Goal: Task Accomplishment & Management: Use online tool/utility

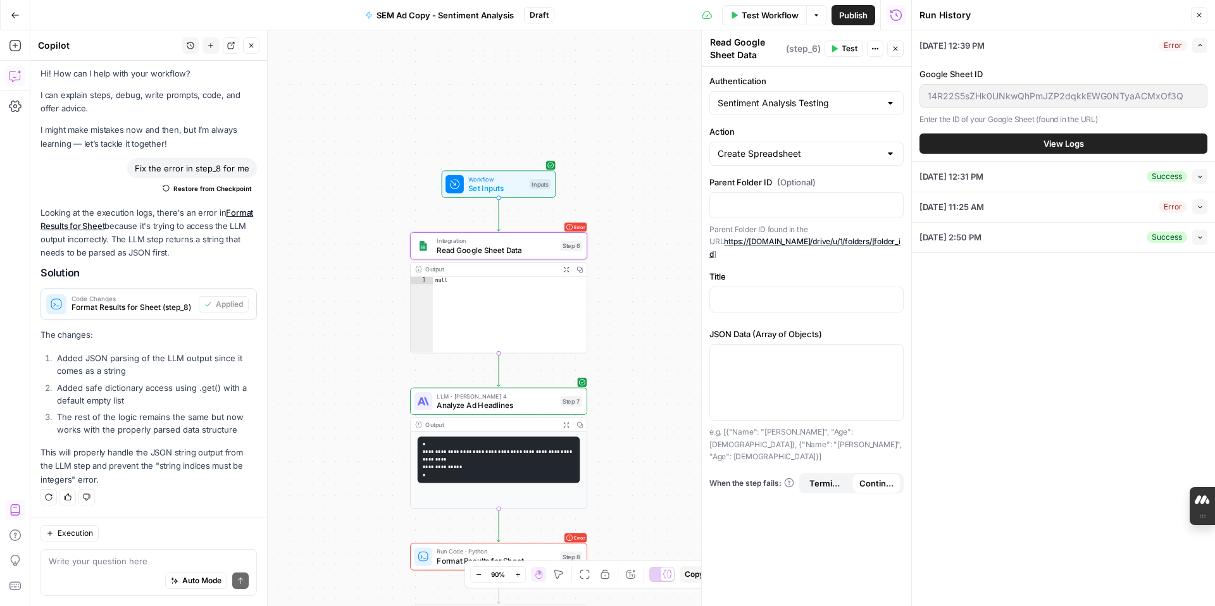
scroll to position [4, 0]
click at [524, 409] on span "Analyze Ad Headlines" at bounding box center [496, 405] width 119 height 11
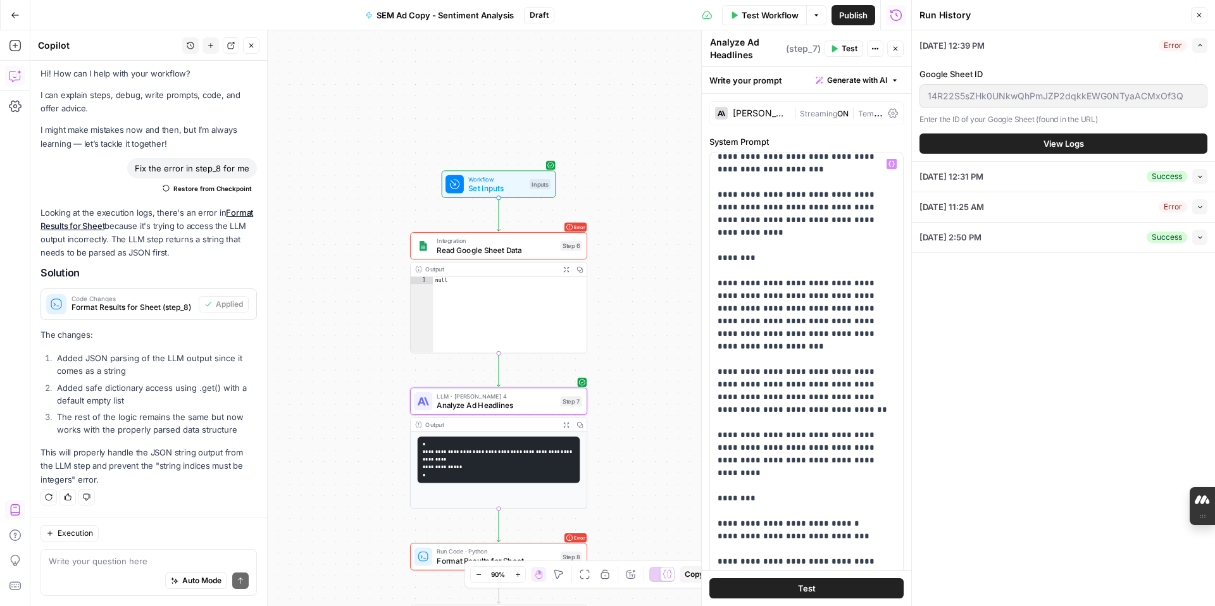
scroll to position [1593, 0]
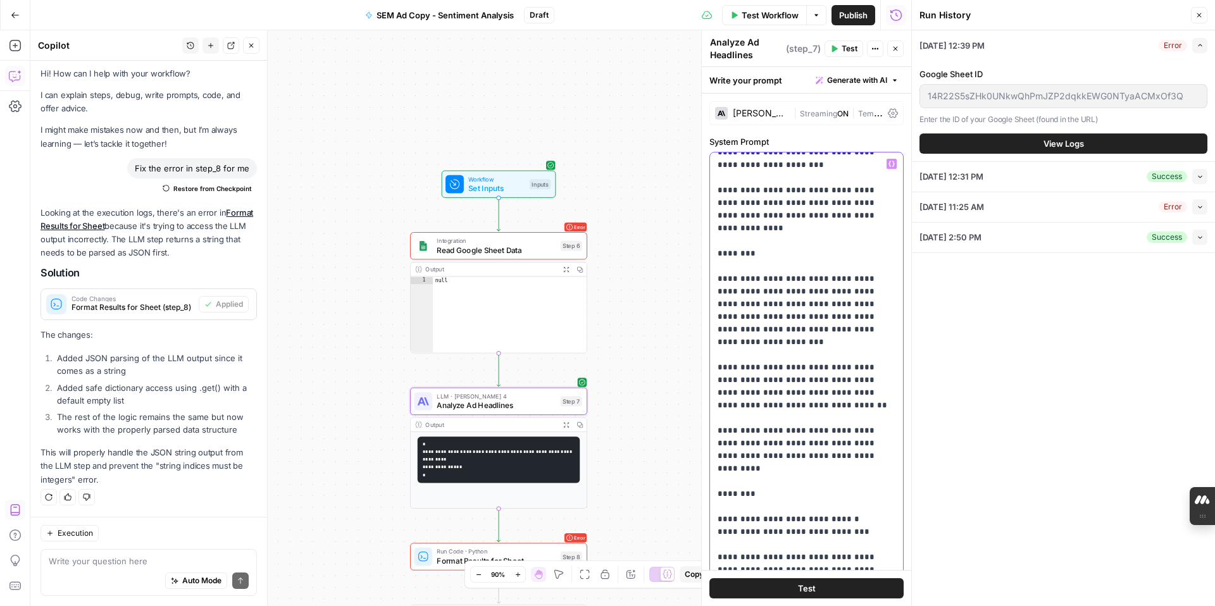
click at [854, 277] on p "**********" at bounding box center [806, 291] width 178 height 3454
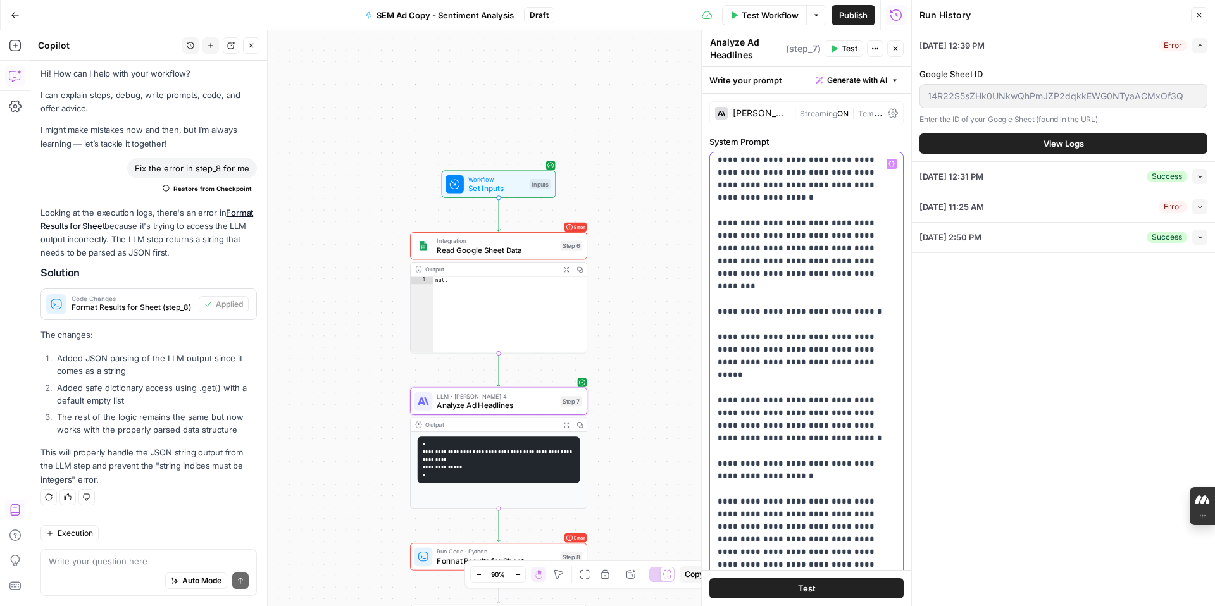
scroll to position [2006, 0]
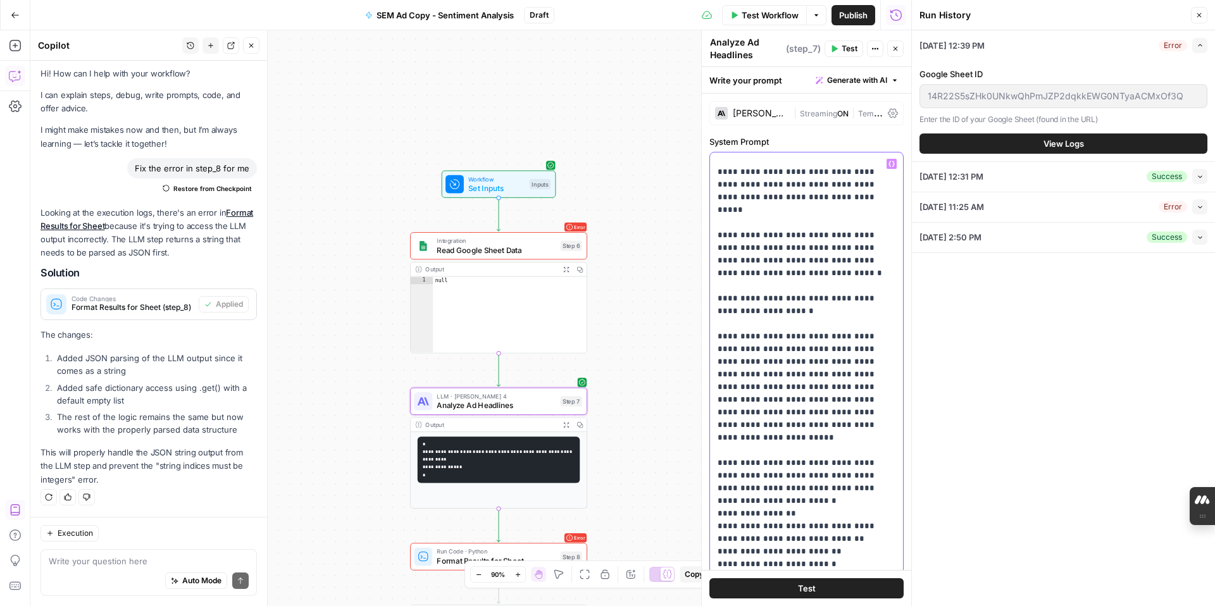
scroll to position [2169, 0]
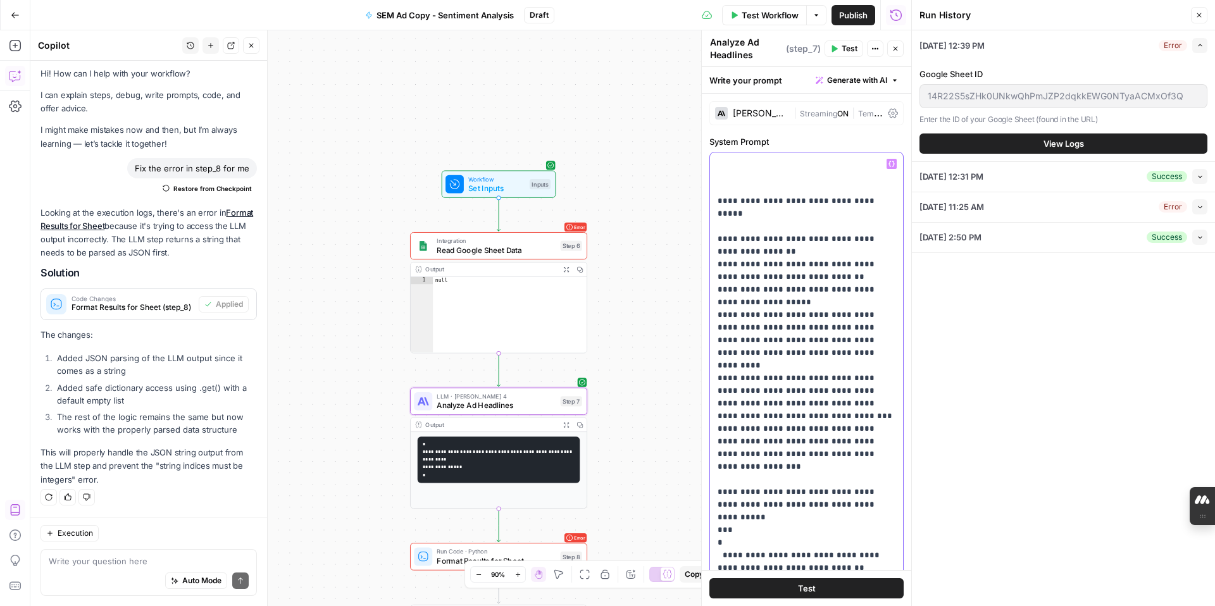
scroll to position [2962, 0]
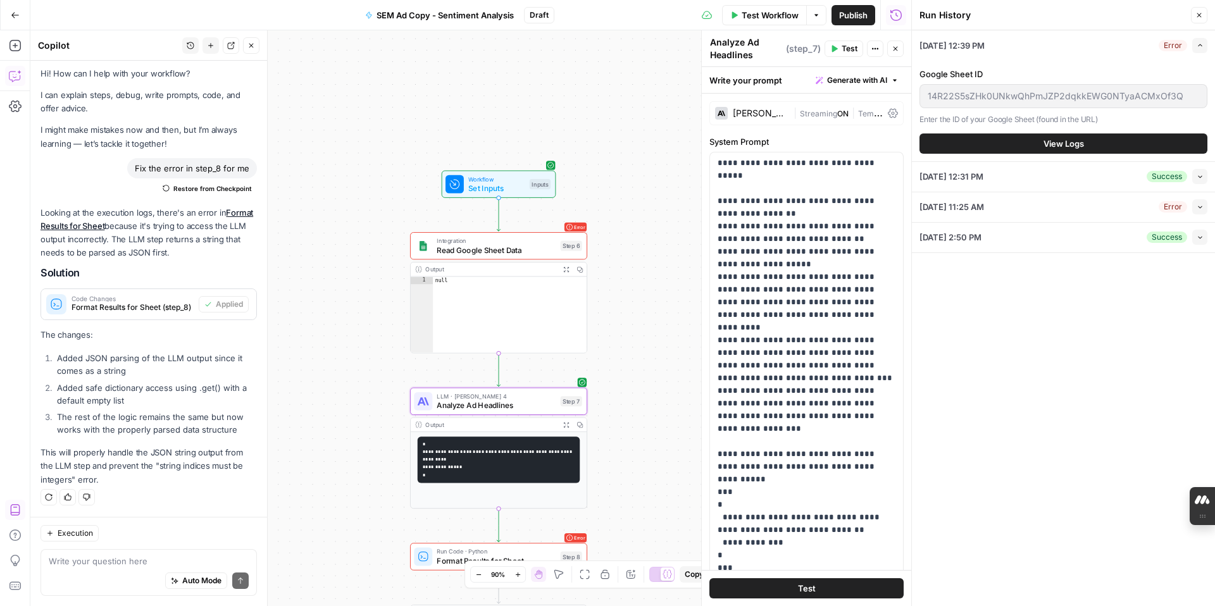
click at [929, 440] on div "08/28/25 at 12:39 PM Error Expand Google Sheet ID 14R22S5sZHk0UNkwQhPmJZP2dqkkE…" at bounding box center [1063, 318] width 303 height 576
click at [929, 16] on icon "button" at bounding box center [1199, 15] width 8 height 8
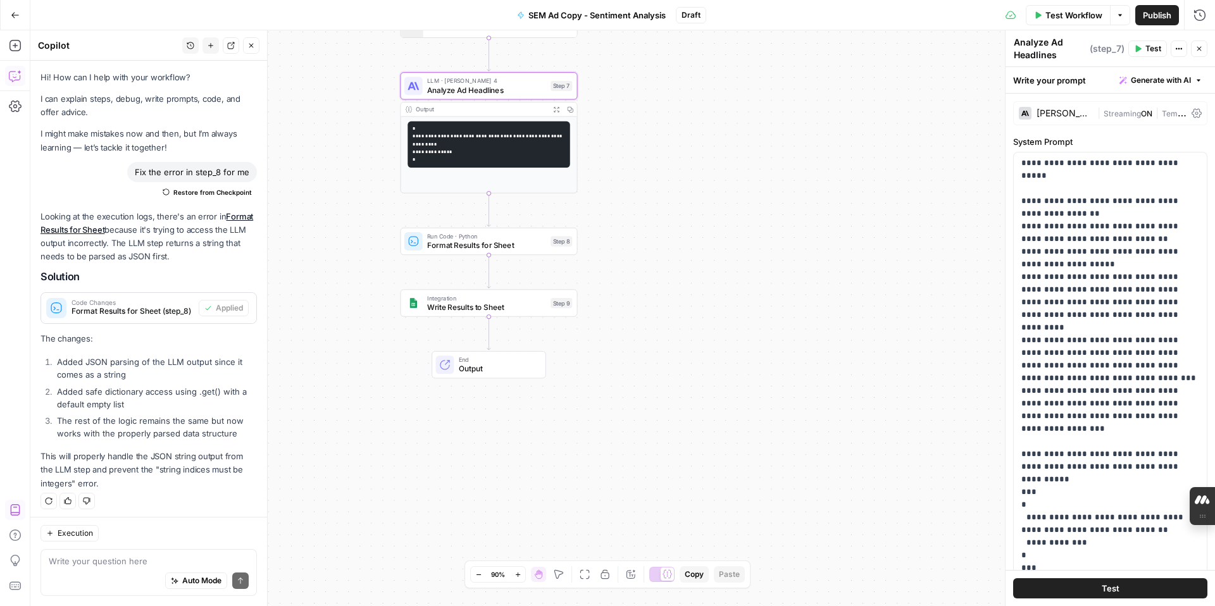
scroll to position [4, 0]
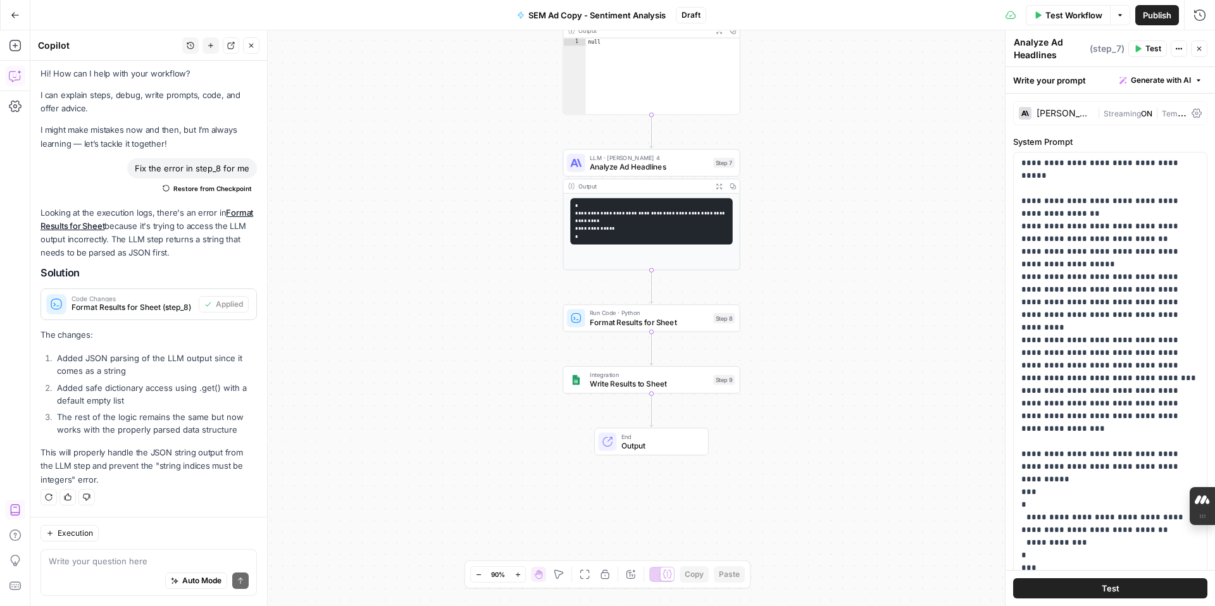
click at [676, 230] on pre "**********" at bounding box center [651, 221] width 162 height 46
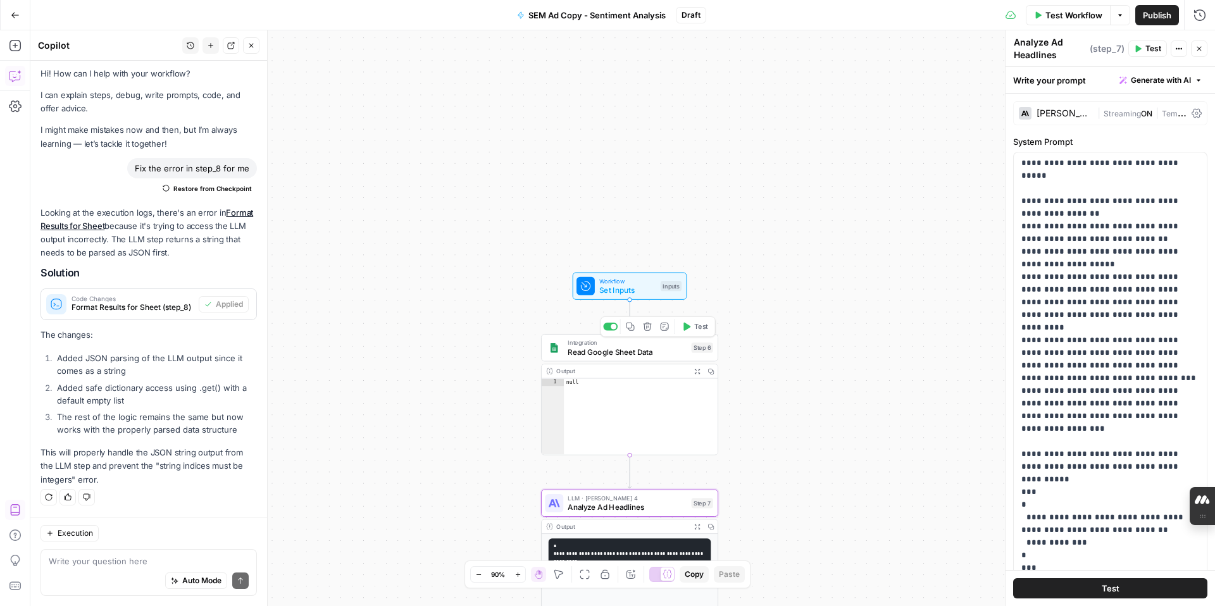
click at [670, 353] on span "Read Google Sheet Data" at bounding box center [627, 351] width 119 height 11
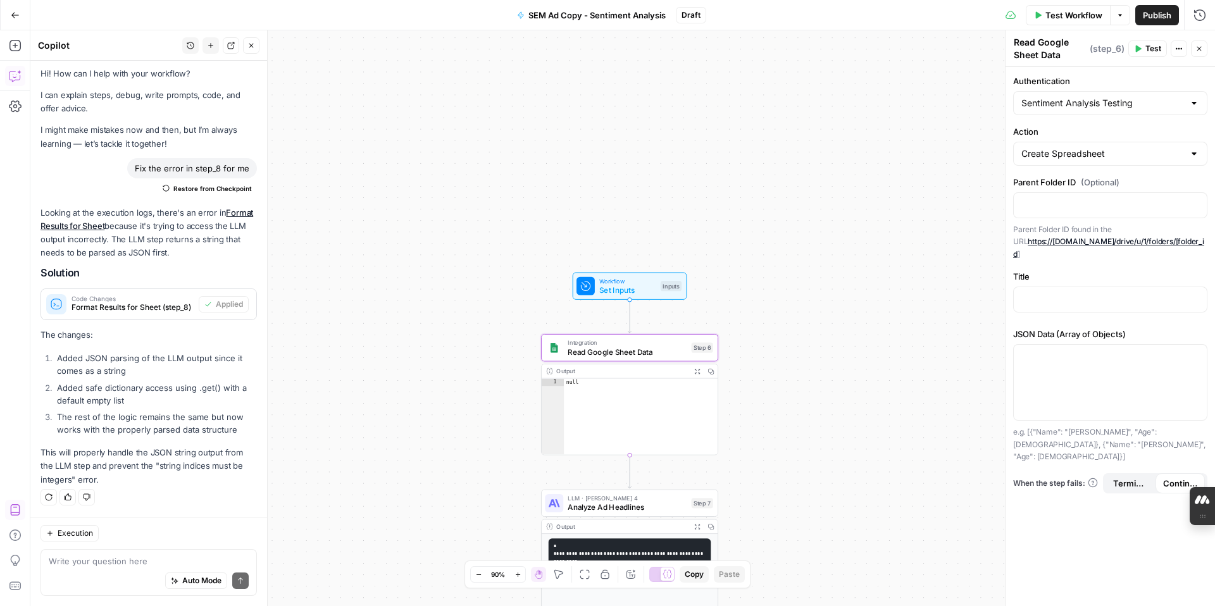
click at [123, 504] on div "Auto Mode Send" at bounding box center [149, 582] width 200 height 28
type textarea "w"
type textarea "help me solve step 6"
click at [242, 504] on icon "submit" at bounding box center [241, 581] width 8 height 8
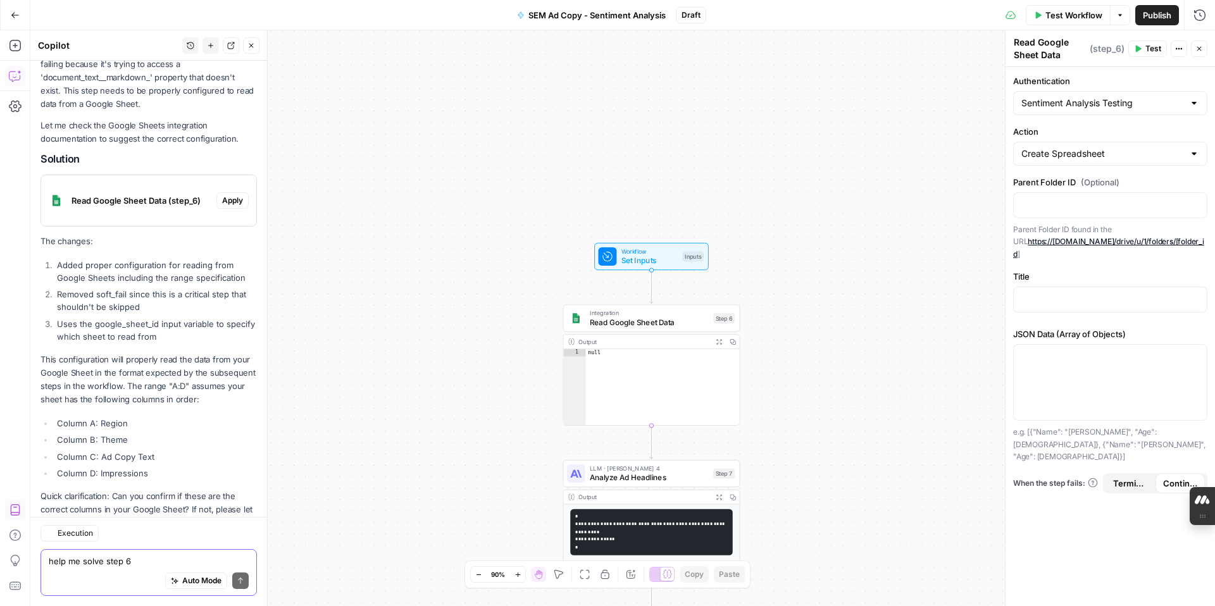
scroll to position [538, 0]
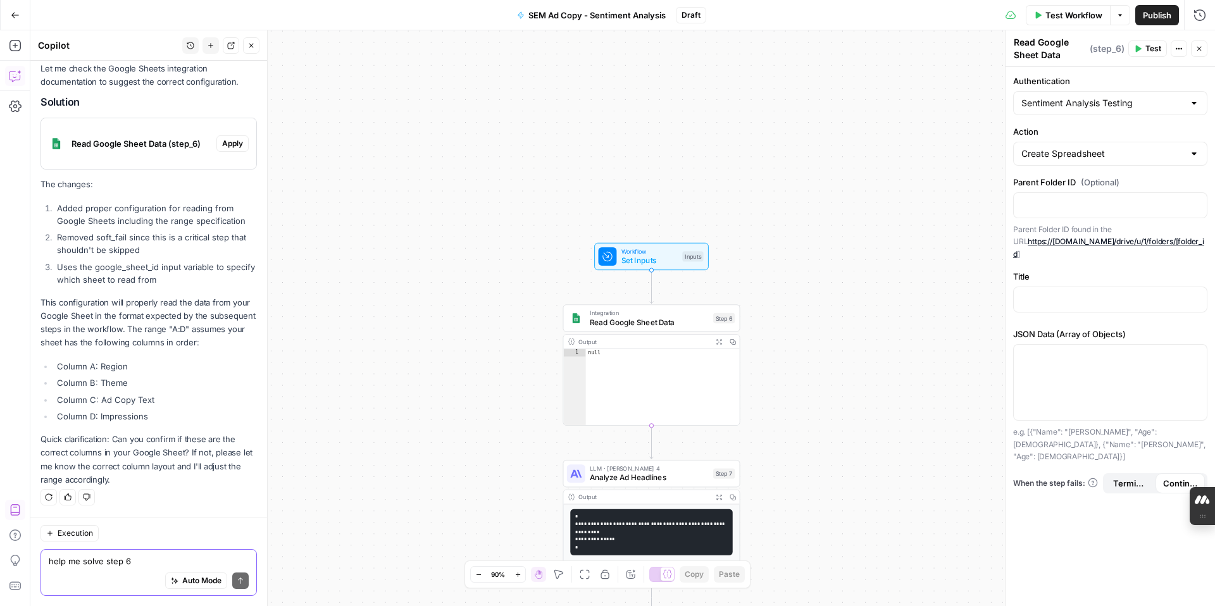
click at [108, 504] on textarea "help me solve step 6" at bounding box center [149, 561] width 200 height 13
type textarea "yes"
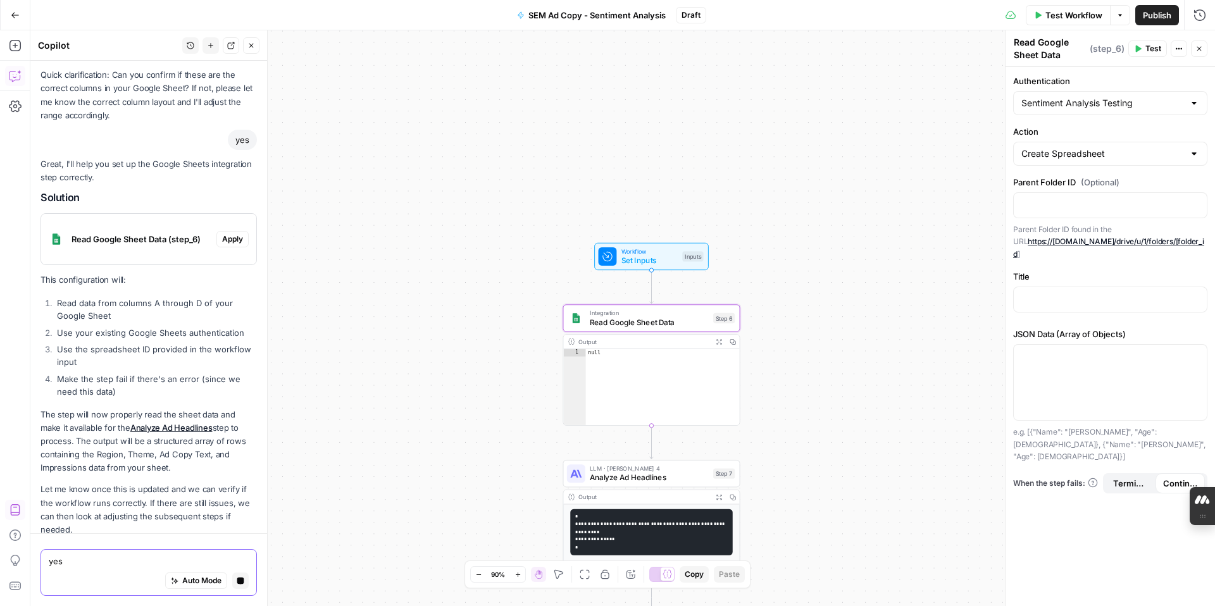
scroll to position [940, 0]
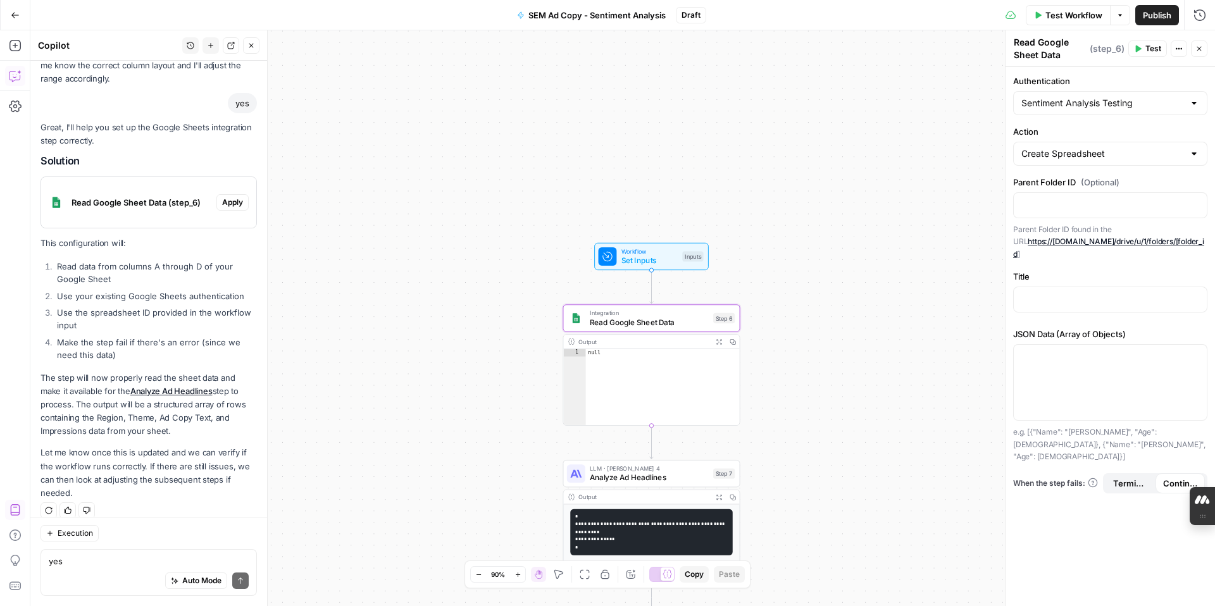
click at [233, 207] on span "Apply" at bounding box center [232, 202] width 21 height 11
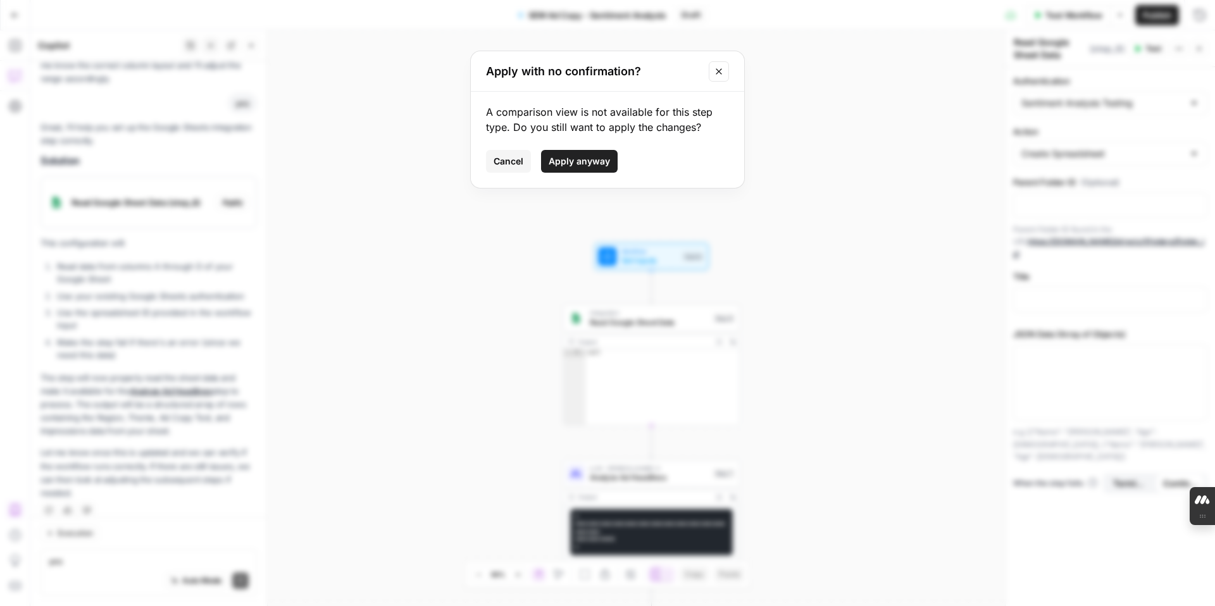
click at [568, 155] on span "Apply anyway" at bounding box center [579, 161] width 61 height 13
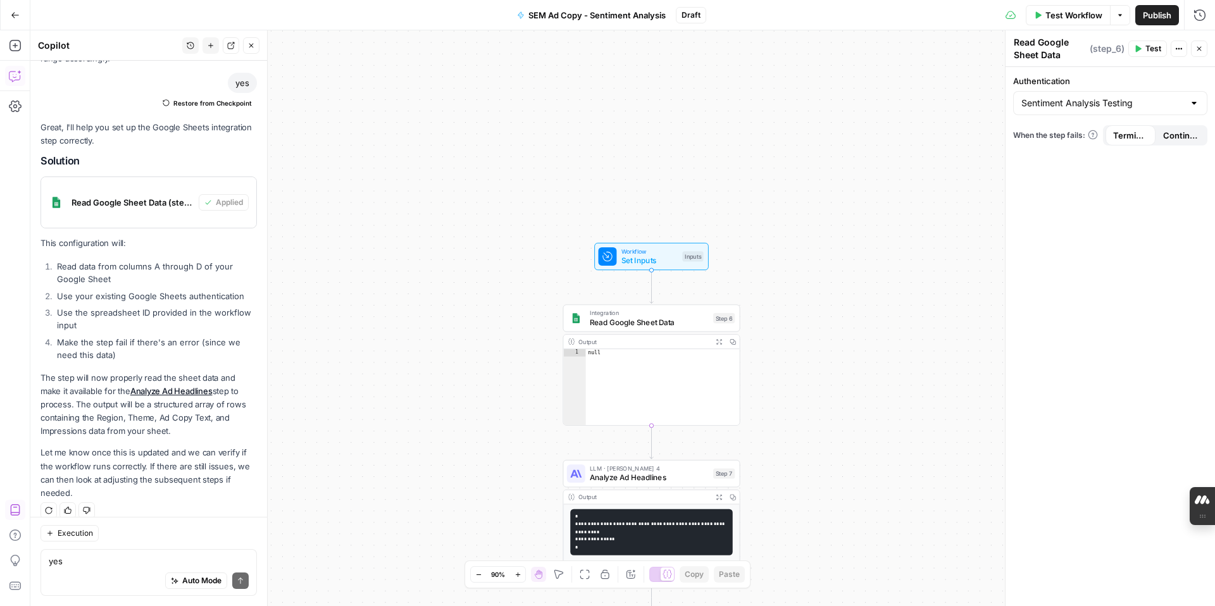
click at [929, 47] on button "Test" at bounding box center [1147, 48] width 39 height 16
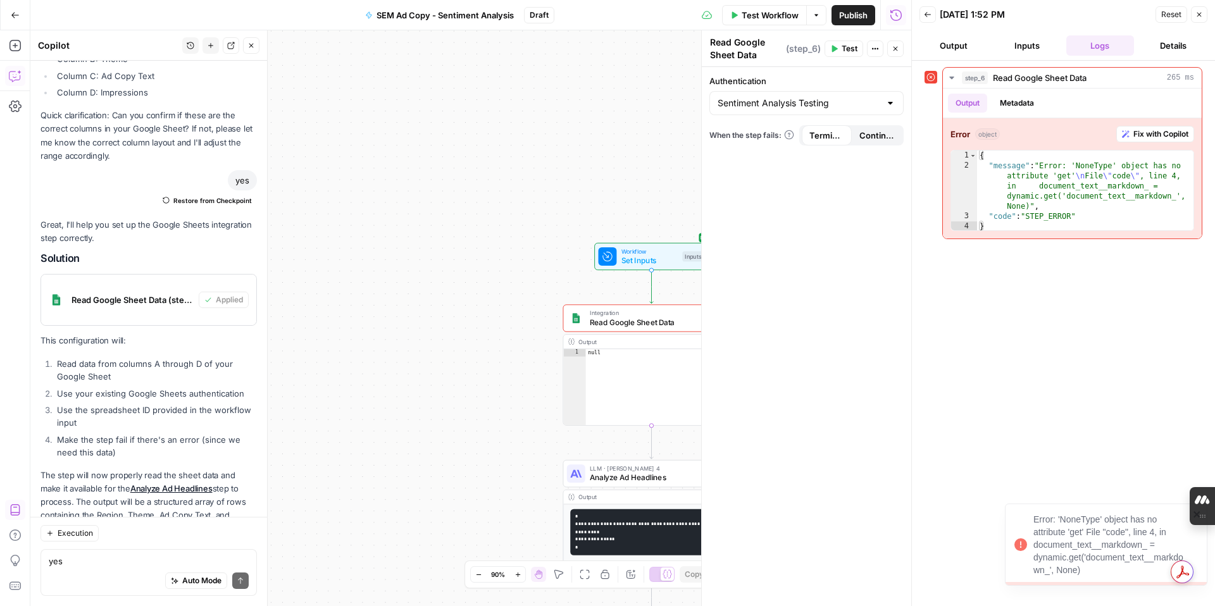
scroll to position [980, 0]
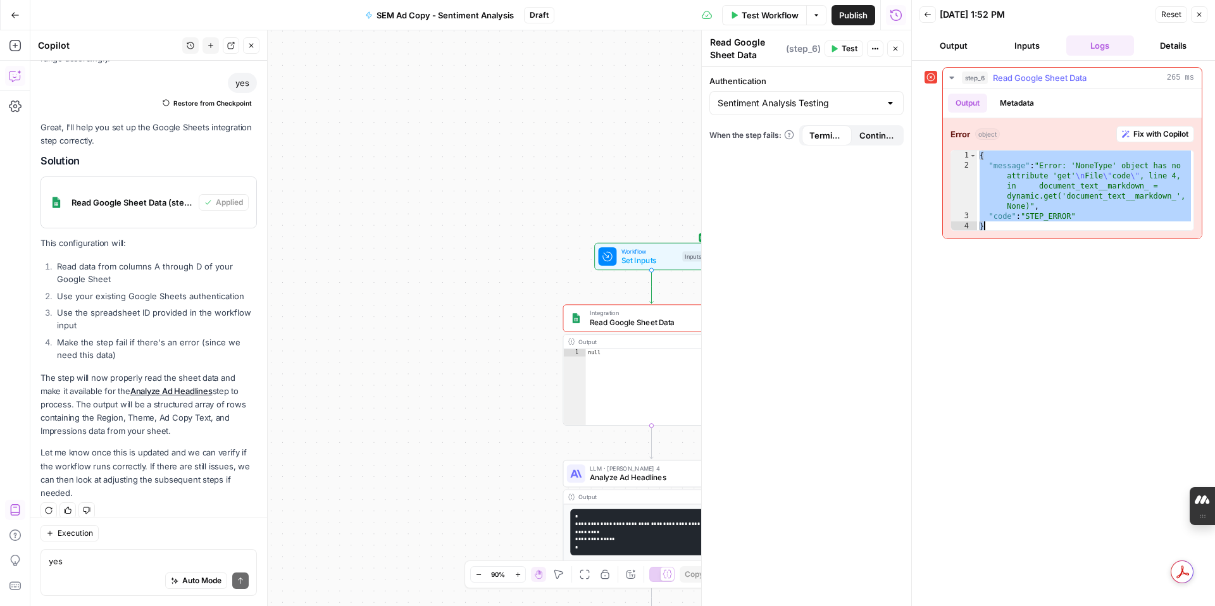
drag, startPoint x: 979, startPoint y: 154, endPoint x: 1029, endPoint y: 225, distance: 86.7
click at [929, 225] on div "{ "message" : "Error: 'NoneType' object has no attribute 'get' \n File \" code …" at bounding box center [1085, 201] width 216 height 101
type textarea "**********"
click at [132, 504] on textarea "yes" at bounding box center [149, 561] width 200 height 13
type textarea "t"
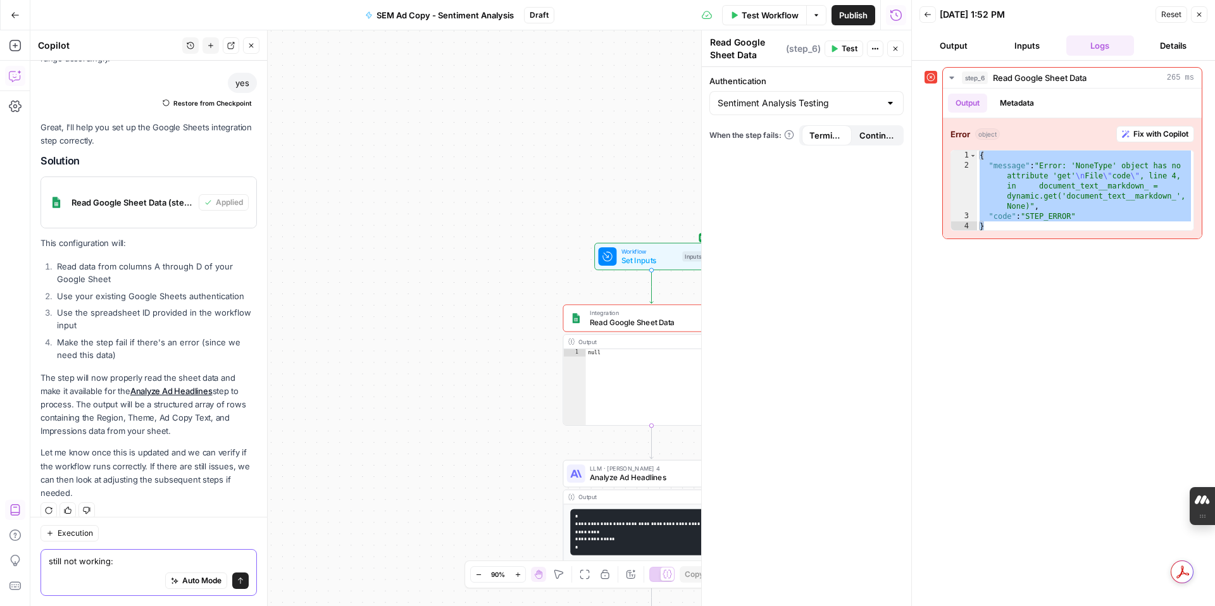
paste textarea "{ "message": "Error: 'NoneType' object has no attribute 'get'\nFile \"code\", l…"
type textarea "still not working: { "message": "Error: 'NoneType' object has no attribute 'get…"
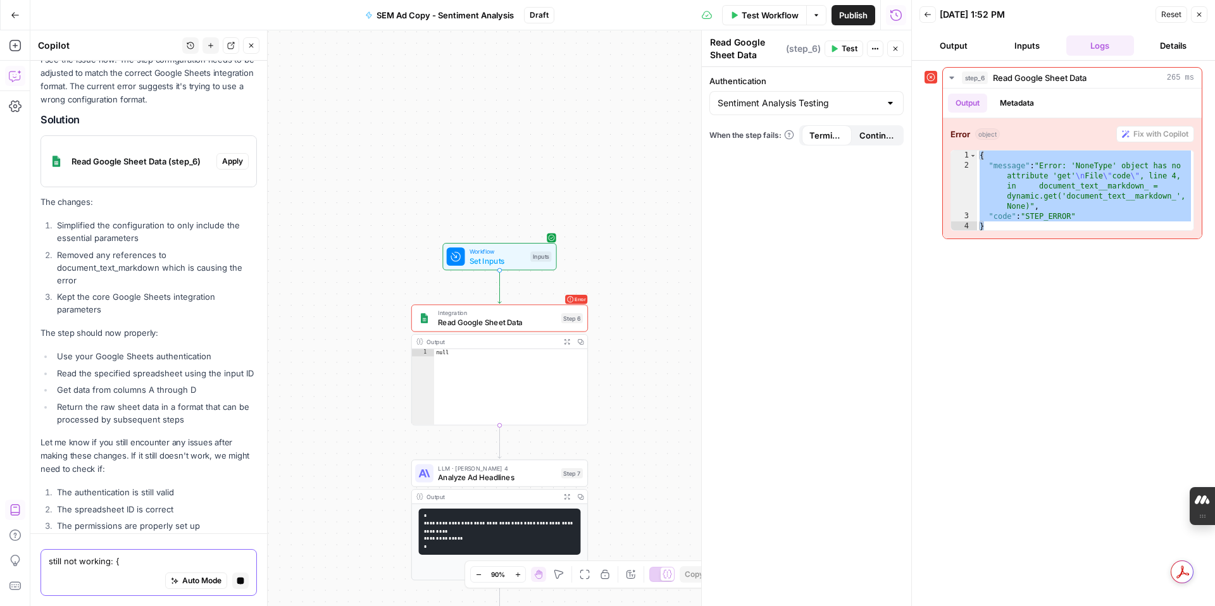
scroll to position [1587, 0]
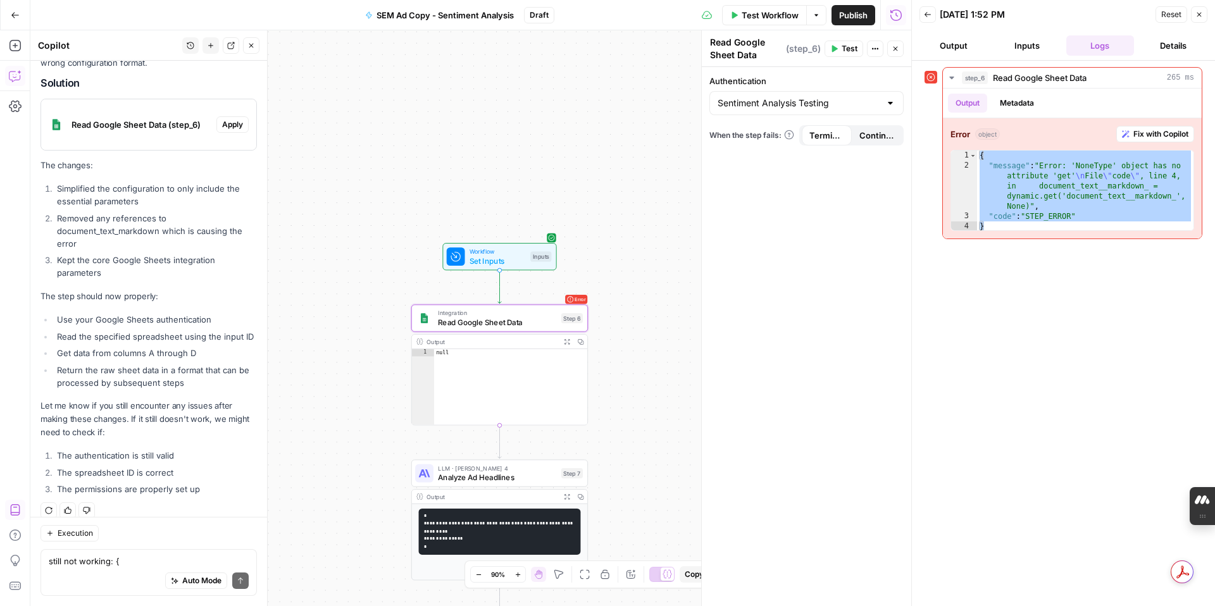
click at [237, 119] on span "Apply" at bounding box center [232, 124] width 21 height 11
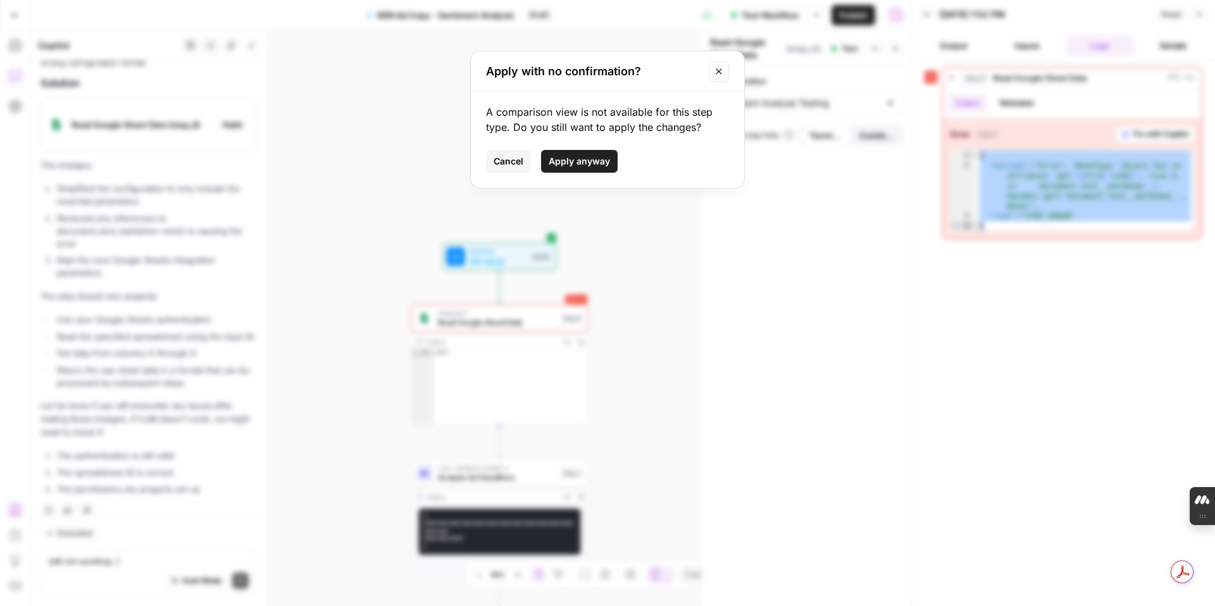
click at [570, 163] on span "Apply anyway" at bounding box center [579, 161] width 61 height 13
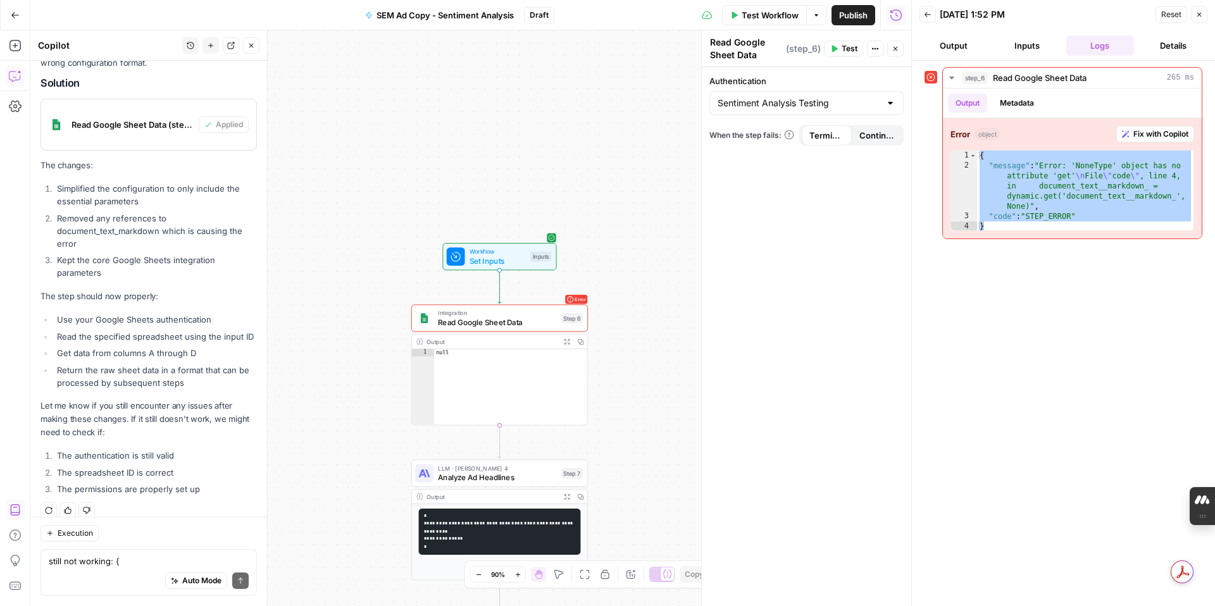
click at [837, 49] on icon "button" at bounding box center [835, 49] width 6 height 7
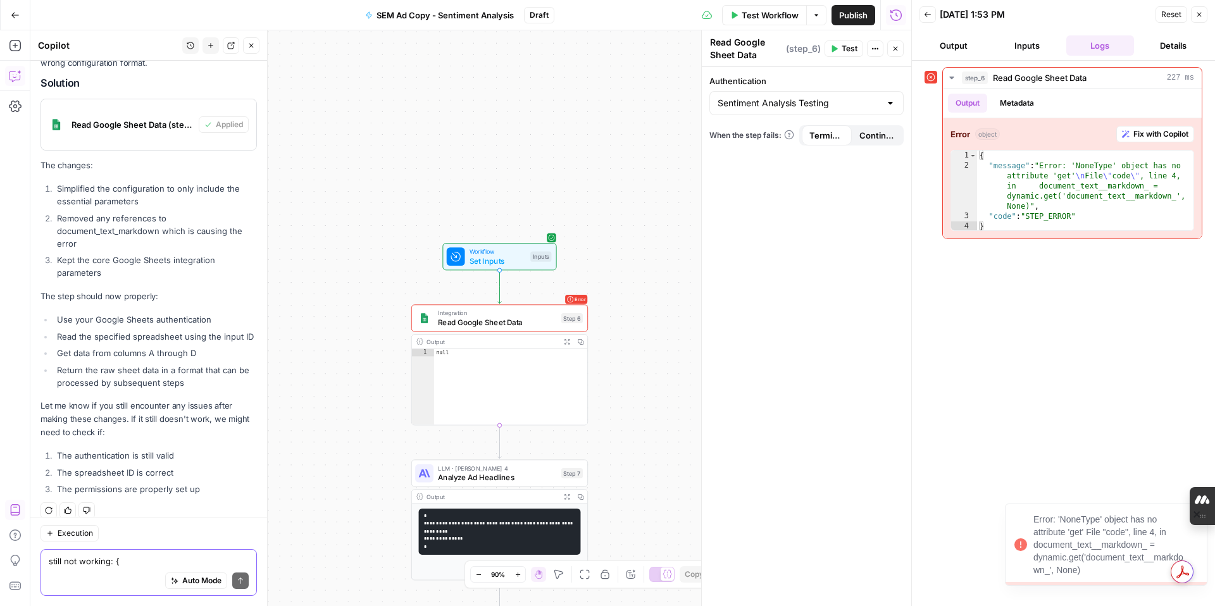
click at [144, 504] on textarea "still not working: { "message": "Error: 'NoneType' object has no attribute 'get…" at bounding box center [149, 561] width 200 height 13
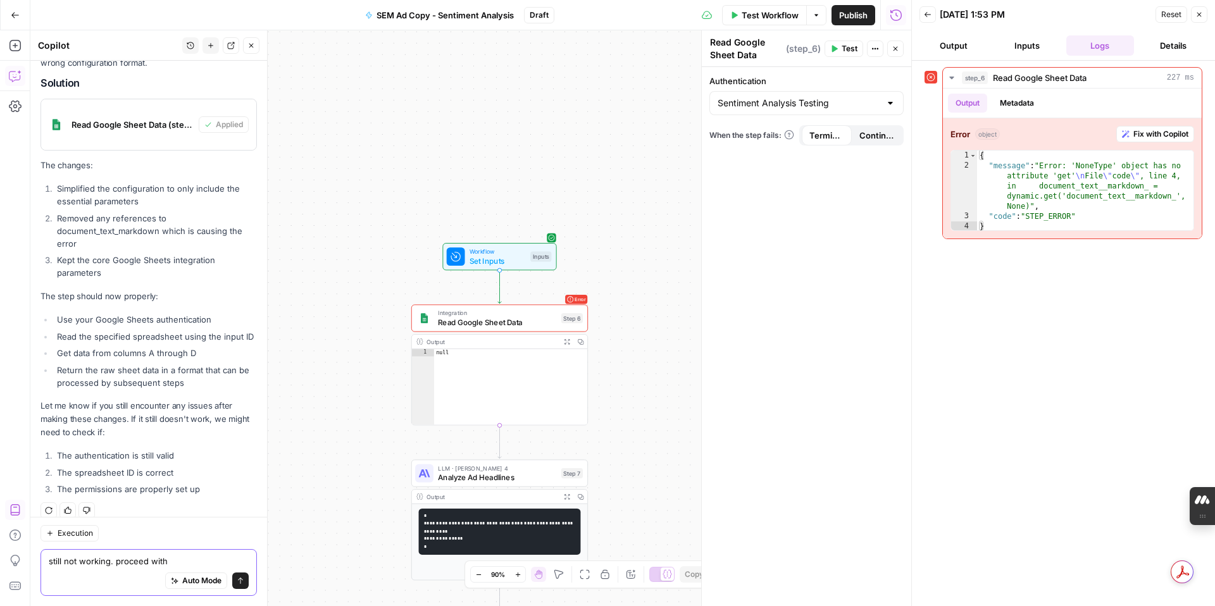
type textarea "still not working. proceed with"
drag, startPoint x: 57, startPoint y: 438, endPoint x: 234, endPoint y: 474, distance: 180.8
click at [234, 474] on ol "The authentication is still valid The spreadsheet ID is correct The permissions…" at bounding box center [148, 472] width 216 height 46
copy ol "The authentication is still valid The spreadsheet ID is correct The permissions…"
click at [147, 504] on div "Auto Mode Send" at bounding box center [149, 582] width 200 height 28
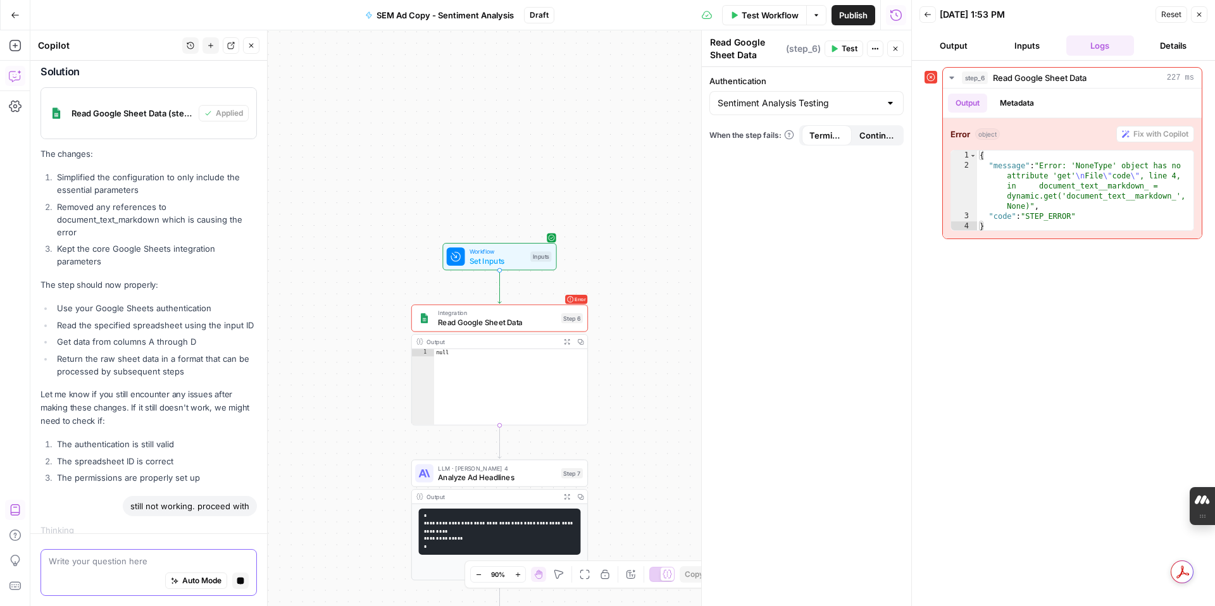
paste textarea "The authentication is still valid The spreadsheet ID is correct The permissions…"
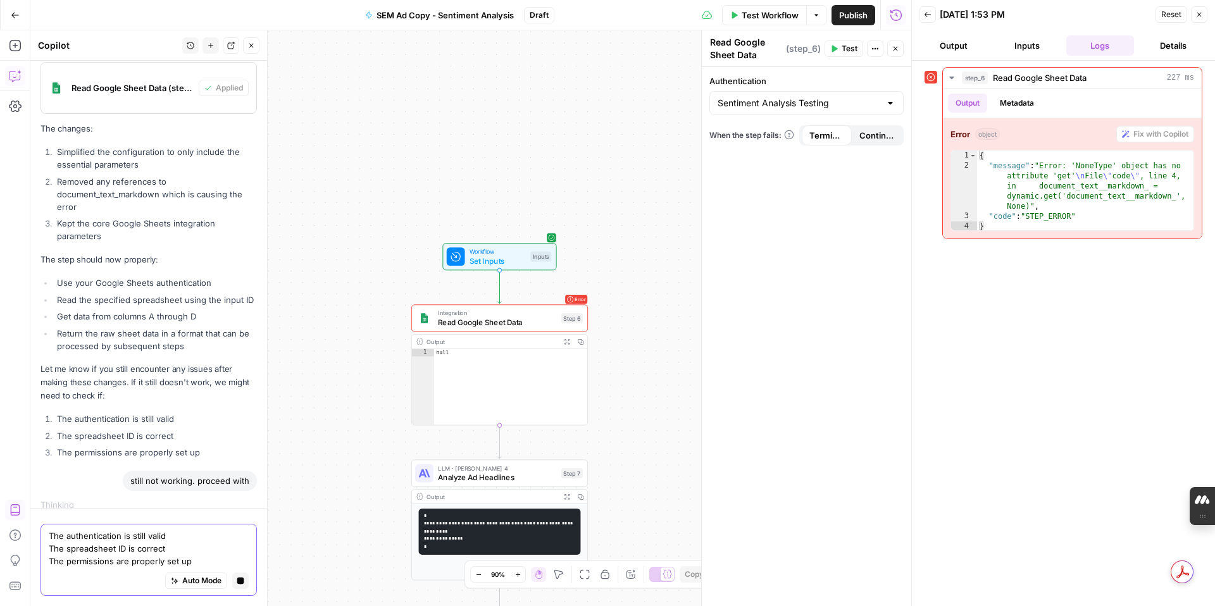
type textarea "The authentication is still valid The spreadsheet ID is correct The permissions…"
click at [244, 504] on icon "button" at bounding box center [241, 581] width 8 height 8
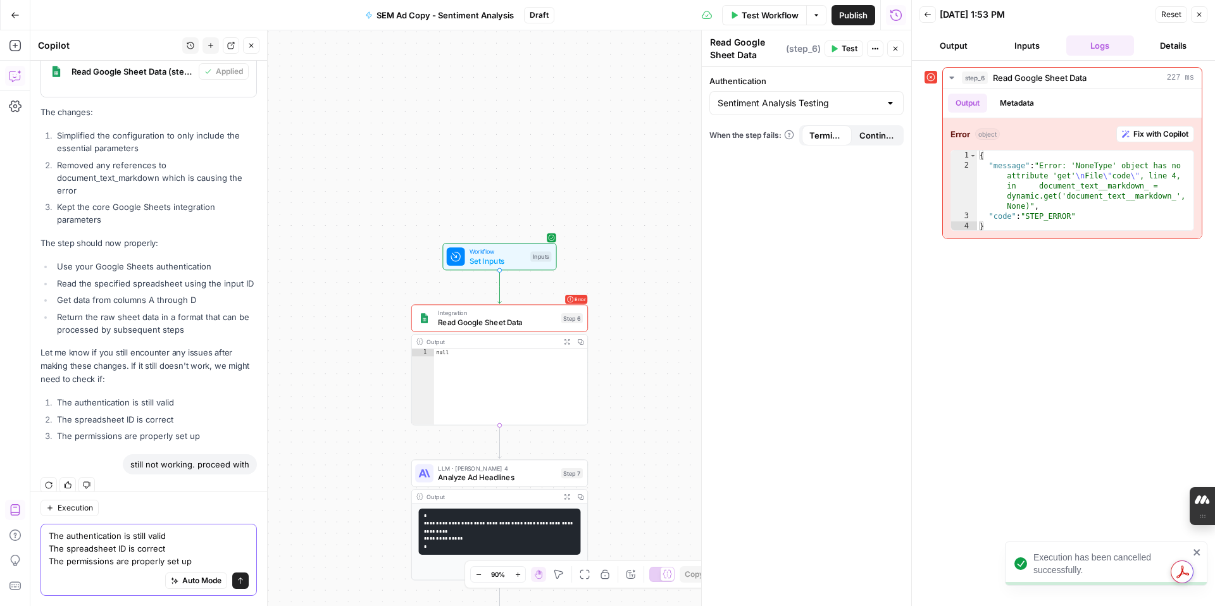
click at [244, 504] on button "Send" at bounding box center [240, 581] width 16 height 16
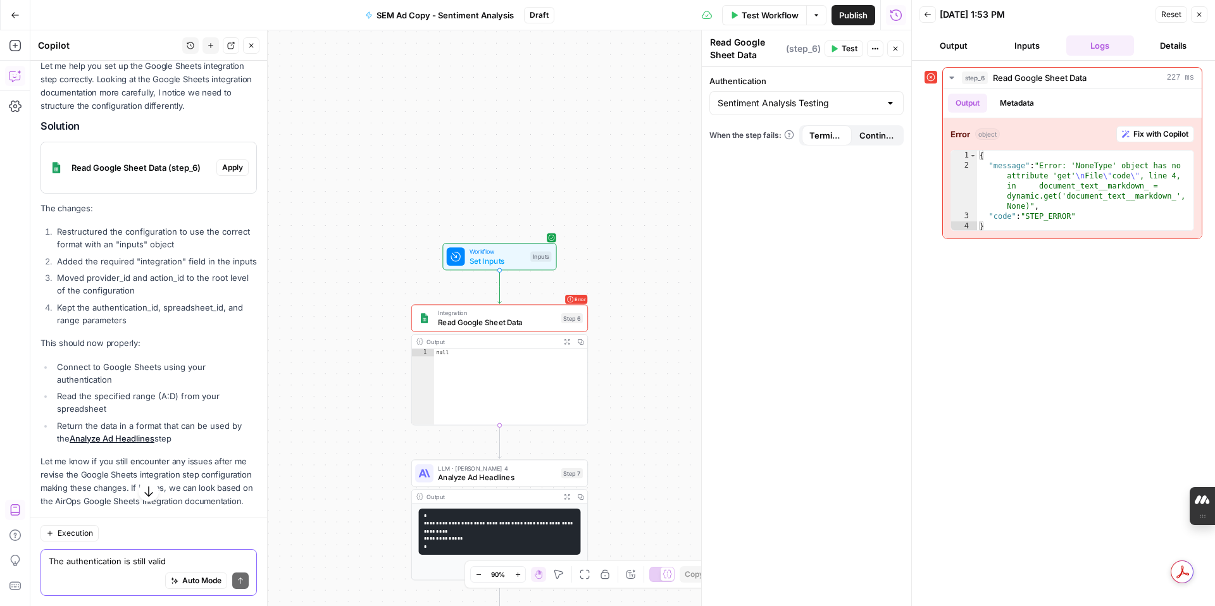
scroll to position [2075, 0]
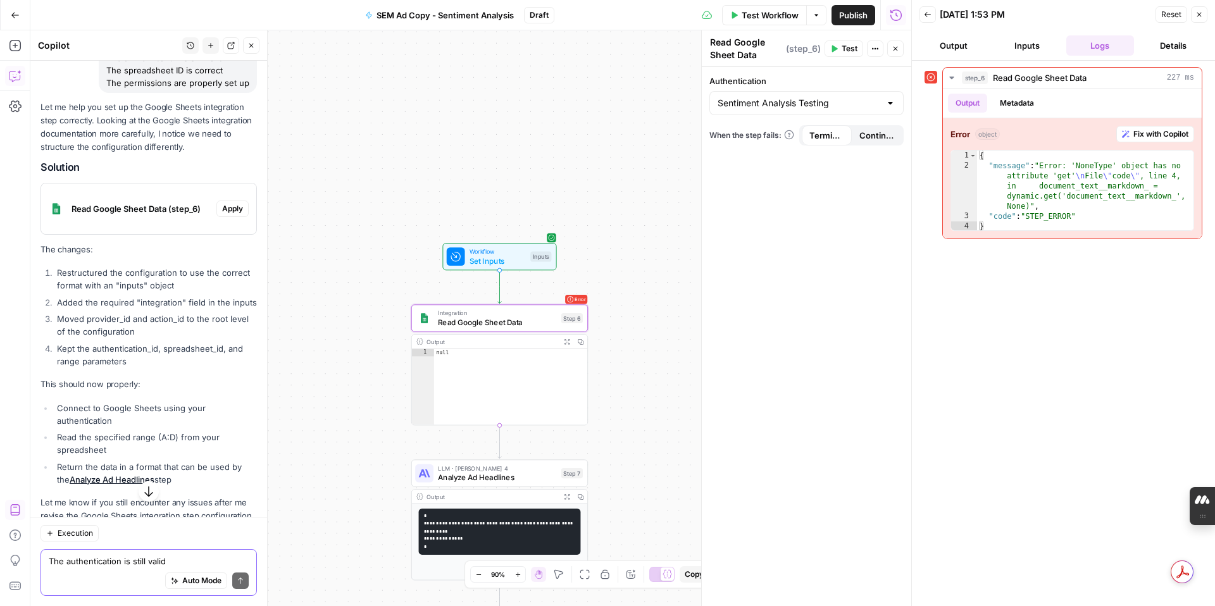
click at [231, 203] on span "Apply" at bounding box center [232, 208] width 21 height 11
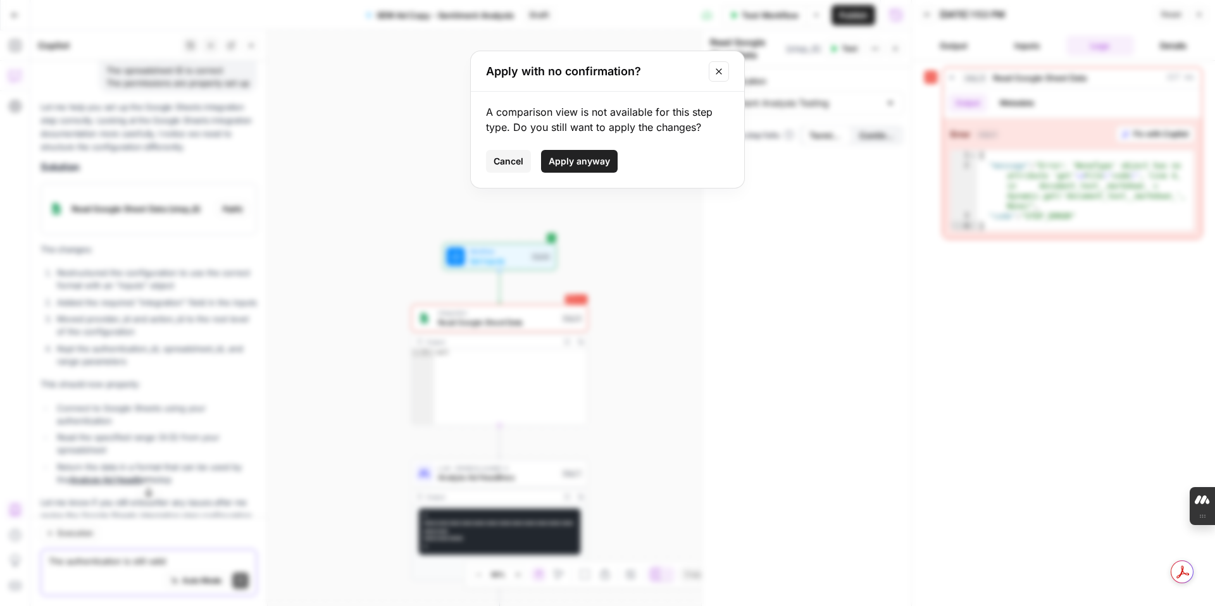
click at [577, 167] on span "Apply anyway" at bounding box center [579, 161] width 61 height 13
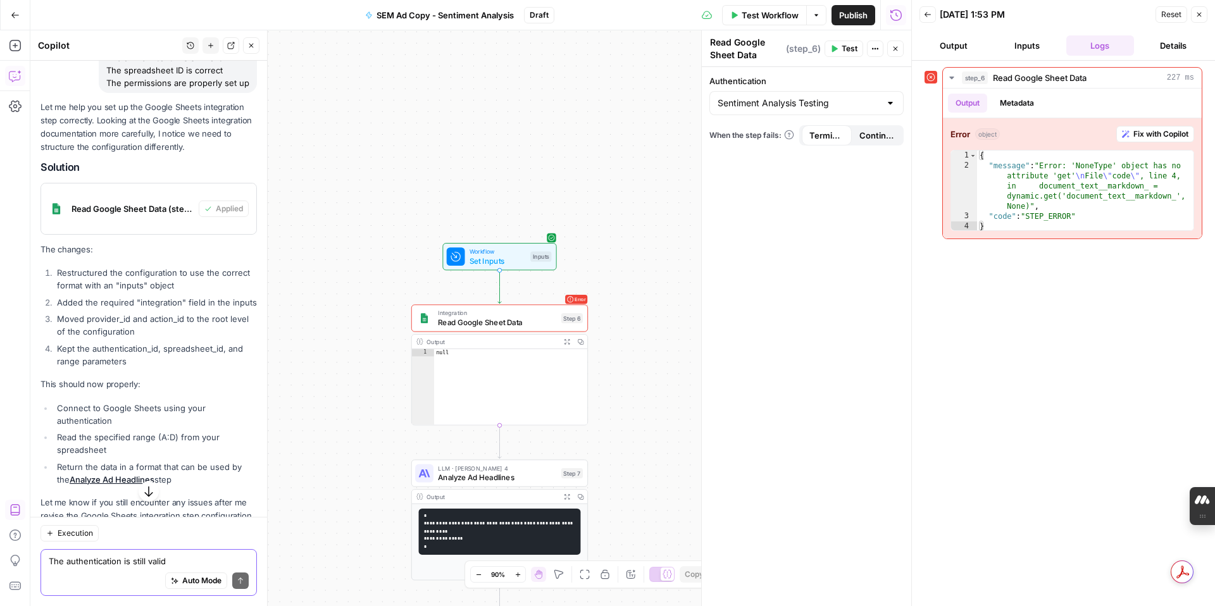
click at [835, 49] on icon "button" at bounding box center [835, 49] width 6 height 7
click at [929, 137] on span "Fix with Copilot" at bounding box center [1160, 133] width 55 height 11
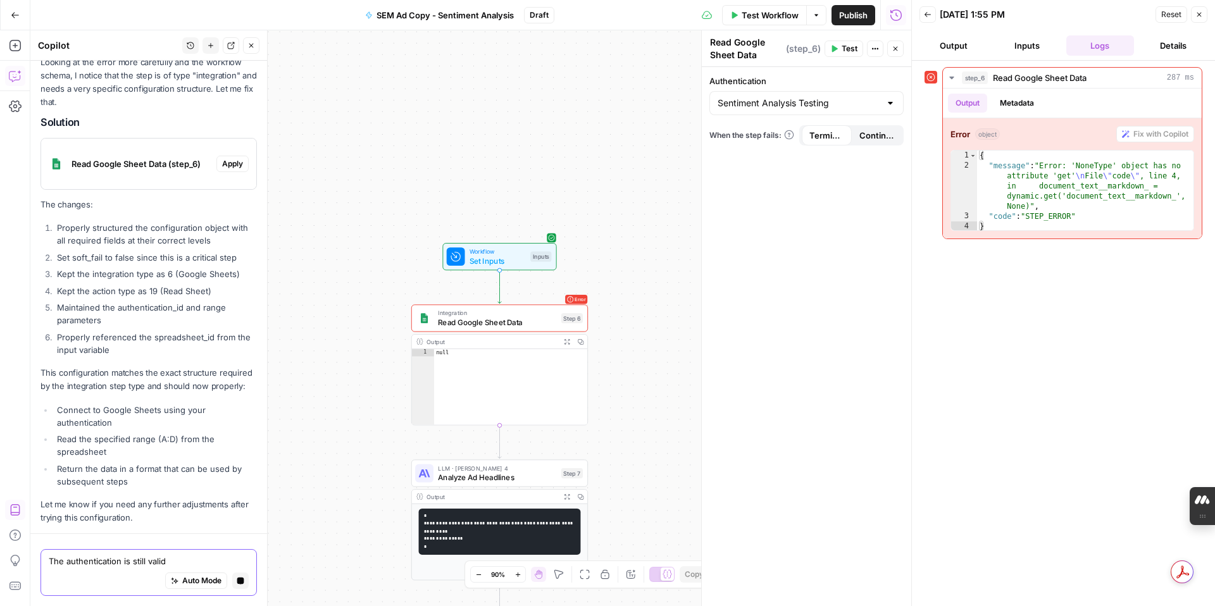
scroll to position [3130, 0]
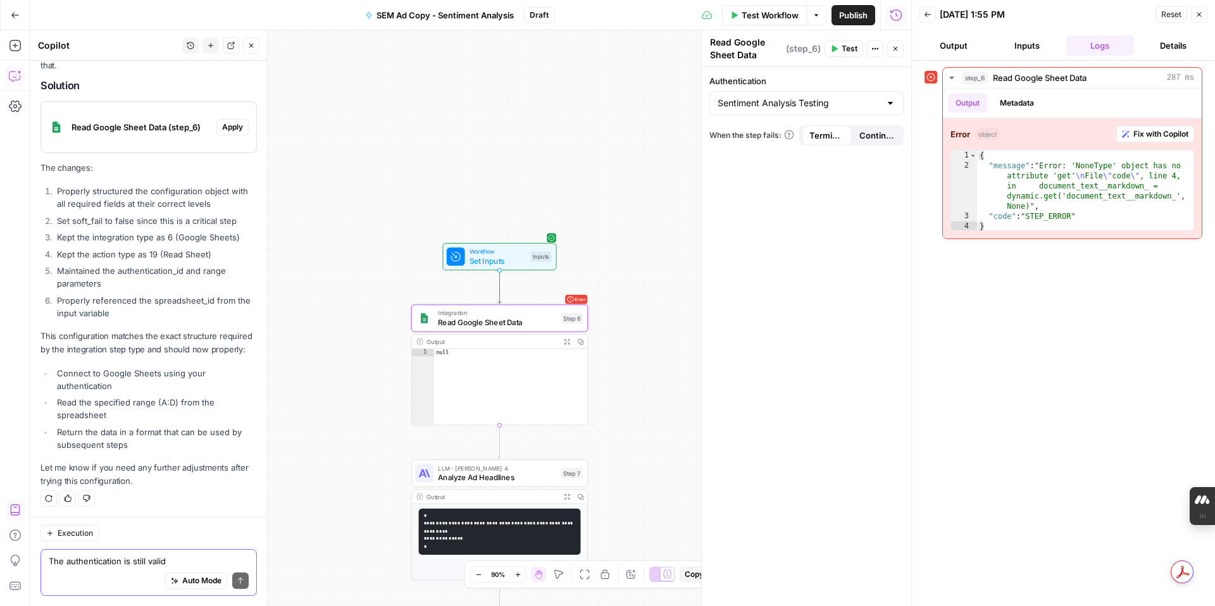
click at [231, 126] on span "Apply" at bounding box center [232, 126] width 21 height 11
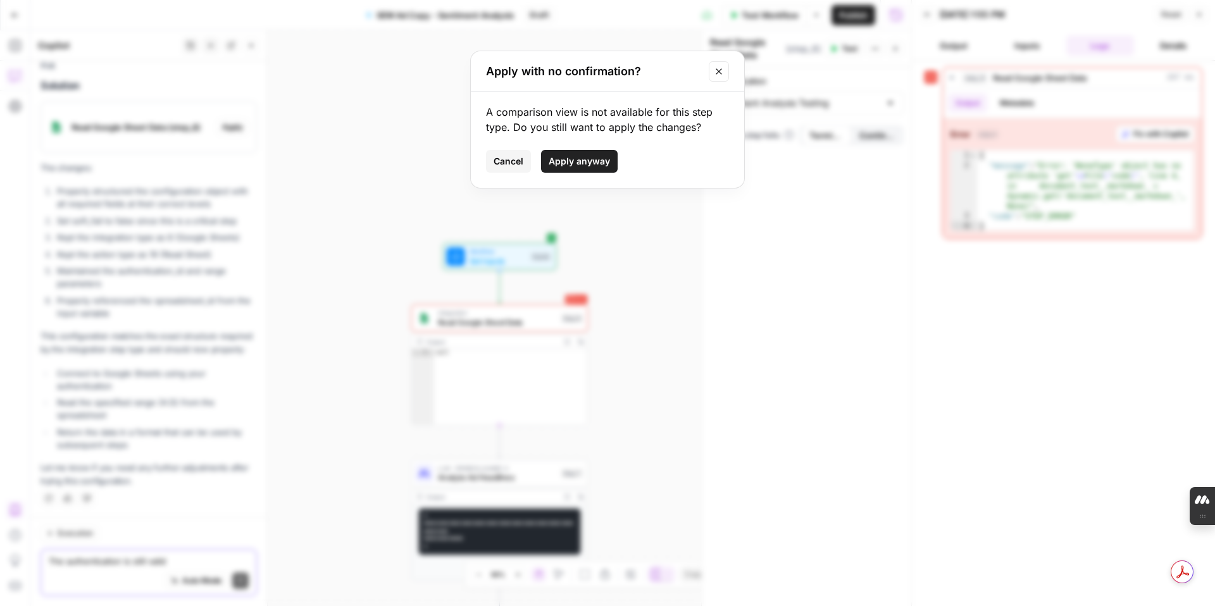
click at [571, 161] on span "Apply anyway" at bounding box center [579, 161] width 61 height 13
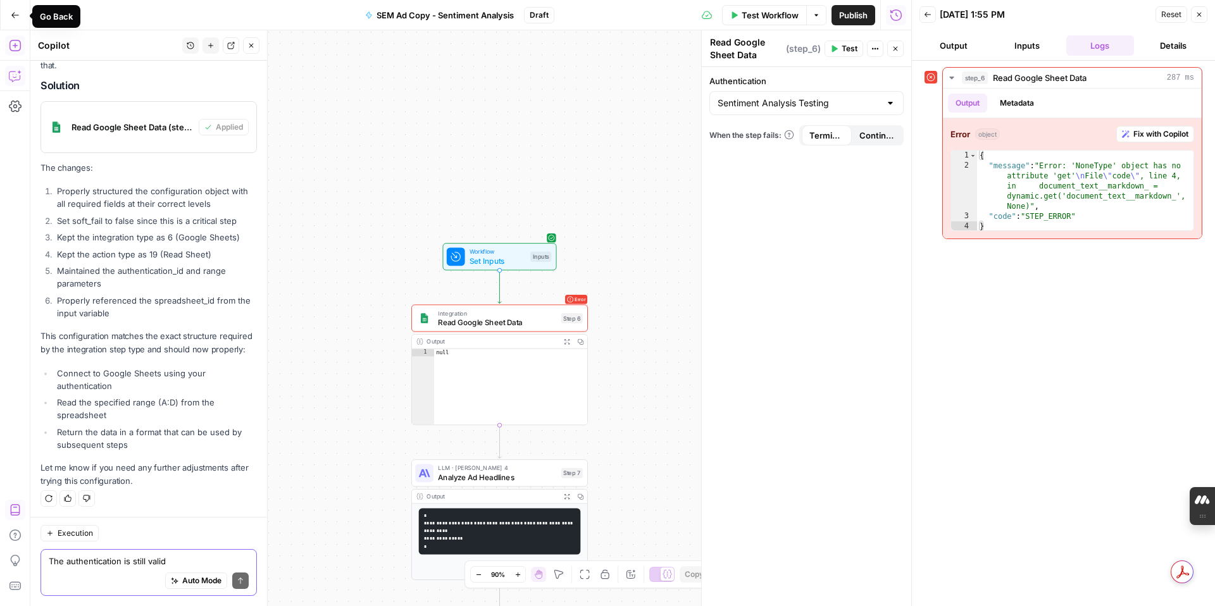
click at [12, 15] on icon "button" at bounding box center [15, 15] width 8 height 6
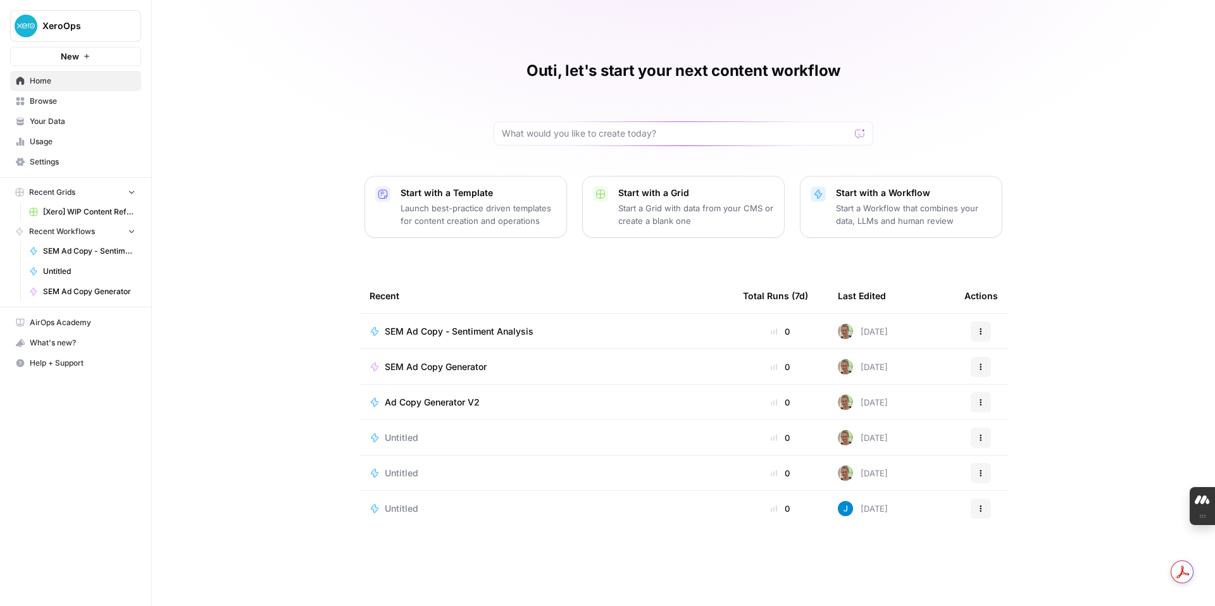
click at [423, 366] on span "SEM Ad Copy Generator" at bounding box center [436, 367] width 102 height 13
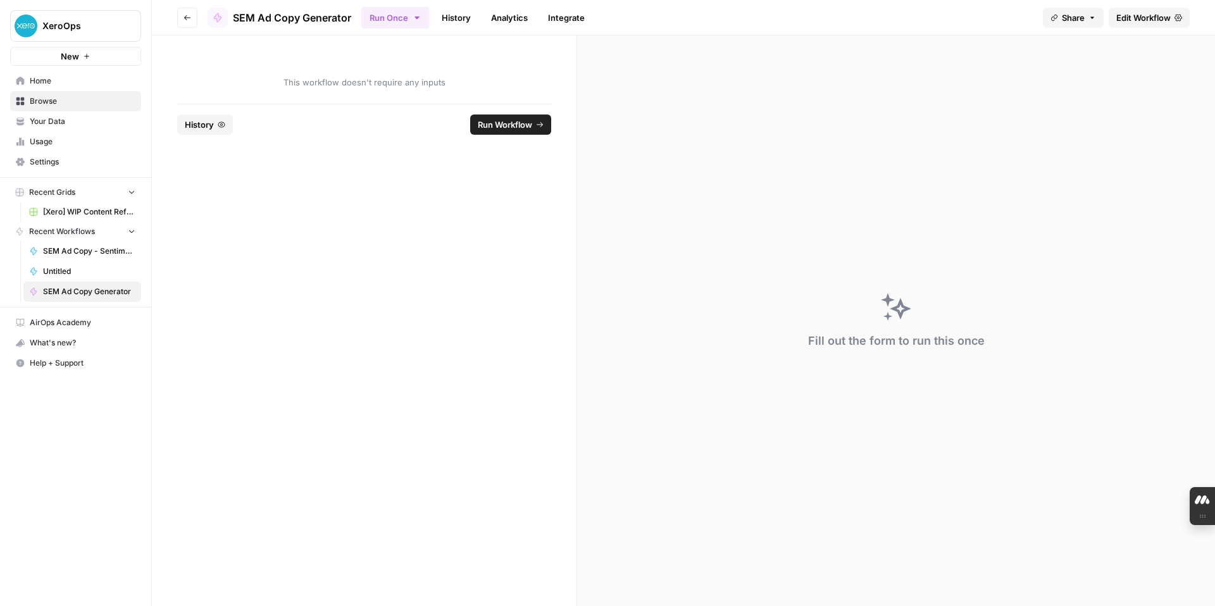
click at [929, 17] on span "Edit Workflow" at bounding box center [1143, 17] width 54 height 13
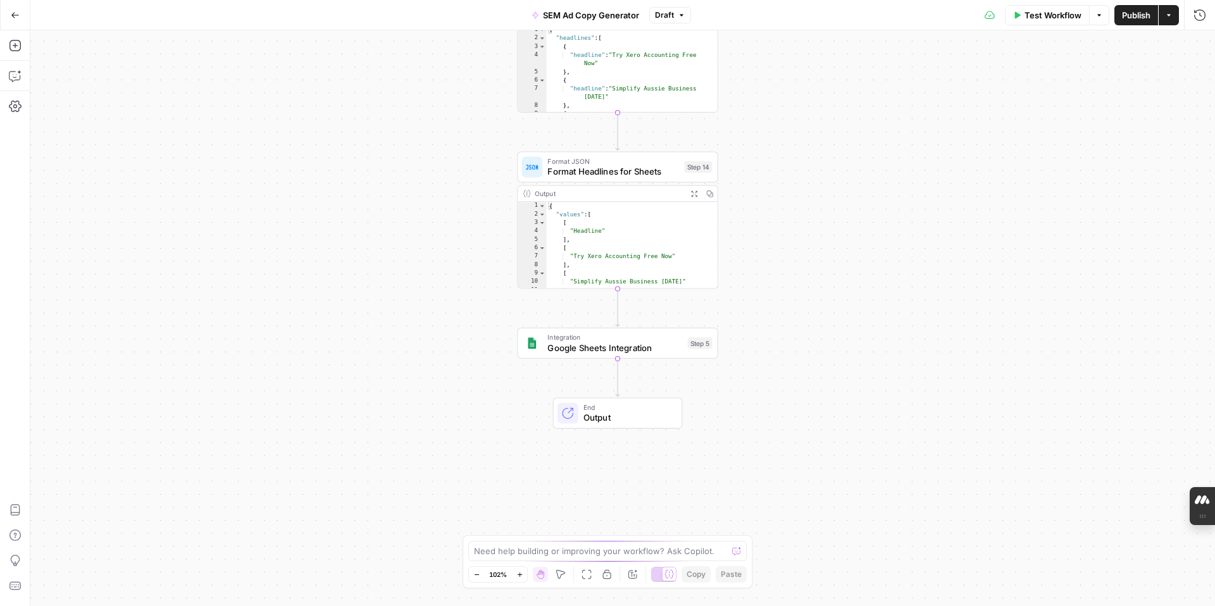
click at [929, 16] on span "Test Workflow" at bounding box center [1052, 15] width 57 height 13
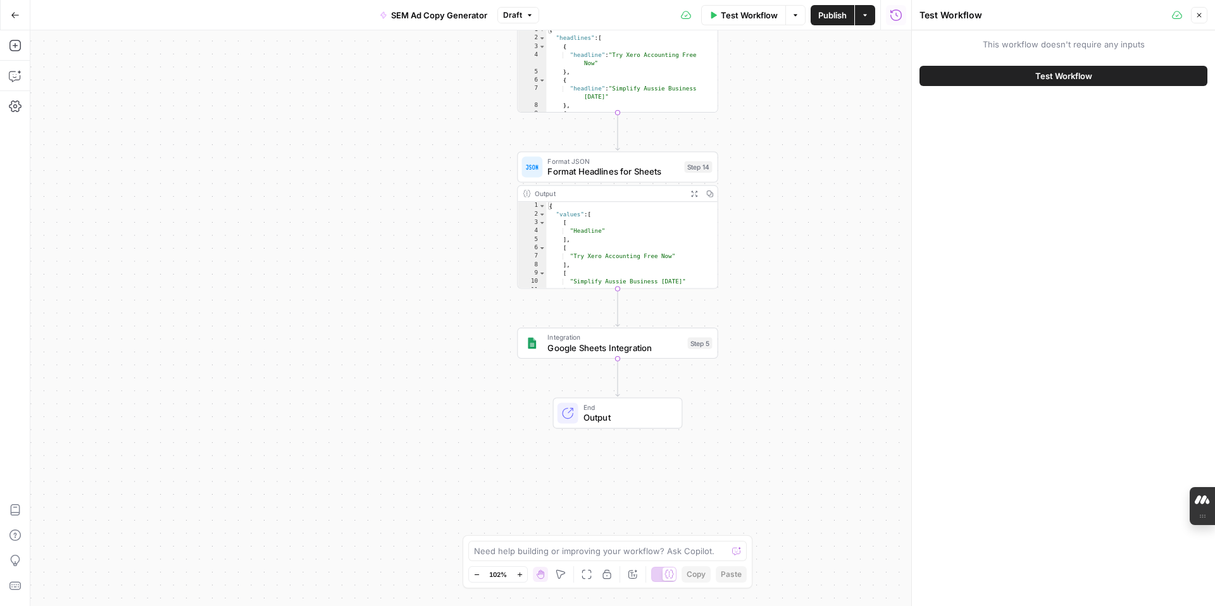
click at [929, 78] on button "Test Workflow" at bounding box center [1063, 76] width 288 height 20
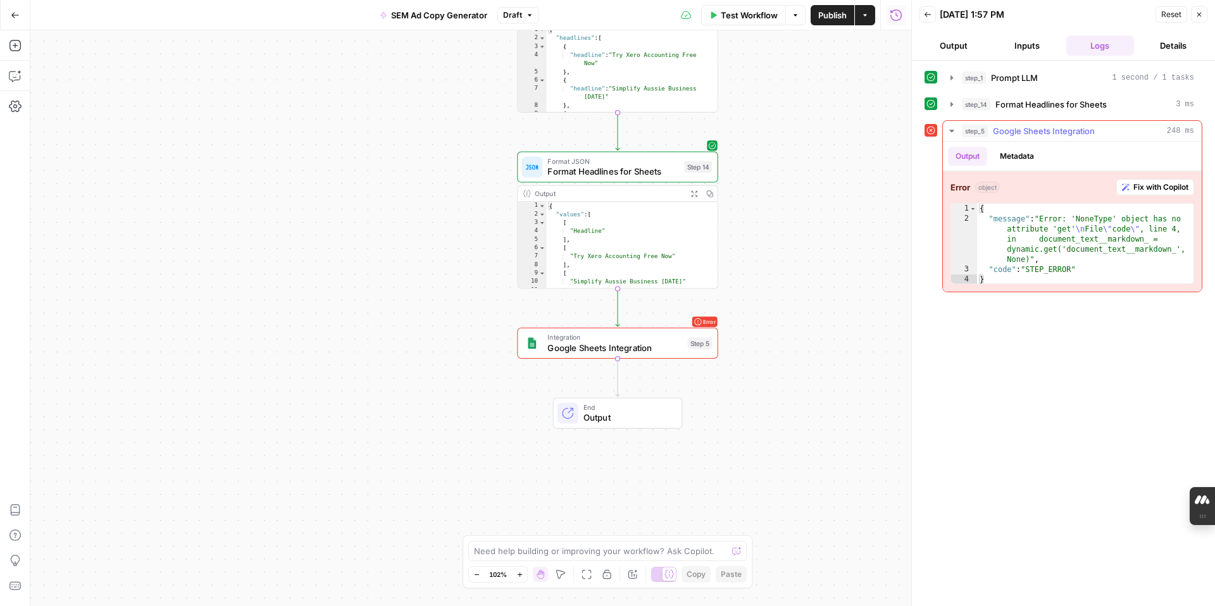
click at [929, 132] on span "Google Sheets Integration" at bounding box center [1044, 131] width 102 height 13
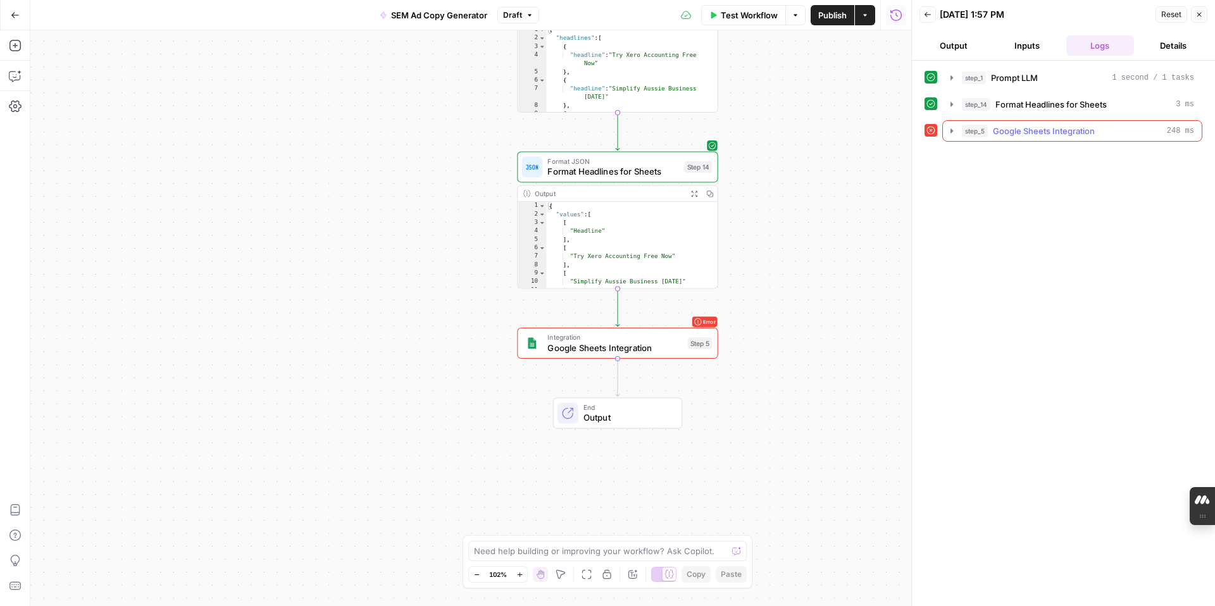
click at [929, 132] on span "Google Sheets Integration" at bounding box center [1044, 131] width 102 height 13
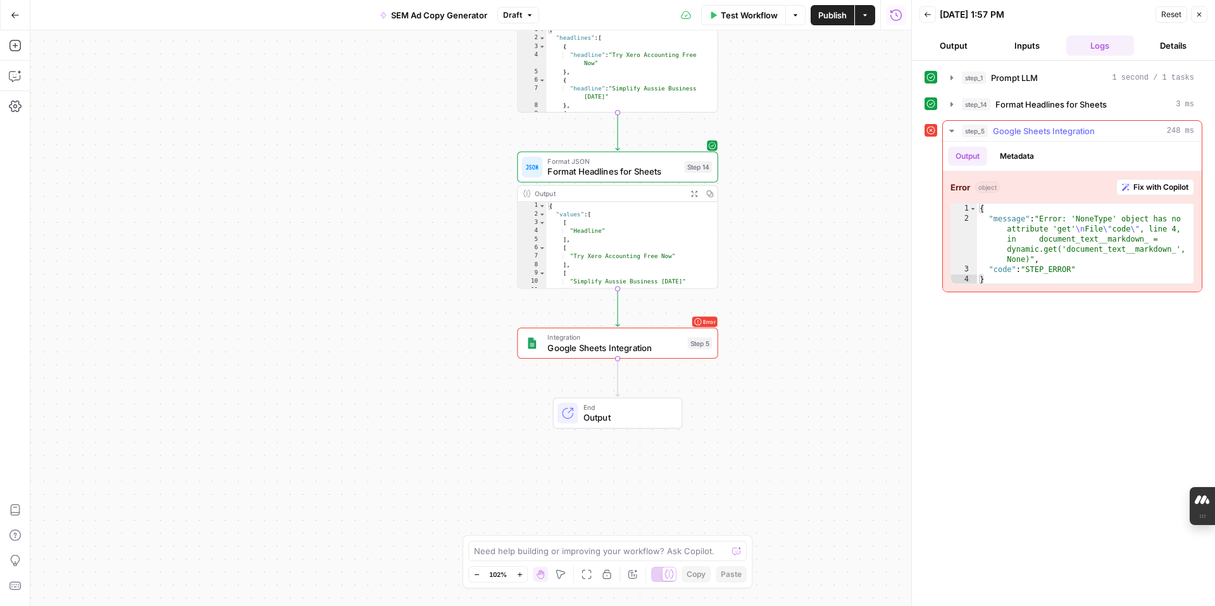
click at [929, 186] on icon "button" at bounding box center [1126, 187] width 8 height 8
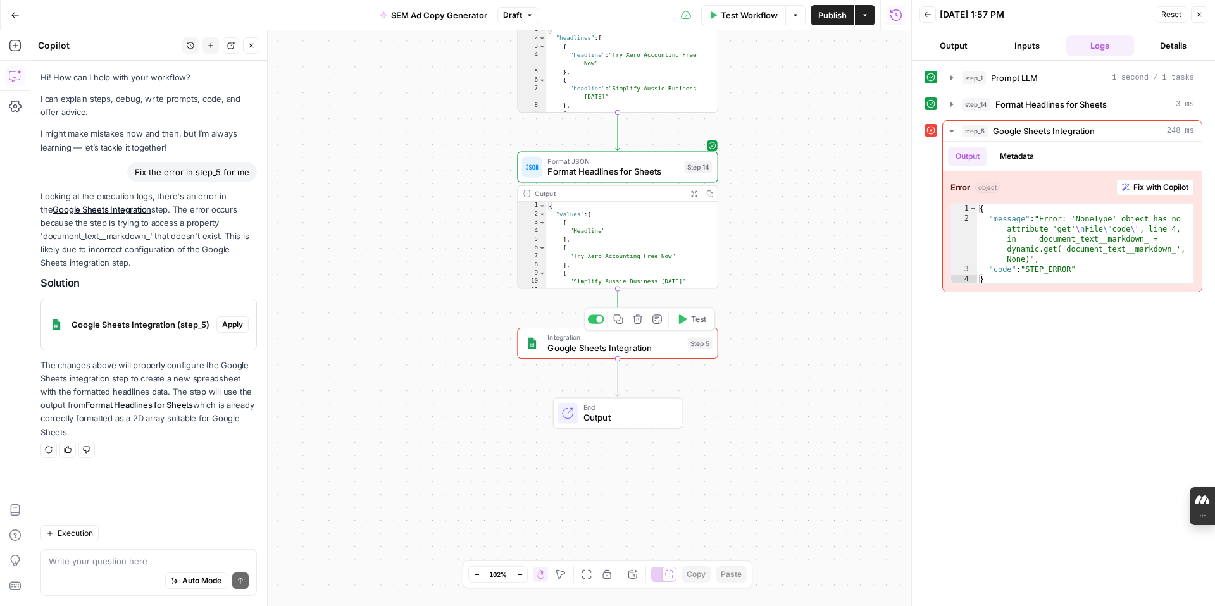
click at [571, 352] on span "Google Sheets Integration" at bounding box center [614, 347] width 135 height 13
click at [879, 137] on span "Continue" at bounding box center [876, 135] width 35 height 13
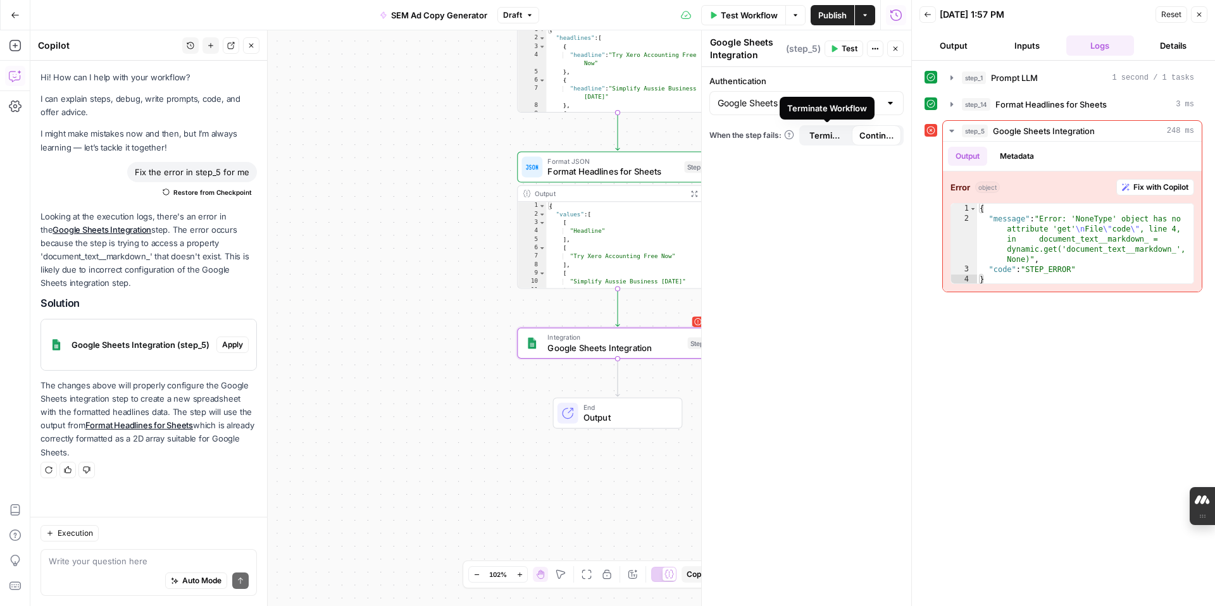
click at [828, 140] on span "Terminate Workflow" at bounding box center [826, 135] width 35 height 13
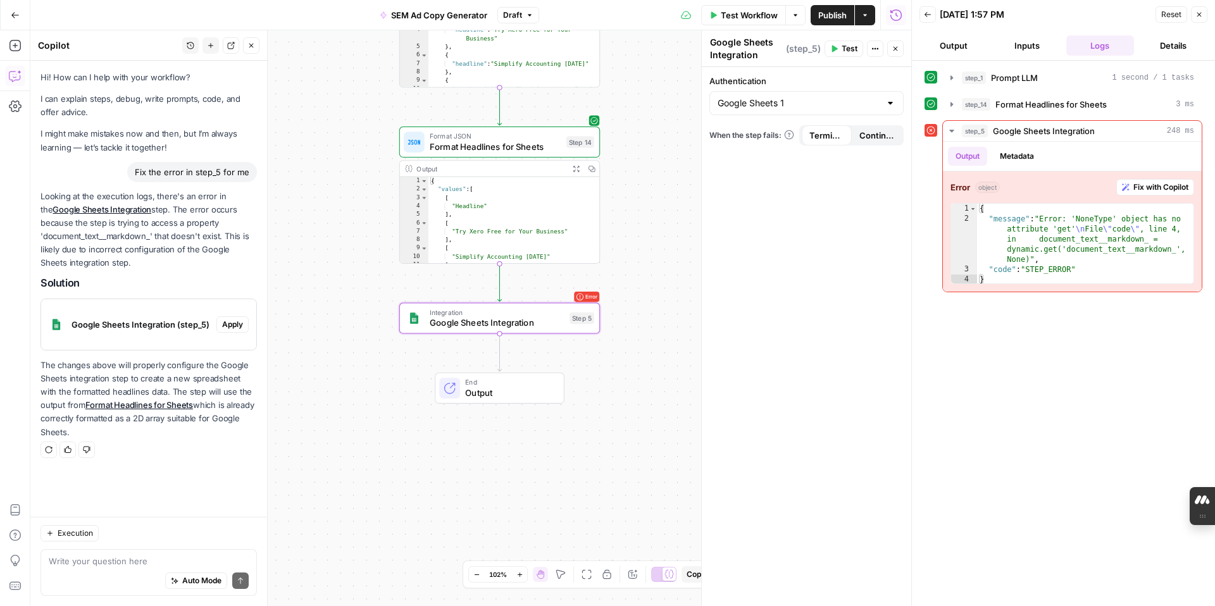
click at [237, 324] on span "Apply" at bounding box center [232, 324] width 21 height 11
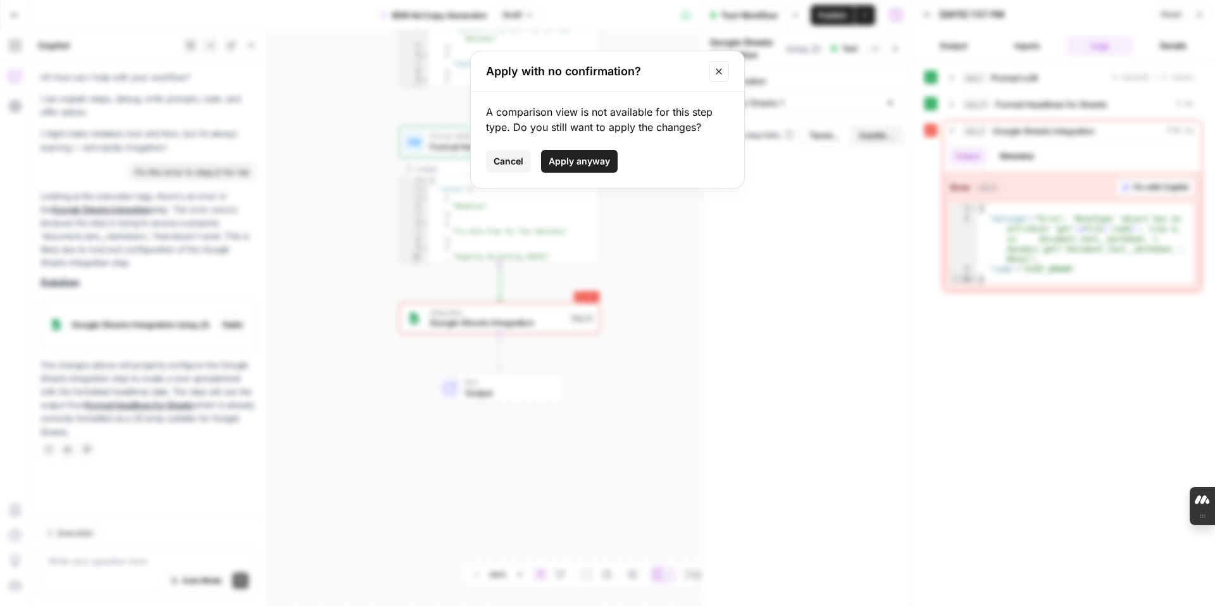
click at [573, 159] on span "Apply anyway" at bounding box center [579, 161] width 61 height 13
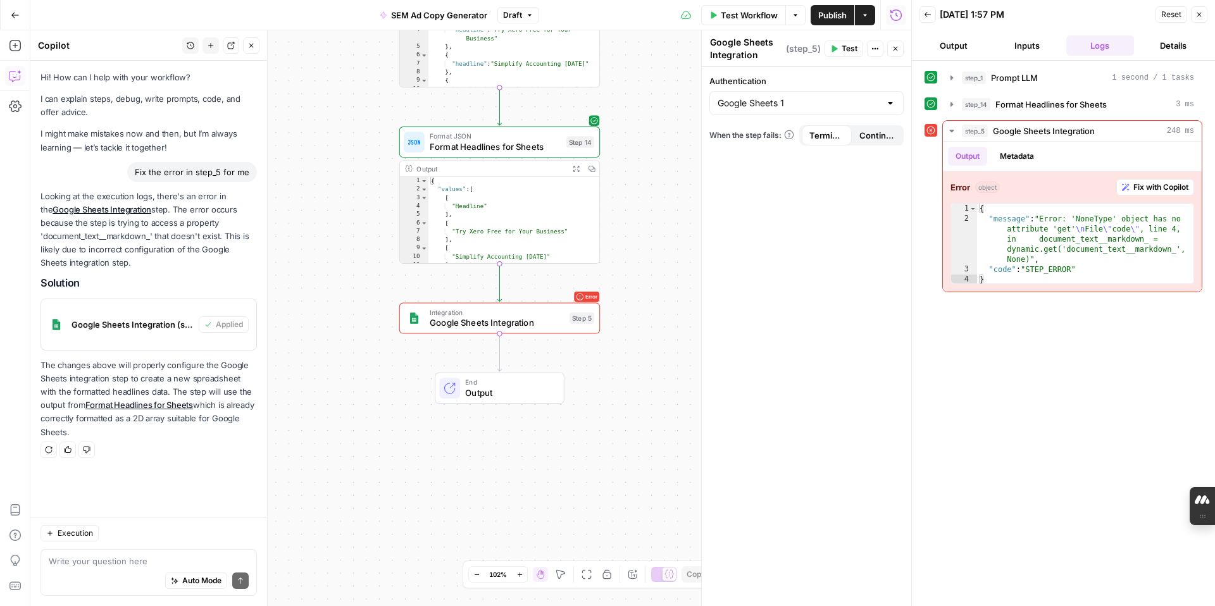
click at [929, 16] on span "Reset" at bounding box center [1171, 14] width 20 height 11
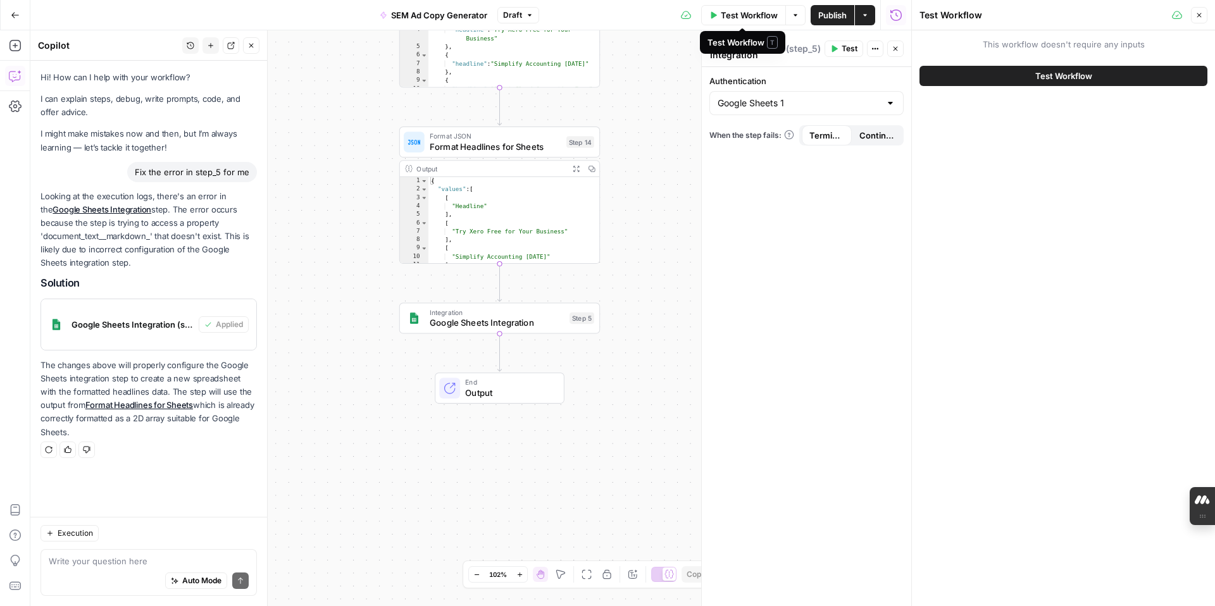
click at [736, 17] on span "Test Workflow" at bounding box center [749, 15] width 57 height 13
click at [717, 14] on button "Test Workflow" at bounding box center [743, 15] width 85 height 20
click at [713, 13] on icon "button" at bounding box center [714, 14] width 6 height 7
click at [929, 76] on span "Test Workflow" at bounding box center [1063, 76] width 57 height 13
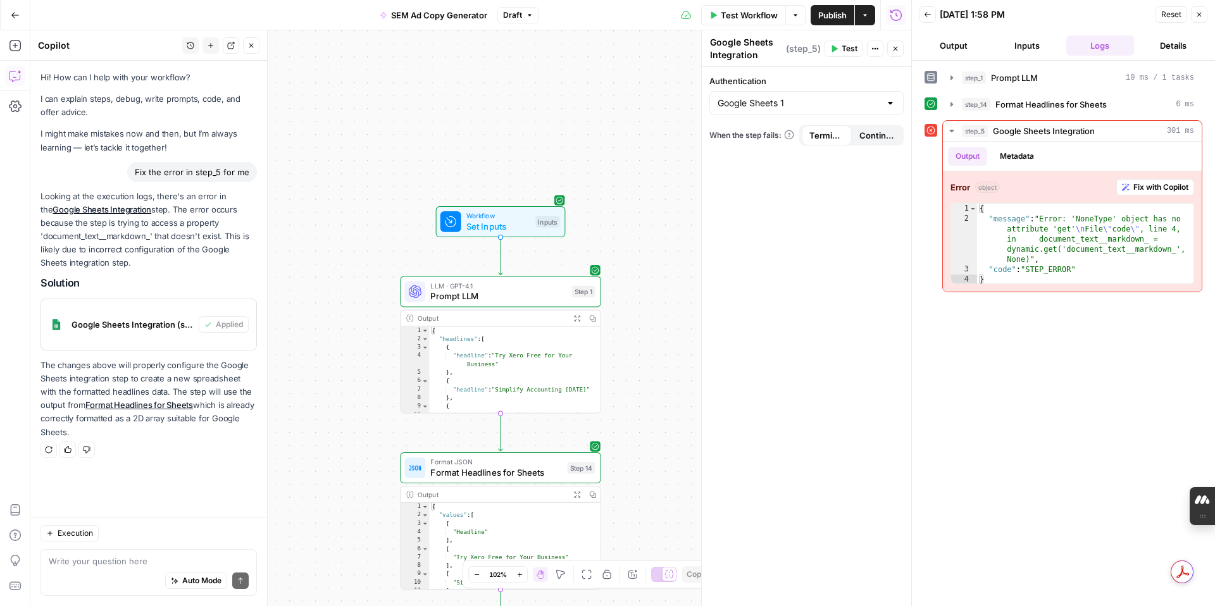
click at [14, 18] on icon "button" at bounding box center [15, 15] width 9 height 9
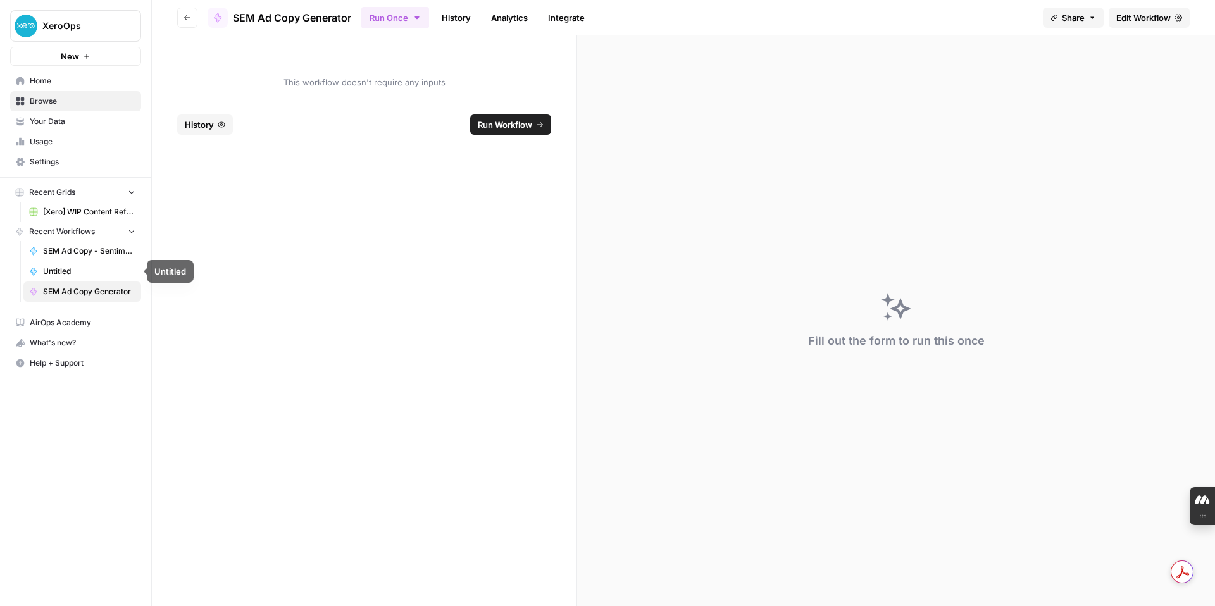
click at [97, 254] on span "SEM Ad Copy - Sentiment Analysis" at bounding box center [89, 250] width 92 height 11
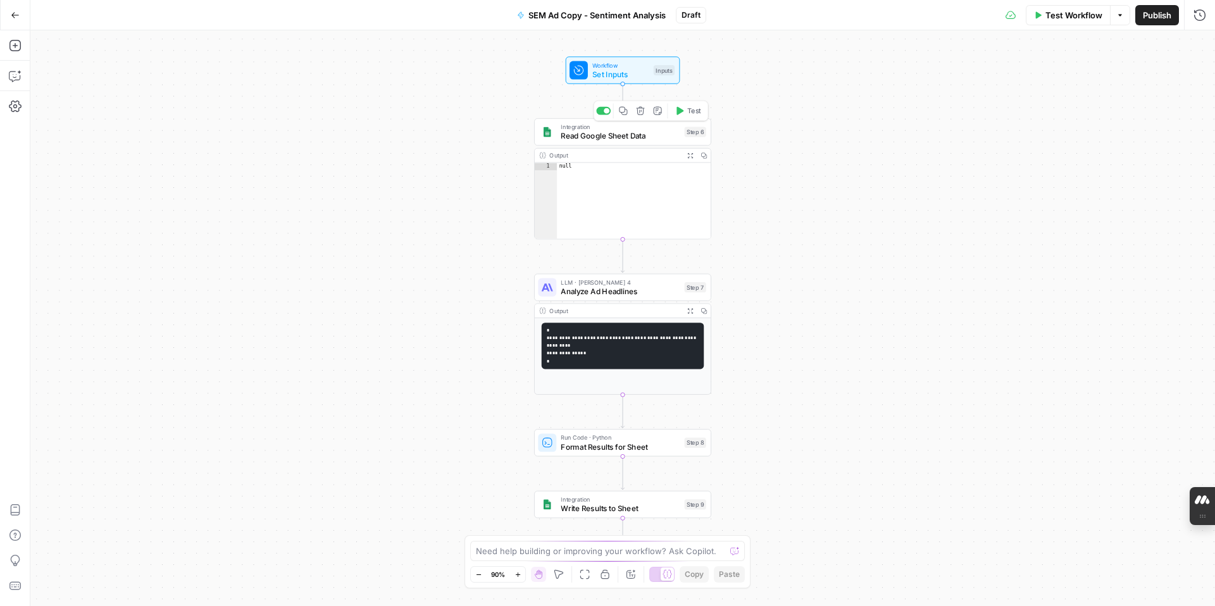
click at [681, 141] on div "Integration Read Google Sheet Data Step 6 Copy step Delete step Add Note Test" at bounding box center [622, 132] width 168 height 20
click at [929, 54] on textarea "Read Google Sheet Data" at bounding box center [1050, 48] width 73 height 25
click at [929, 49] on icon "button" at bounding box center [1179, 49] width 8 height 8
click at [929, 190] on div "Authentication Sentiment Analysis Testing When the step fails: Terminate Workfl…" at bounding box center [1109, 336] width 209 height 539
click at [929, 103] on div at bounding box center [1194, 103] width 10 height 13
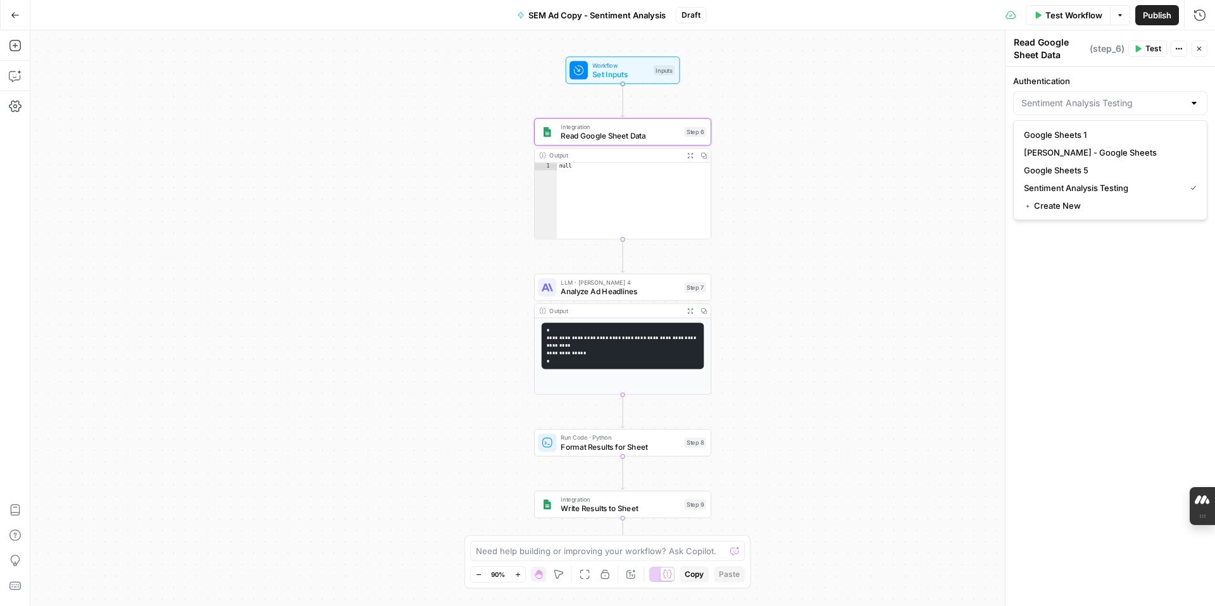
type input "Sentiment Analysis Testing"
click at [929, 310] on div "Authentication Sentiment Analysis Testing When the step fails: Terminate Workfl…" at bounding box center [1109, 336] width 209 height 539
click at [550, 155] on div "Output" at bounding box center [614, 155] width 130 height 9
type textarea "****"
click at [561, 169] on div "null" at bounding box center [634, 209] width 154 height 92
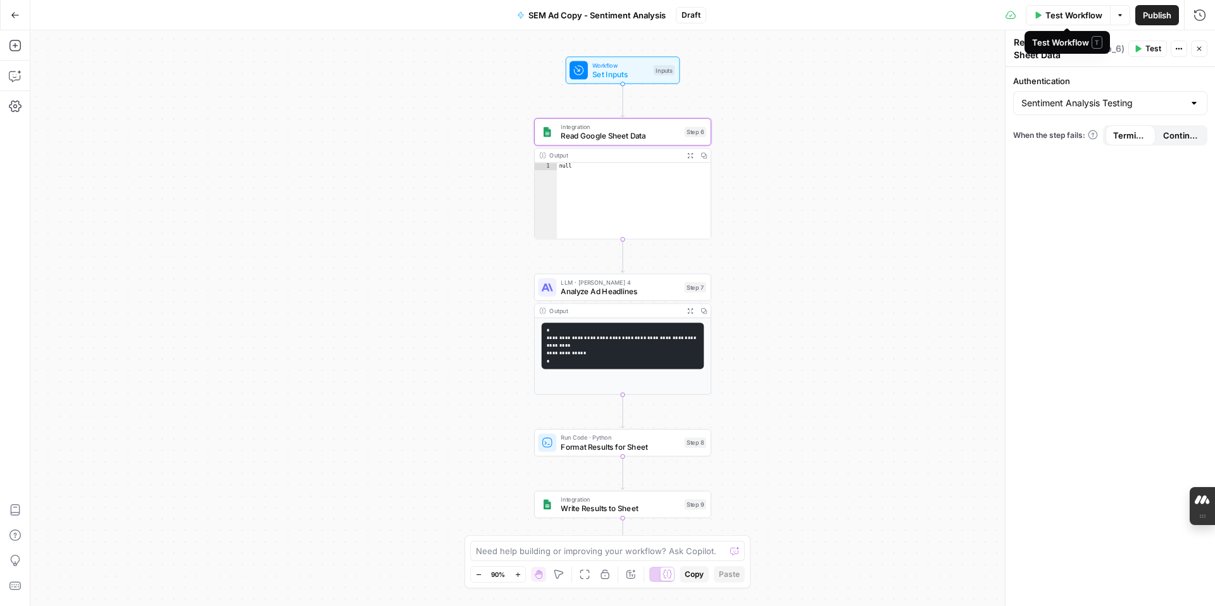
click at [929, 14] on icon "button" at bounding box center [1039, 14] width 6 height 7
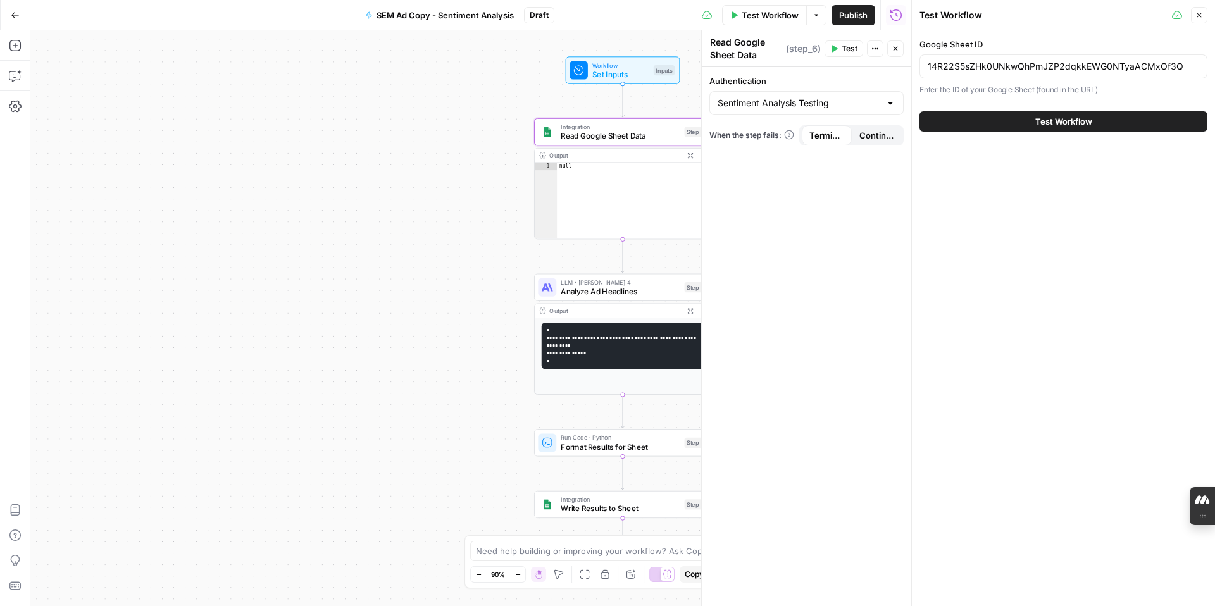
click at [929, 121] on span "Test Workflow" at bounding box center [1063, 121] width 57 height 13
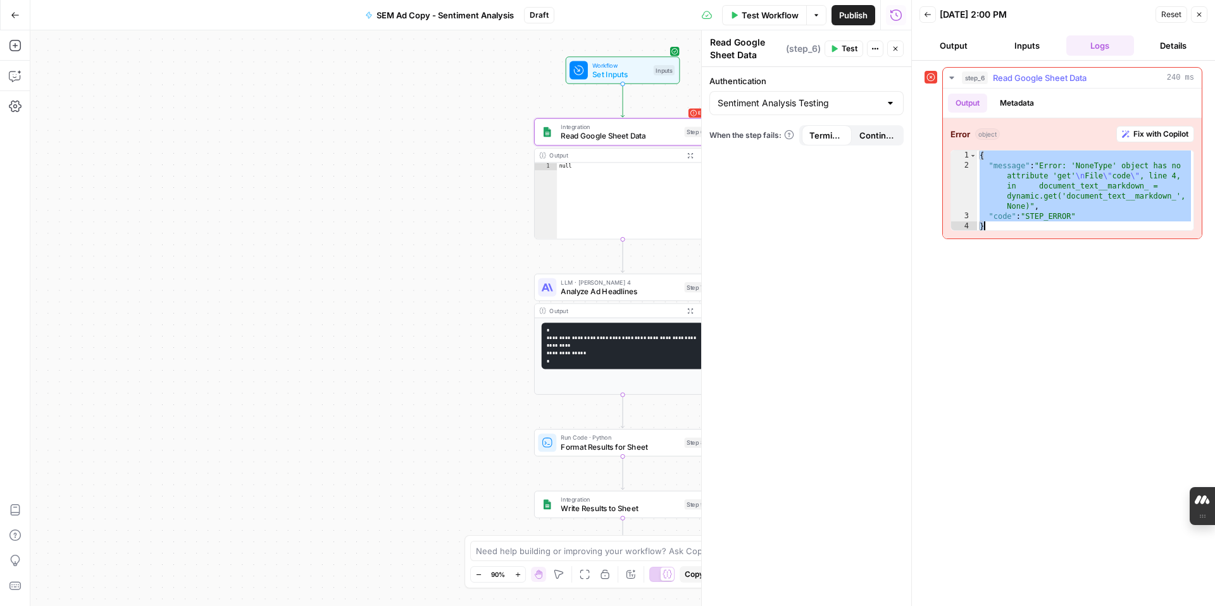
drag, startPoint x: 978, startPoint y: 156, endPoint x: 1103, endPoint y: 223, distance: 141.8
click at [929, 223] on div "{ "message" : "Error: 'NoneType' object has no attribute 'get' \n File \" code …" at bounding box center [1085, 201] width 216 height 101
type textarea "**********"
click at [929, 14] on icon "button" at bounding box center [1199, 15] width 4 height 4
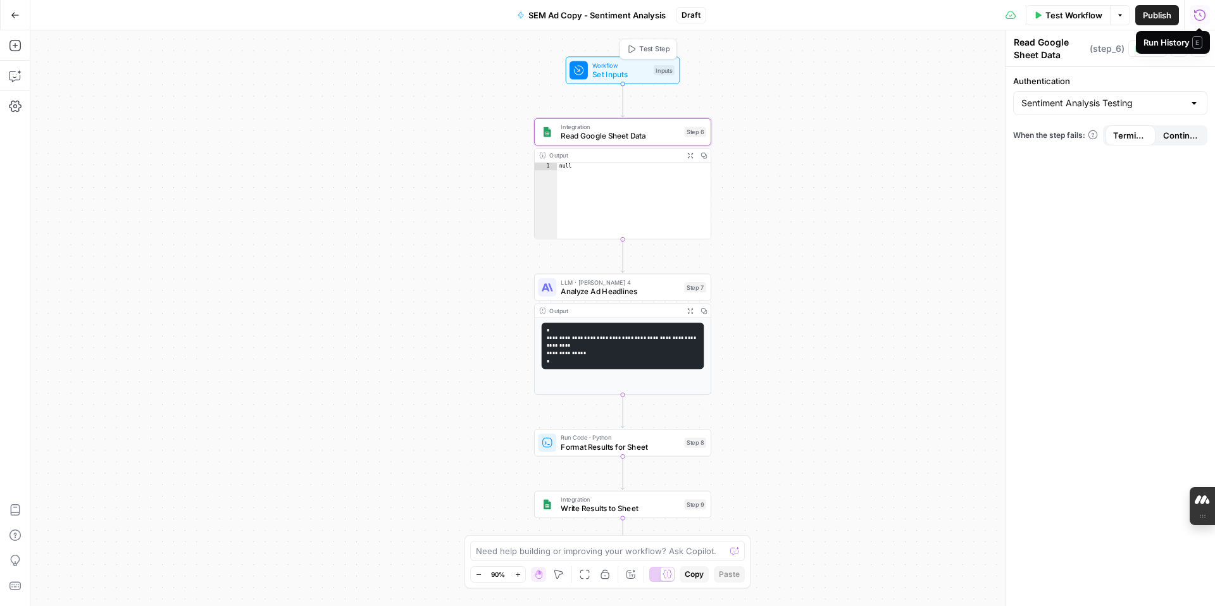
click at [639, 72] on span "Set Inputs" at bounding box center [620, 73] width 56 height 11
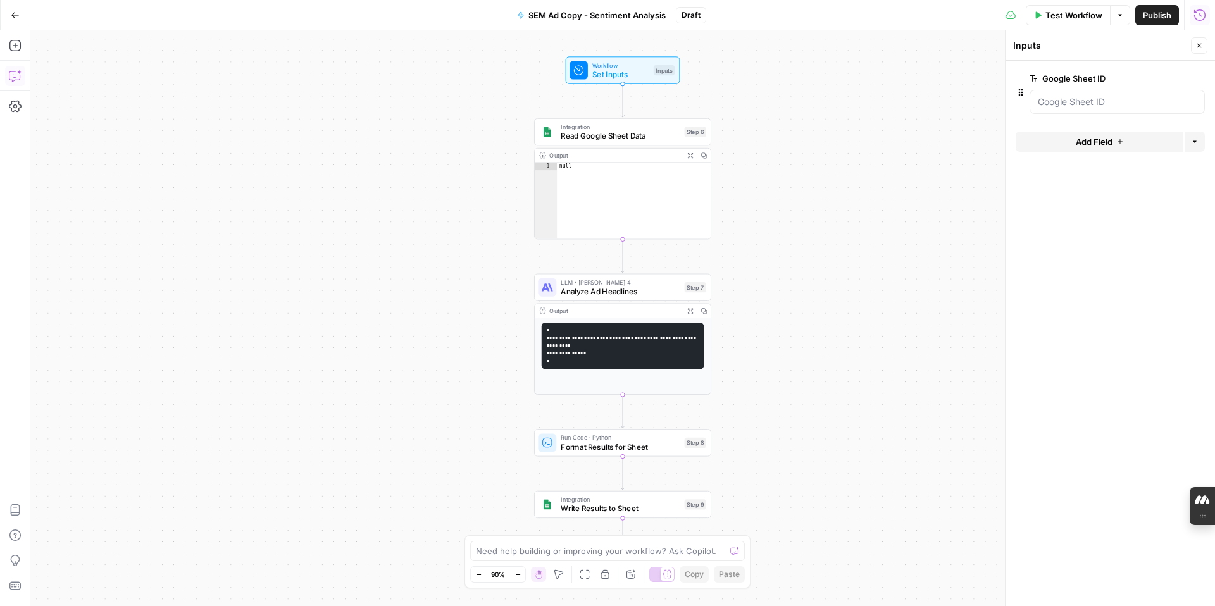
click at [18, 75] on icon "button" at bounding box center [15, 76] width 13 height 13
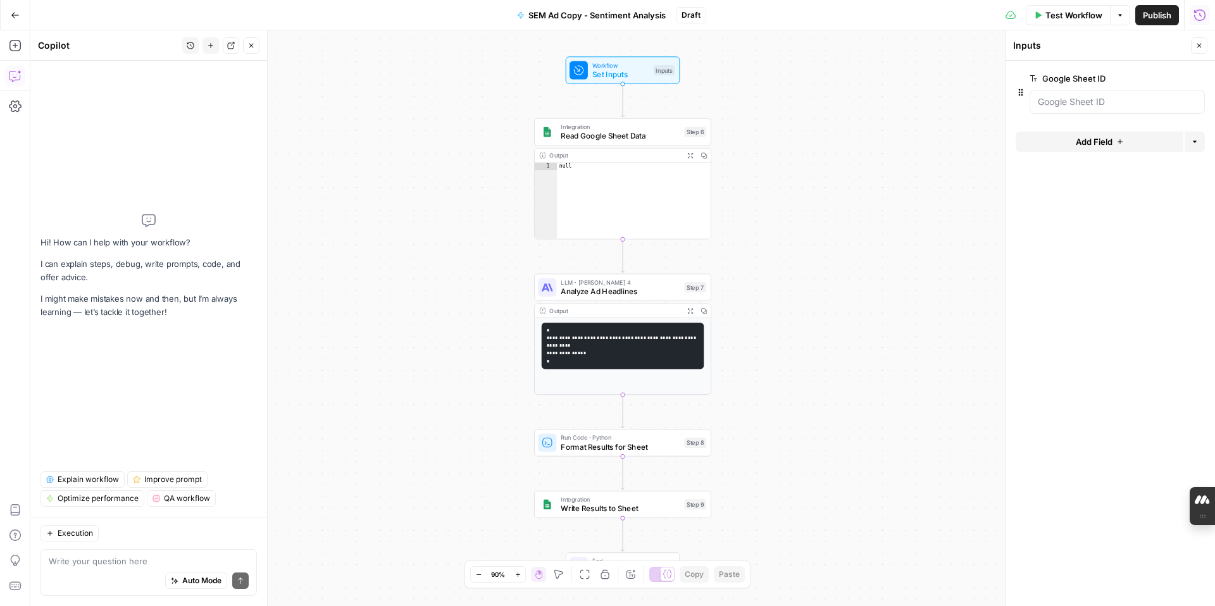
click at [88, 480] on span "Explain workflow" at bounding box center [88, 479] width 61 height 11
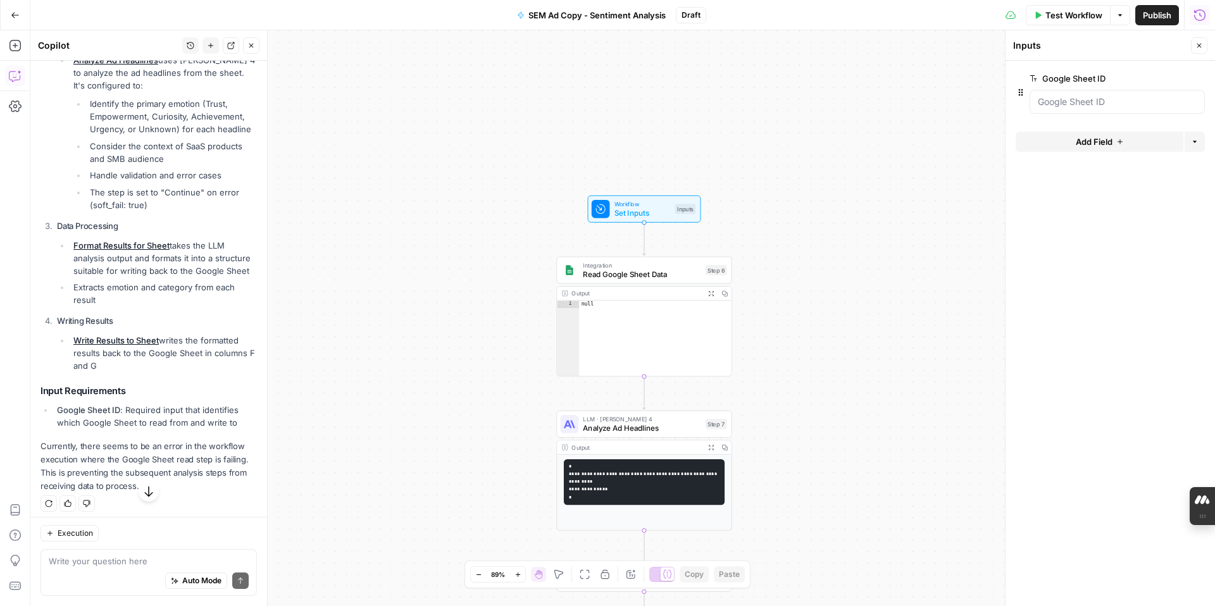
scroll to position [348, 0]
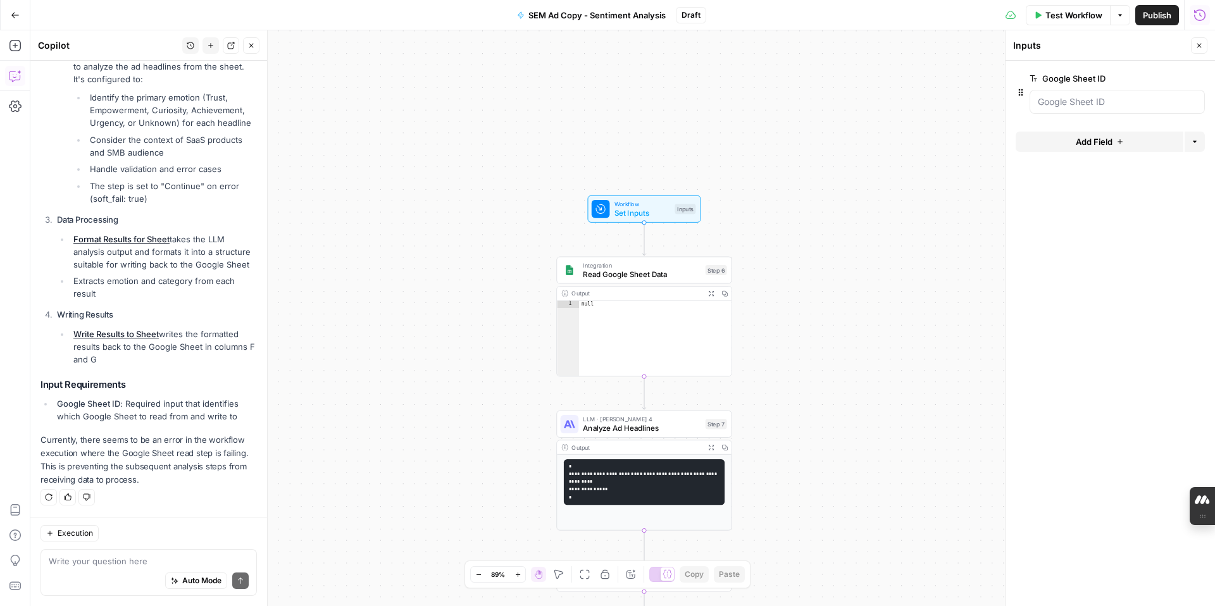
click at [113, 504] on div "Auto Mode Send" at bounding box center [149, 582] width 200 height 28
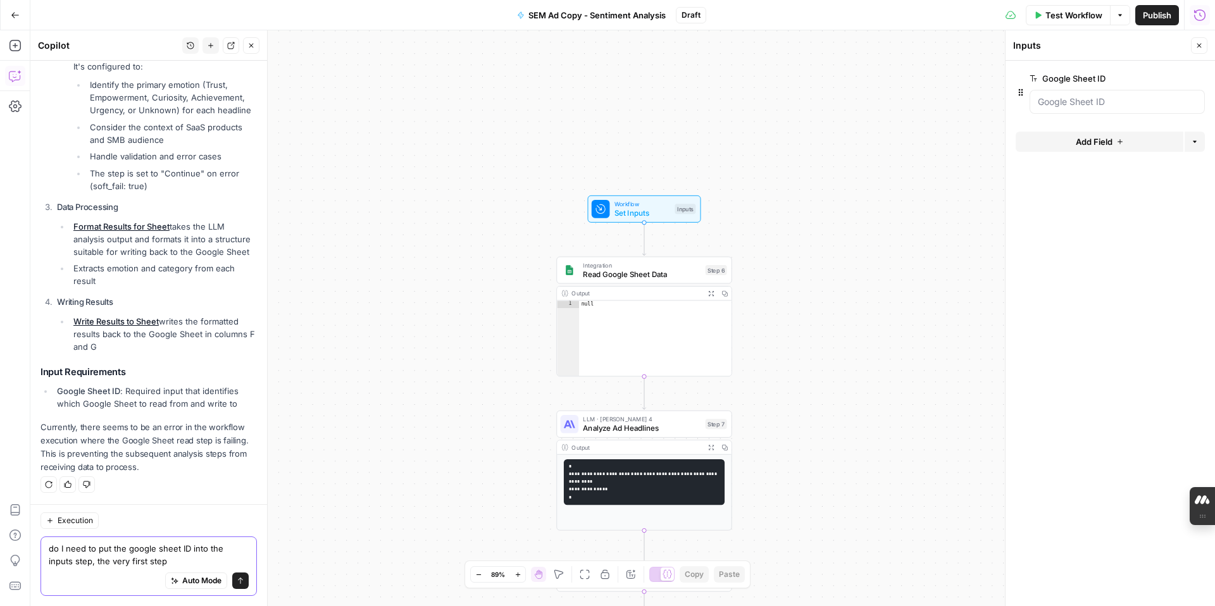
type textarea "do I need to put the google sheet ID into the inputs step, the very first step?"
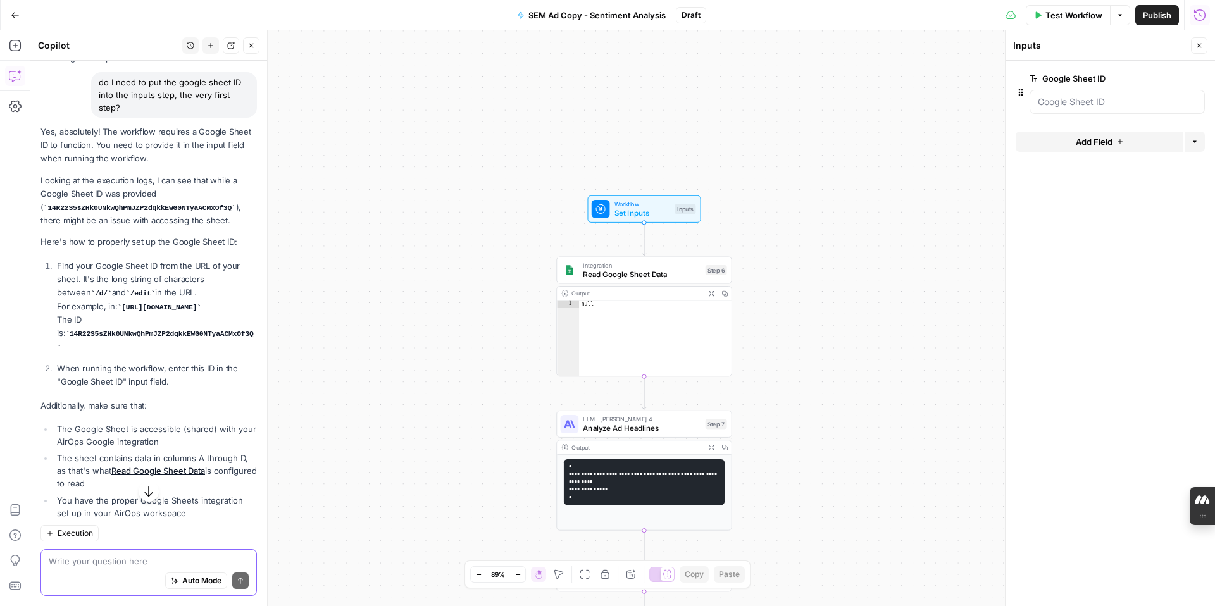
scroll to position [767, 0]
click at [929, 78] on span "edit field" at bounding box center [1157, 78] width 28 height 10
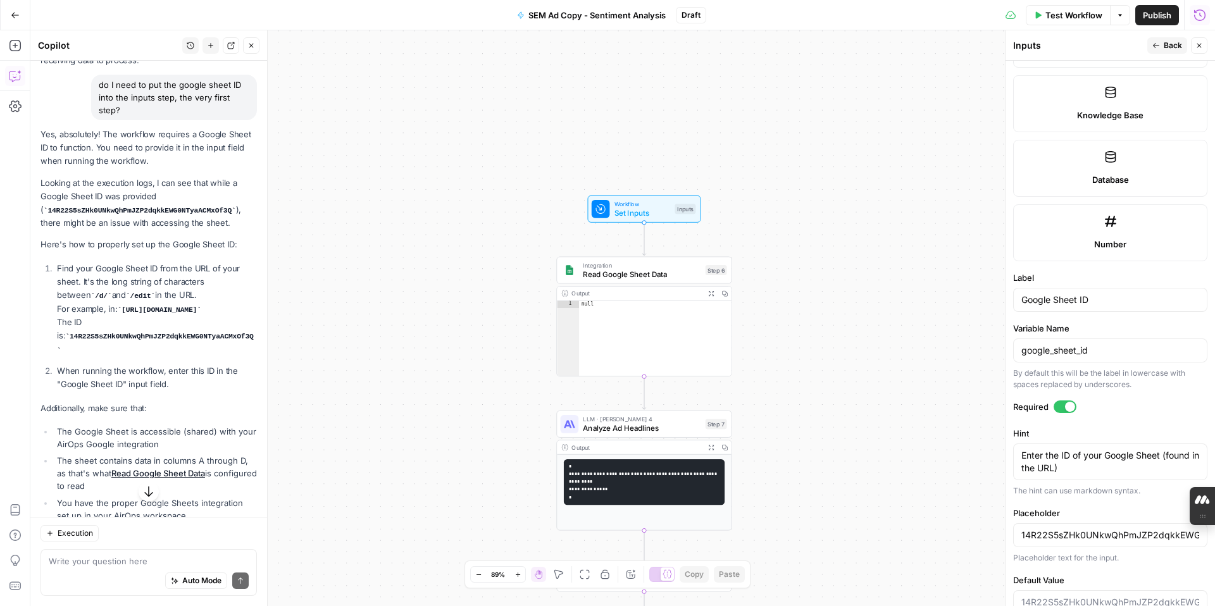
scroll to position [597, 0]
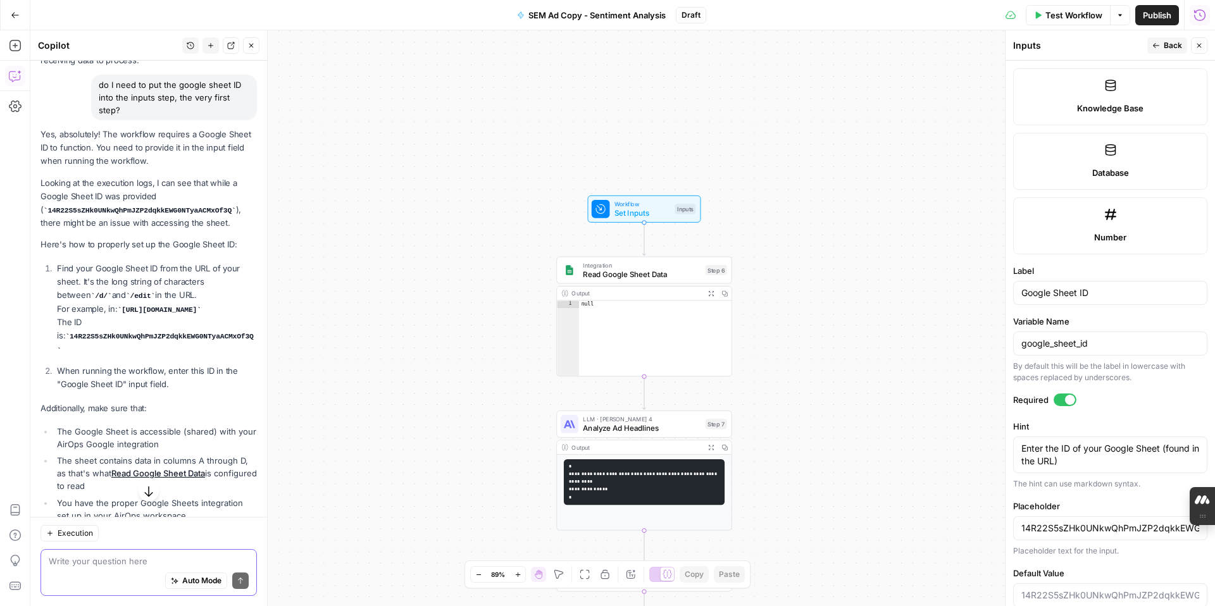
click at [127, 504] on textarea at bounding box center [149, 561] width 200 height 13
type textarea "where exactly should I enter the id?"
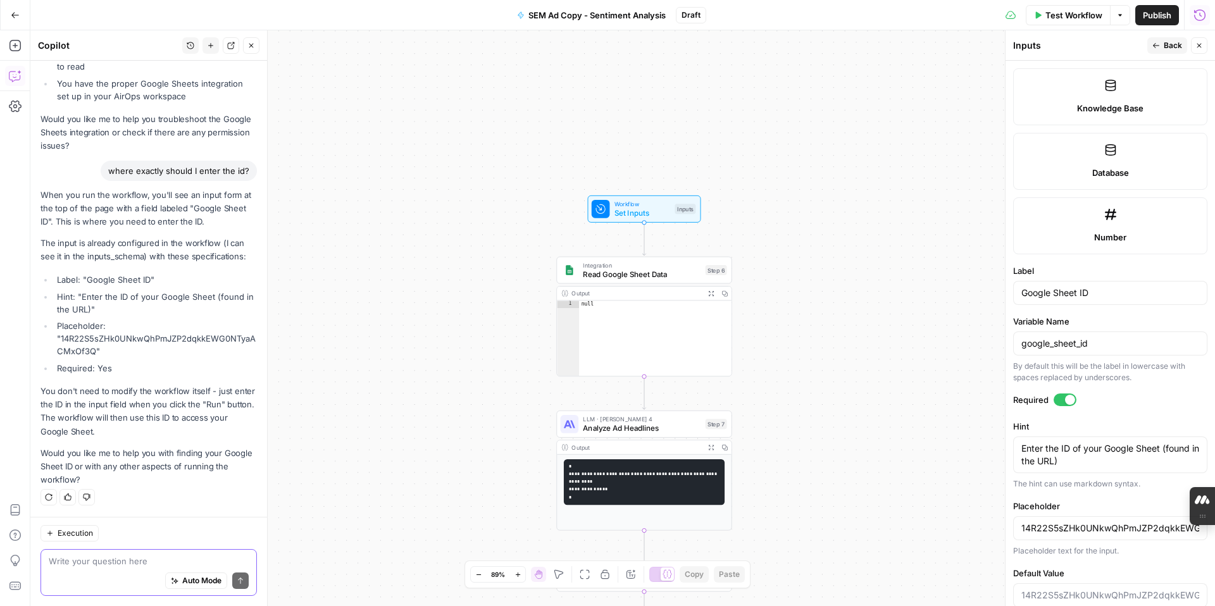
scroll to position [309, 0]
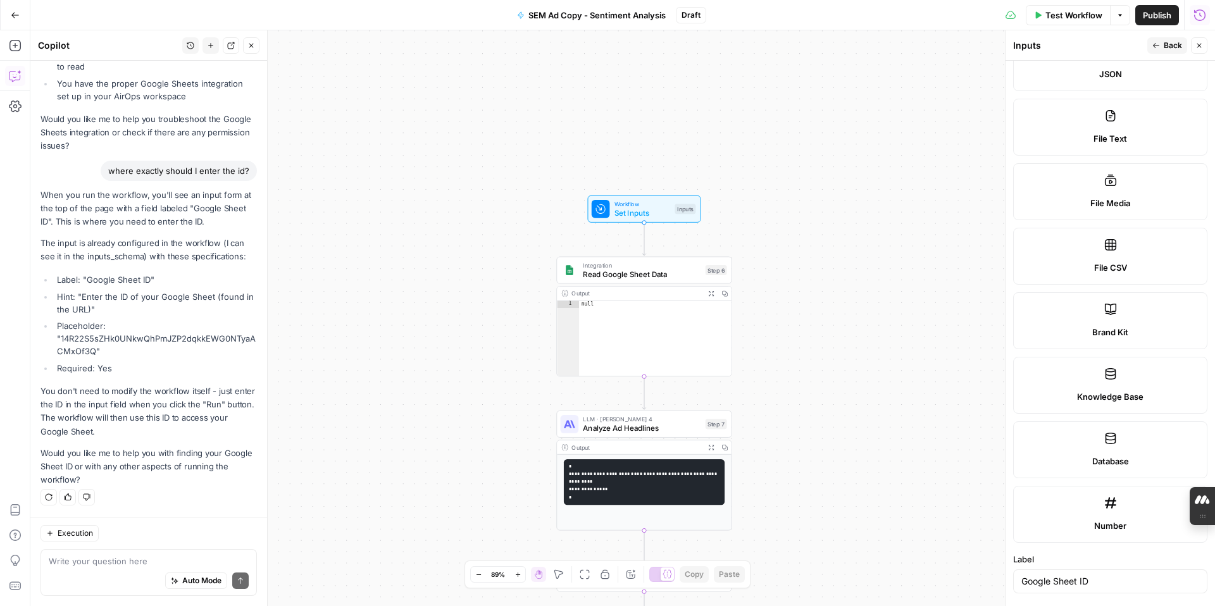
click at [929, 44] on icon "button" at bounding box center [1156, 45] width 6 height 5
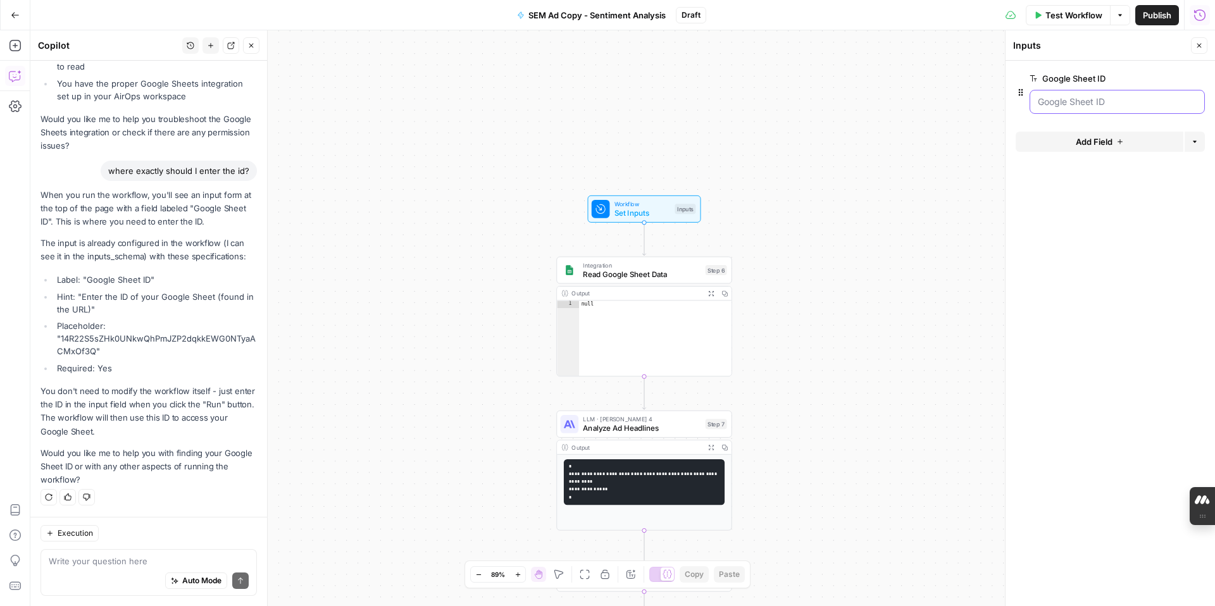
click at [929, 104] on ID "Google Sheet ID" at bounding box center [1117, 102] width 159 height 13
click at [929, 94] on icon "button" at bounding box center [1021, 92] width 4 height 7
click at [929, 77] on icon "button" at bounding box center [1178, 78] width 7 height 7
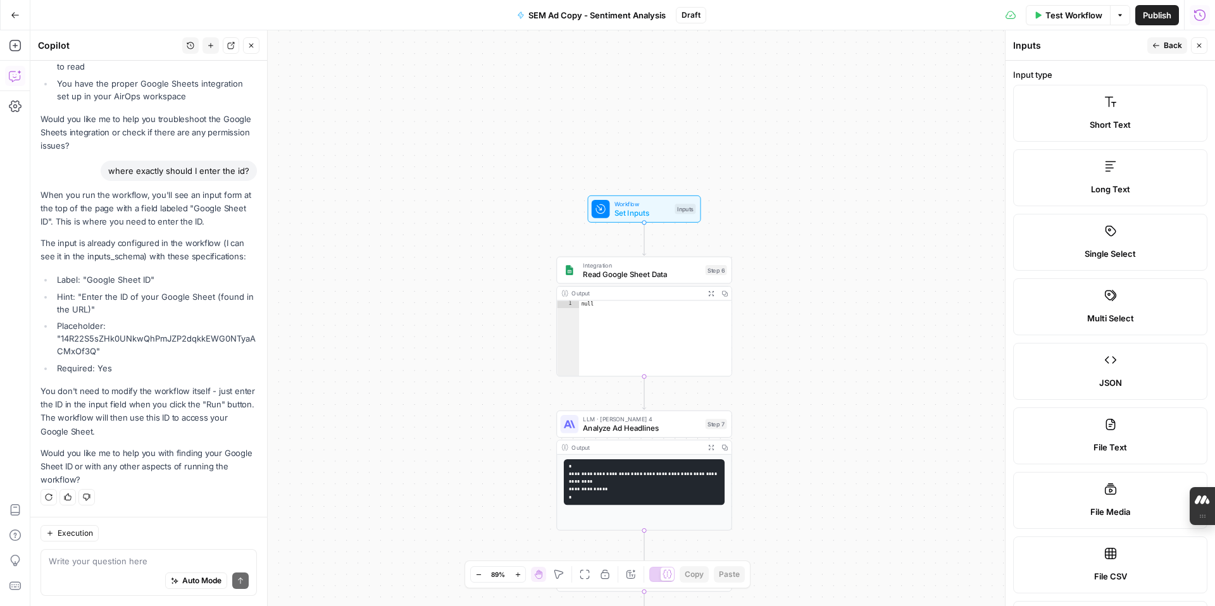
click at [929, 113] on label "Short Text" at bounding box center [1110, 113] width 194 height 57
click at [118, 504] on textarea at bounding box center [149, 561] width 200 height 13
type textarea "I wont let me enter anything in this feed. when I"
click at [929, 40] on button "Back" at bounding box center [1167, 45] width 40 height 16
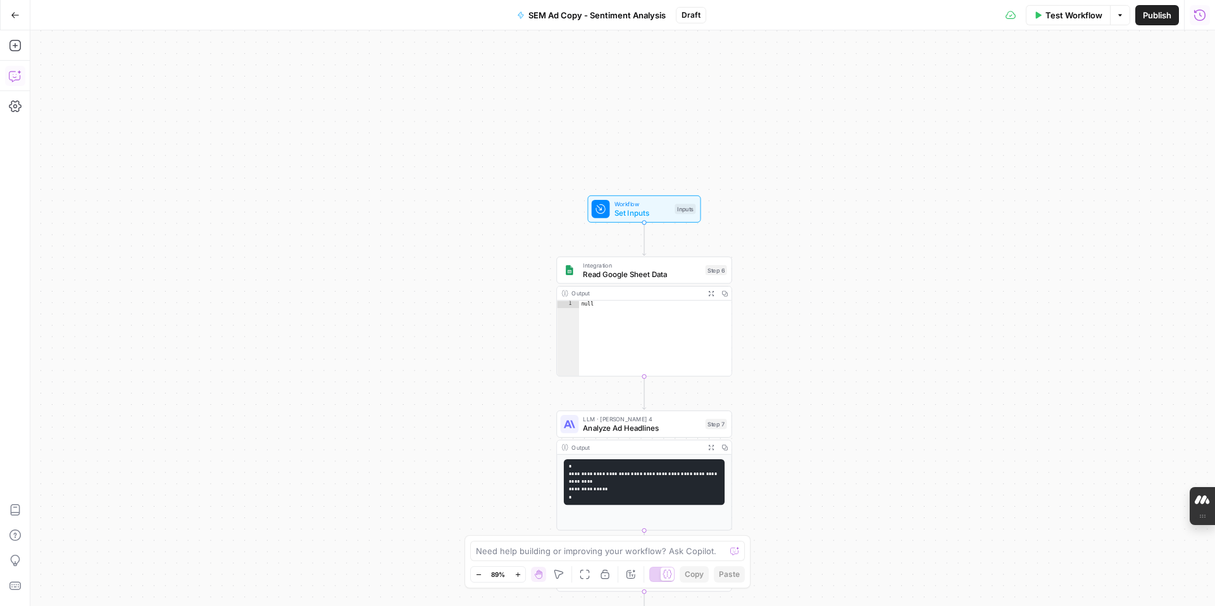
click at [16, 77] on icon "button" at bounding box center [15, 76] width 13 height 13
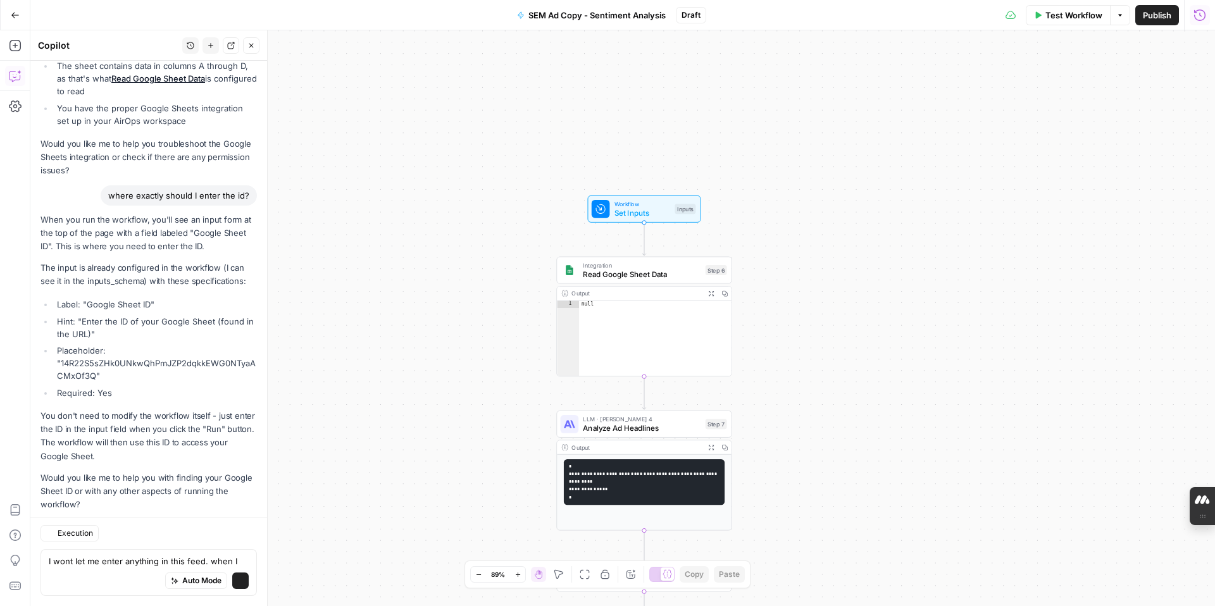
scroll to position [1199, 0]
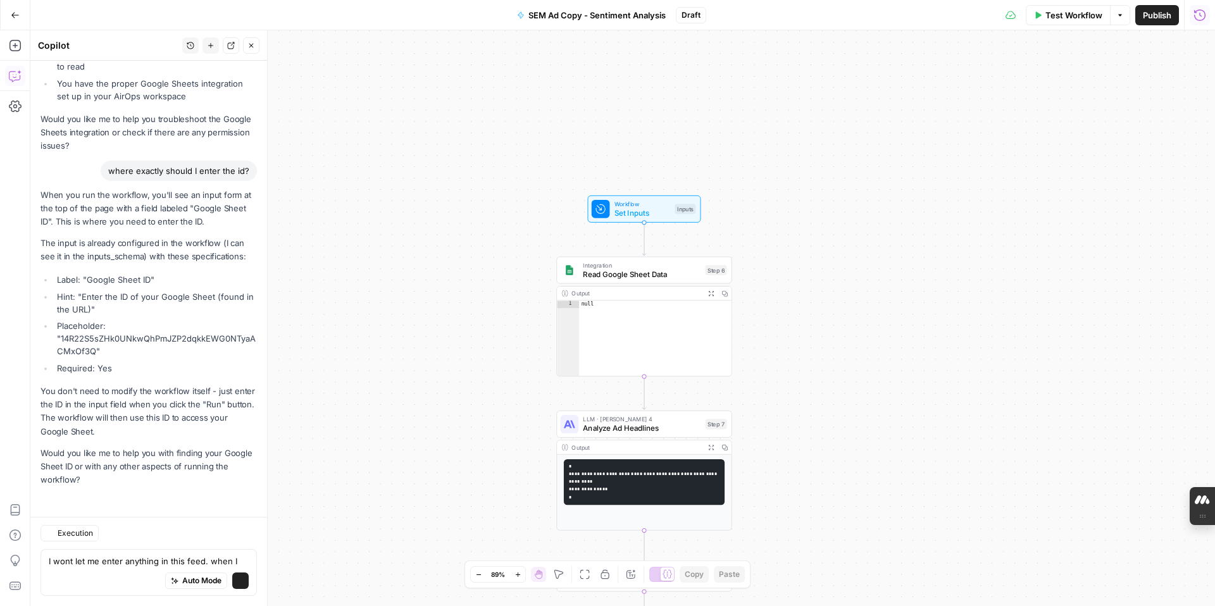
click at [236, 504] on textarea "I wont let me enter anything in this feed. when I" at bounding box center [149, 561] width 200 height 13
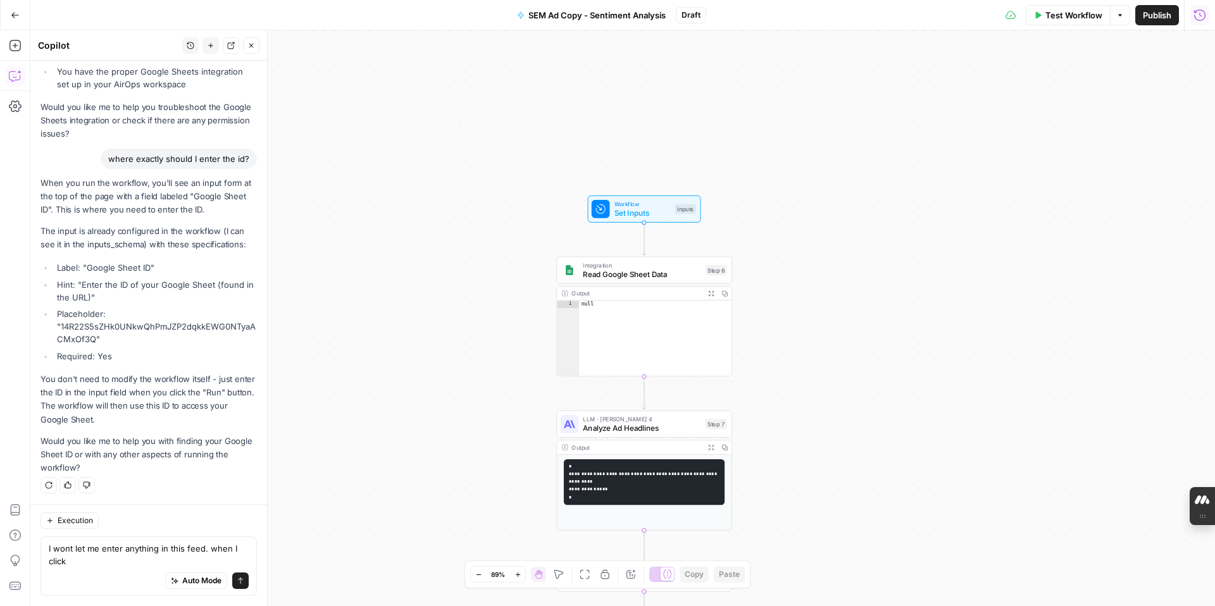
scroll to position [1212, 0]
type textarea "I wont let me enter anything in this feed. when I click edit field, it provides…"
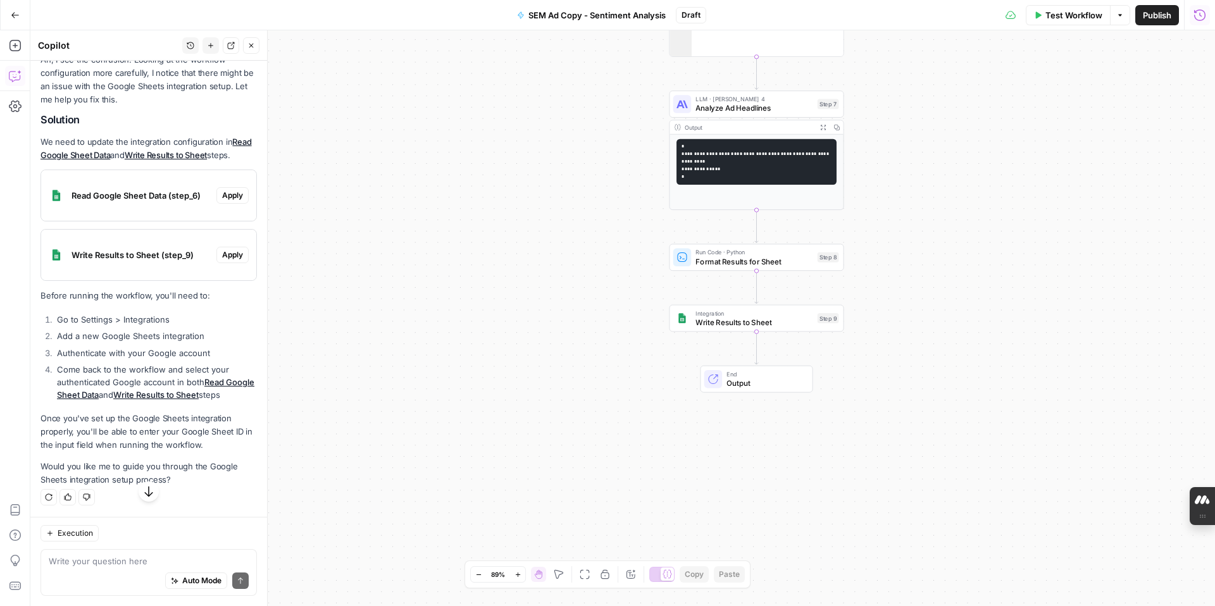
scroll to position [1693, 0]
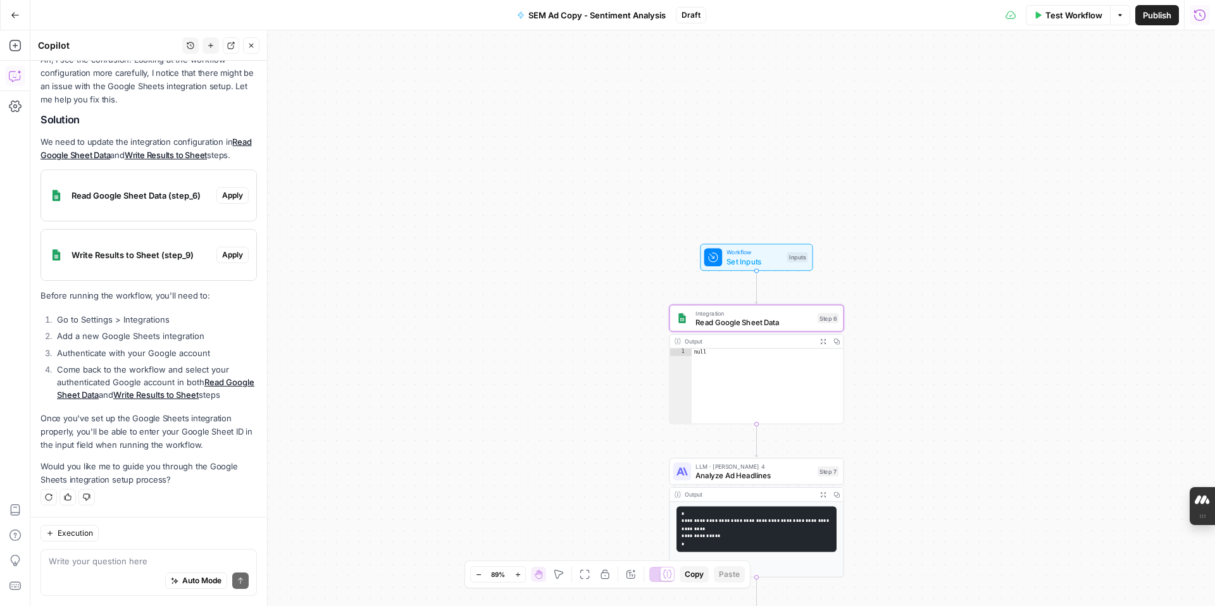
click at [242, 380] on link "Read Google Sheet Data" at bounding box center [155, 388] width 197 height 23
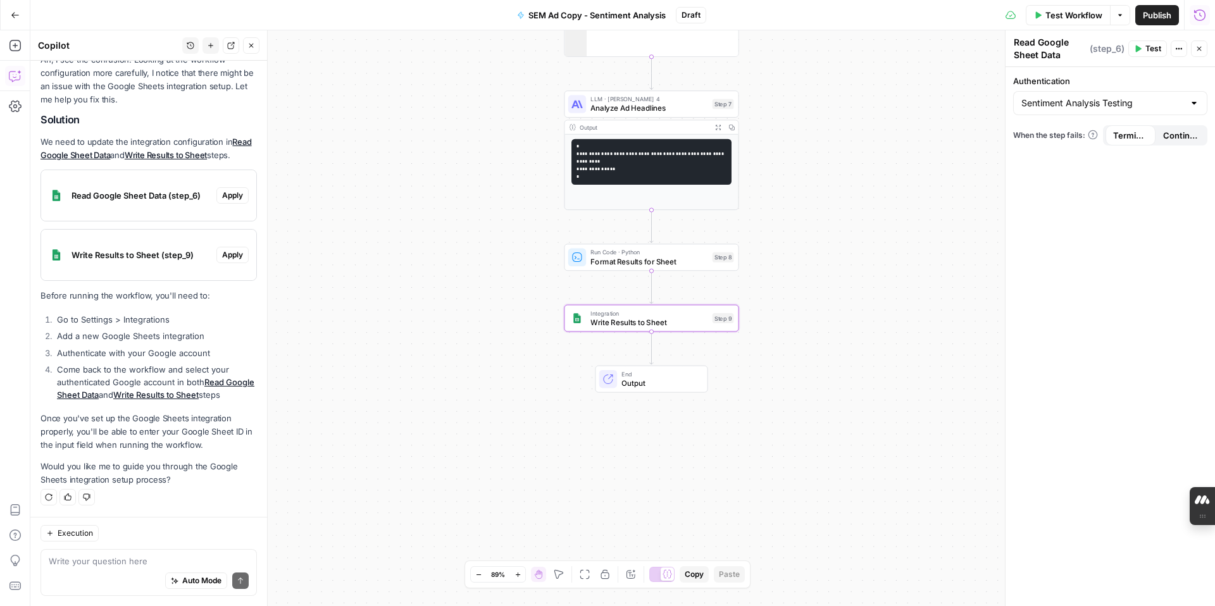
click at [178, 397] on link "Write Results to Sheet" at bounding box center [155, 395] width 85 height 10
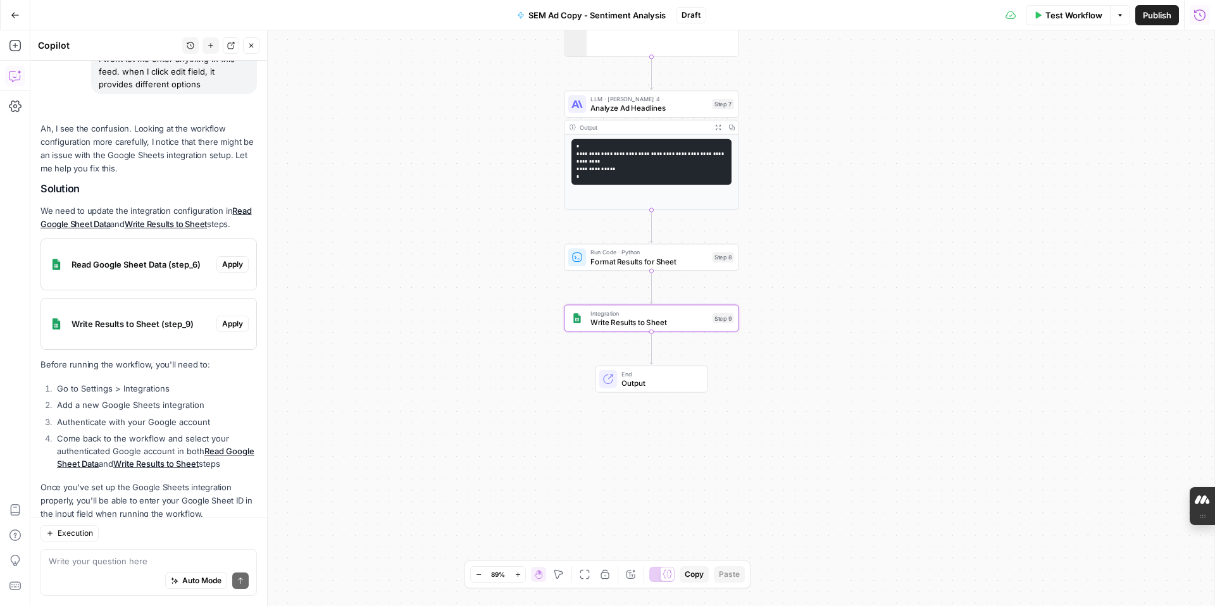
scroll to position [1774, 0]
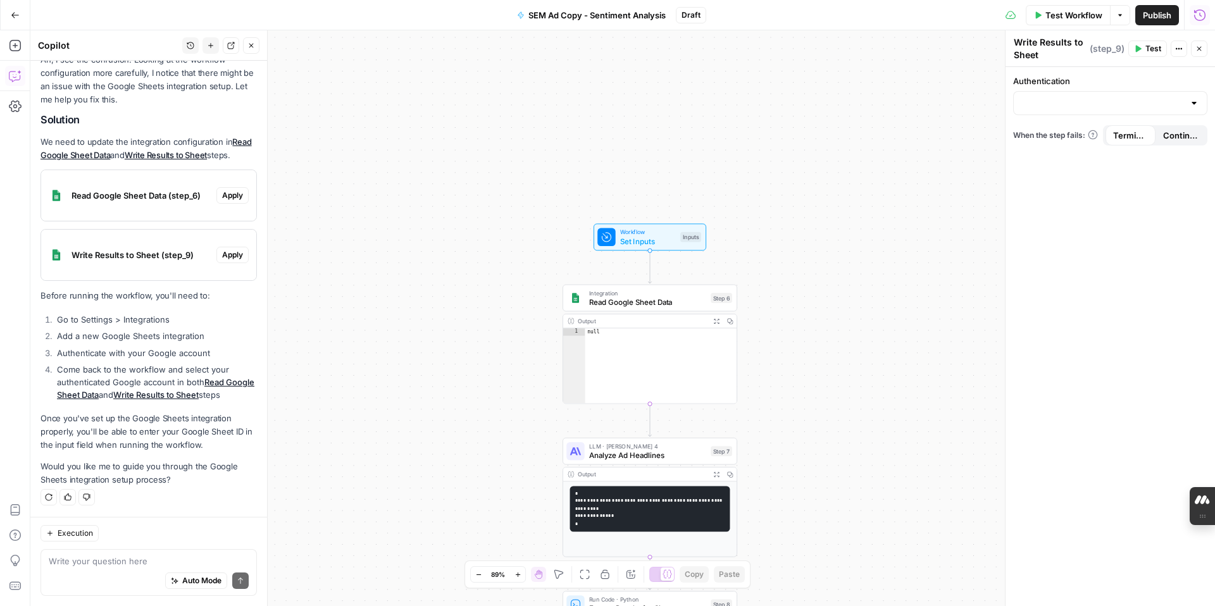
click at [929, 104] on div at bounding box center [1194, 103] width 10 height 13
click at [929, 183] on span "Sentiment Analysis Testing" at bounding box center [1108, 188] width 168 height 13
type input "Sentiment Analysis Testing"
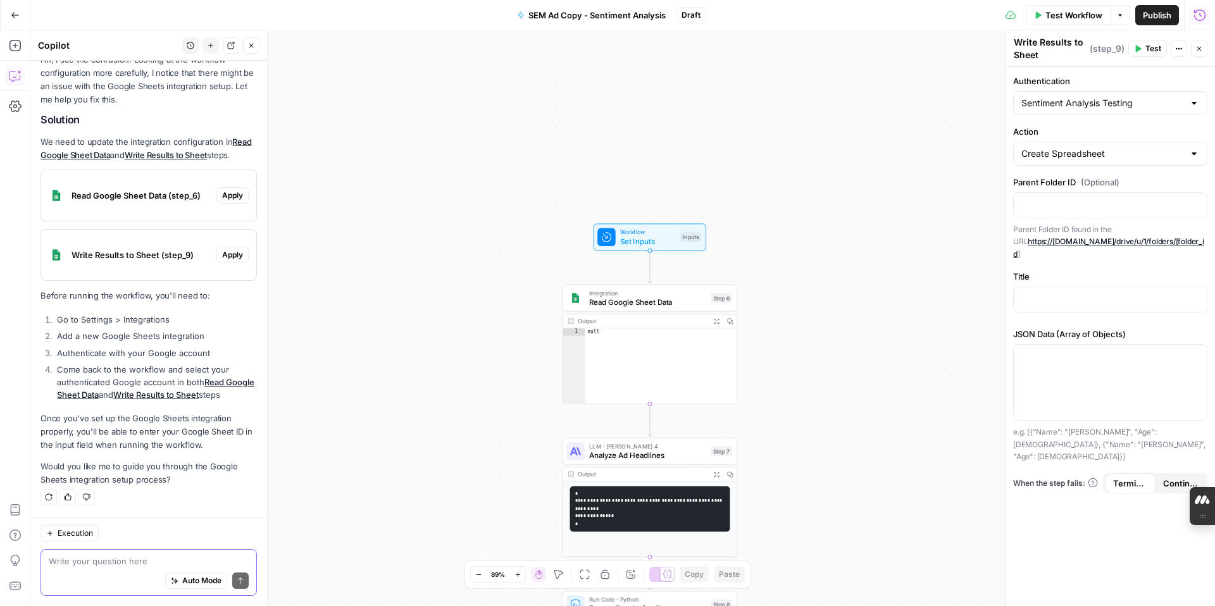
click at [106, 504] on textarea at bounding box center [149, 561] width 200 height 13
type textarea "i have done these steps"
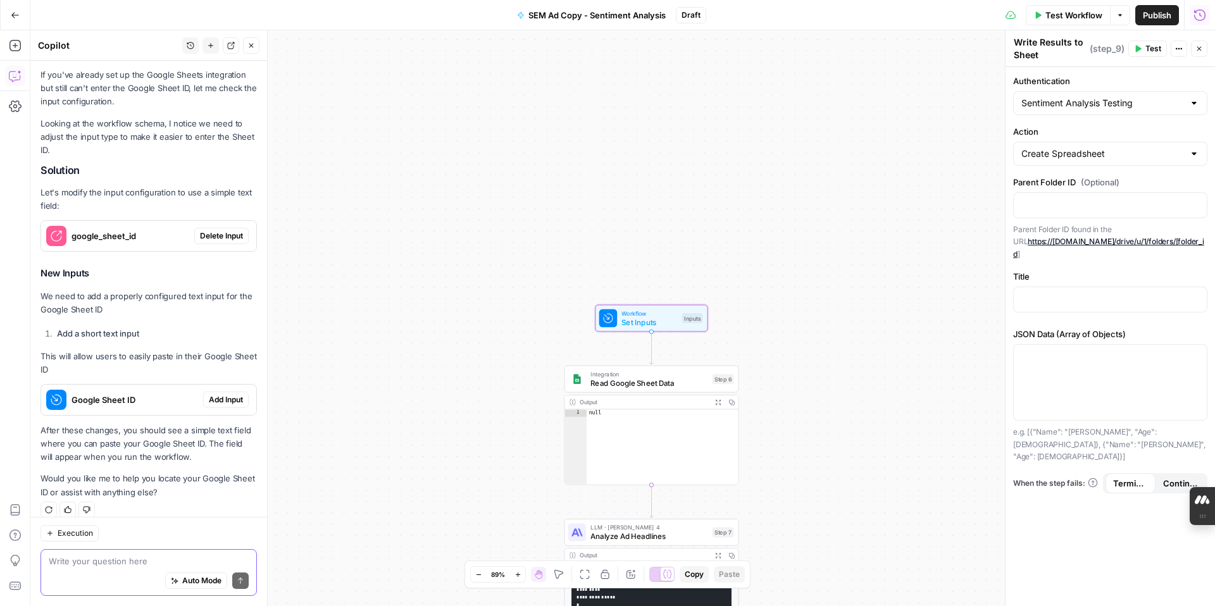
scroll to position [2193, 0]
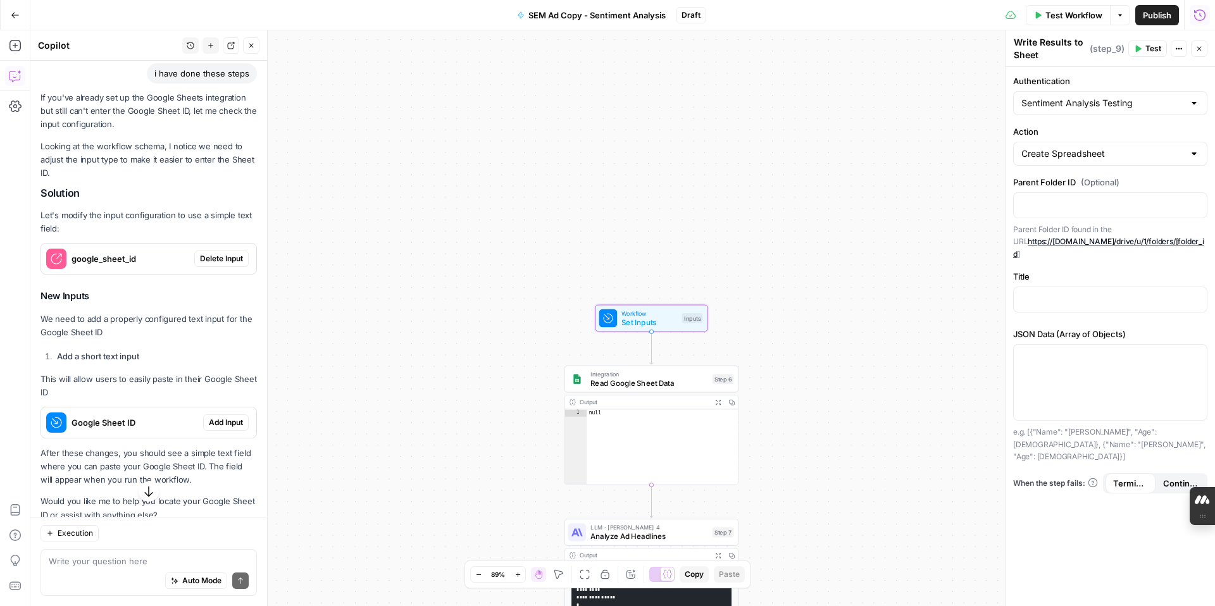
click at [237, 264] on span "Delete Input" at bounding box center [221, 258] width 43 height 11
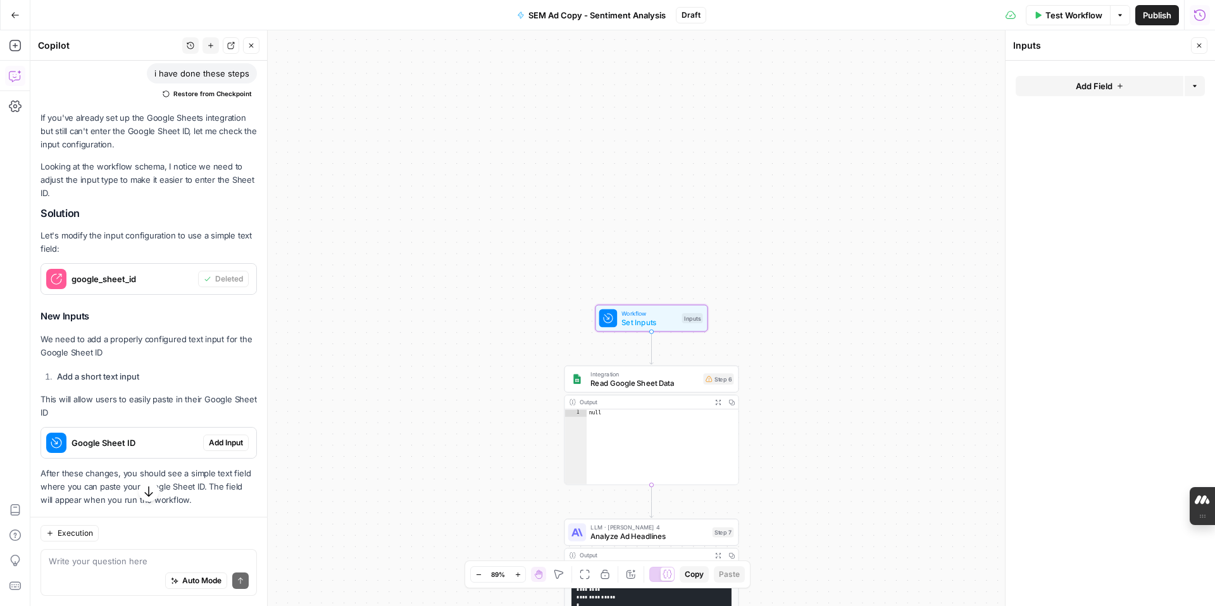
click at [227, 449] on span "Add Input" at bounding box center [226, 442] width 34 height 11
click at [929, 103] on ID "Google Sheet ID" at bounding box center [1117, 102] width 159 height 13
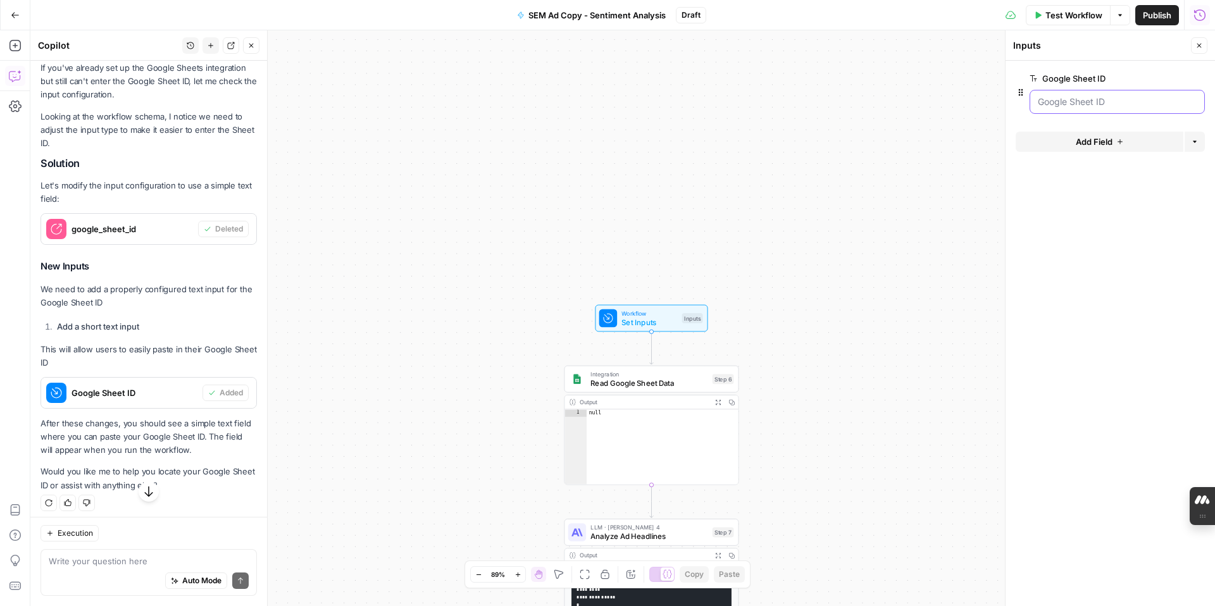
scroll to position [2261, 0]
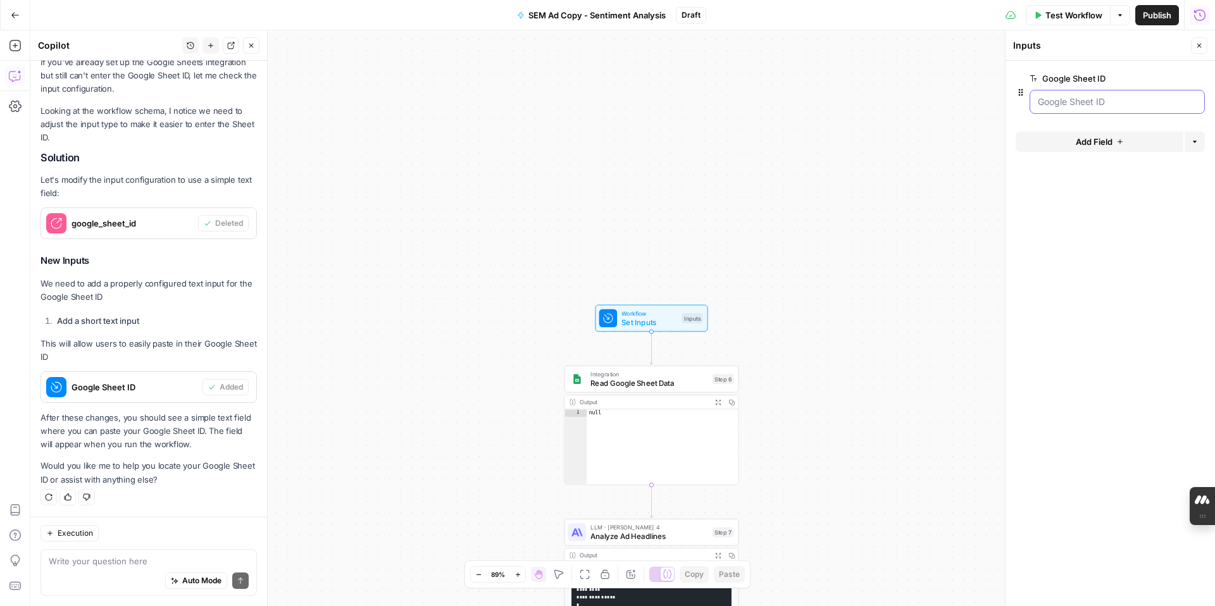
click at [929, 99] on ID "Google Sheet ID" at bounding box center [1117, 102] width 159 height 13
click at [929, 105] on ID "Google Sheet ID" at bounding box center [1117, 102] width 159 height 13
click at [929, 101] on ID "Google Sheet ID" at bounding box center [1117, 102] width 159 height 13
click at [149, 504] on textarea at bounding box center [149, 561] width 200 height 13
type textarea "still cannot paste the id"
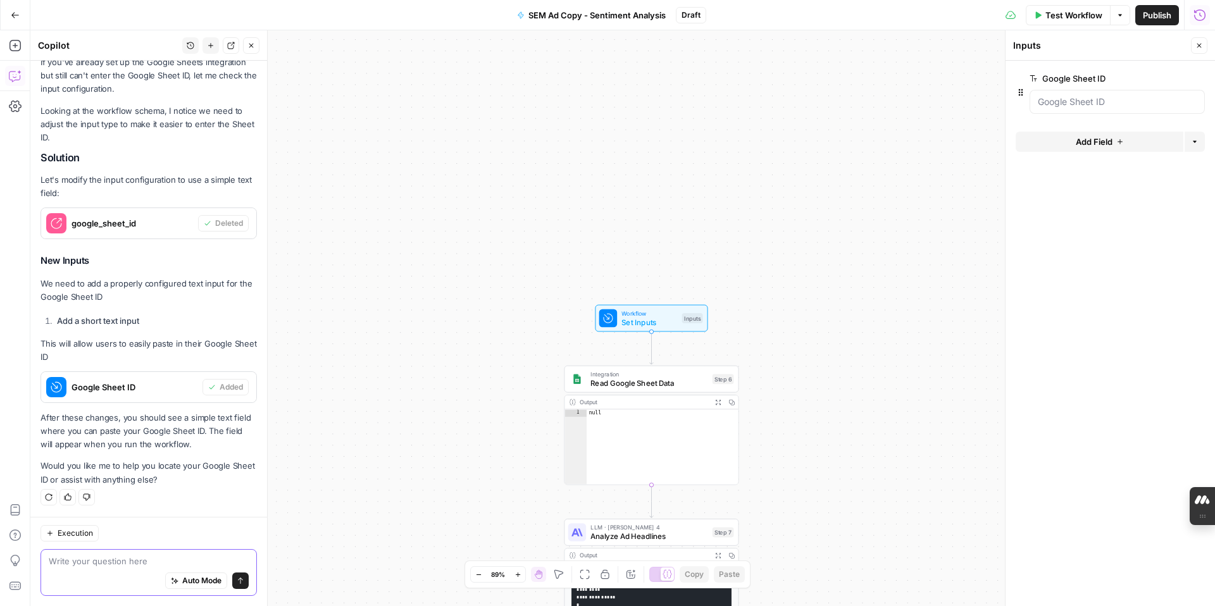
scroll to position [2166, 0]
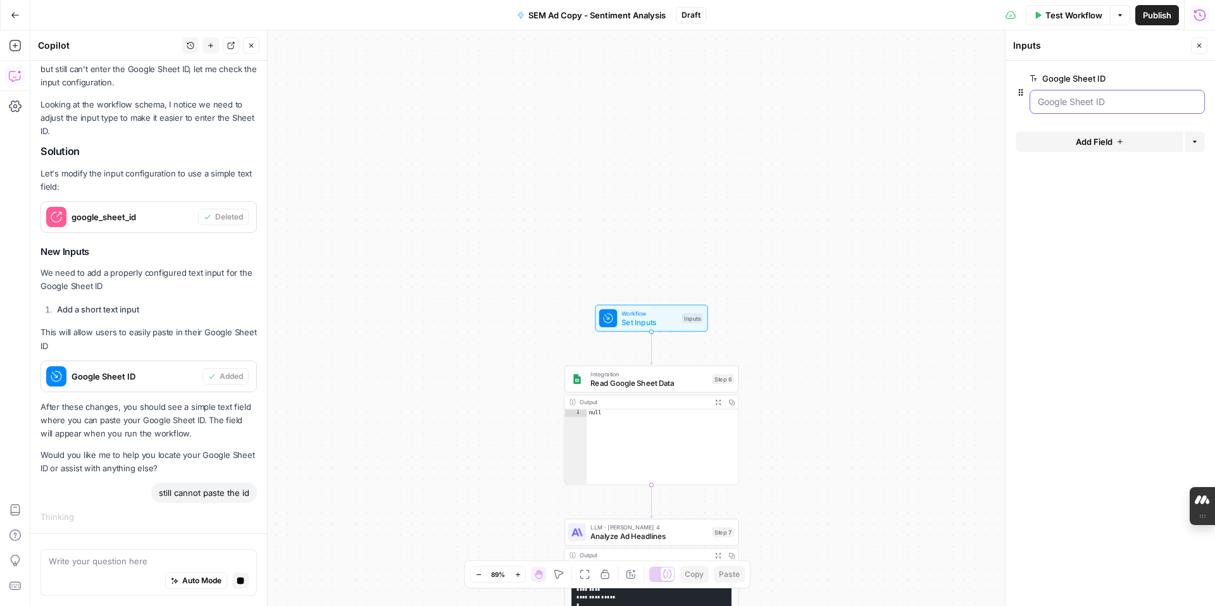
click at [929, 98] on ID "Google Sheet ID" at bounding box center [1117, 102] width 159 height 13
click at [929, 102] on ID "Google Sheet ID" at bounding box center [1117, 102] width 159 height 13
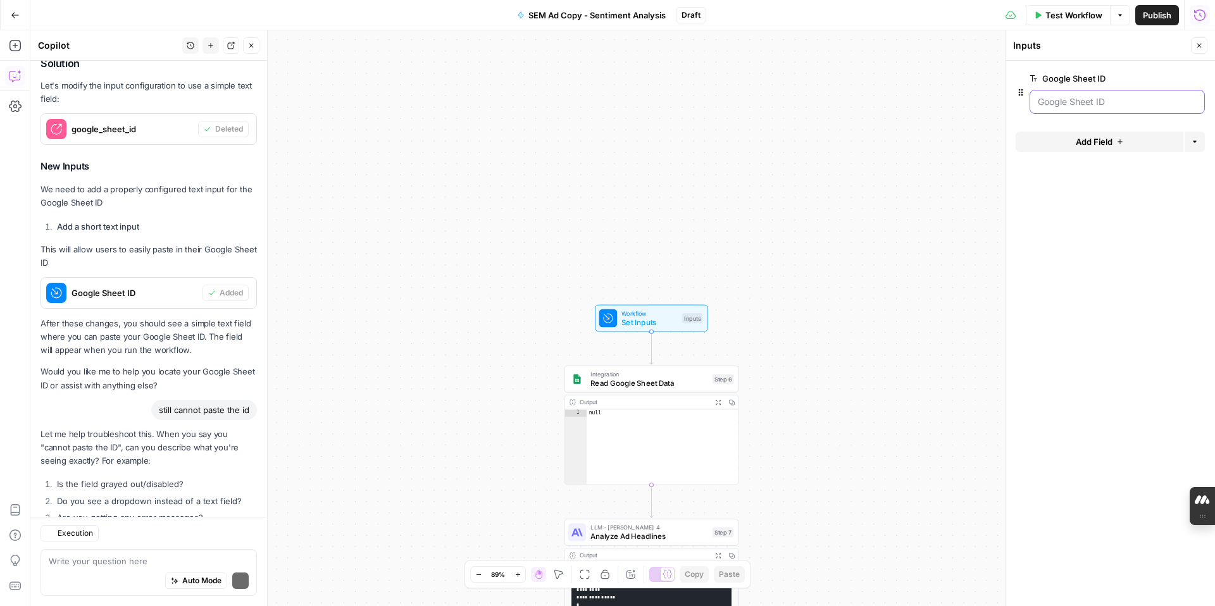
scroll to position [2486, 0]
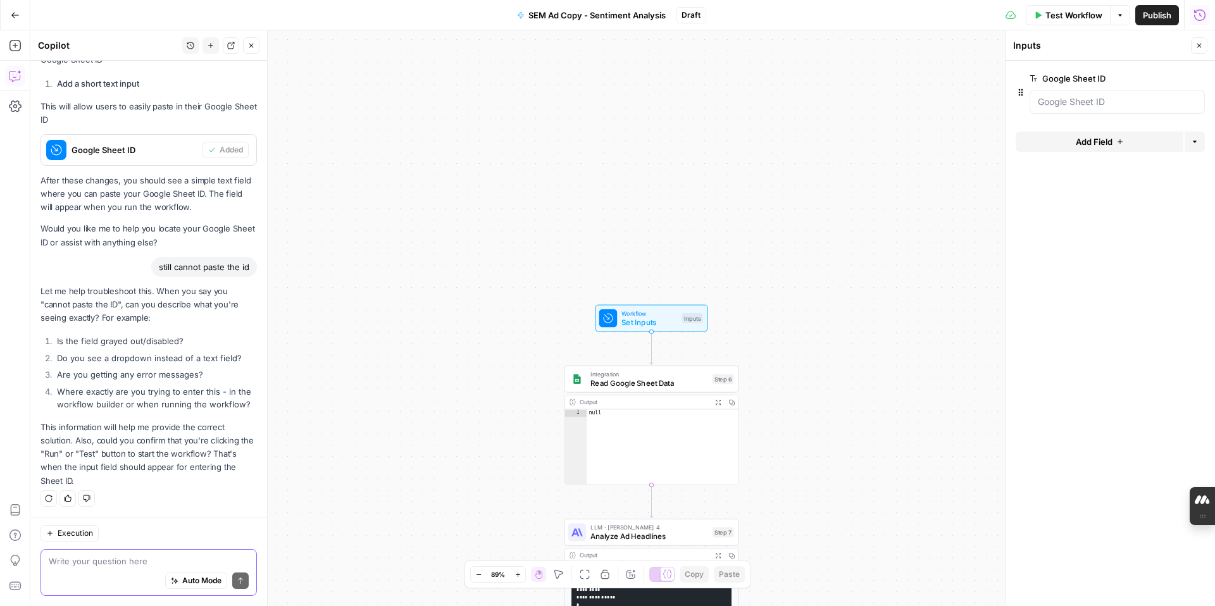
click at [90, 504] on textarea at bounding box center [149, 561] width 200 height 13
click at [929, 109] on div at bounding box center [1116, 102] width 175 height 24
drag, startPoint x: 94, startPoint y: 562, endPoint x: 44, endPoint y: 562, distance: 50.6
click at [44, 504] on div "yes, it i yes, it i Auto Mode Send" at bounding box center [148, 572] width 216 height 47
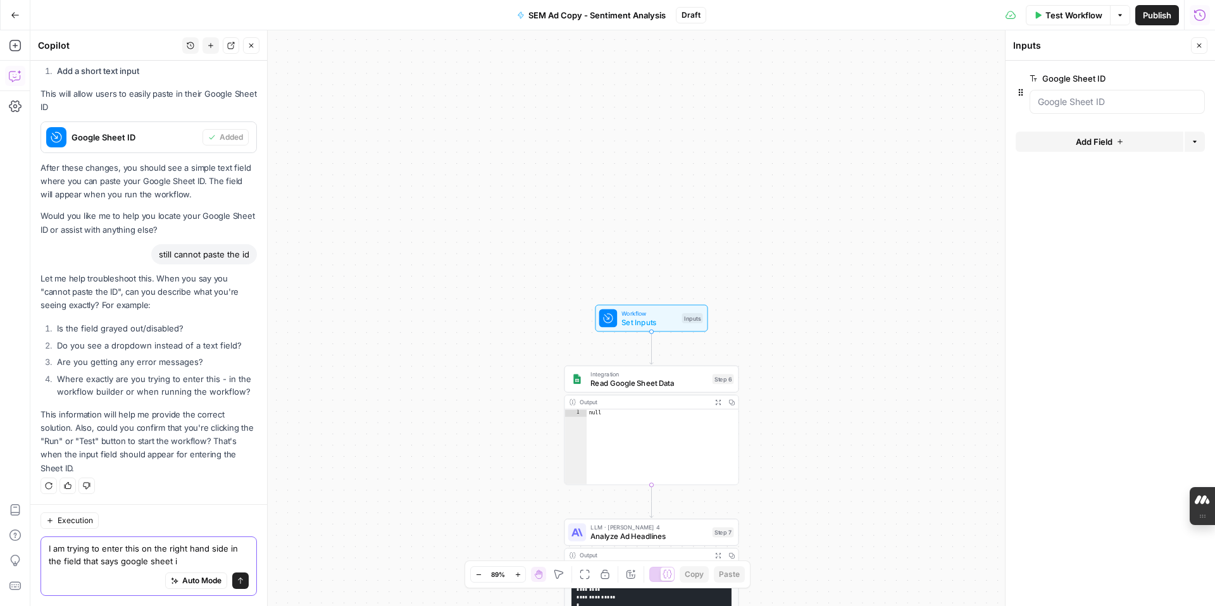
type textarea "I am trying to enter this on the right hand side in the field that says google …"
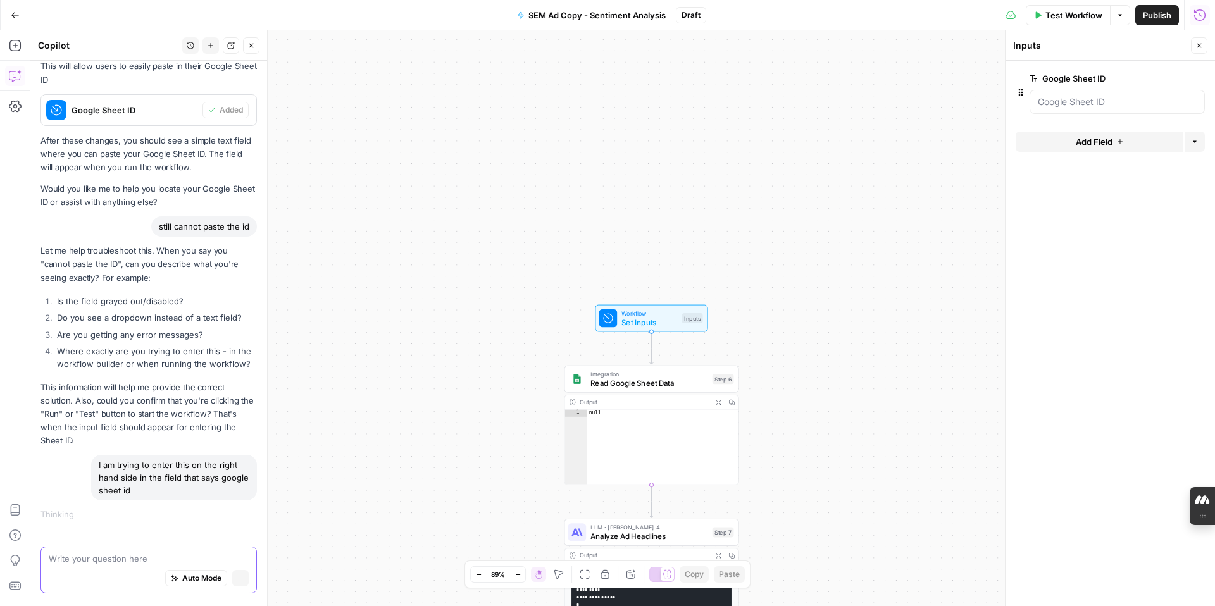
scroll to position [2416, 0]
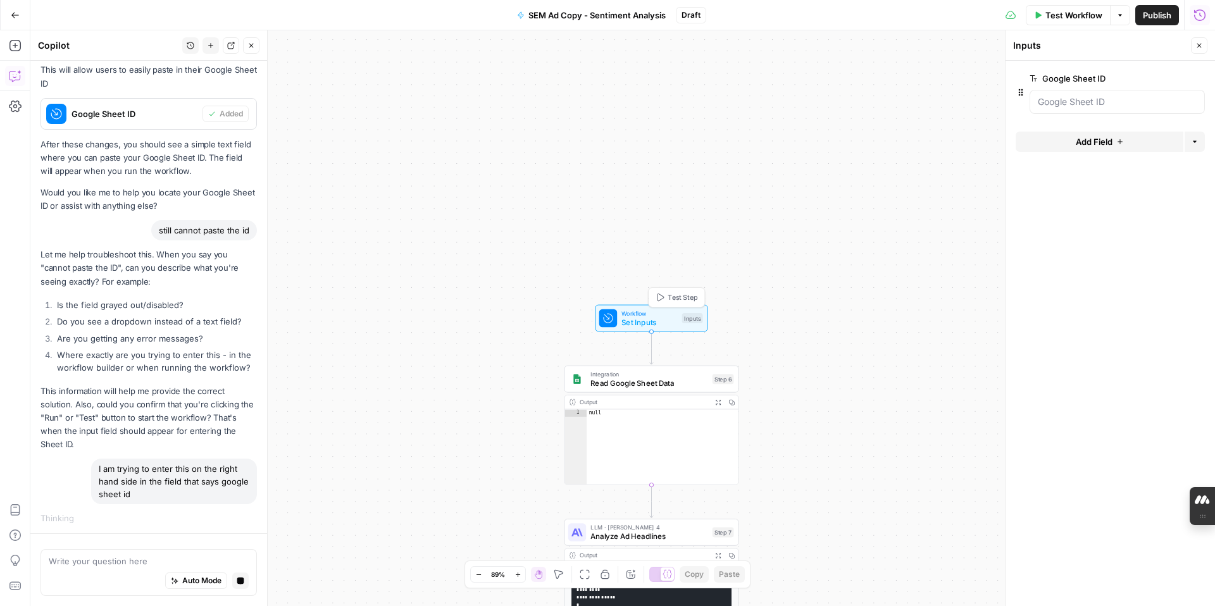
click at [662, 323] on span "Set Inputs" at bounding box center [649, 321] width 56 height 11
click at [686, 322] on div "Inputs" at bounding box center [692, 318] width 21 height 10
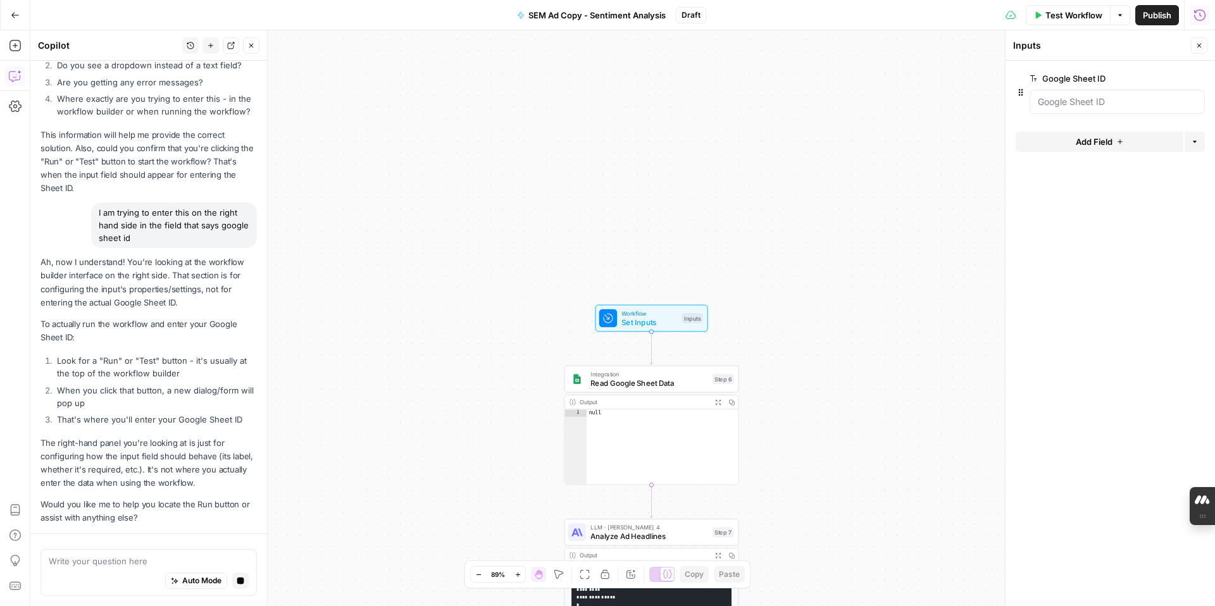
scroll to position [2815, 0]
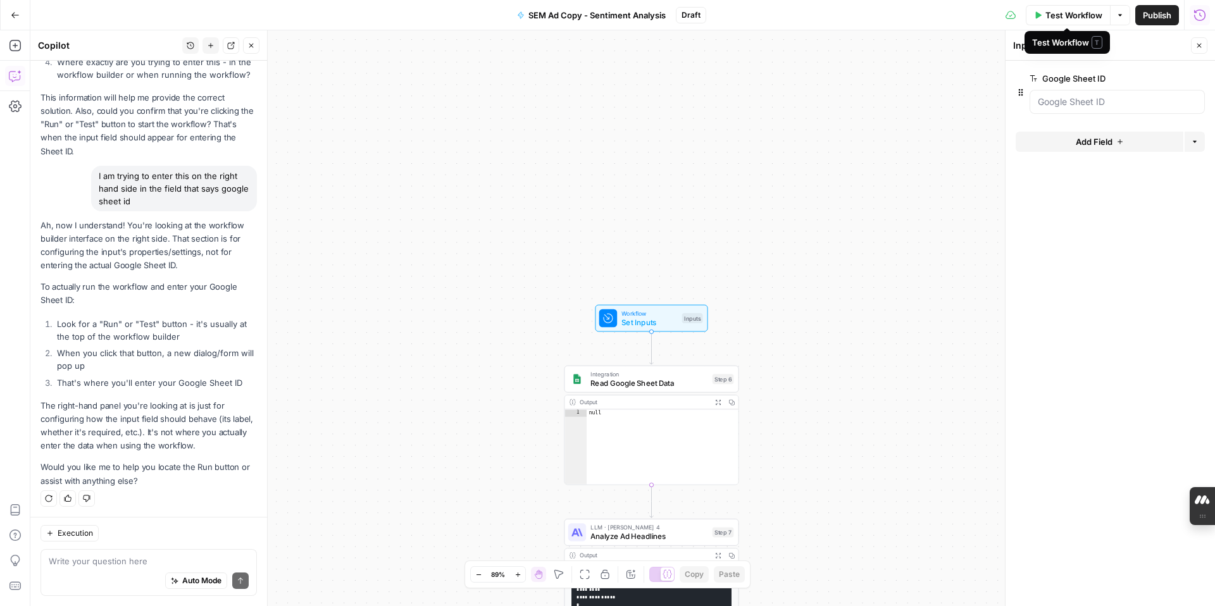
click at [929, 13] on icon "button" at bounding box center [1120, 15] width 8 height 8
click at [929, 16] on button "Test Workflow" at bounding box center [1068, 15] width 85 height 20
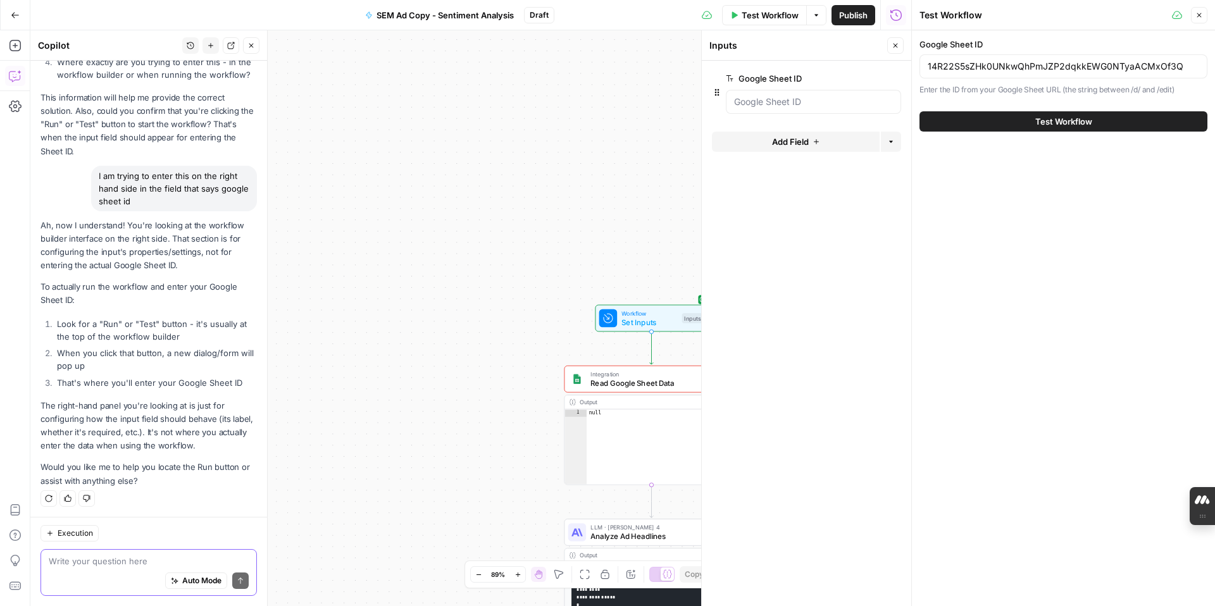
click at [121, 504] on textarea at bounding box center [149, 561] width 200 height 13
type textarea "the sheet id is there already"
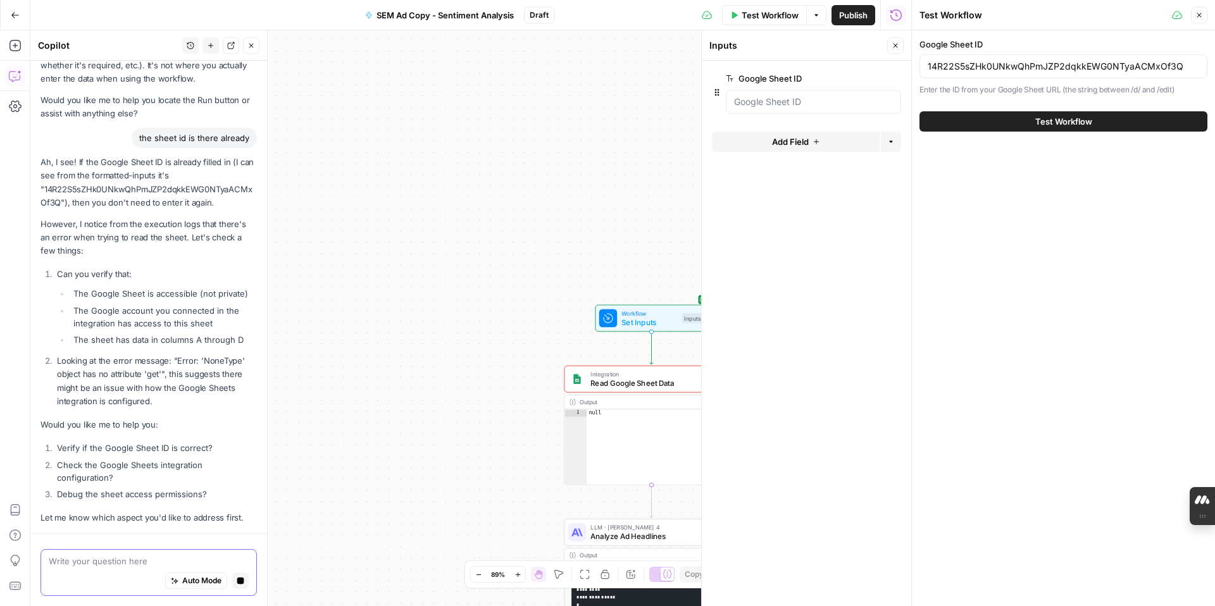
scroll to position [3219, 0]
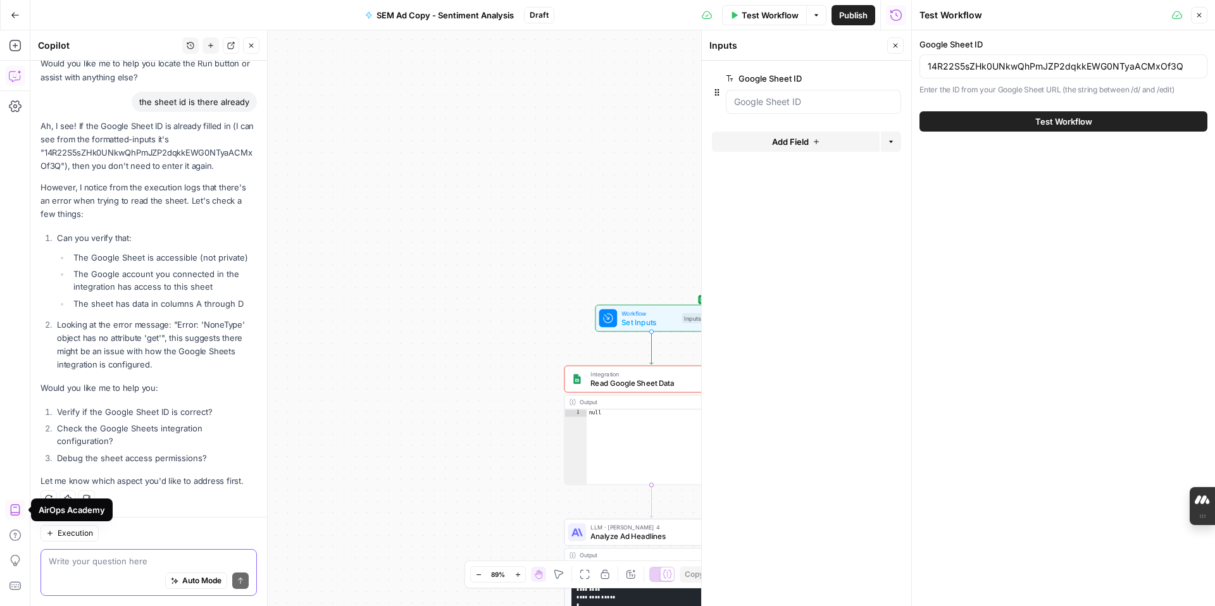
click at [168, 504] on textarea at bounding box center [149, 561] width 200 height 13
type textarea "the sheet is private, not shared with anyone but me"
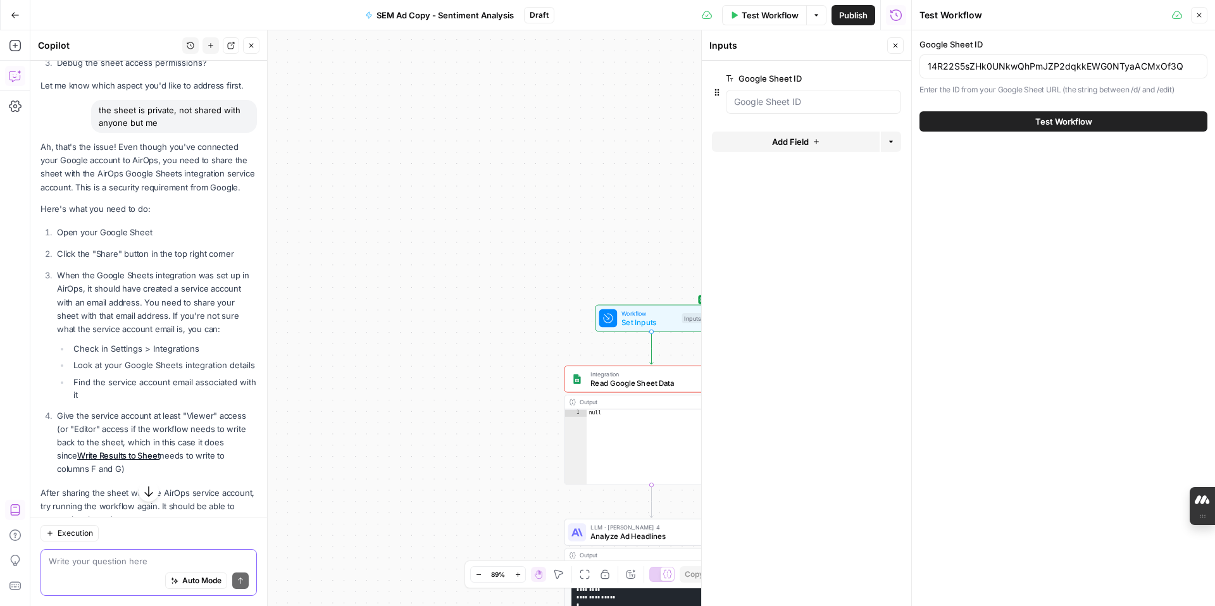
scroll to position [3618, 0]
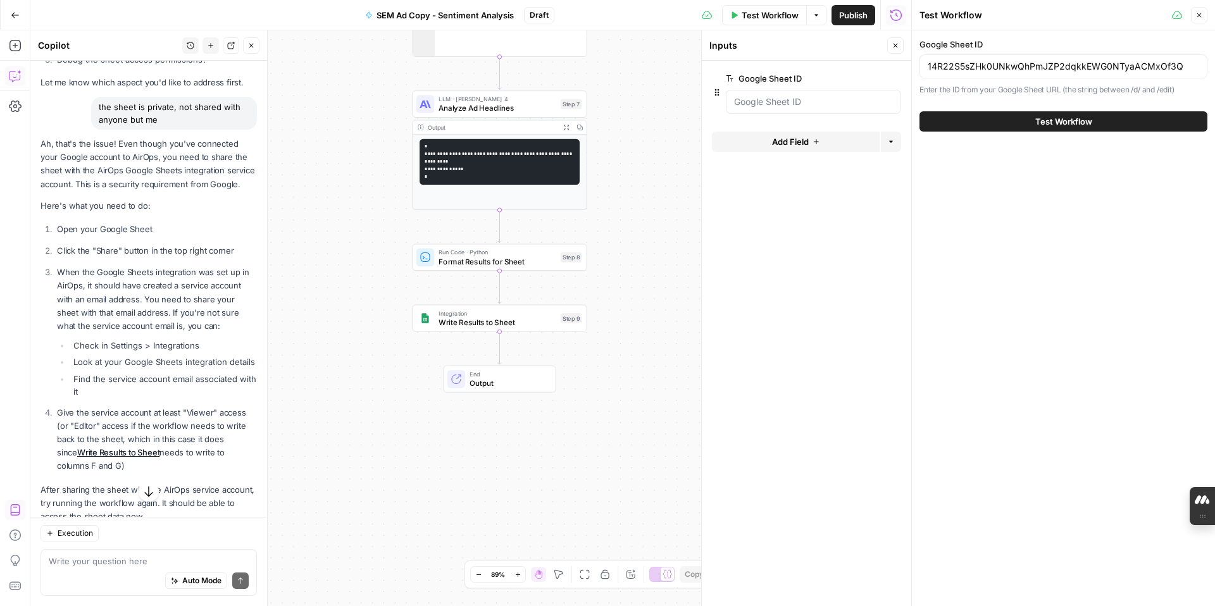
drag, startPoint x: 39, startPoint y: 204, endPoint x: 91, endPoint y: 530, distance: 329.4
click at [91, 504] on div "Hi! How can I help with your workflow? I can explain steps, debug, write prompt…" at bounding box center [148, 333] width 237 height 545
copy div "Here's what you need to do: Open your Google Sheet Click the "Share" button in …"
click at [12, 15] on icon "button" at bounding box center [15, 15] width 8 height 6
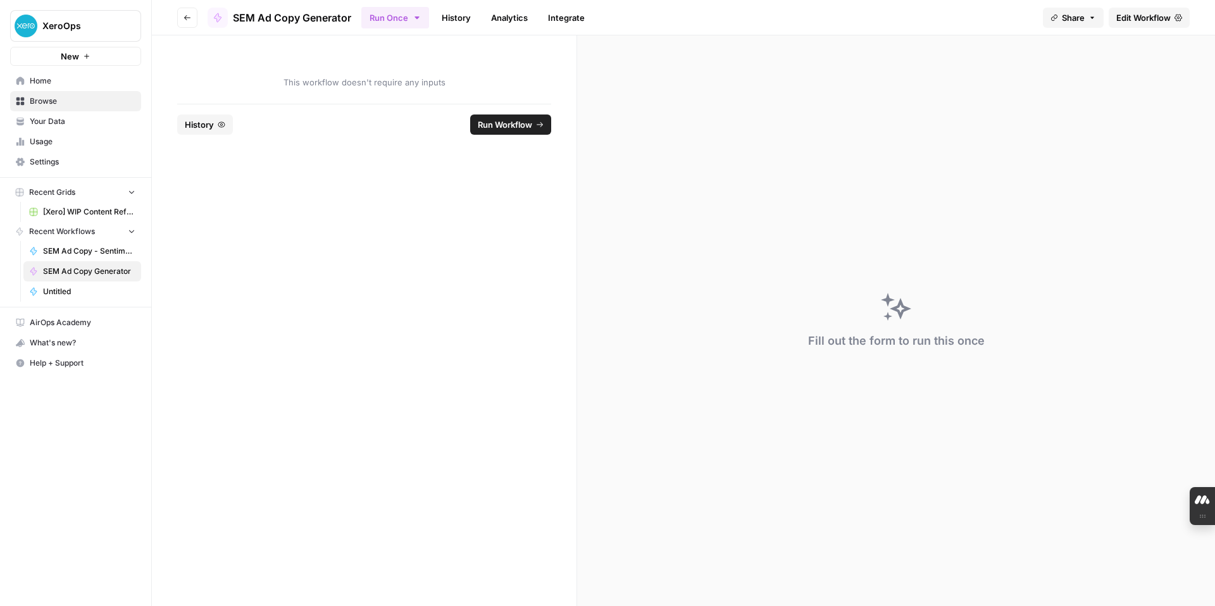
click at [40, 163] on span "Settings" at bounding box center [83, 161] width 106 height 11
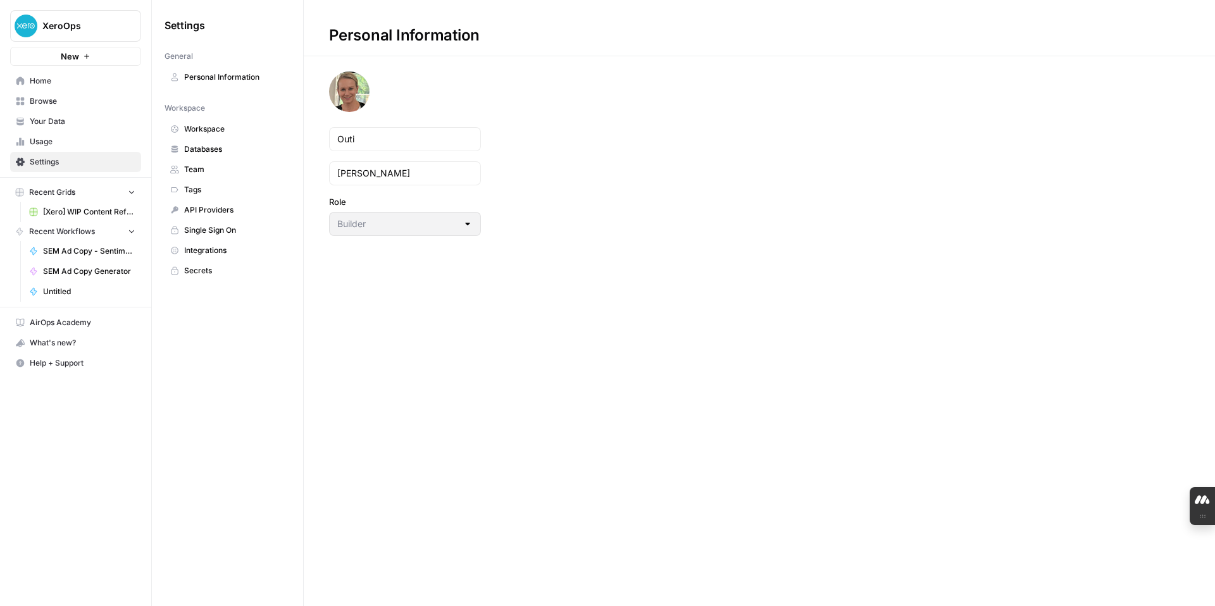
click at [196, 249] on span "Integrations" at bounding box center [234, 250] width 101 height 11
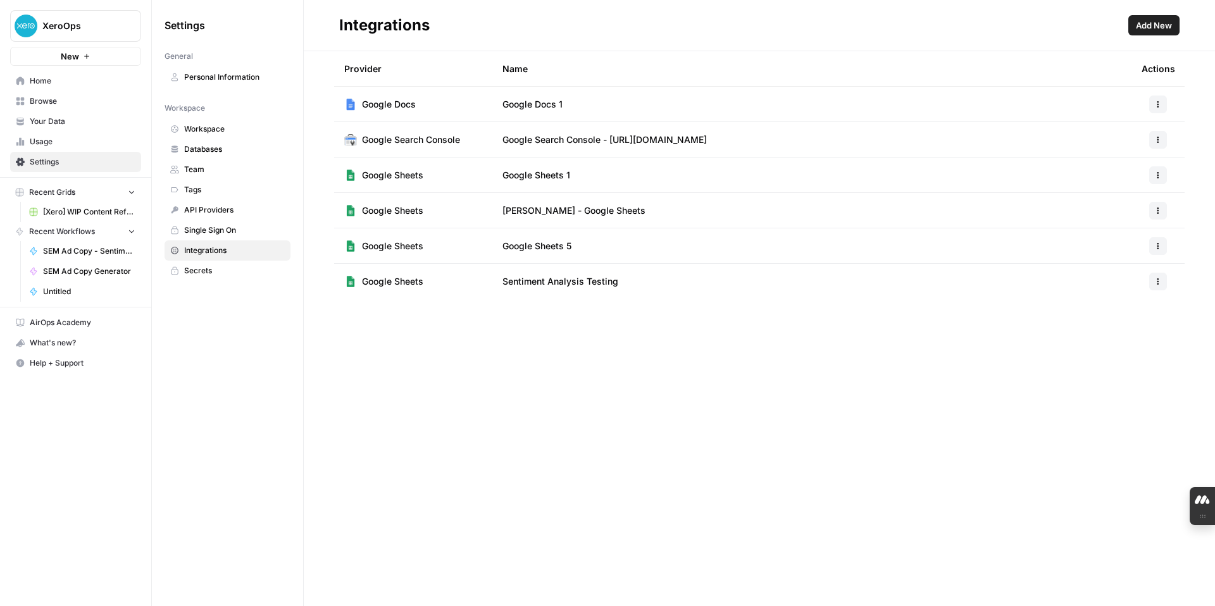
click at [929, 290] on td "Sentiment Analysis Testing" at bounding box center [811, 281] width 639 height 35
click at [929, 288] on td "Sentiment Analysis Testing" at bounding box center [811, 281] width 639 height 35
click at [591, 285] on span "Sentiment Analysis Testing" at bounding box center [560, 281] width 116 height 13
click at [929, 284] on icon "button" at bounding box center [1158, 284] width 2 height 2
click at [929, 309] on span "Edit" at bounding box center [1130, 310] width 40 height 13
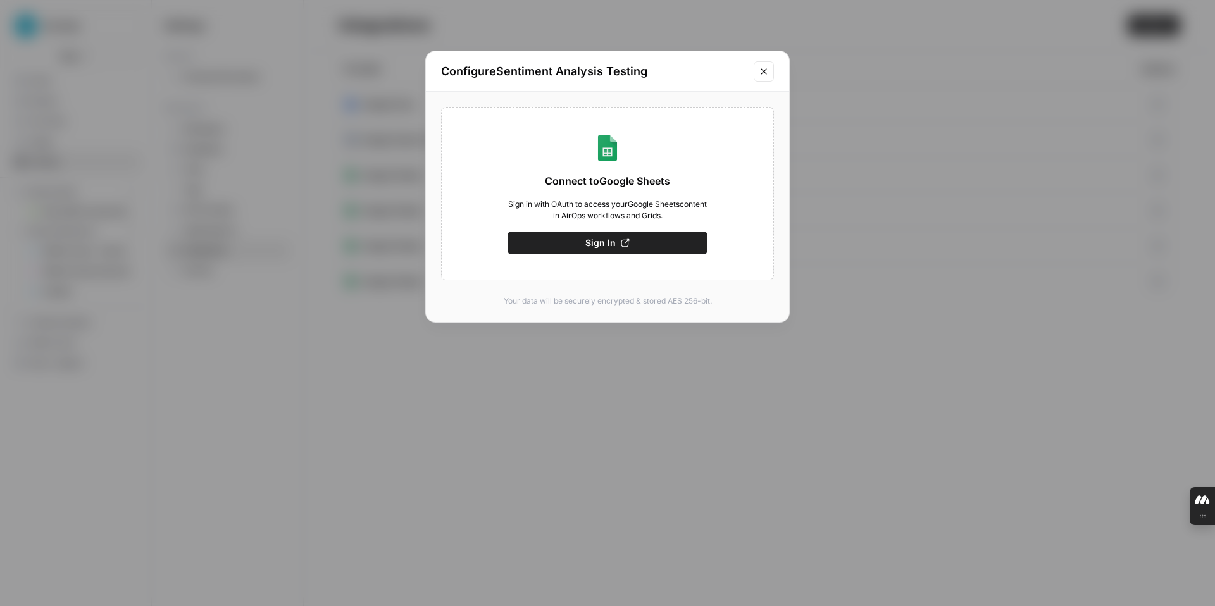
click at [767, 71] on icon "Close modal" at bounding box center [764, 71] width 10 height 10
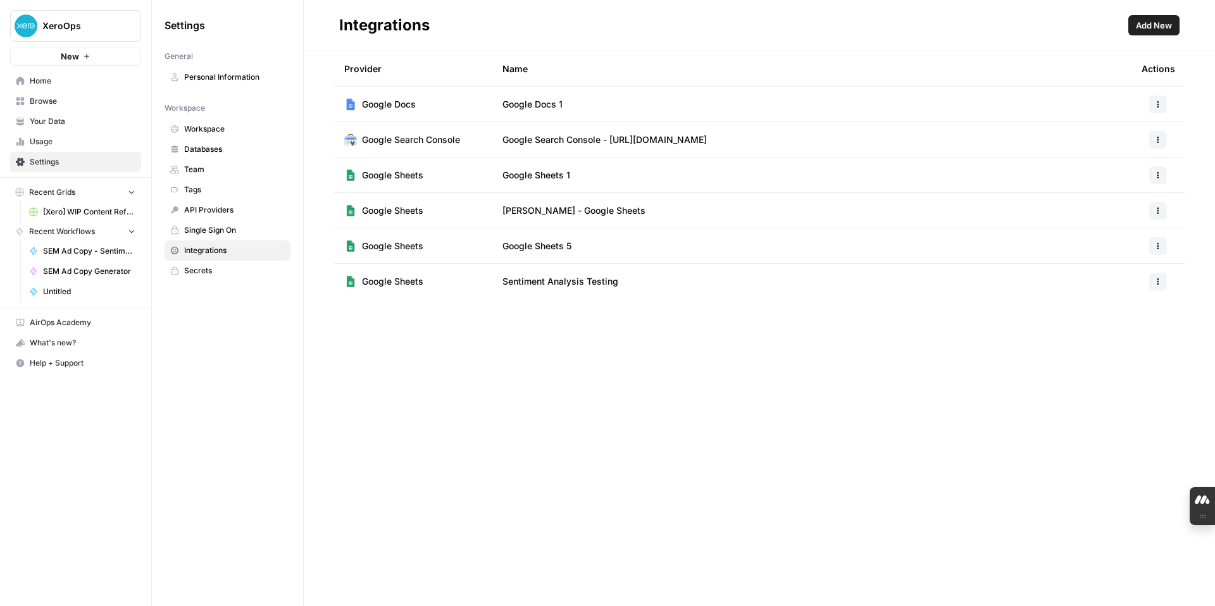
click at [569, 281] on span "Sentiment Analysis Testing" at bounding box center [560, 281] width 116 height 13
click at [929, 278] on icon "button" at bounding box center [1158, 282] width 8 height 8
click at [929, 305] on span "Edit" at bounding box center [1130, 310] width 40 height 13
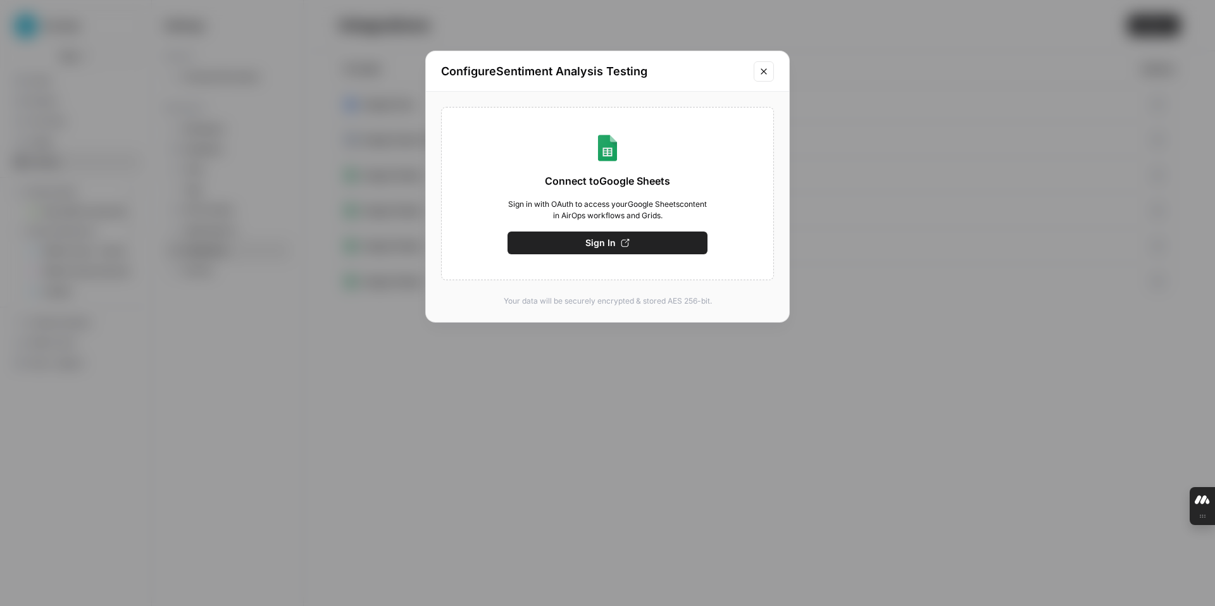
click at [621, 241] on icon "button" at bounding box center [625, 243] width 9 height 9
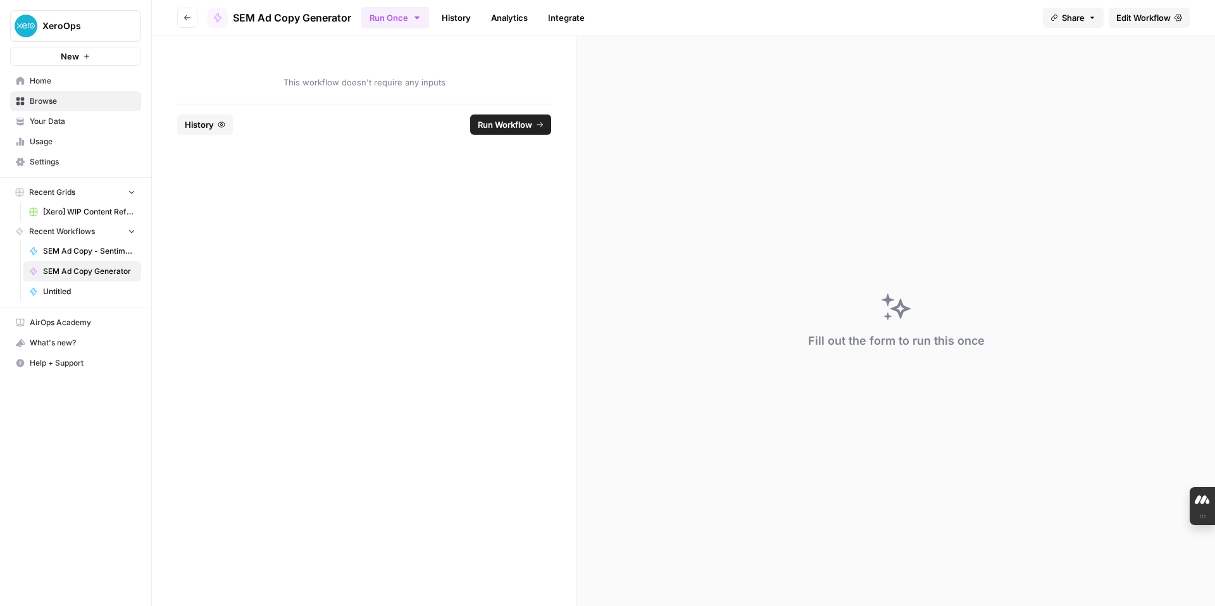
click at [87, 254] on span "SEM Ad Copy - Sentiment Analysis" at bounding box center [89, 250] width 92 height 11
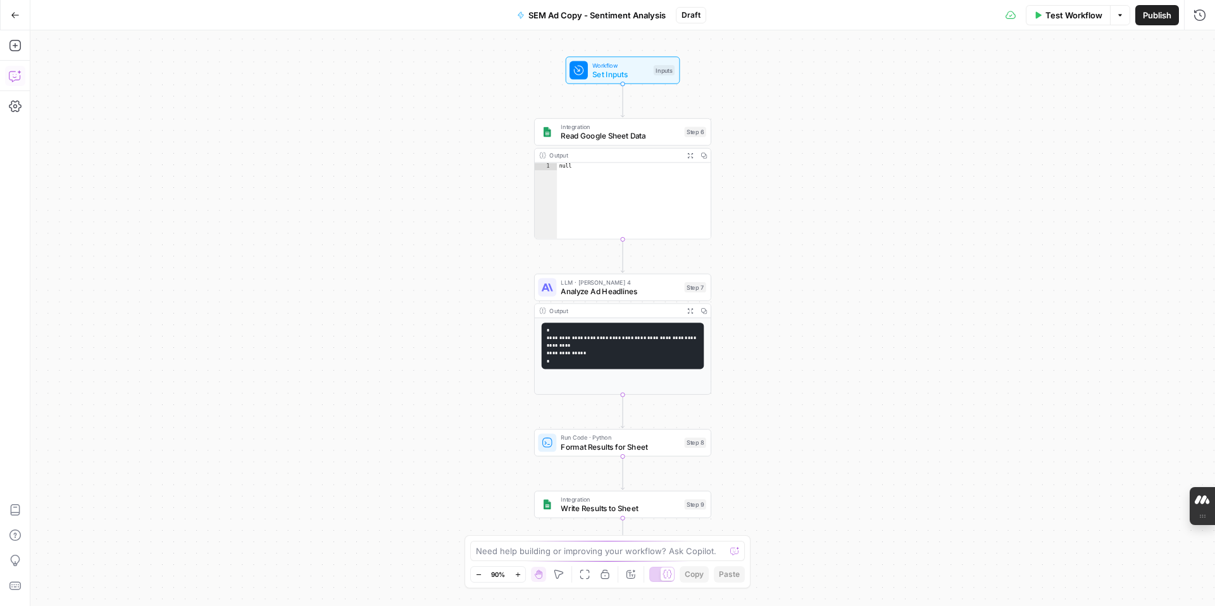
click at [17, 78] on icon "button" at bounding box center [15, 76] width 13 height 13
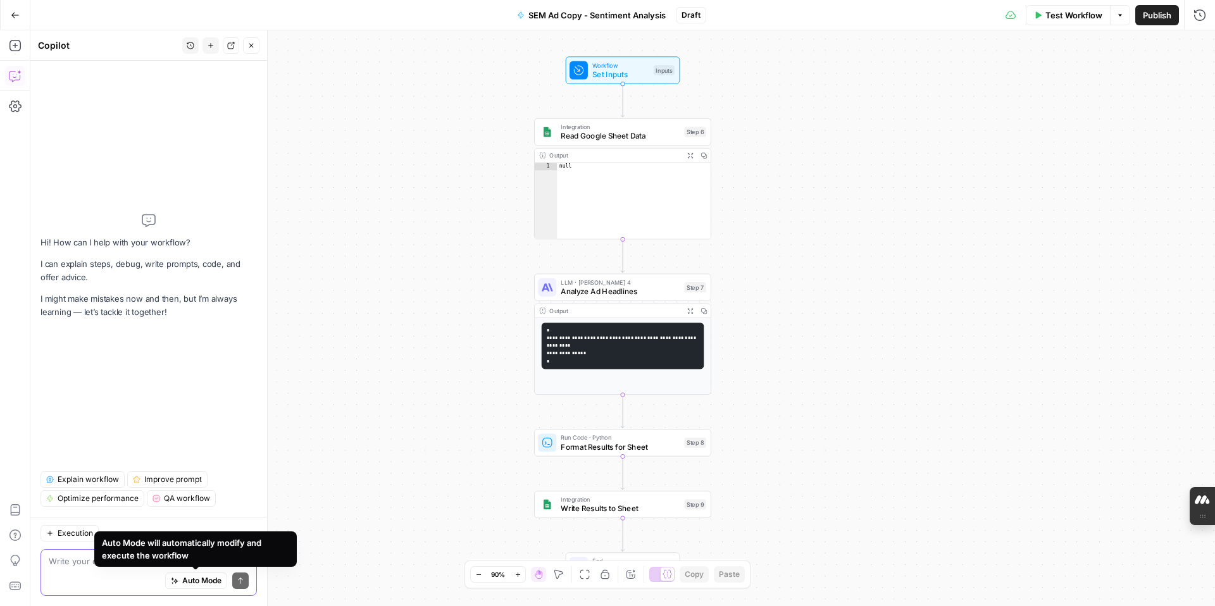
click at [189, 581] on span "Auto Mode" at bounding box center [201, 580] width 39 height 11
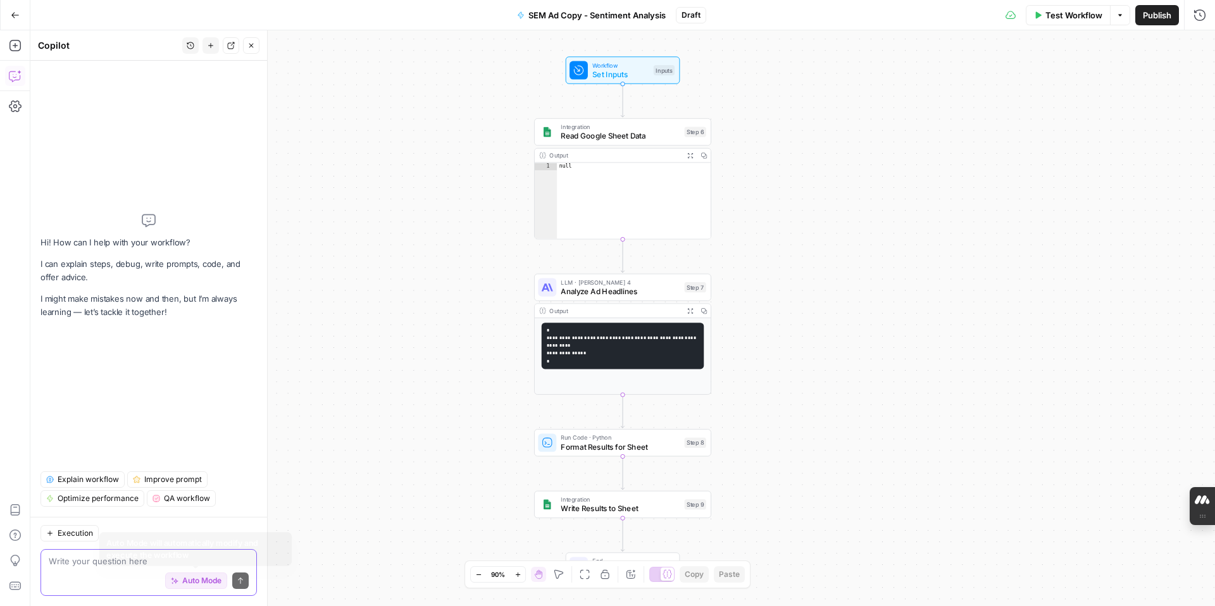
click at [183, 581] on span "Auto Mode" at bounding box center [201, 580] width 39 height 11
click at [159, 564] on textarea at bounding box center [149, 561] width 200 height 13
type textarea "fix my workflow"
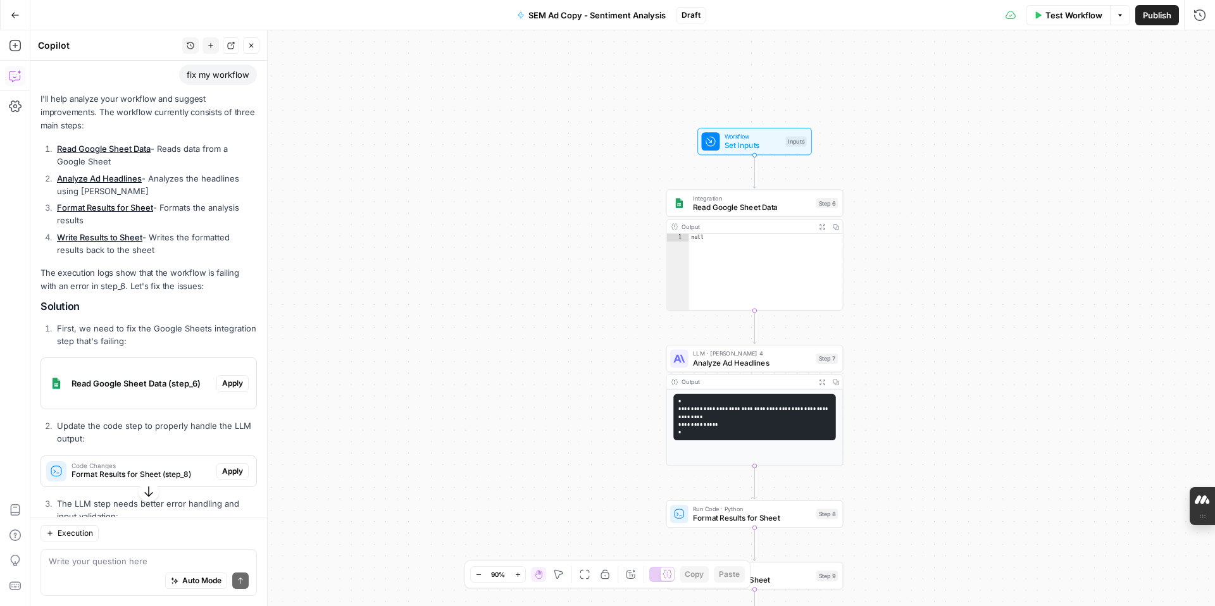
scroll to position [104, 0]
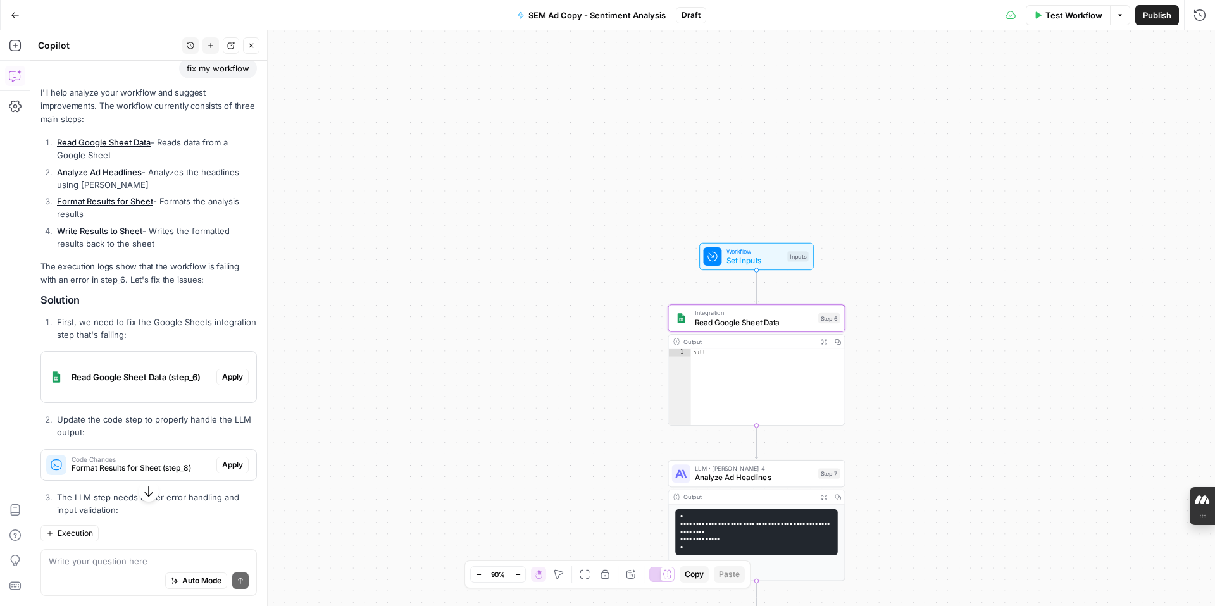
click at [228, 378] on span "Apply" at bounding box center [232, 376] width 21 height 11
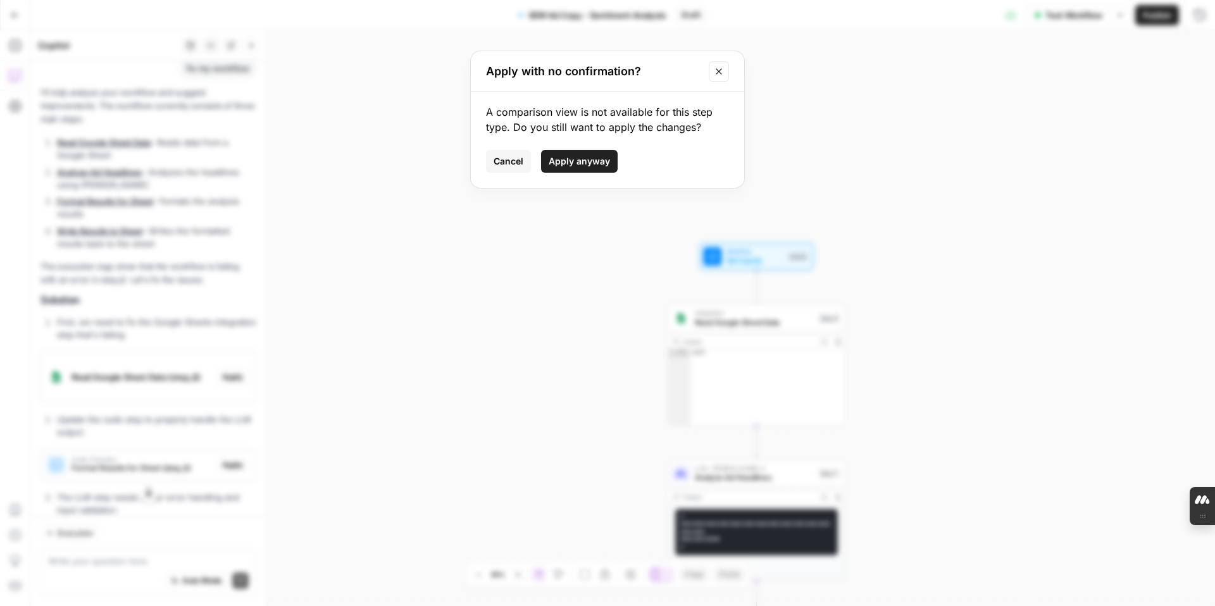
click at [576, 159] on span "Apply anyway" at bounding box center [579, 161] width 61 height 13
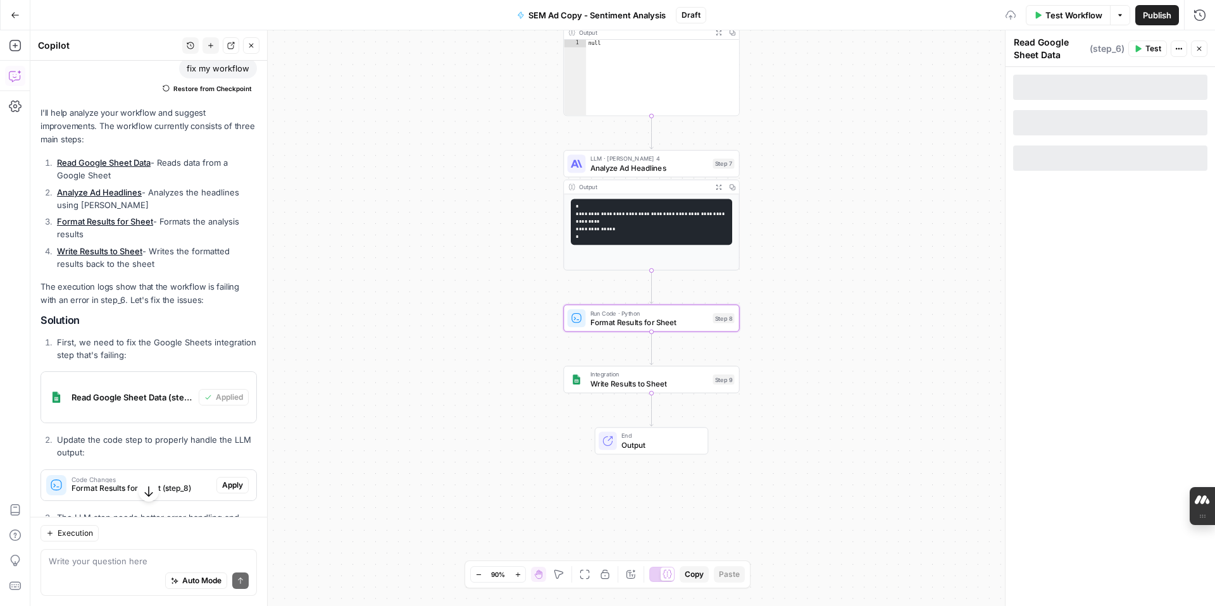
click at [234, 489] on span "Apply" at bounding box center [232, 485] width 21 height 11
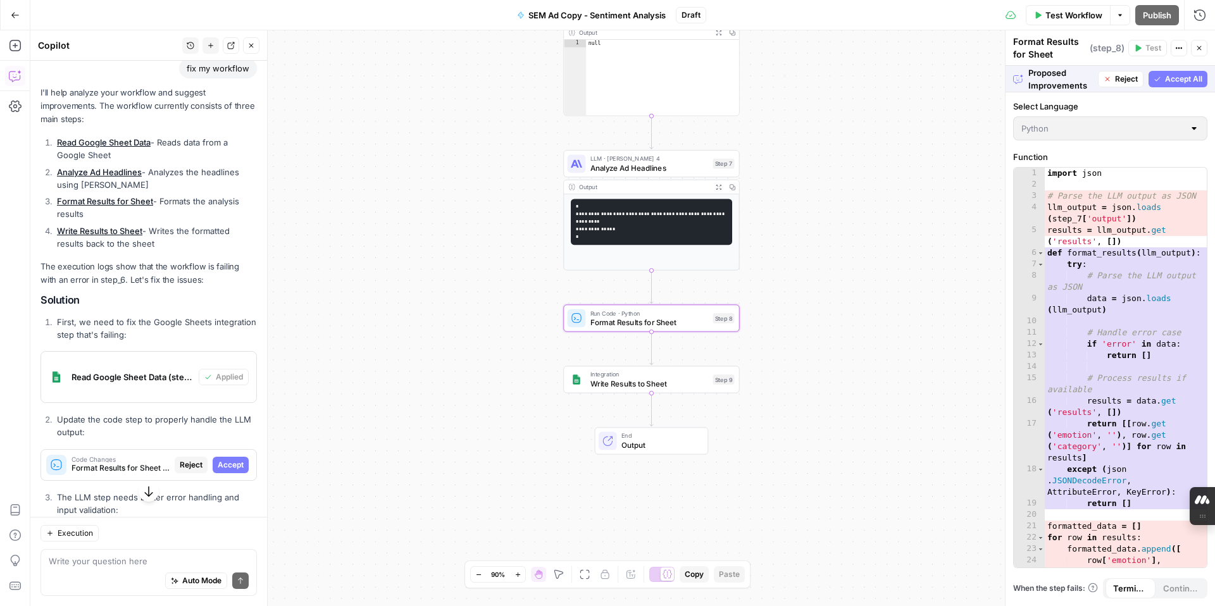
click at [243, 465] on span "Accept" at bounding box center [231, 464] width 26 height 11
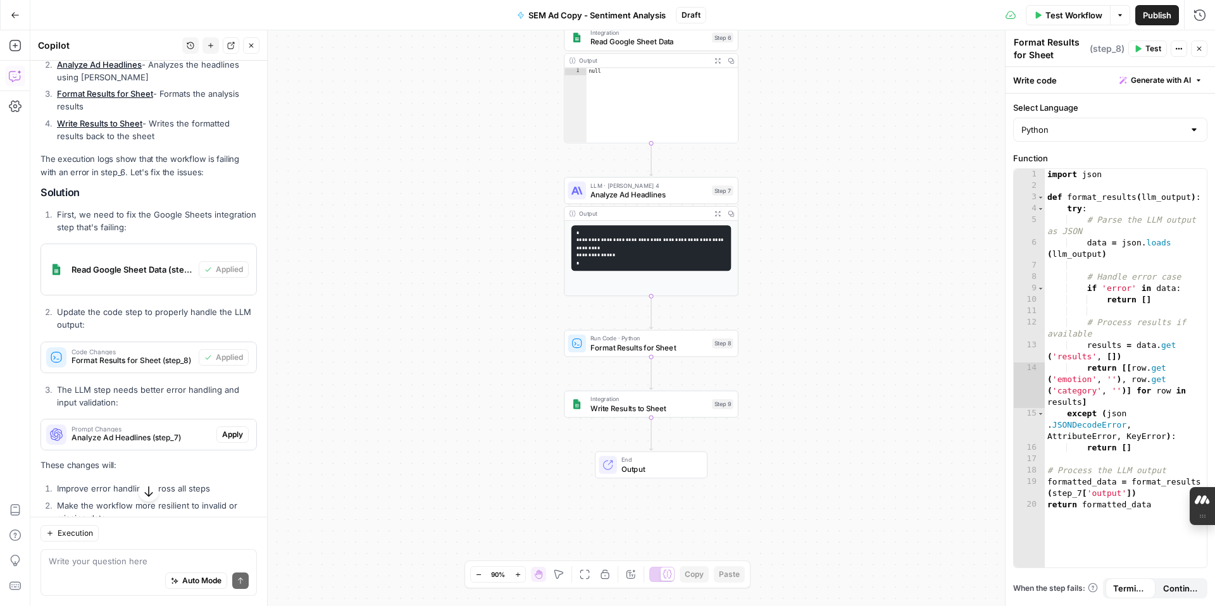
scroll to position [241, 0]
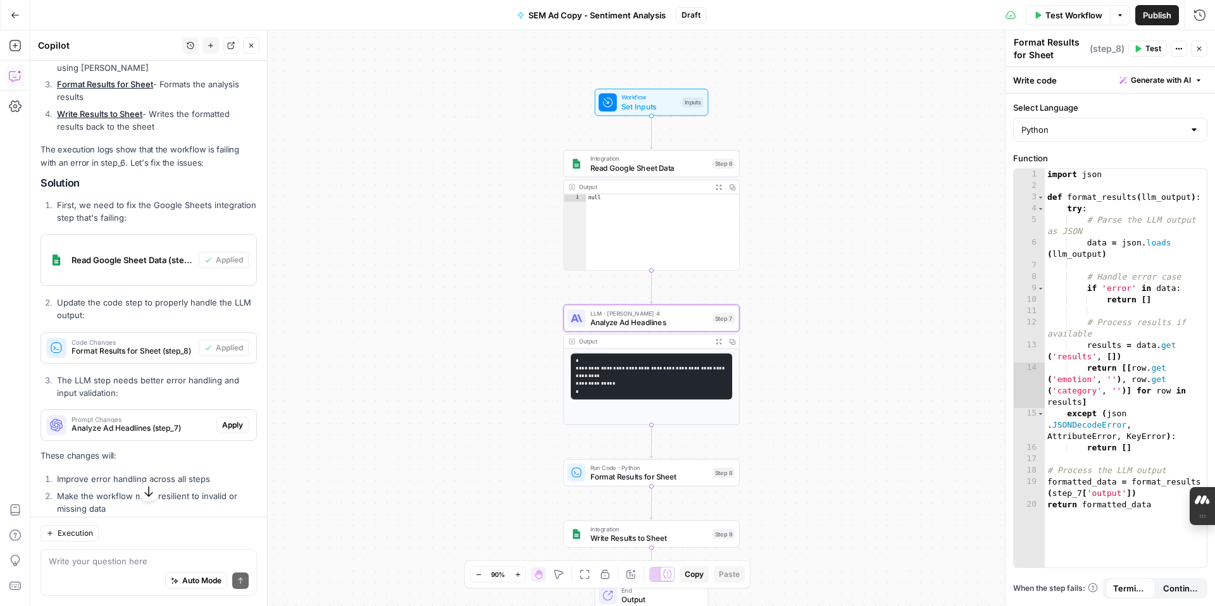
click at [237, 425] on span "Apply" at bounding box center [232, 424] width 21 height 11
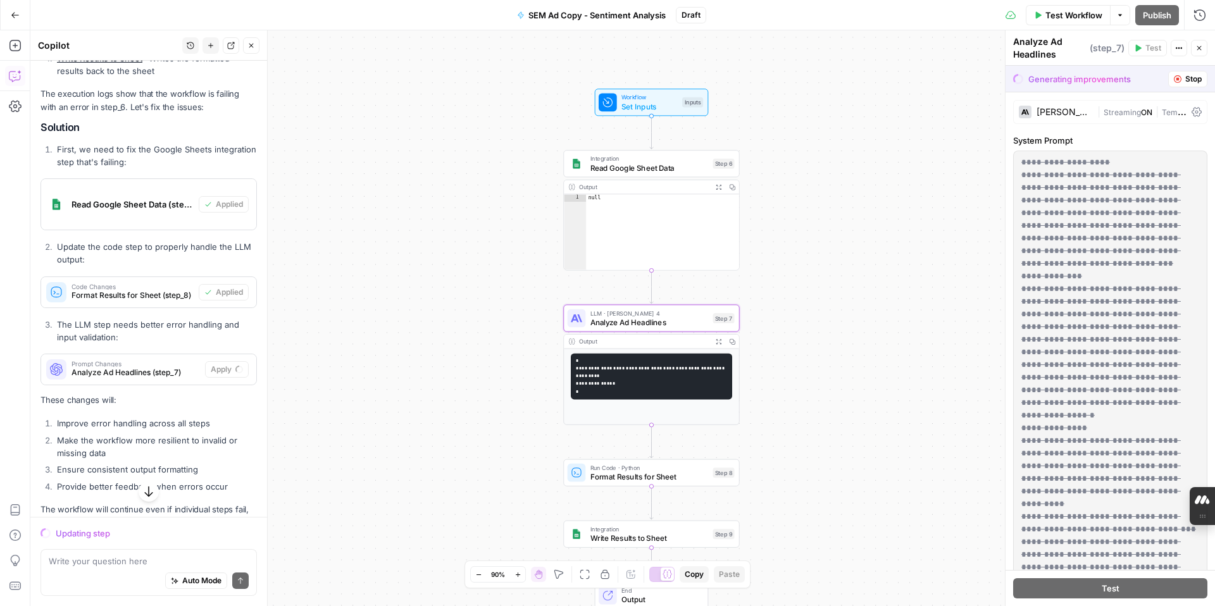
scroll to position [320, 0]
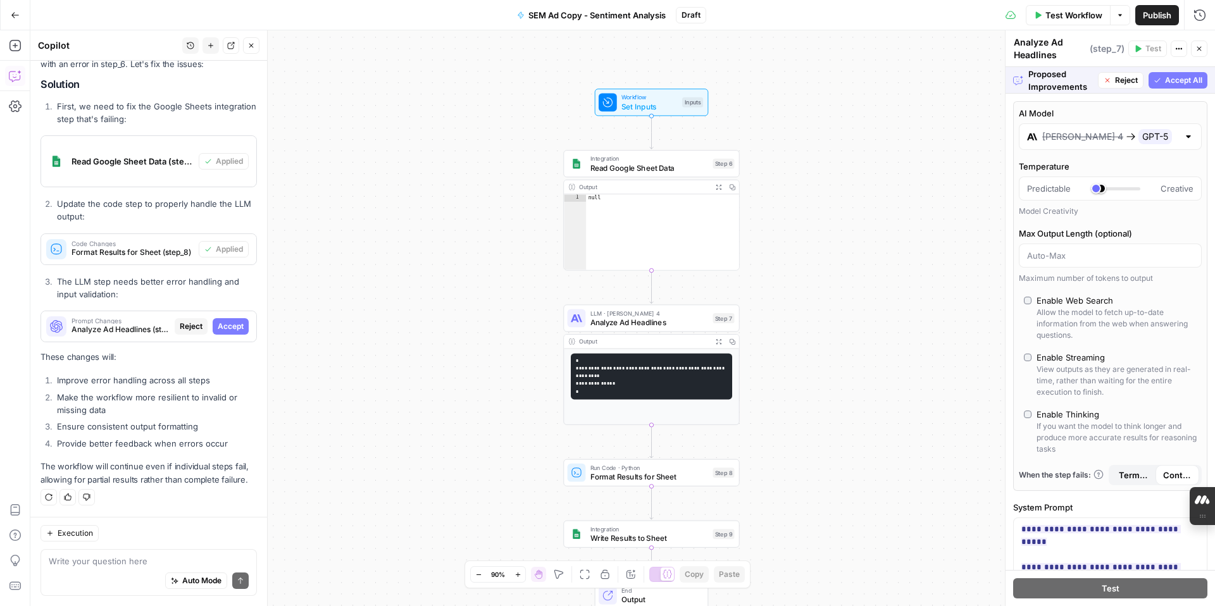
click at [1177, 84] on span "Accept All" at bounding box center [1183, 80] width 37 height 11
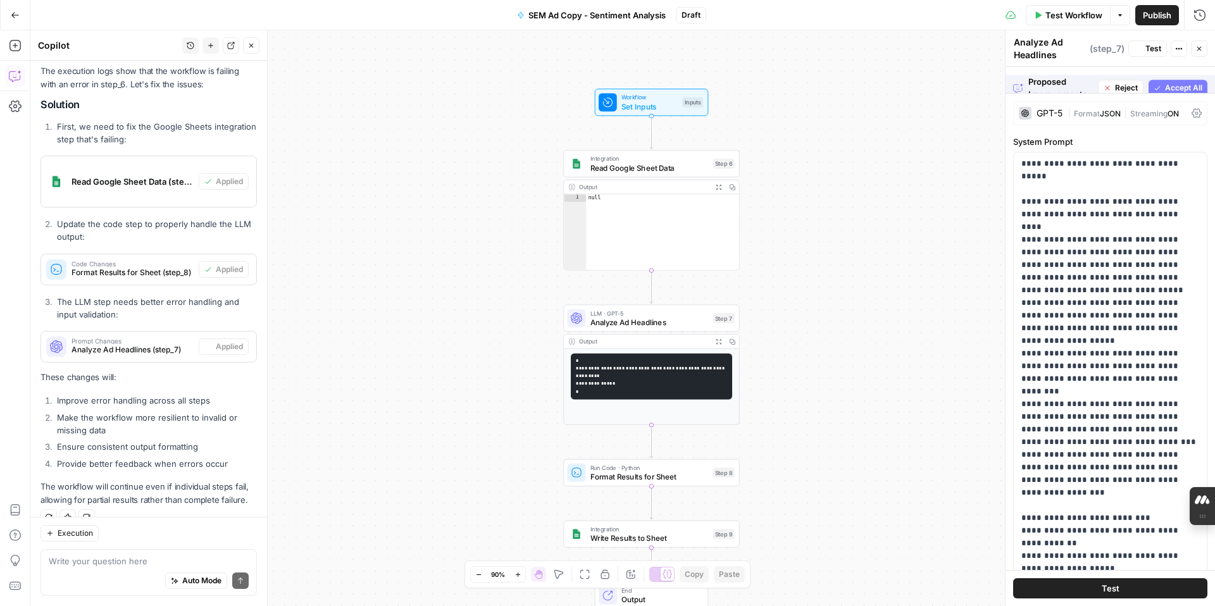
scroll to position [340, 0]
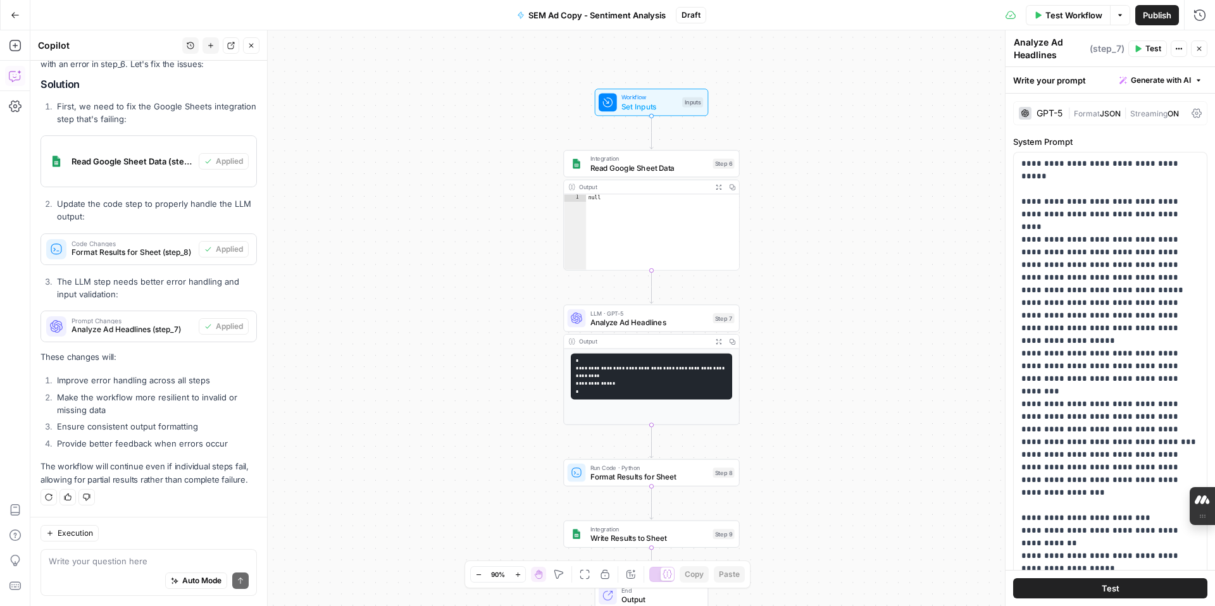
click at [1106, 589] on span "Test" at bounding box center [1111, 588] width 18 height 13
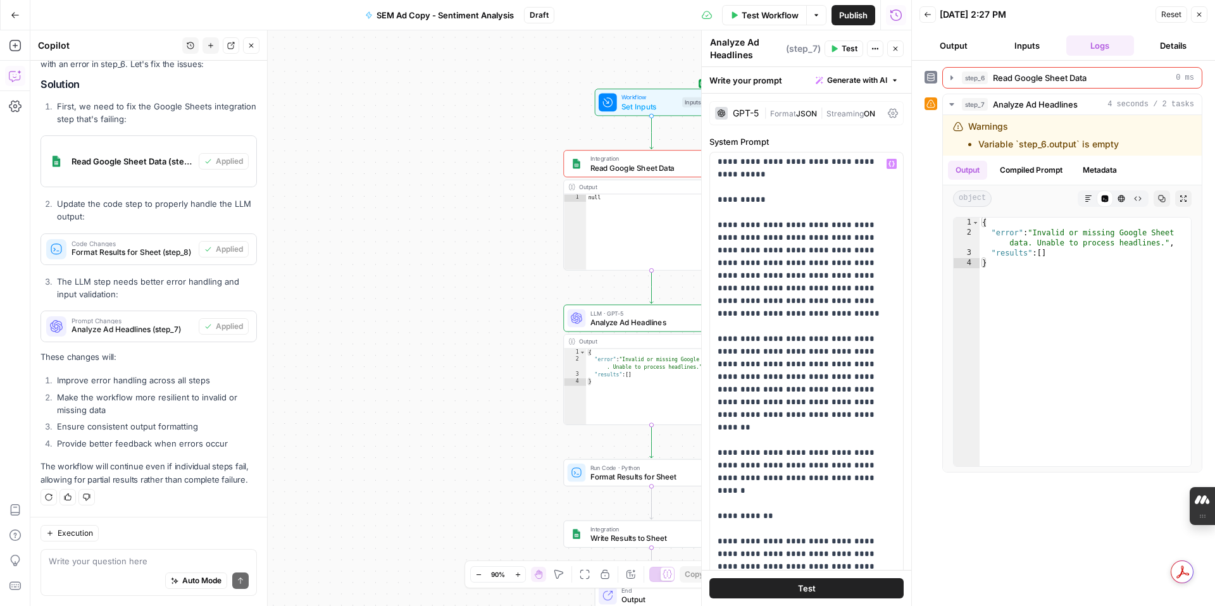
scroll to position [1771, 0]
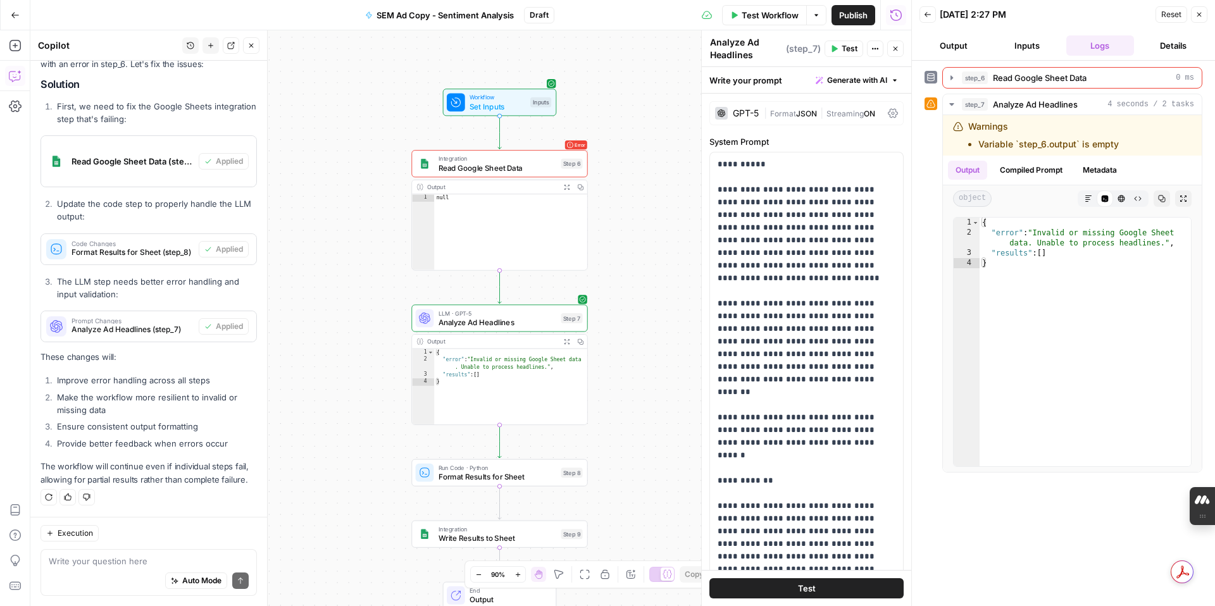
click at [487, 106] on span "Set Inputs" at bounding box center [497, 106] width 56 height 11
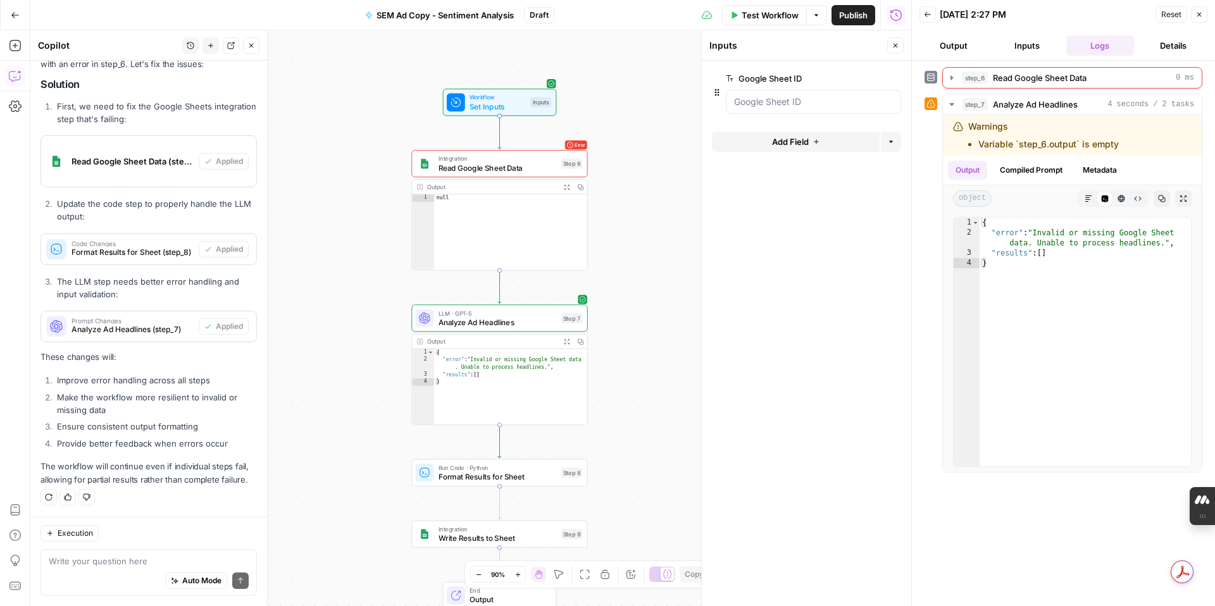
click at [874, 78] on icon "button" at bounding box center [874, 78] width 7 height 7
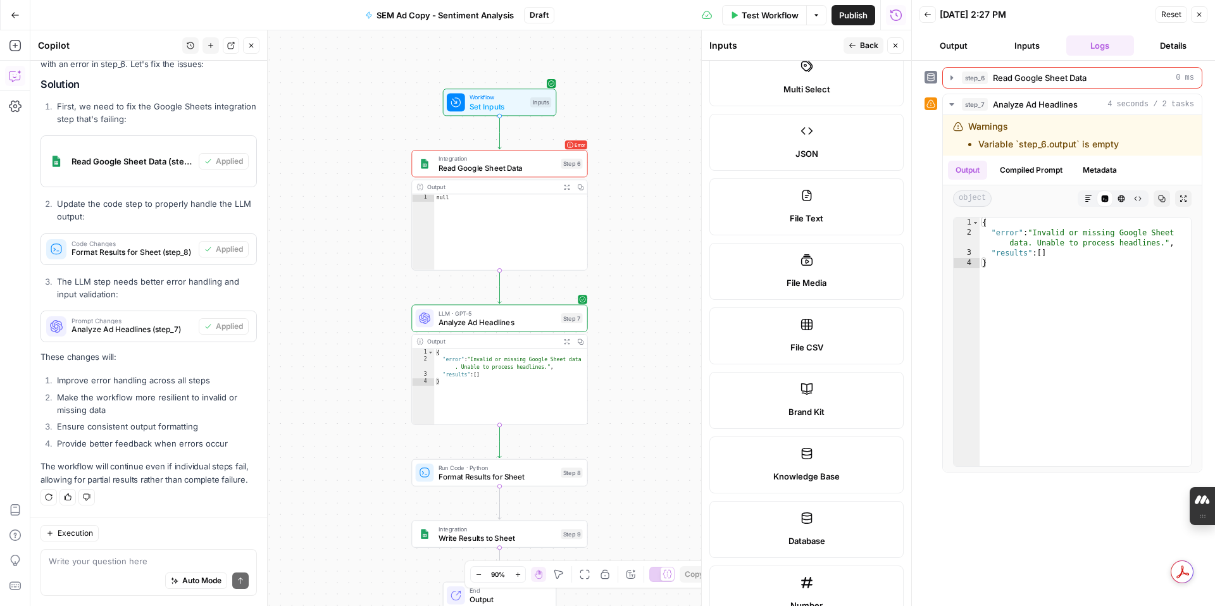
scroll to position [0, 0]
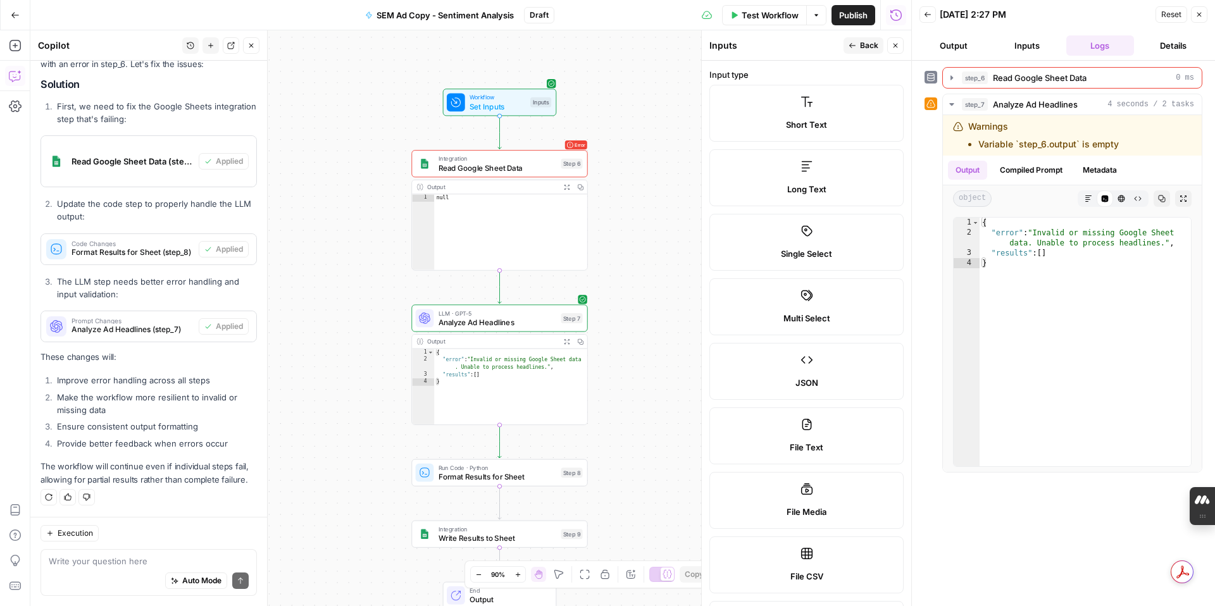
click at [930, 16] on icon "button" at bounding box center [928, 15] width 8 height 8
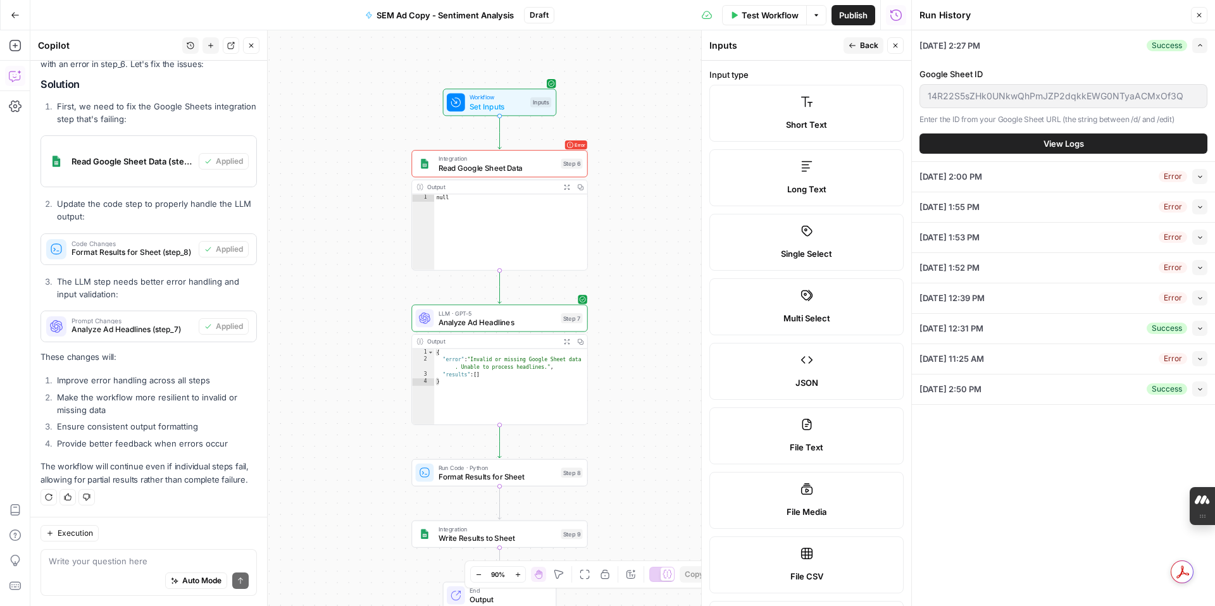
click at [850, 48] on icon "button" at bounding box center [852, 46] width 8 height 8
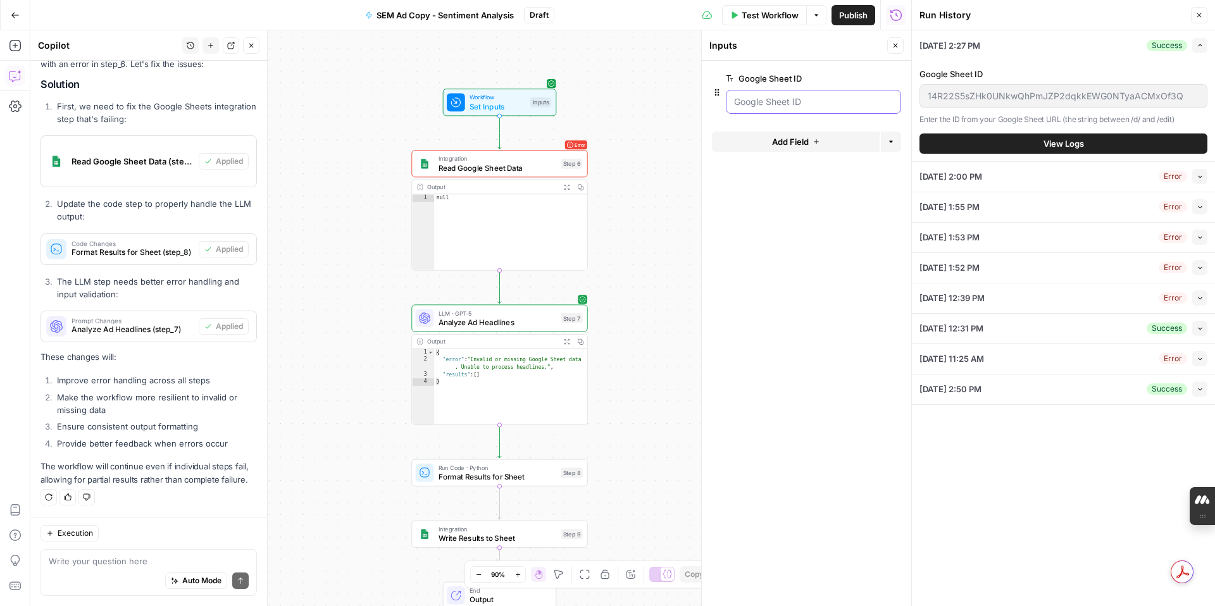
click at [759, 101] on ID "Google Sheet ID" at bounding box center [813, 102] width 159 height 13
click at [757, 106] on ID "Google Sheet ID" at bounding box center [813, 102] width 159 height 13
click at [816, 141] on icon "button" at bounding box center [816, 142] width 8 height 8
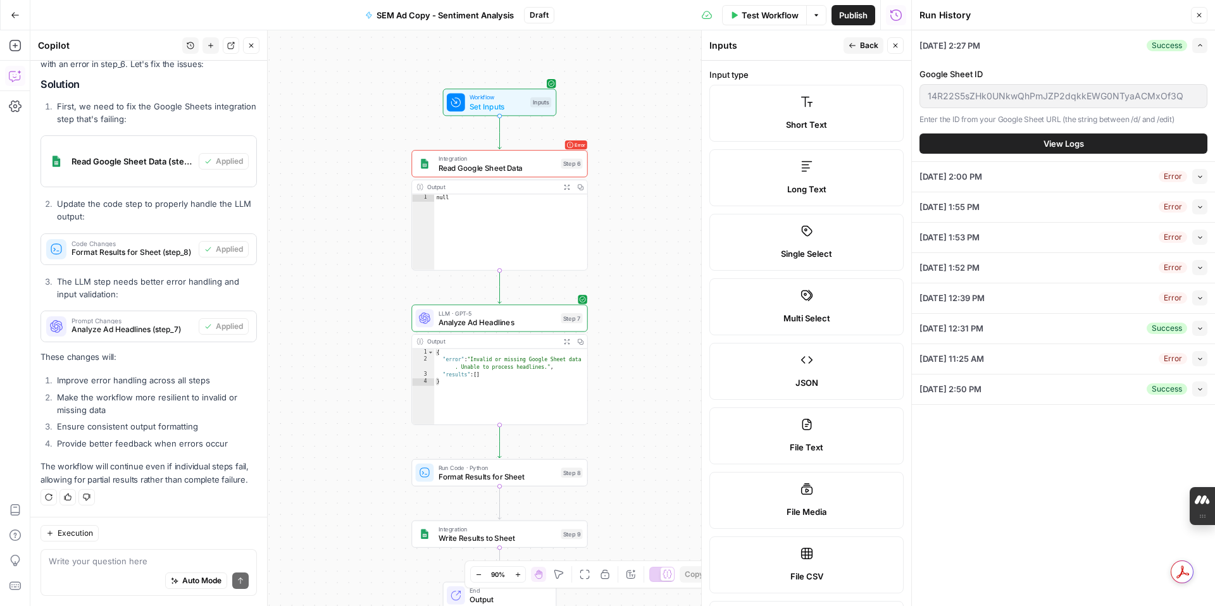
click at [847, 48] on button "Back" at bounding box center [863, 45] width 40 height 16
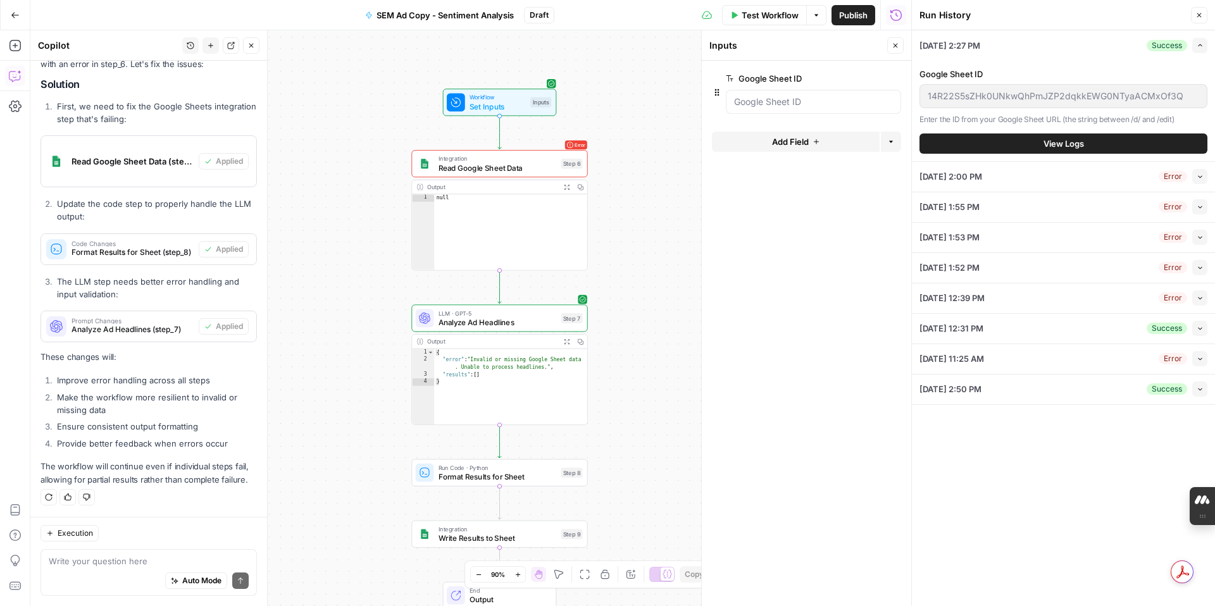
click at [669, 221] on div "Workflow Set Inputs Inputs Error Integration Read Google Sheet Data Step 6 Outp…" at bounding box center [470, 318] width 881 height 576
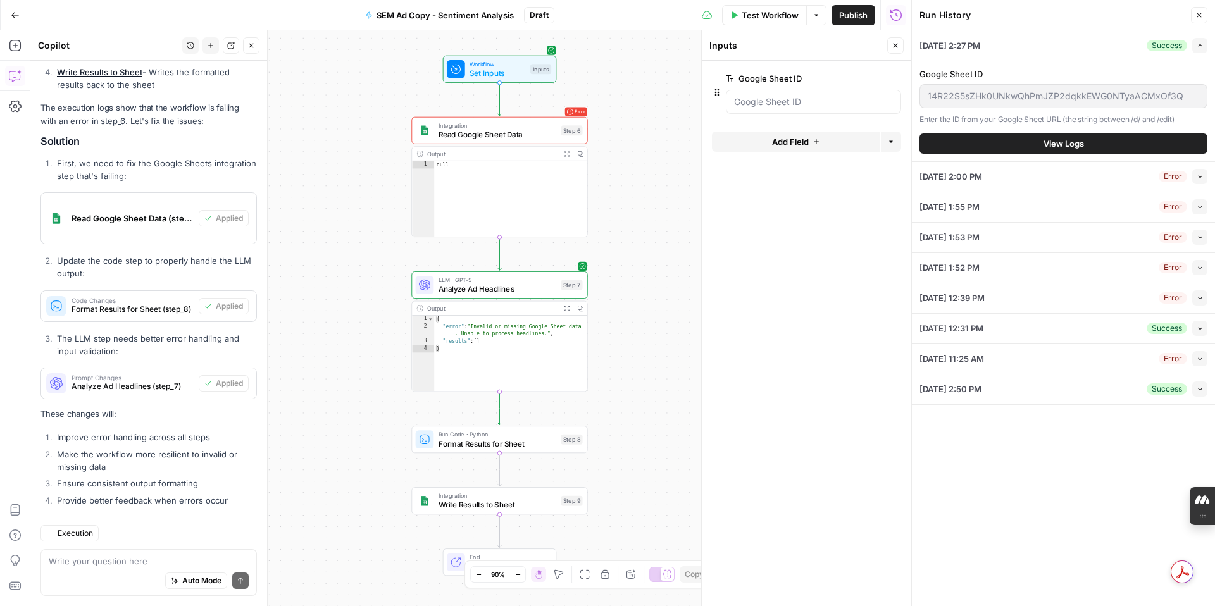
scroll to position [340, 0]
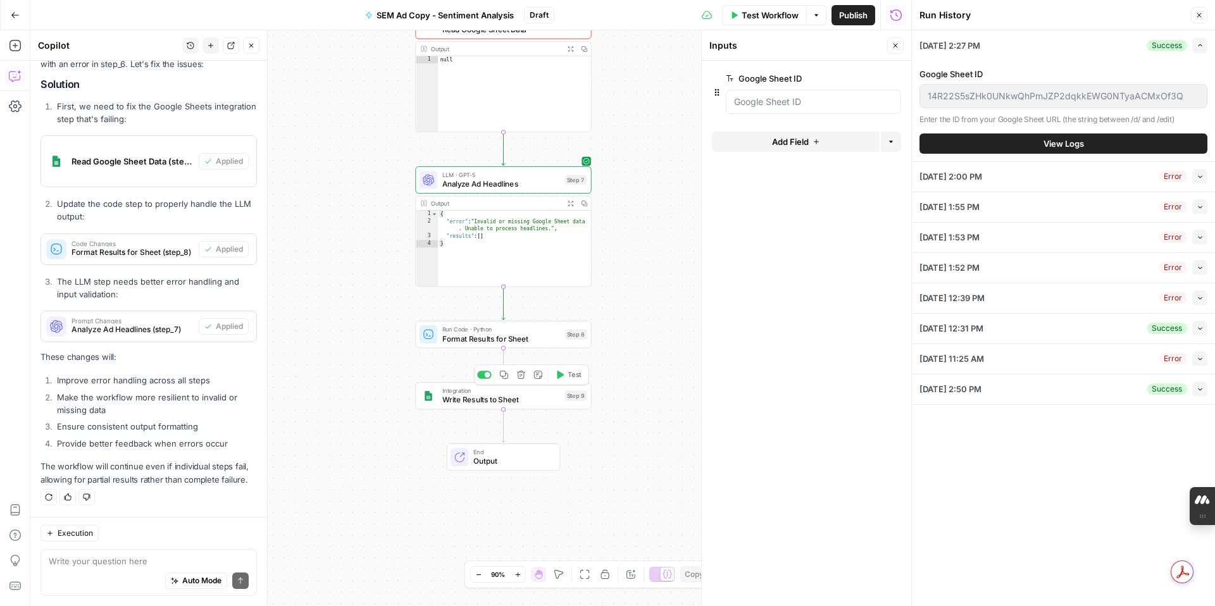
click at [529, 400] on span "Write Results to Sheet" at bounding box center [501, 399] width 118 height 11
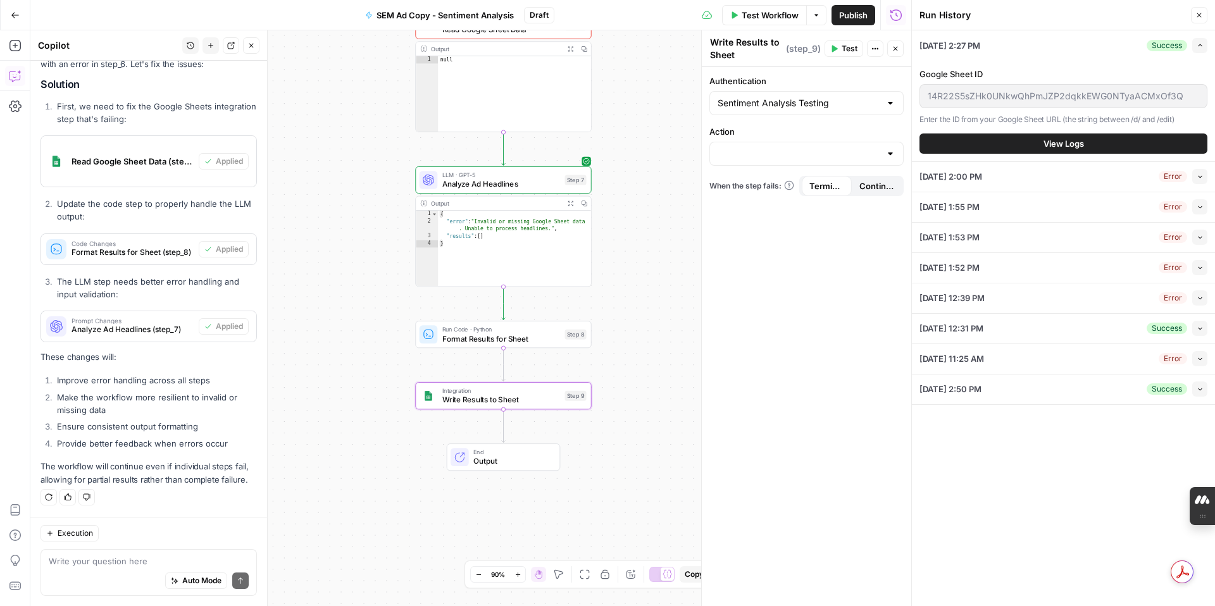
click at [1200, 11] on icon "button" at bounding box center [1199, 15] width 8 height 8
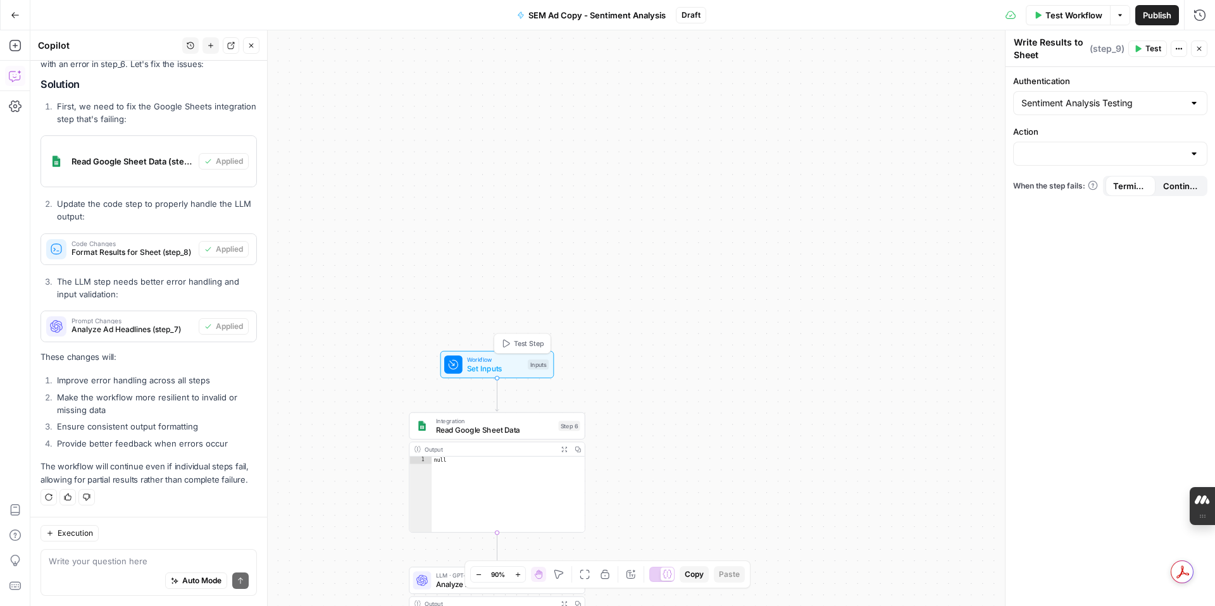
click at [514, 342] on span "Test Step" at bounding box center [529, 343] width 30 height 10
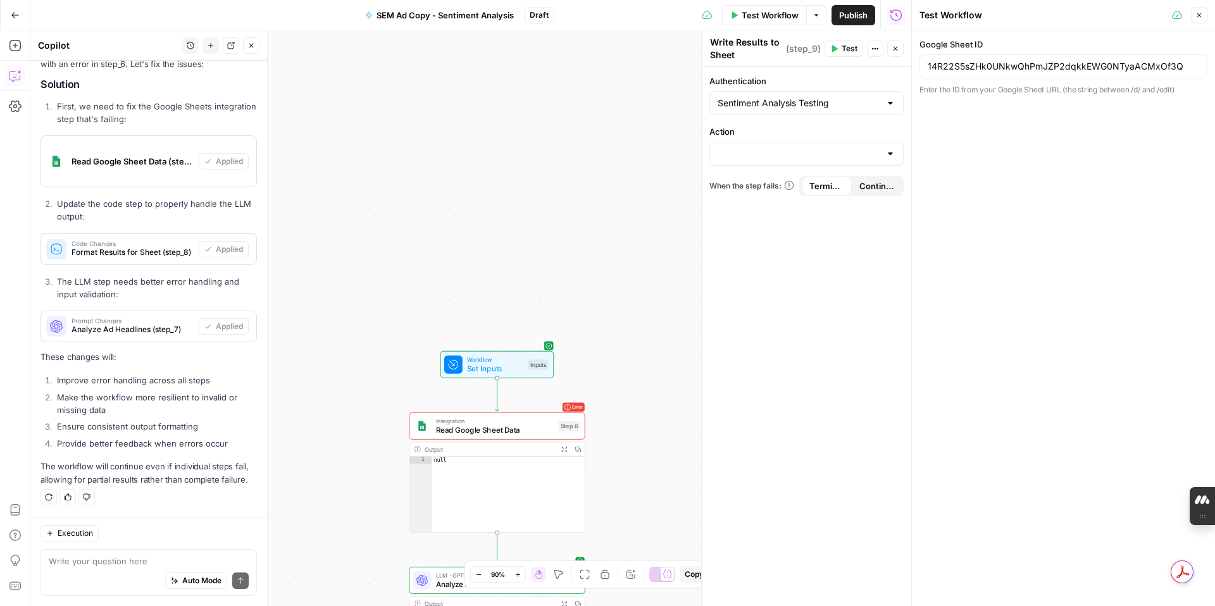
click at [890, 151] on div at bounding box center [890, 153] width 10 height 13
click at [885, 263] on div "Authentication Sentiment Analysis Testing Action When the step fails: Terminate…" at bounding box center [806, 336] width 209 height 539
click at [830, 152] on input "Action" at bounding box center [798, 153] width 163 height 13
click at [891, 151] on div at bounding box center [890, 153] width 10 height 13
click at [805, 185] on span "Create Spreadsheet" at bounding box center [804, 185] width 168 height 13
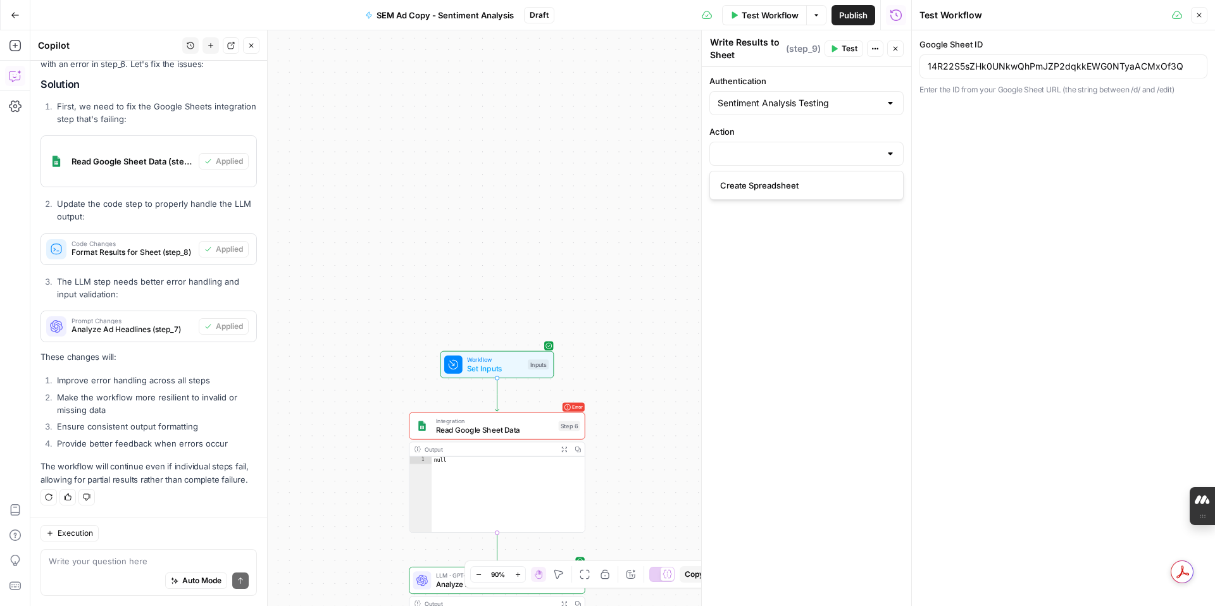
type input "Create Spreadsheet"
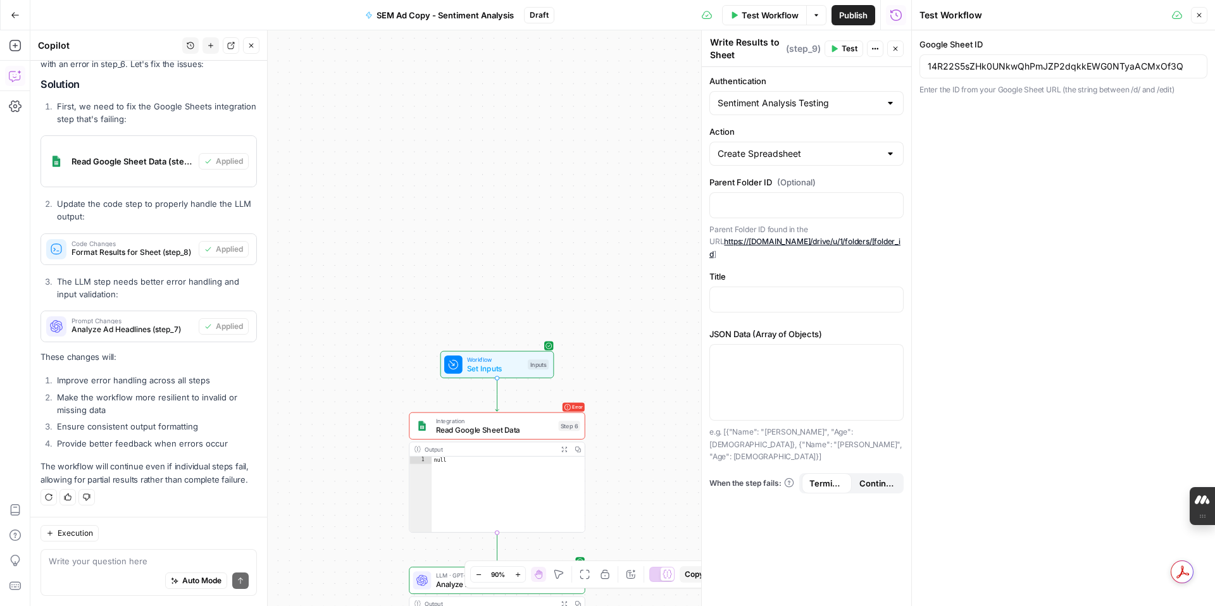
click at [733, 12] on icon "button" at bounding box center [735, 14] width 6 height 7
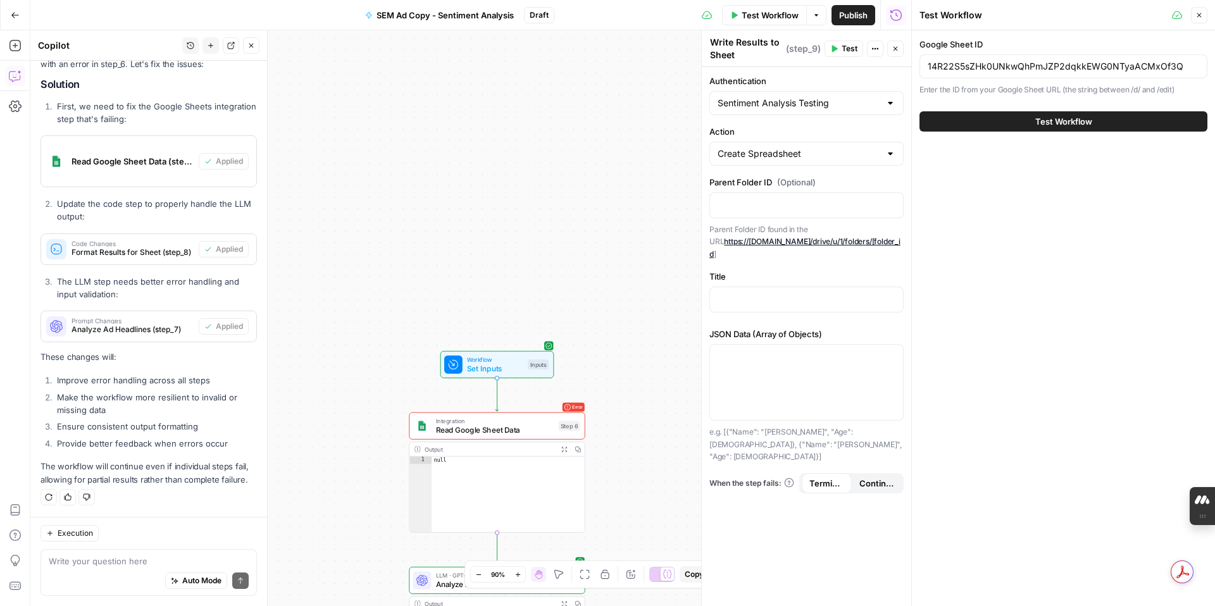
click at [962, 118] on button "Test Workflow" at bounding box center [1063, 121] width 288 height 20
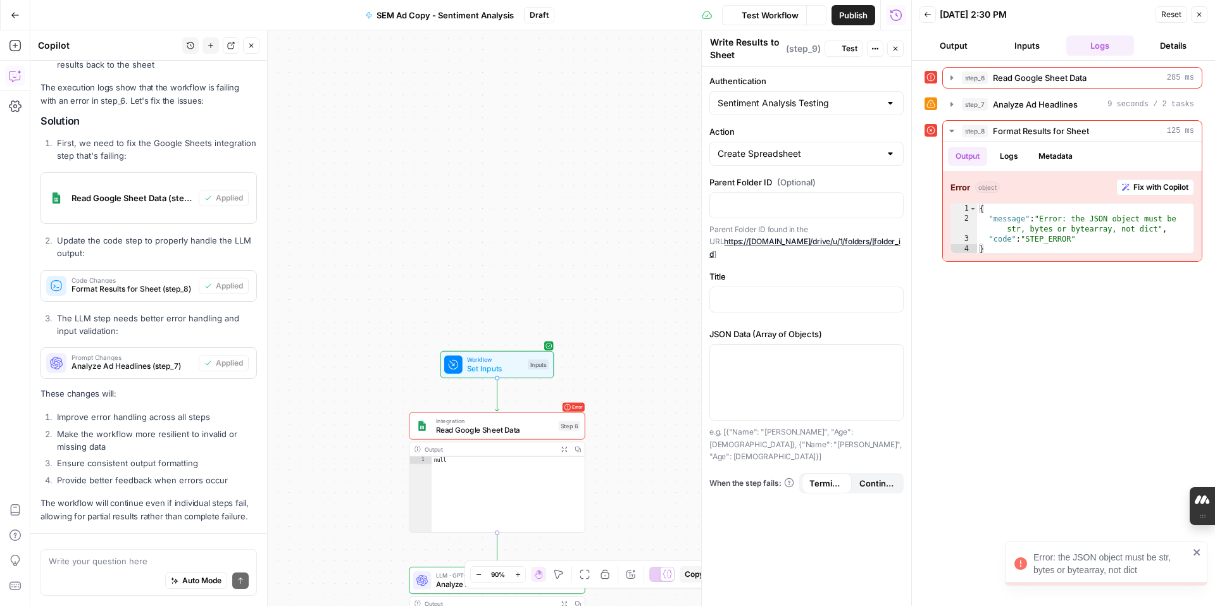
scroll to position [340, 0]
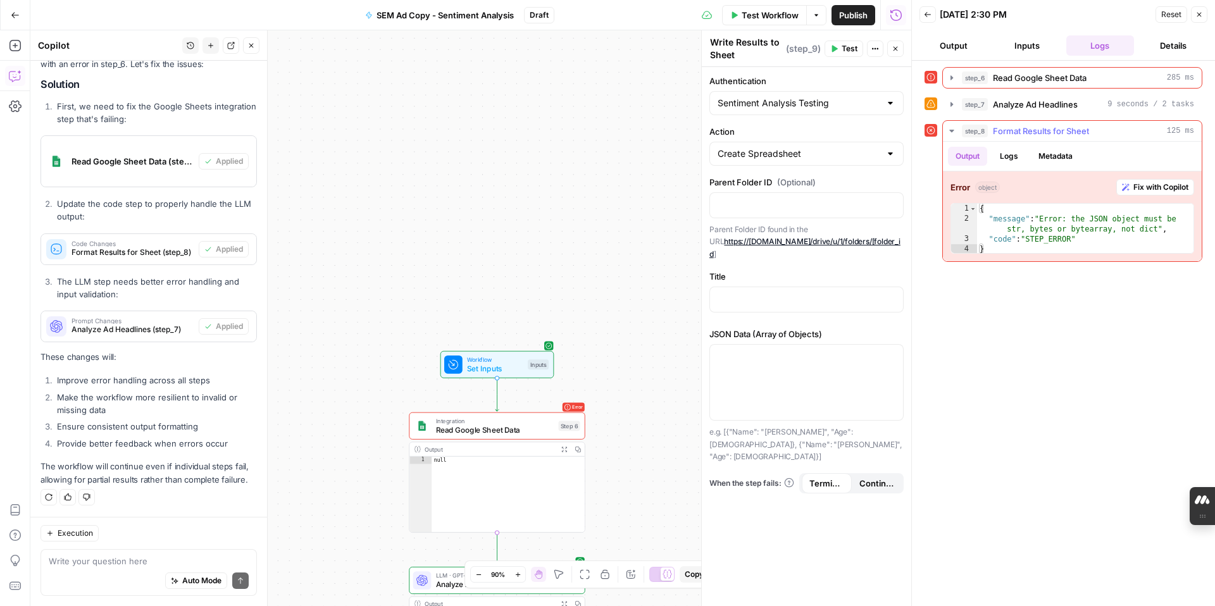
click at [1166, 185] on span "Fix with Copilot" at bounding box center [1160, 187] width 55 height 11
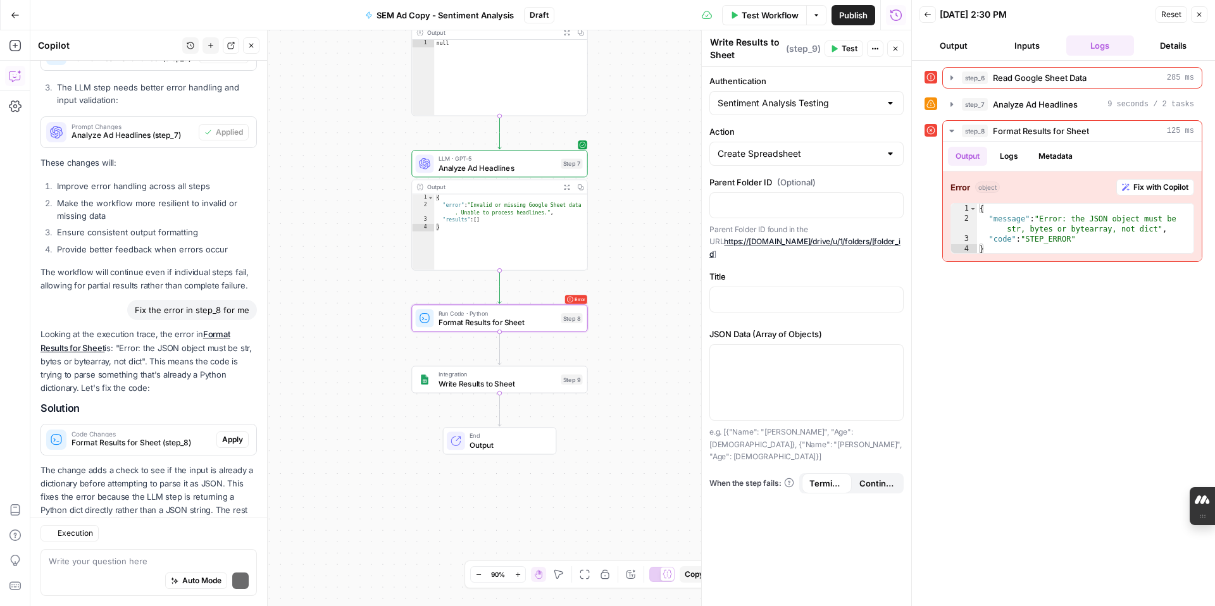
scroll to position [591, 0]
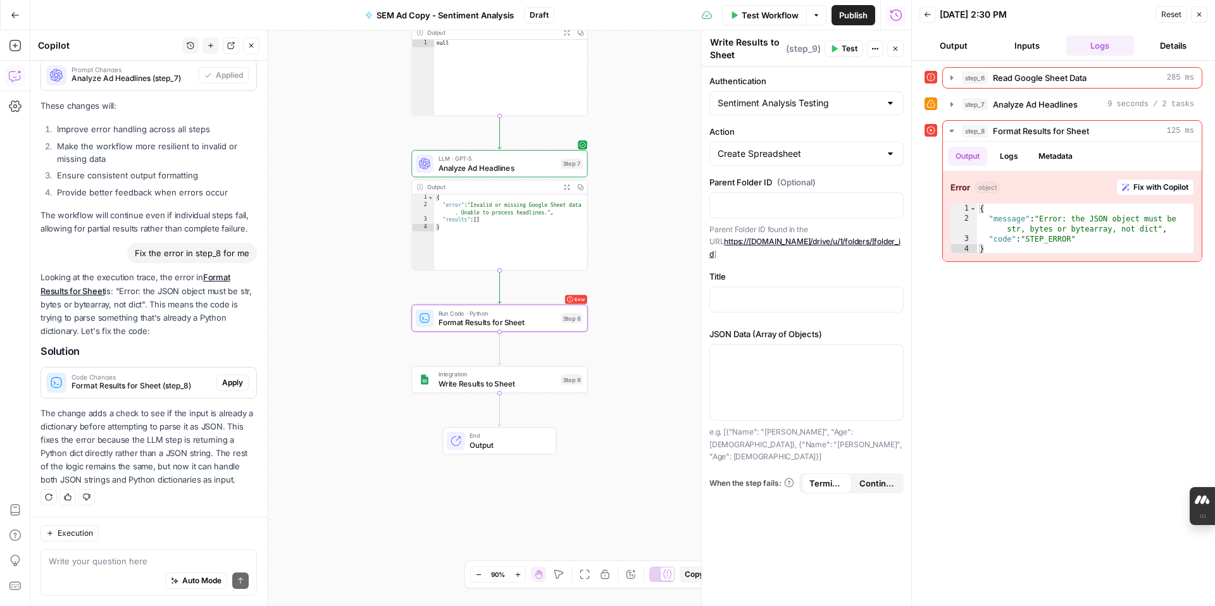
click at [234, 380] on span "Apply" at bounding box center [232, 382] width 21 height 11
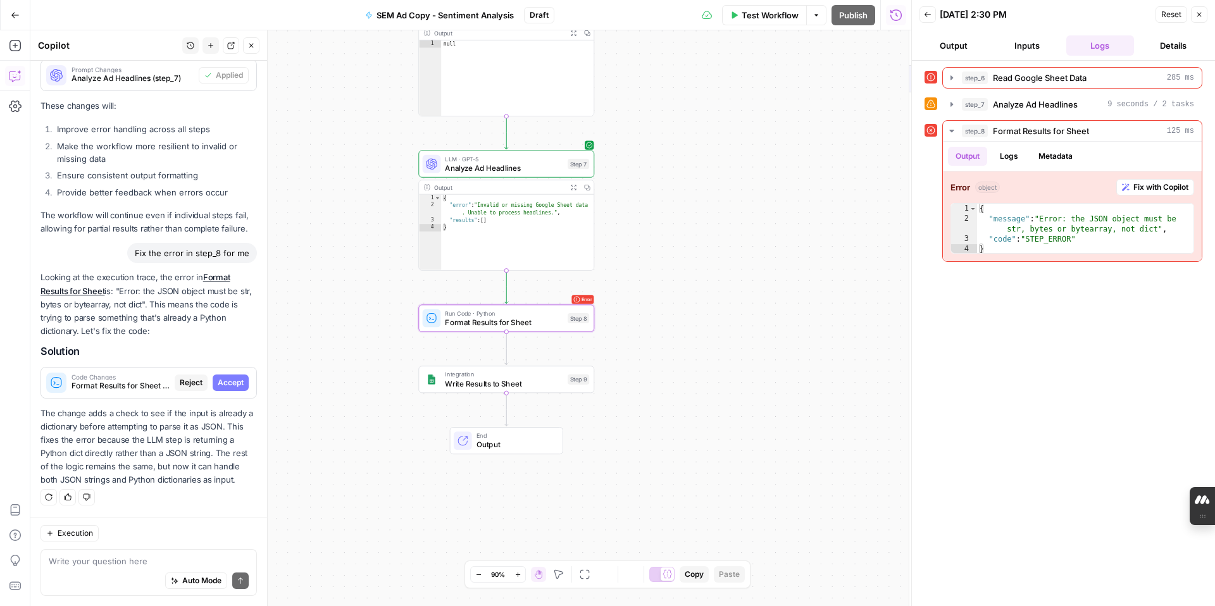
scroll to position [571, 0]
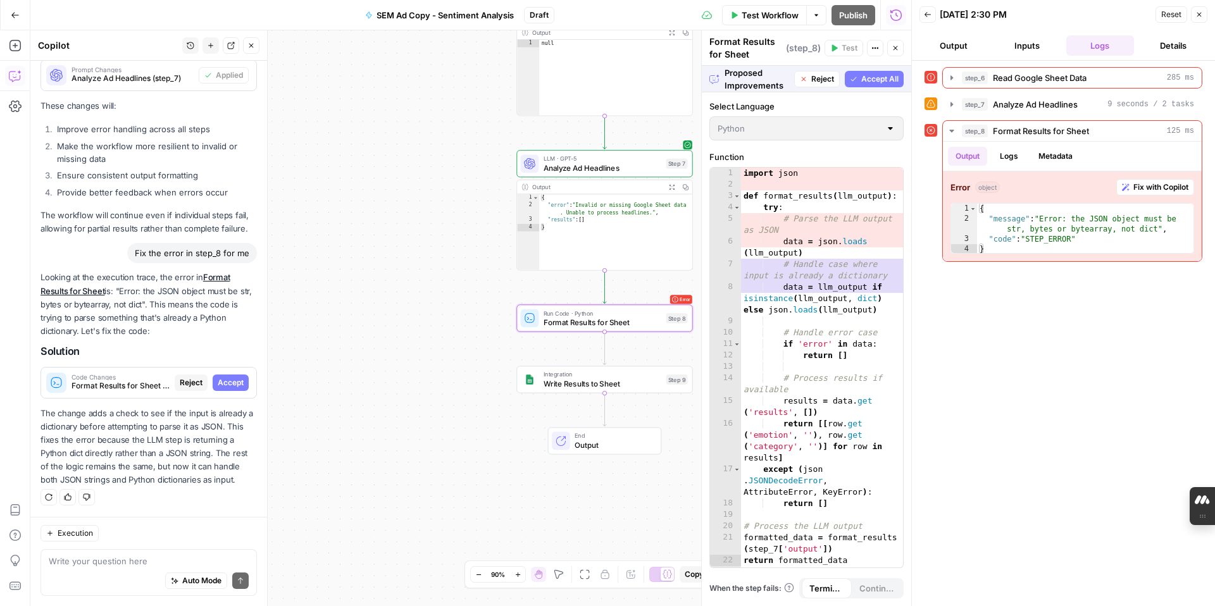
click at [235, 382] on span "Accept" at bounding box center [231, 382] width 26 height 11
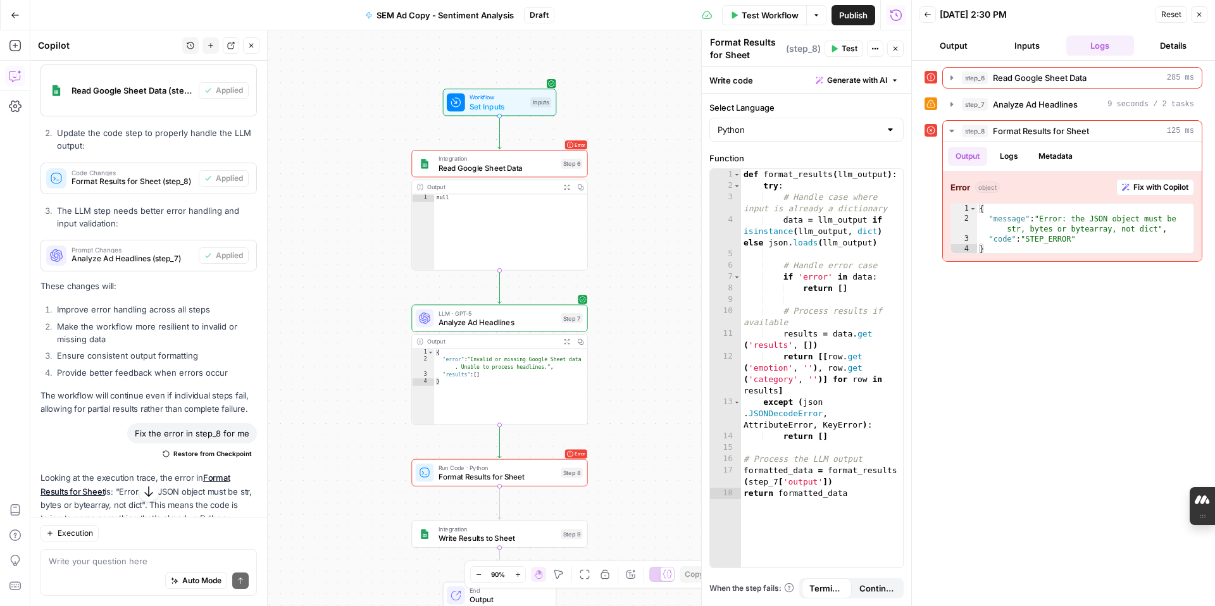
scroll to position [611, 0]
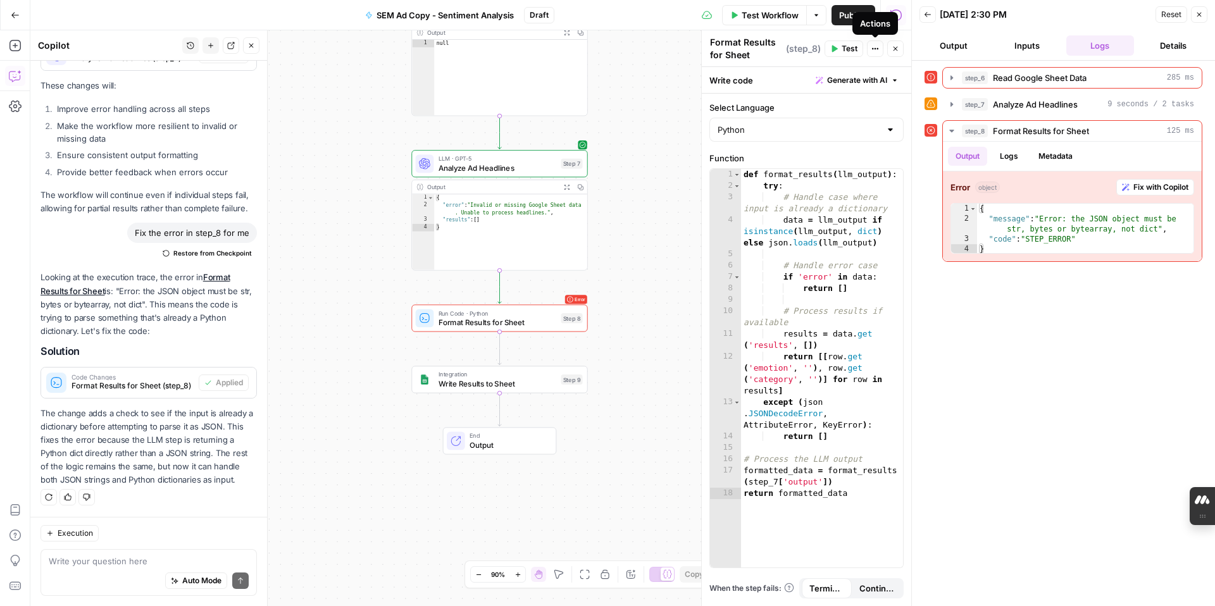
click at [841, 46] on span "Test" at bounding box center [849, 48] width 16 height 11
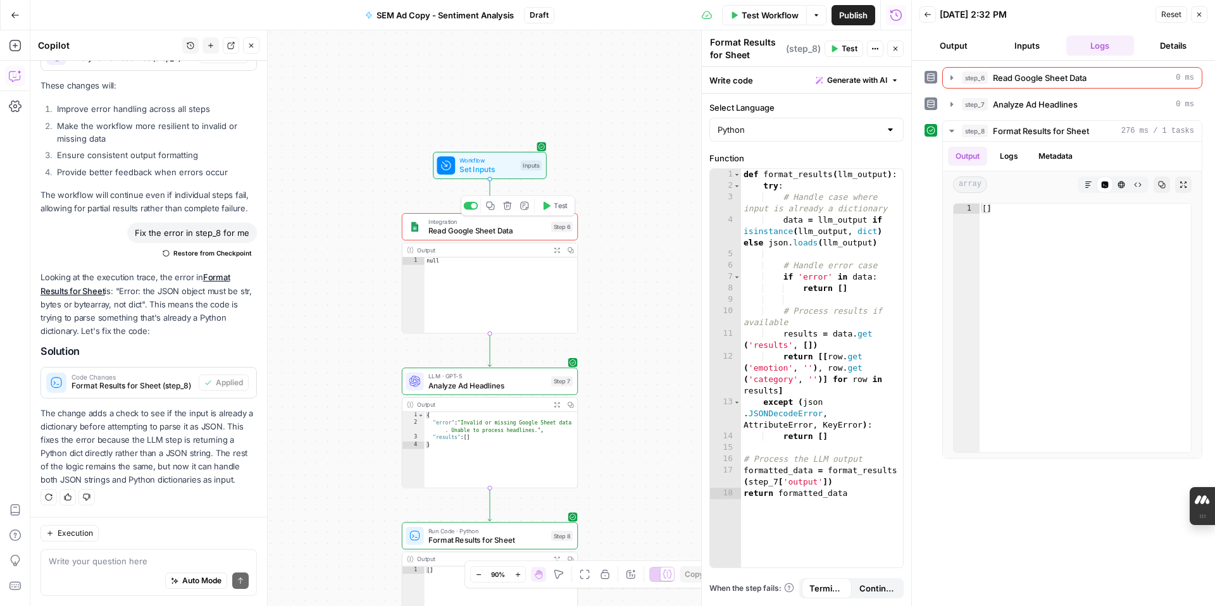
click at [517, 233] on span "Read Google Sheet Data" at bounding box center [487, 230] width 118 height 11
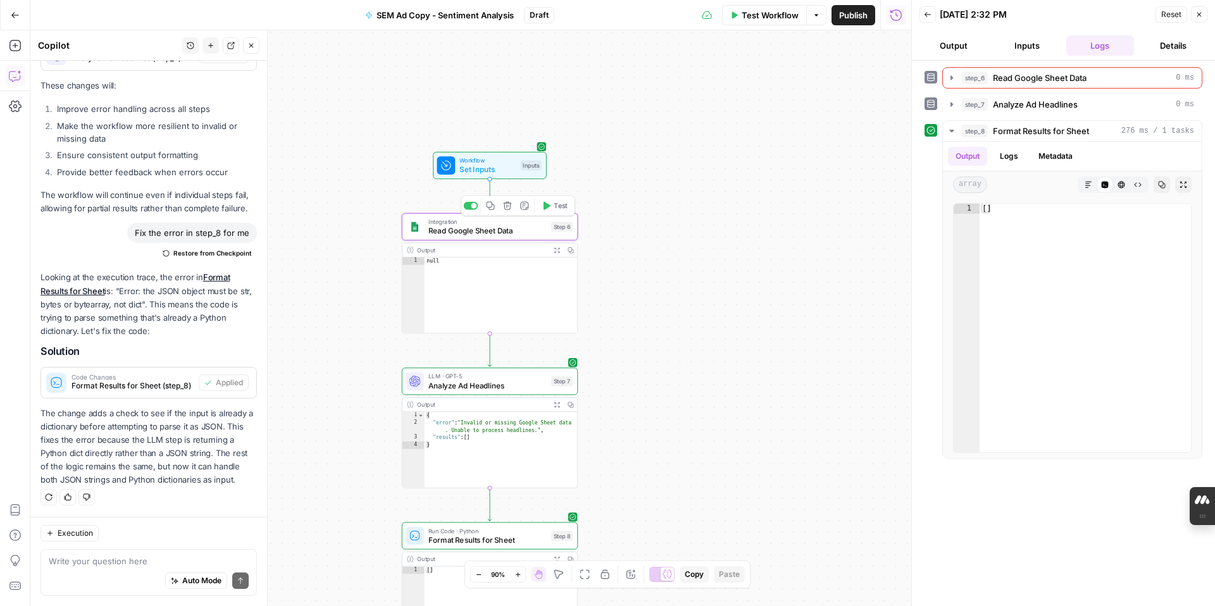
type textarea "Read Google Sheet Data"
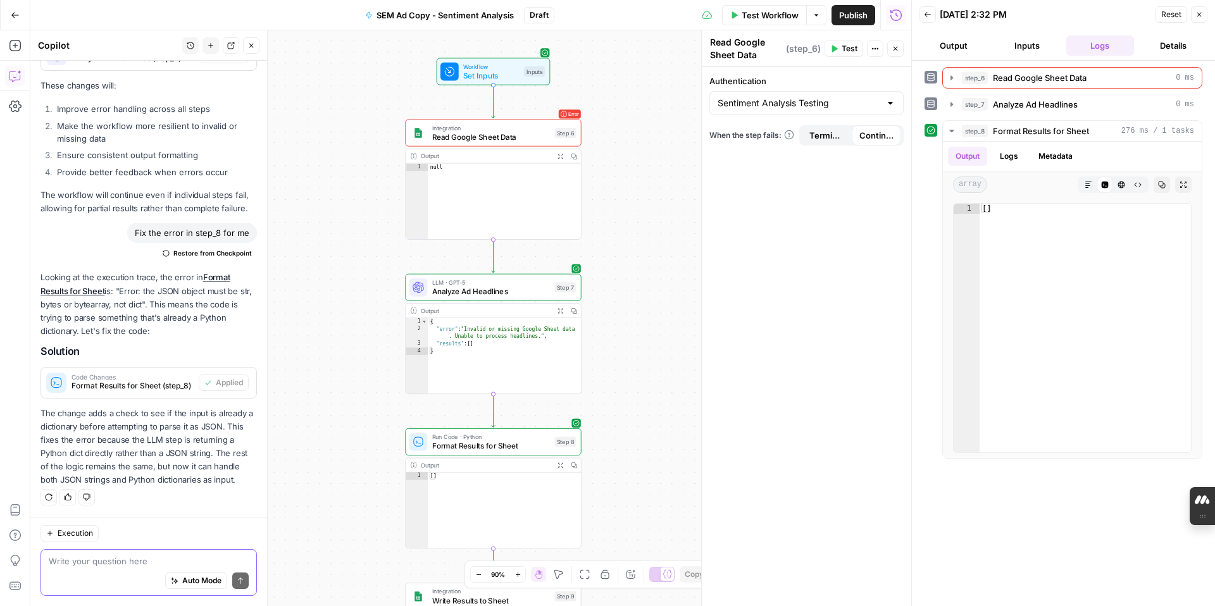
click at [118, 564] on textarea at bounding box center [149, 561] width 200 height 13
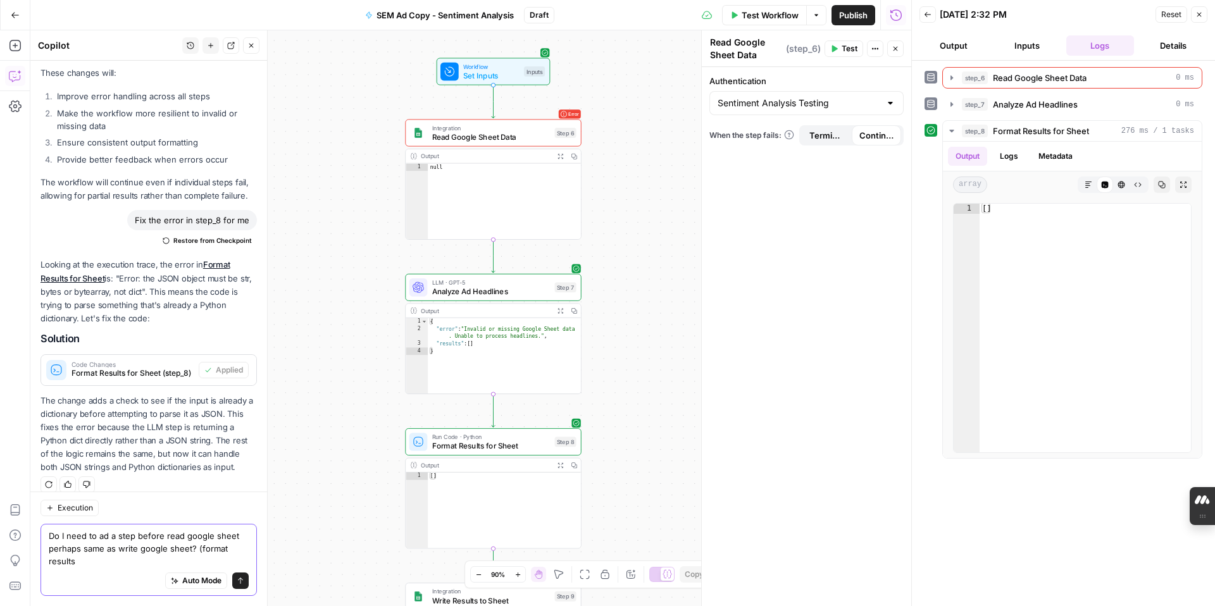
scroll to position [636, 0]
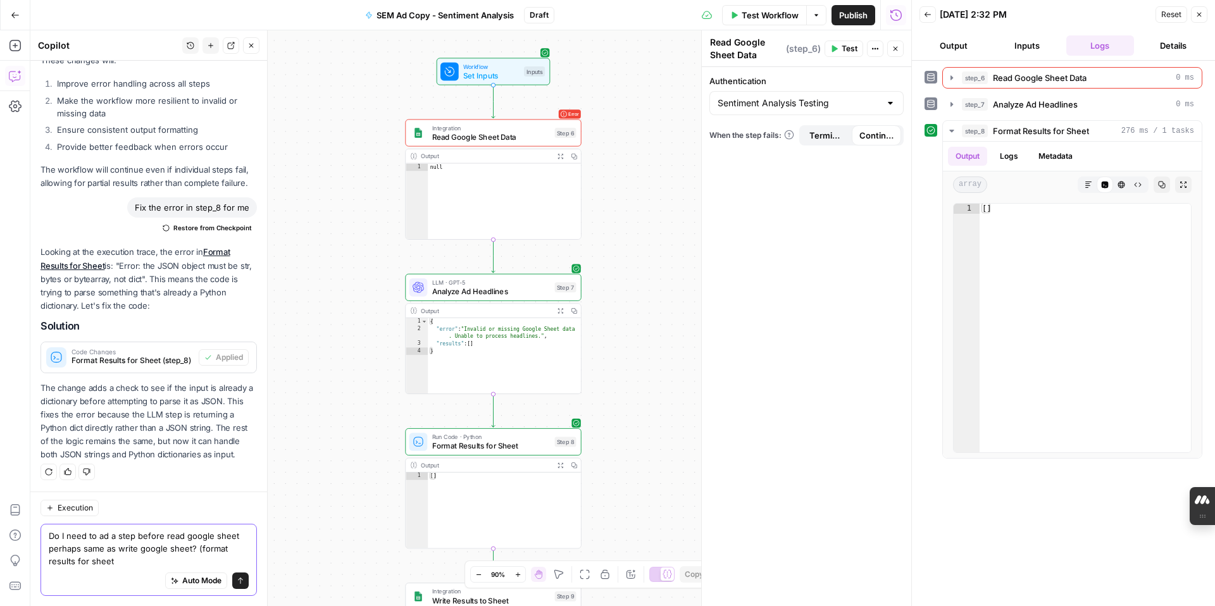
type textarea "Do I need to ad a step before read google sheet perhaps same as write google sh…"
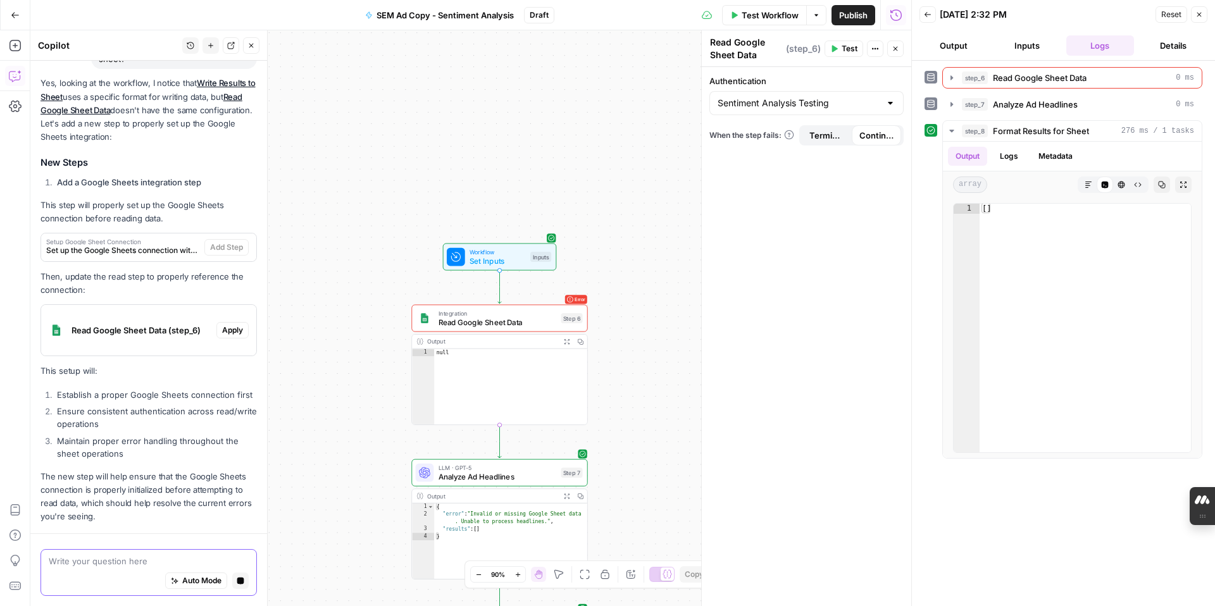
scroll to position [1136, 0]
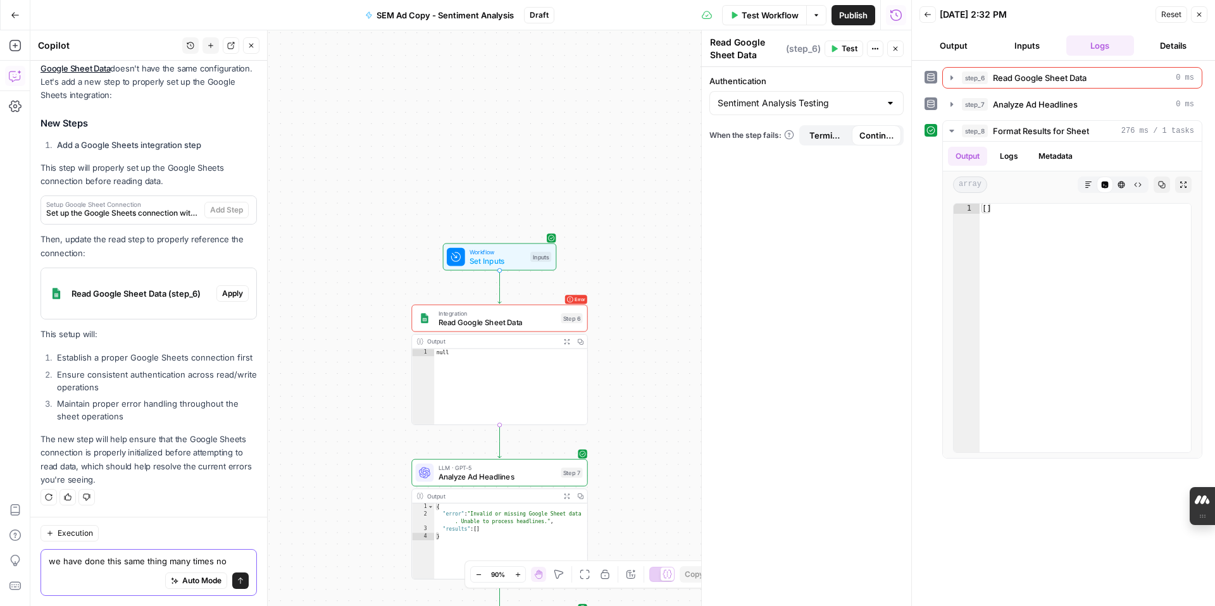
type textarea "we have done this same thing many times now"
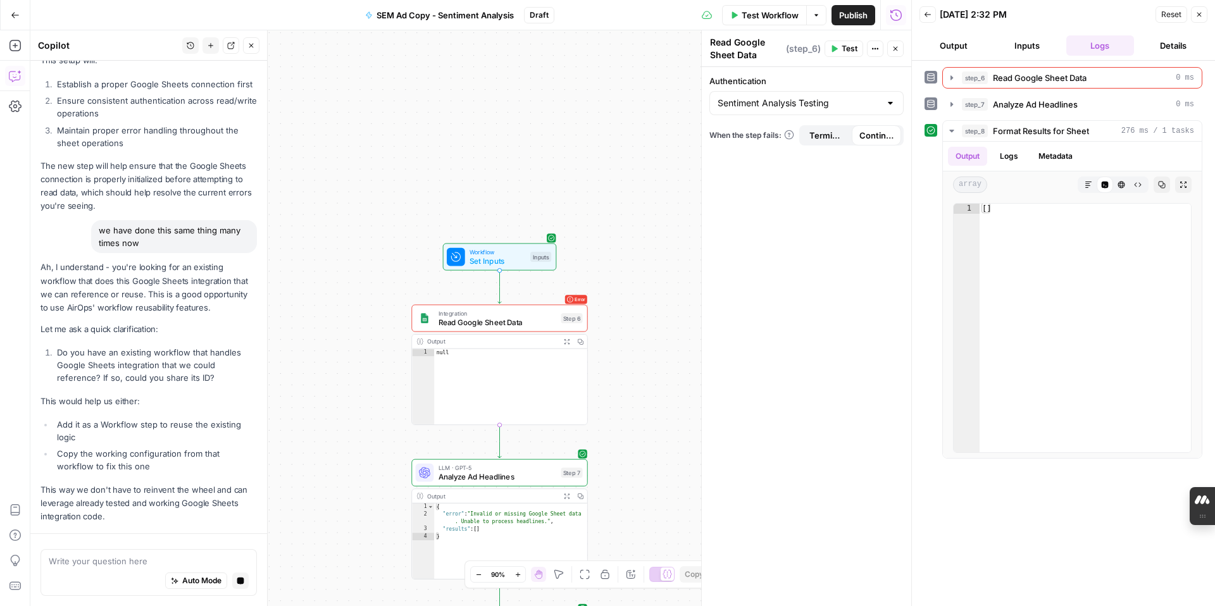
scroll to position [1446, 0]
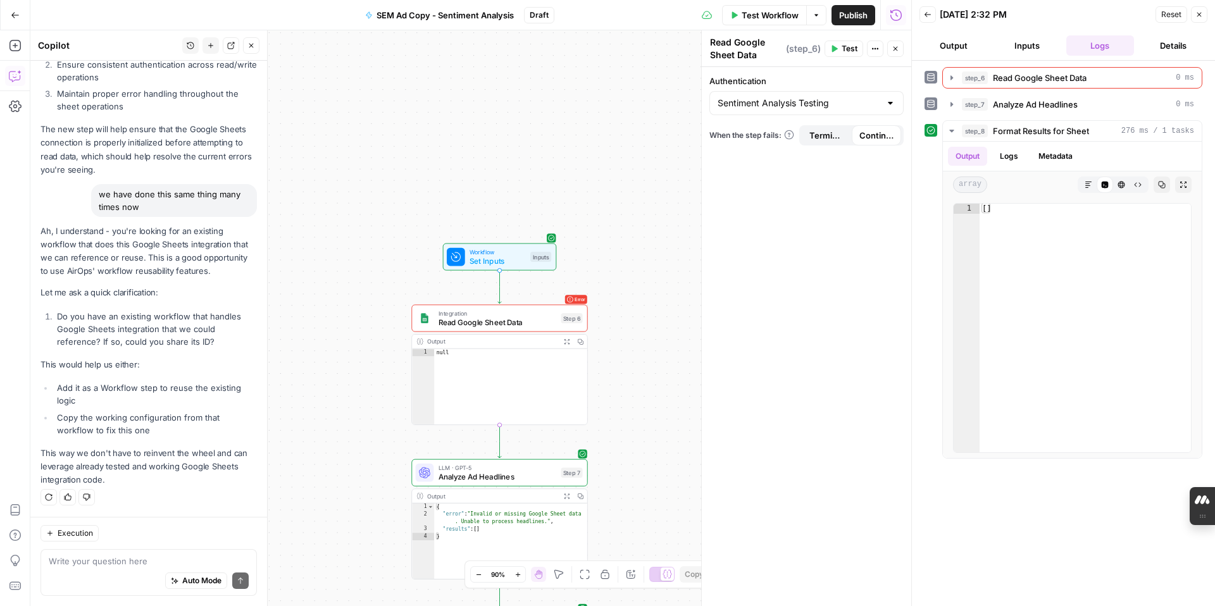
drag, startPoint x: 378, startPoint y: 15, endPoint x: 491, endPoint y: 18, distance: 113.3
click at [492, 18] on span "SEM Ad Copy - Sentiment Analysis" at bounding box center [444, 15] width 137 height 13
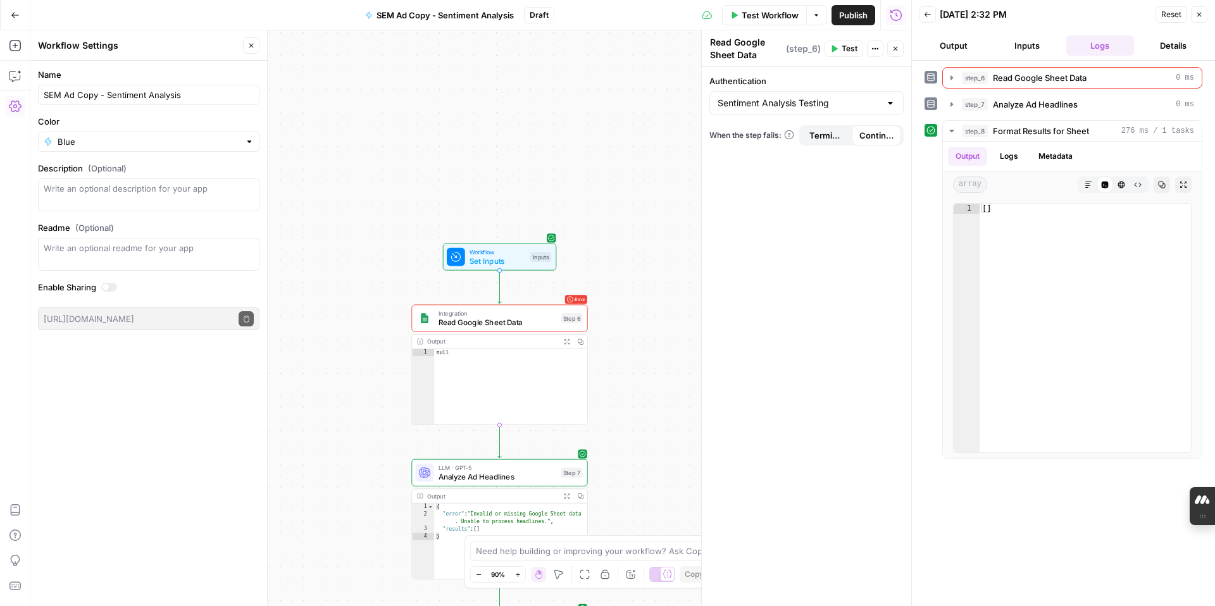
click at [14, 16] on icon "button" at bounding box center [15, 15] width 9 height 9
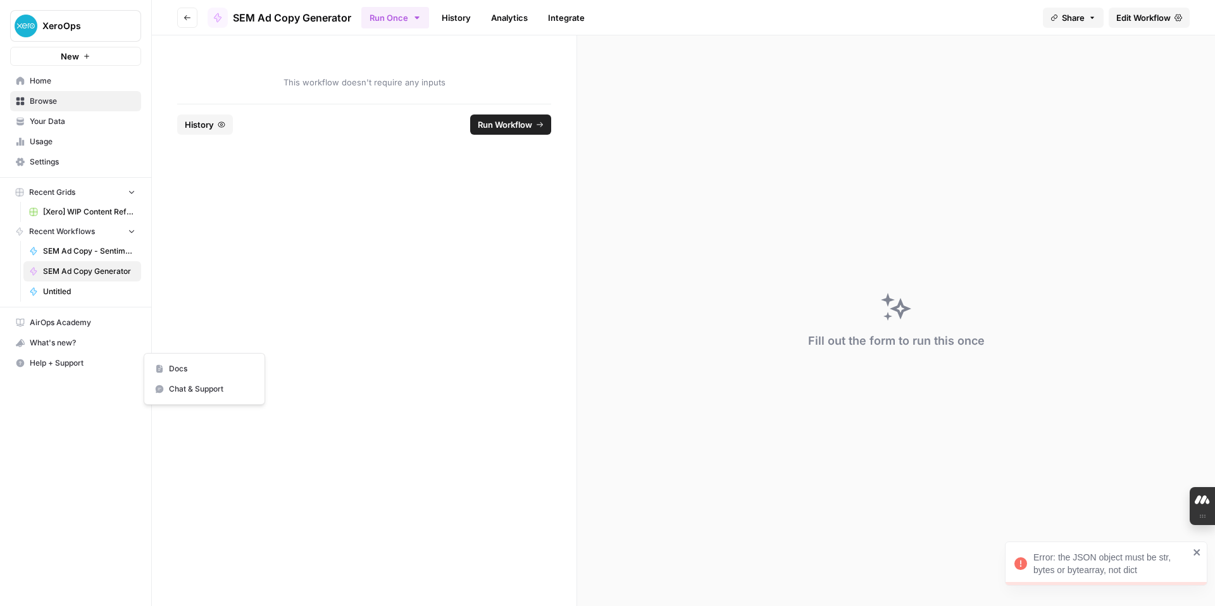
click at [76, 364] on span "Help + Support" at bounding box center [83, 362] width 106 height 11
click at [185, 20] on icon "button" at bounding box center [187, 18] width 8 height 8
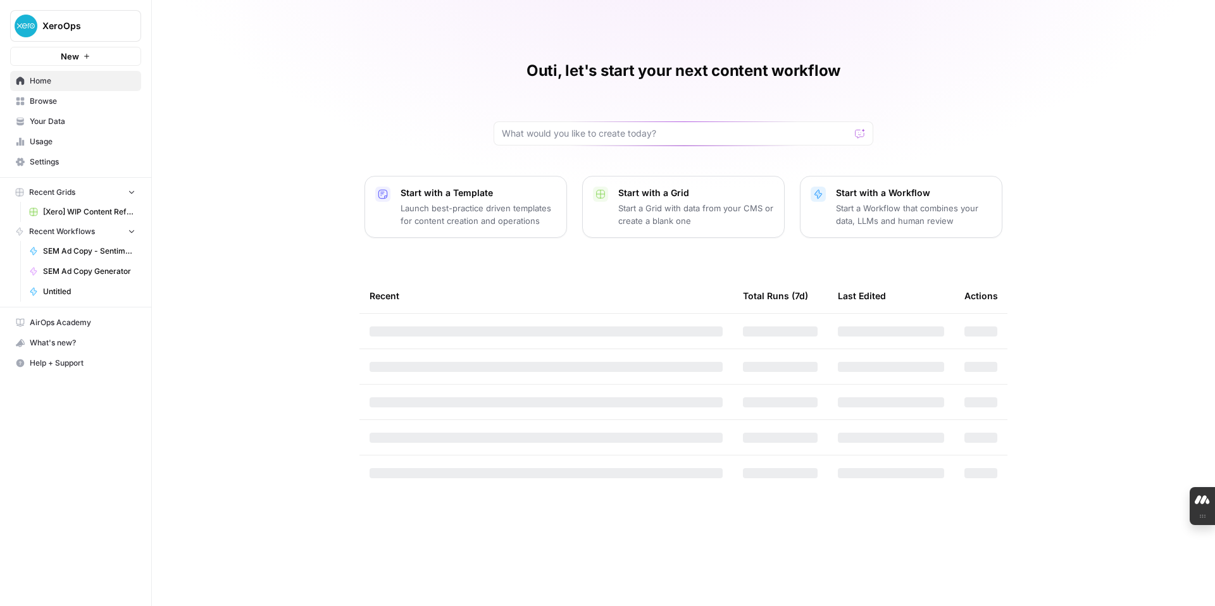
click at [185, 20] on div "Outi, let's start your next content workflow Start with a Template Launch best-…" at bounding box center [683, 303] width 1063 height 606
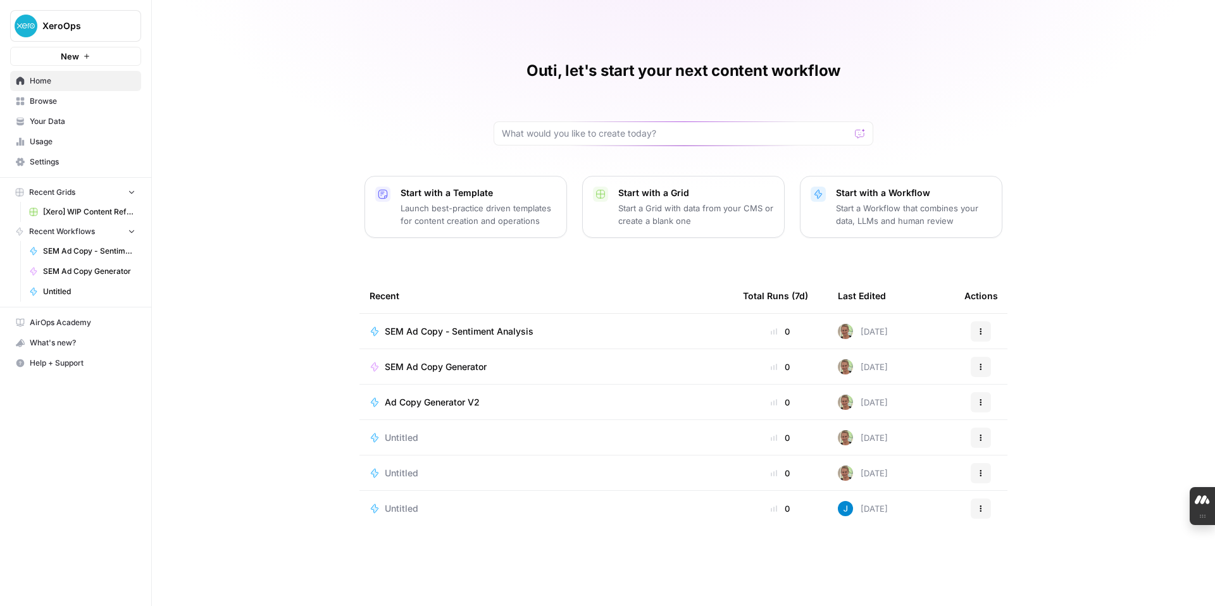
click at [448, 327] on span "SEM Ad Copy - Sentiment Analysis" at bounding box center [459, 331] width 149 height 13
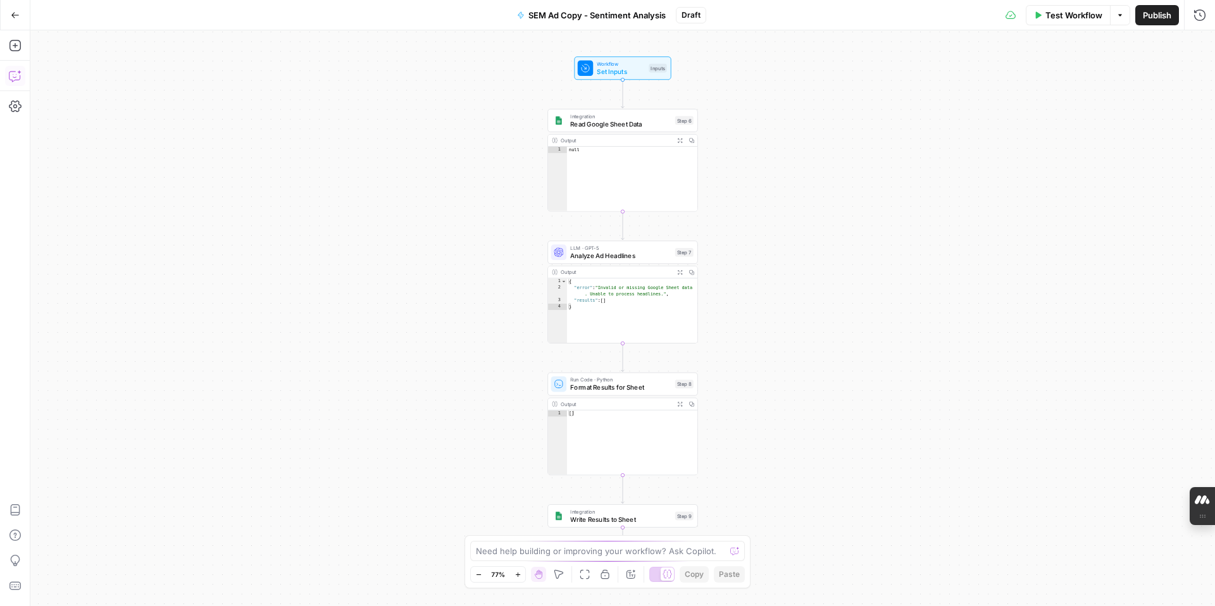
click at [15, 78] on icon "button" at bounding box center [15, 76] width 13 height 13
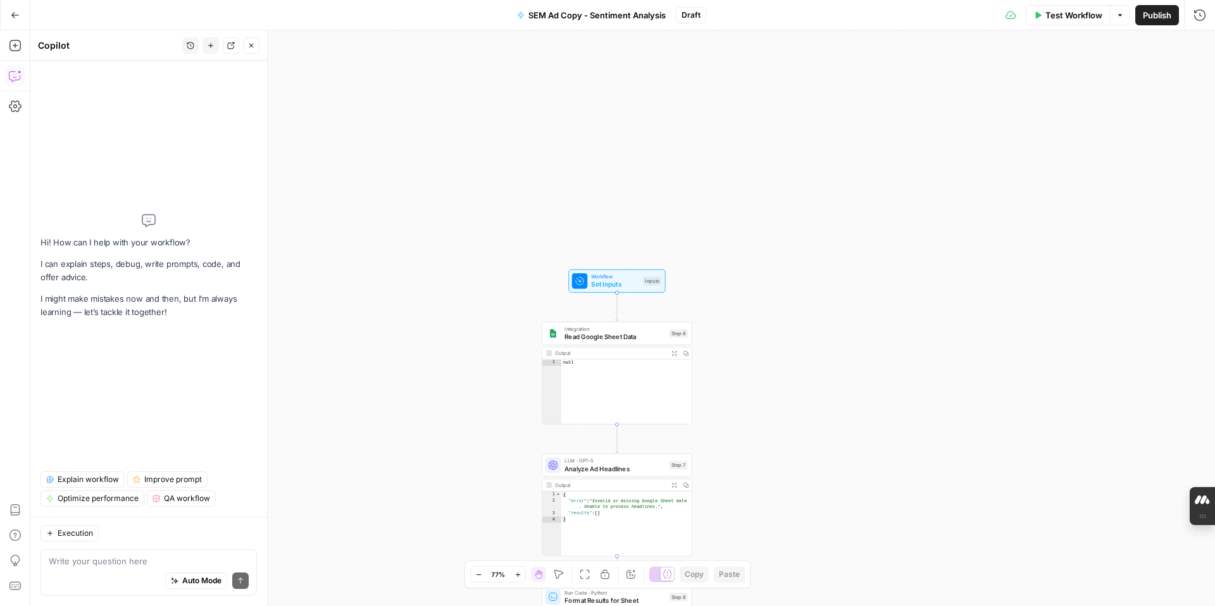
click at [1043, 15] on button "Test Workflow" at bounding box center [1068, 15] width 85 height 20
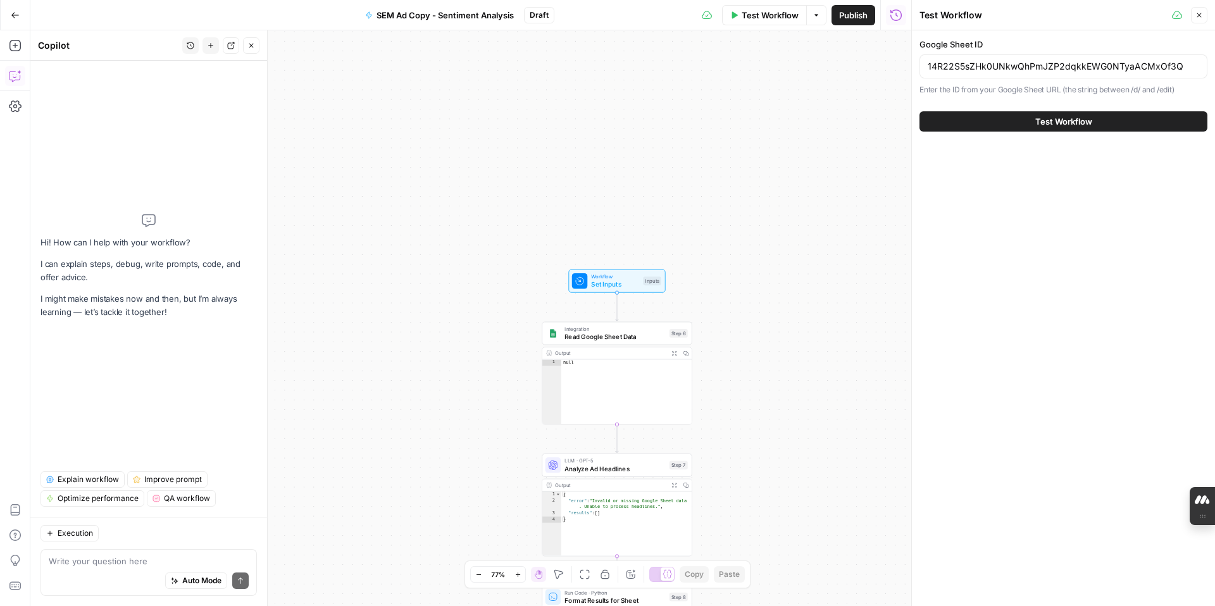
click at [1047, 114] on button "Test Workflow" at bounding box center [1063, 121] width 288 height 20
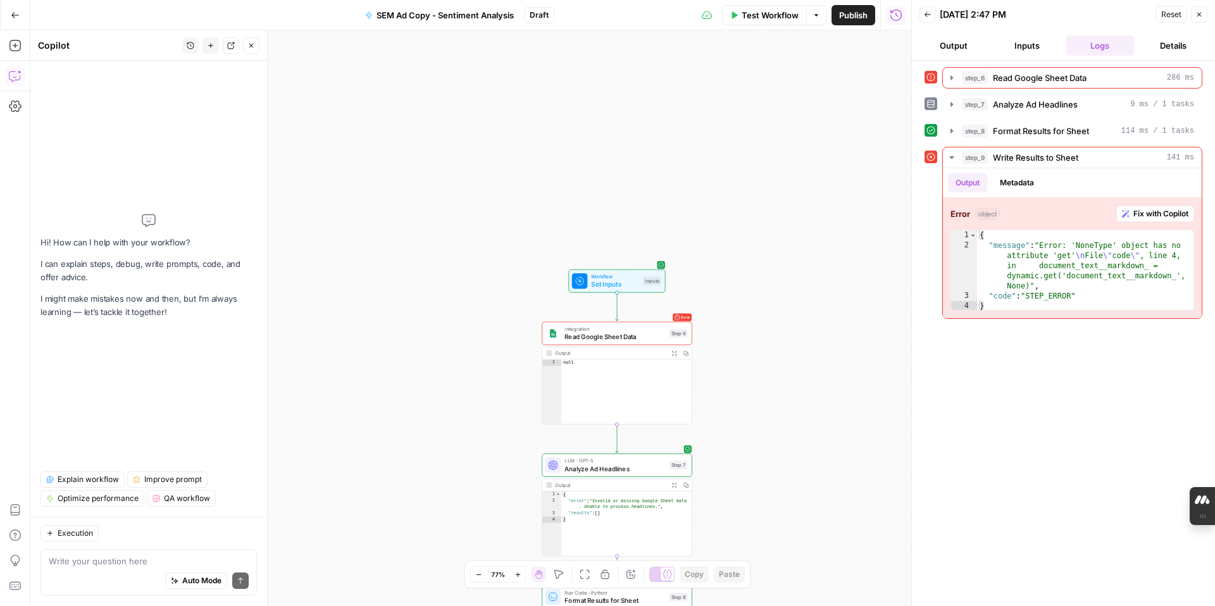
click at [928, 15] on icon "button" at bounding box center [928, 15] width 8 height 8
click at [0, 0] on div "08/28/25 at 2:47 PM" at bounding box center [0, 0] width 0 height 0
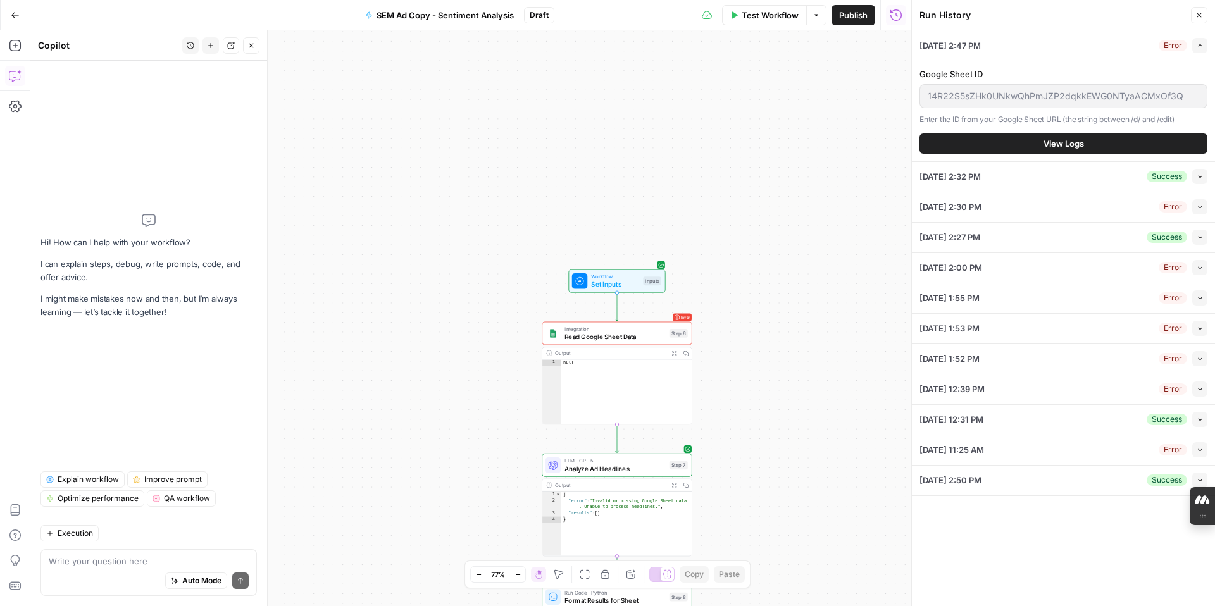
click at [13, 15] on icon "button" at bounding box center [15, 15] width 9 height 9
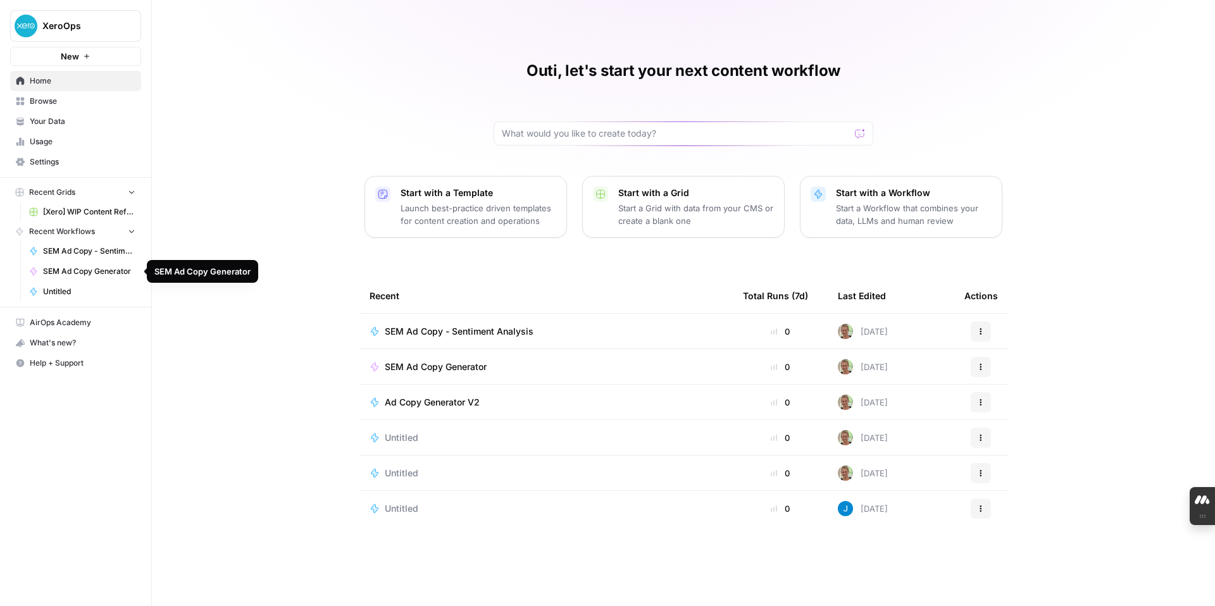
click at [101, 270] on span "SEM Ad Copy Generator" at bounding box center [89, 271] width 92 height 11
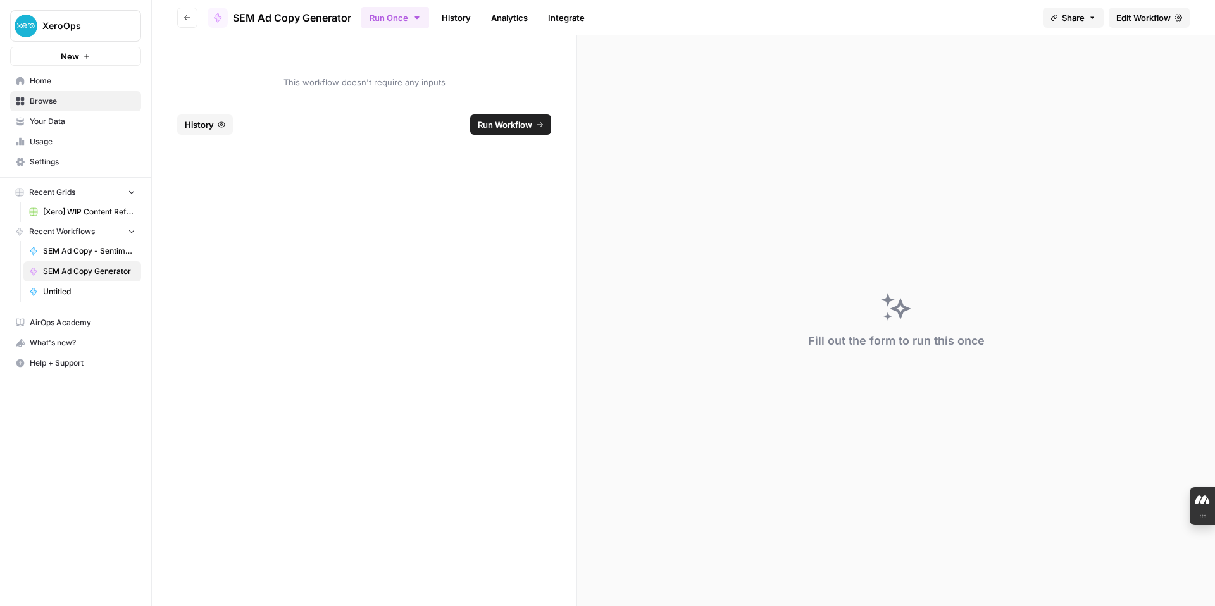
click at [487, 123] on span "Run Workflow" at bounding box center [505, 124] width 54 height 13
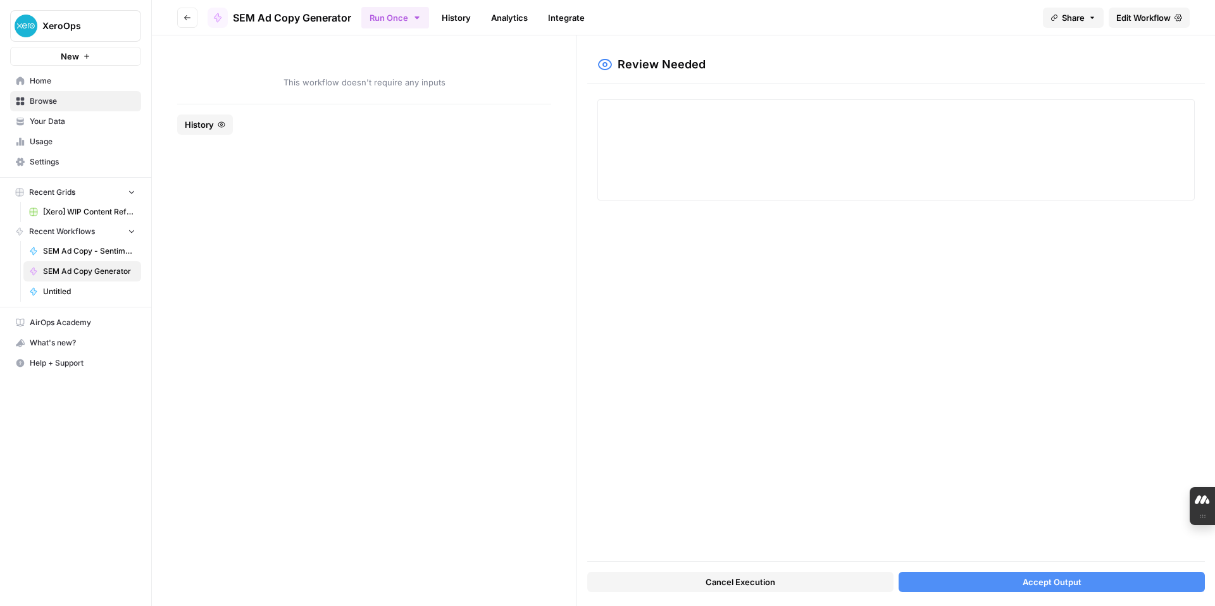
click at [1015, 583] on button "Accept Output" at bounding box center [1051, 582] width 306 height 20
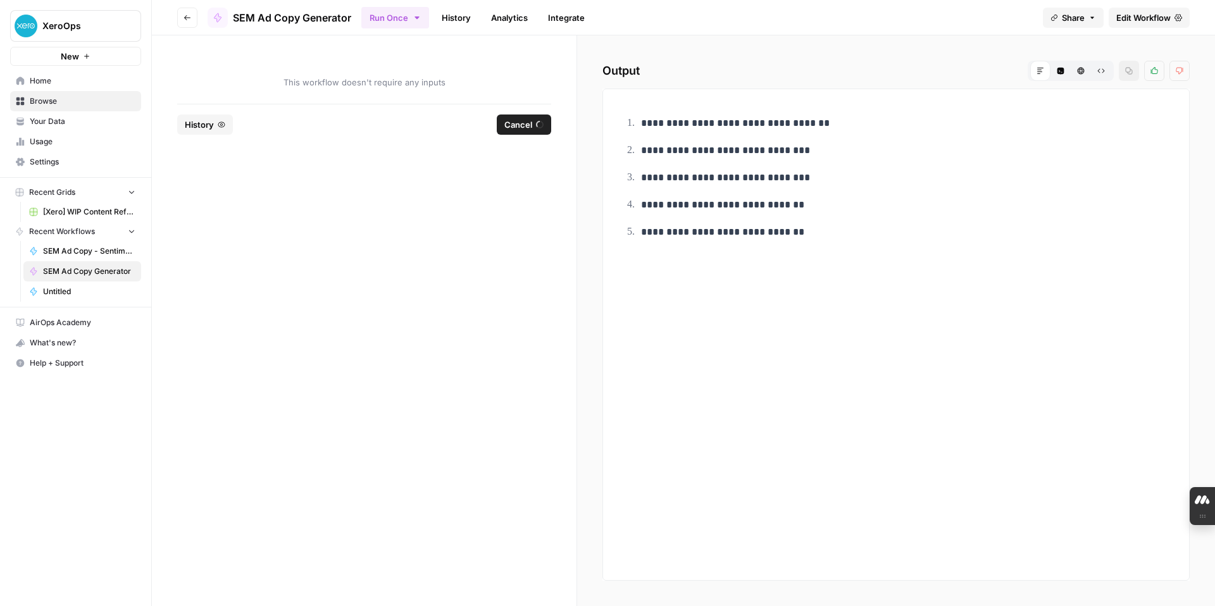
click at [1142, 16] on span "Edit Workflow" at bounding box center [1143, 17] width 54 height 13
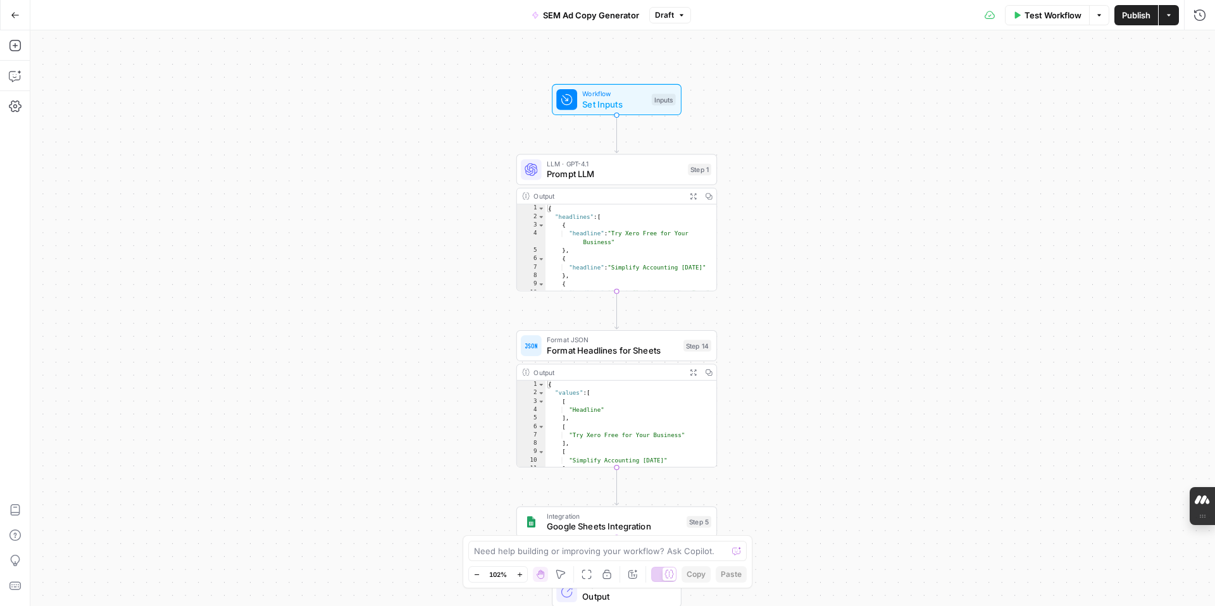
click at [1013, 15] on icon "button" at bounding box center [1017, 15] width 8 height 8
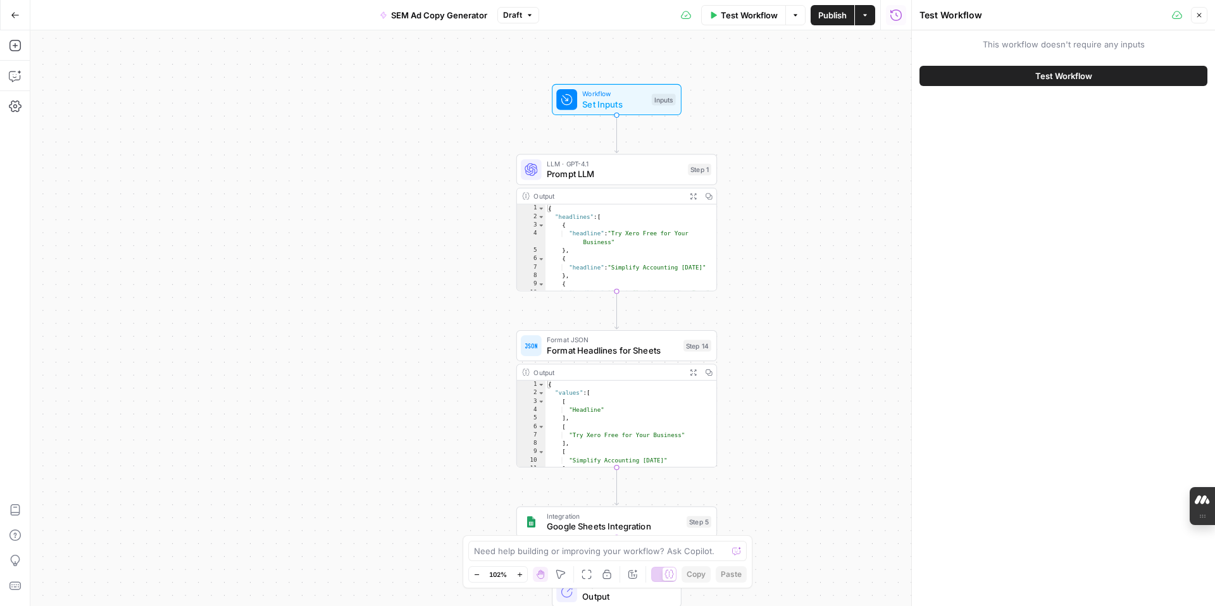
click at [1054, 75] on span "Test Workflow" at bounding box center [1063, 76] width 57 height 13
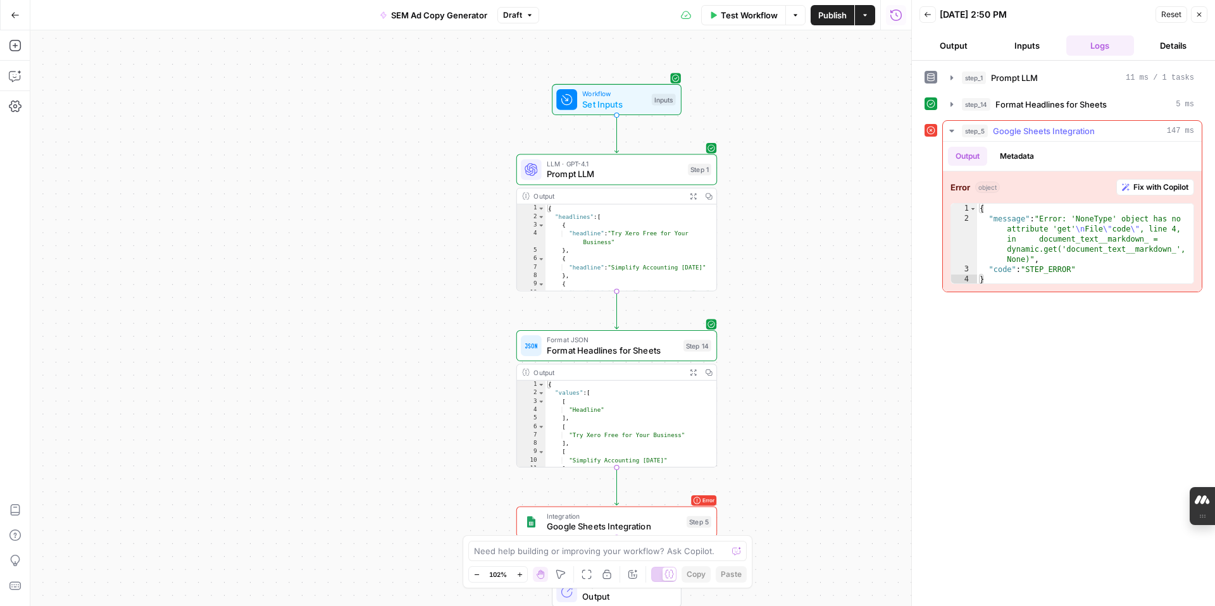
click at [976, 132] on span "step_5" at bounding box center [975, 131] width 26 height 13
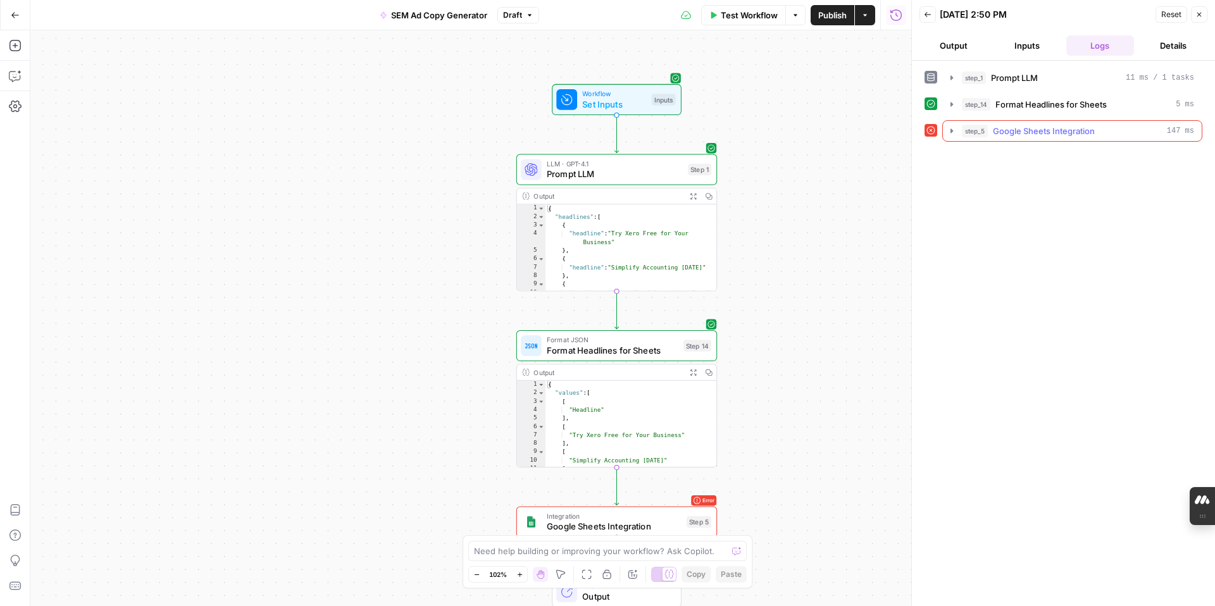
click at [976, 132] on span "step_5" at bounding box center [975, 131] width 26 height 13
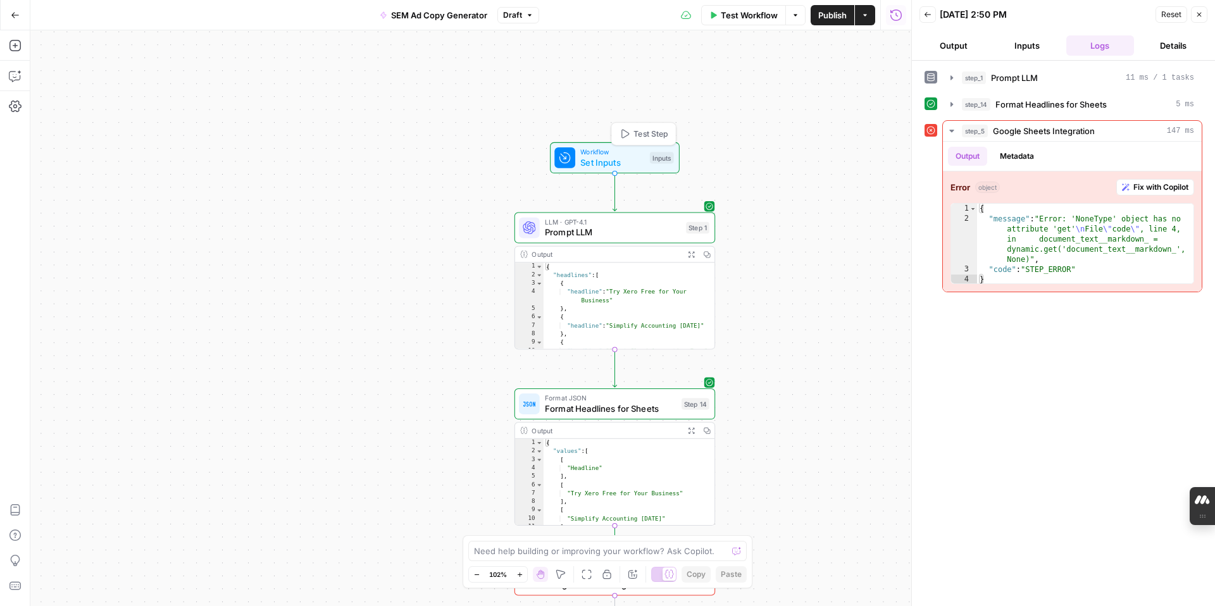
click at [626, 166] on span "Set Inputs" at bounding box center [612, 162] width 64 height 13
click at [793, 85] on span "Add Field" at bounding box center [790, 86] width 37 height 13
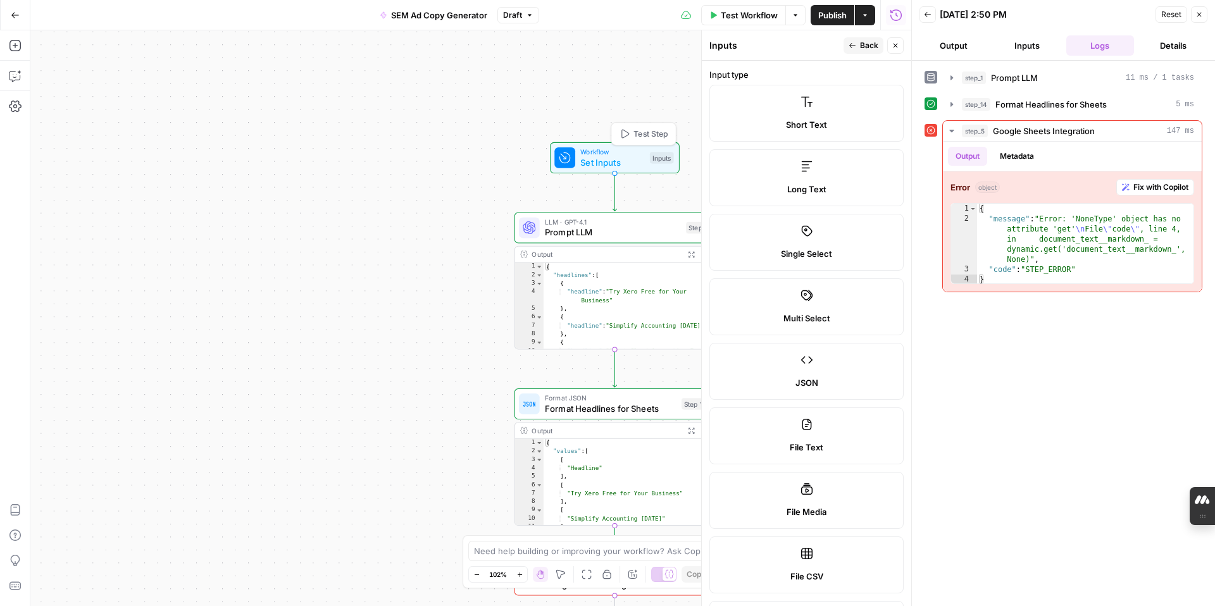
click at [614, 158] on span "Set Inputs" at bounding box center [612, 162] width 64 height 13
click at [893, 47] on icon "button" at bounding box center [895, 46] width 4 height 4
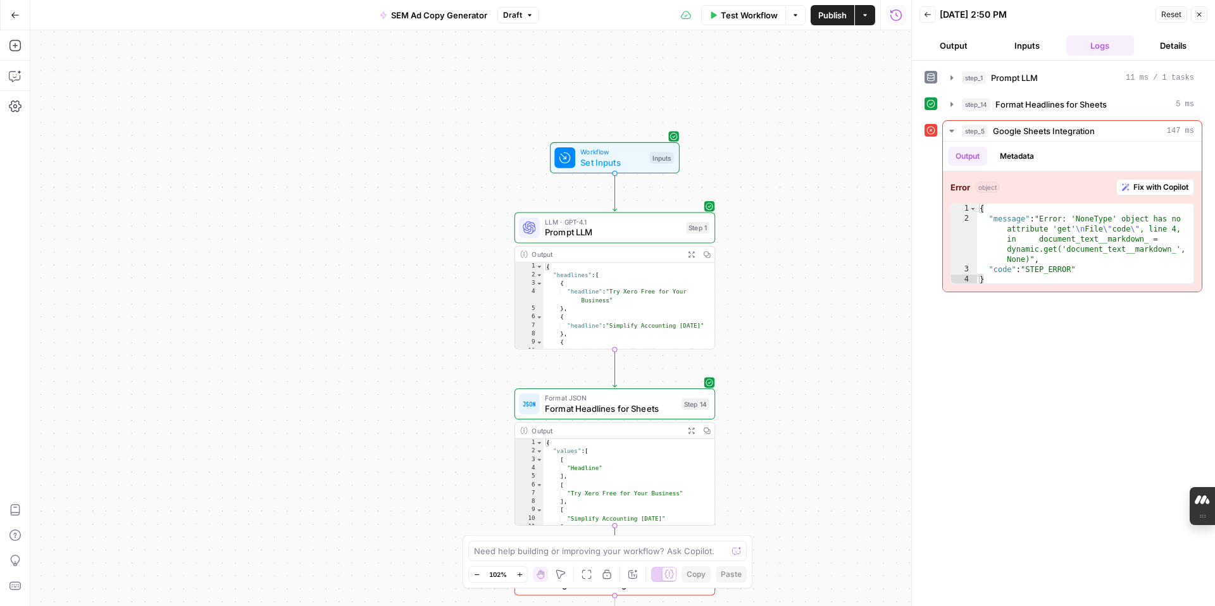
click at [599, 161] on span "Set Inputs" at bounding box center [612, 162] width 64 height 13
click at [931, 16] on button "Back" at bounding box center [927, 14] width 16 height 16
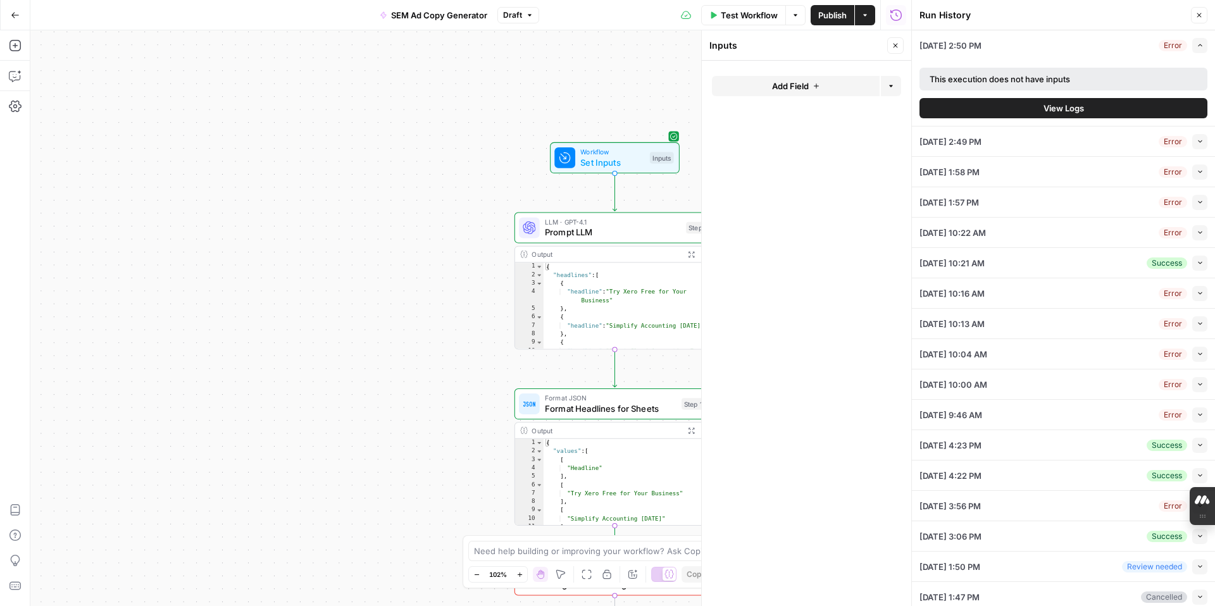
click at [759, 20] on span "Test Workflow" at bounding box center [749, 15] width 57 height 13
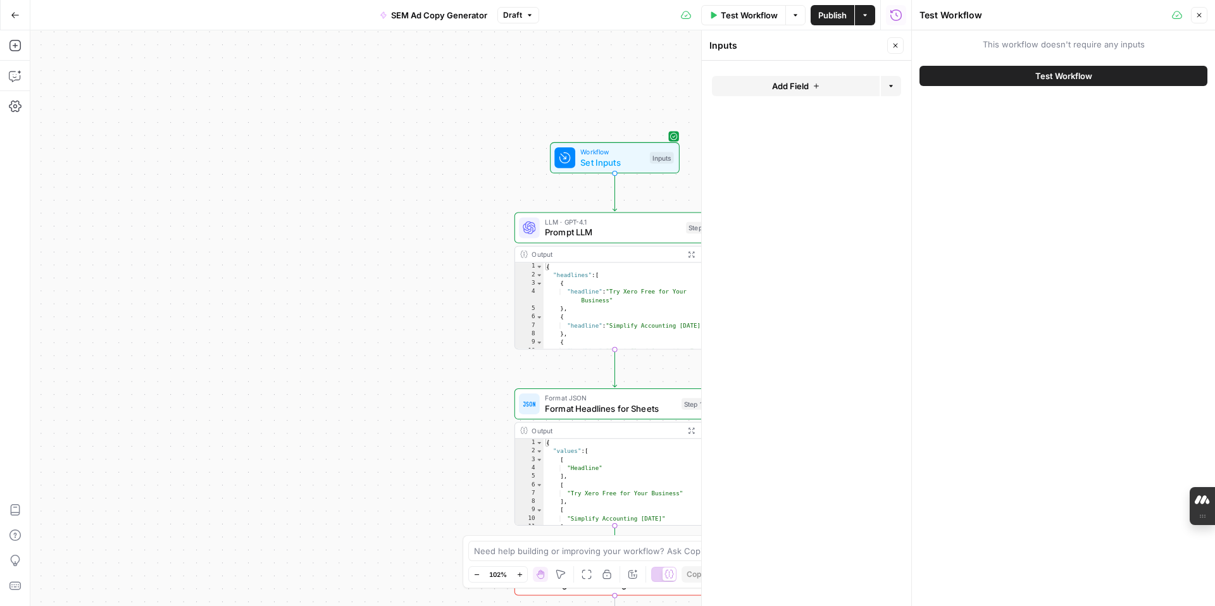
click at [0, 0] on div "Test Workflow" at bounding box center [0, 0] width 0 height 0
click at [988, 76] on button "Test Workflow" at bounding box center [1063, 76] width 288 height 20
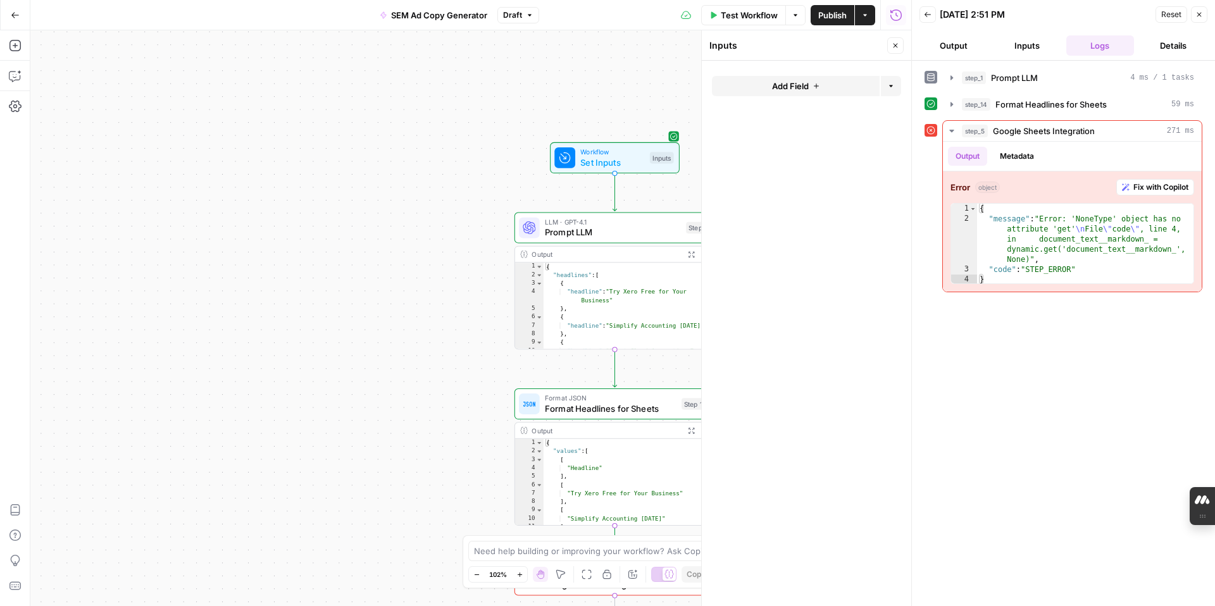
click at [1172, 45] on button "Details" at bounding box center [1173, 45] width 68 height 20
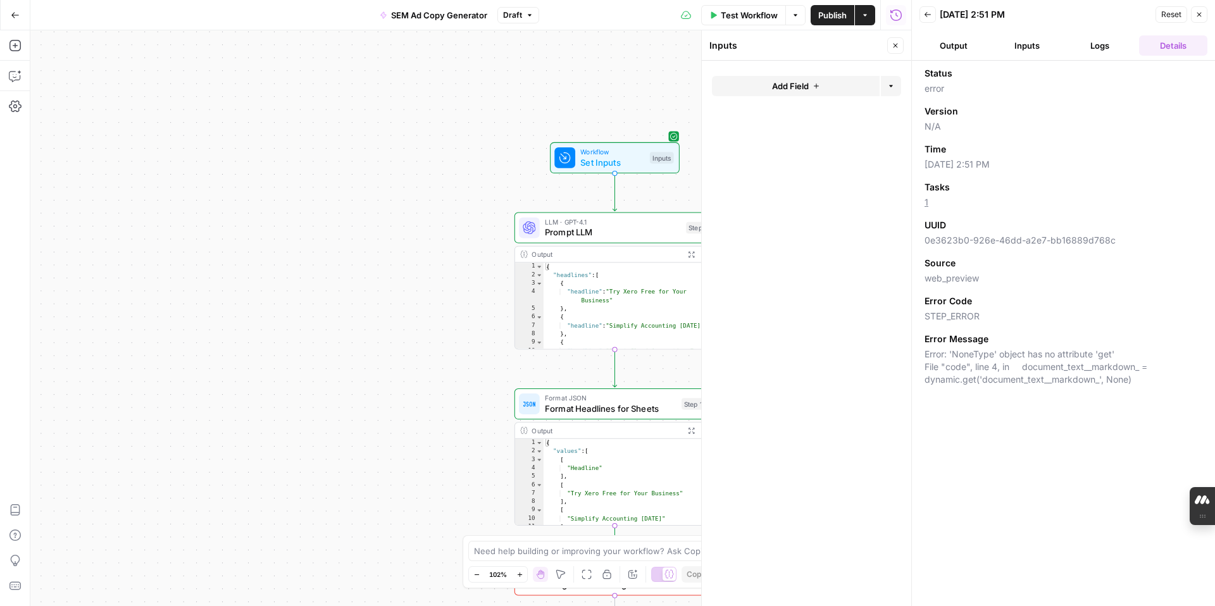
click at [15, 9] on button "Go Back" at bounding box center [15, 15] width 23 height 23
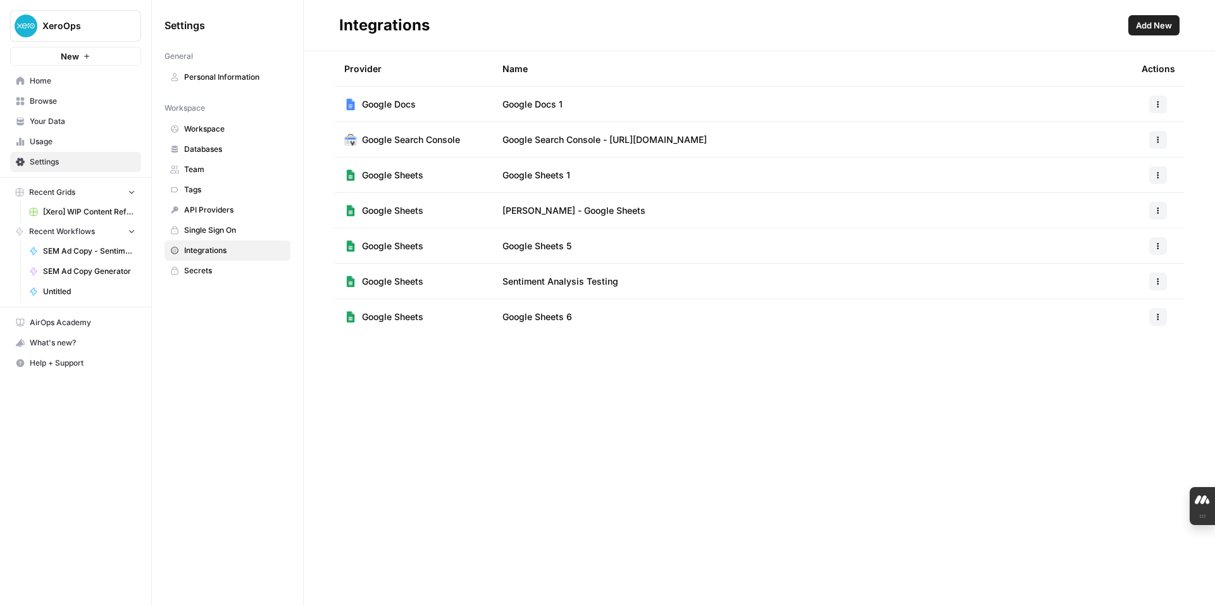
click at [58, 84] on span "Home" at bounding box center [83, 80] width 106 height 11
click at [81, 24] on span "XeroOps" at bounding box center [80, 26] width 77 height 13
click at [64, 96] on span "XeroOps" at bounding box center [117, 95] width 156 height 13
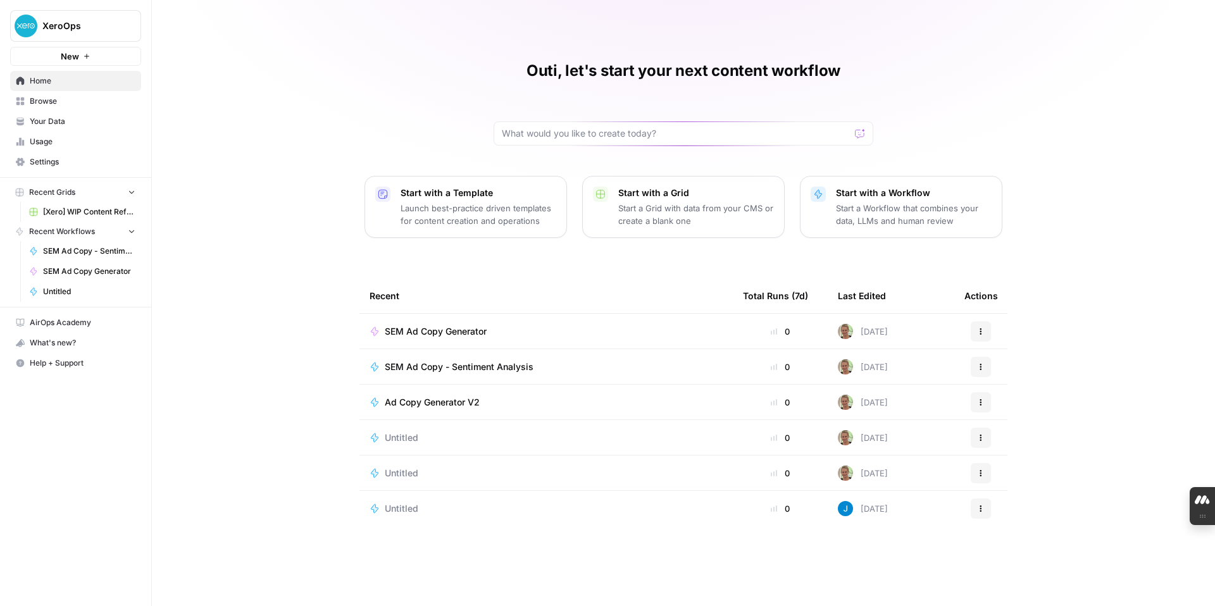
click at [129, 230] on icon "button" at bounding box center [131, 231] width 5 height 3
click at [132, 230] on icon "button" at bounding box center [131, 231] width 3 height 5
click at [72, 93] on link "Browse" at bounding box center [75, 101] width 131 height 20
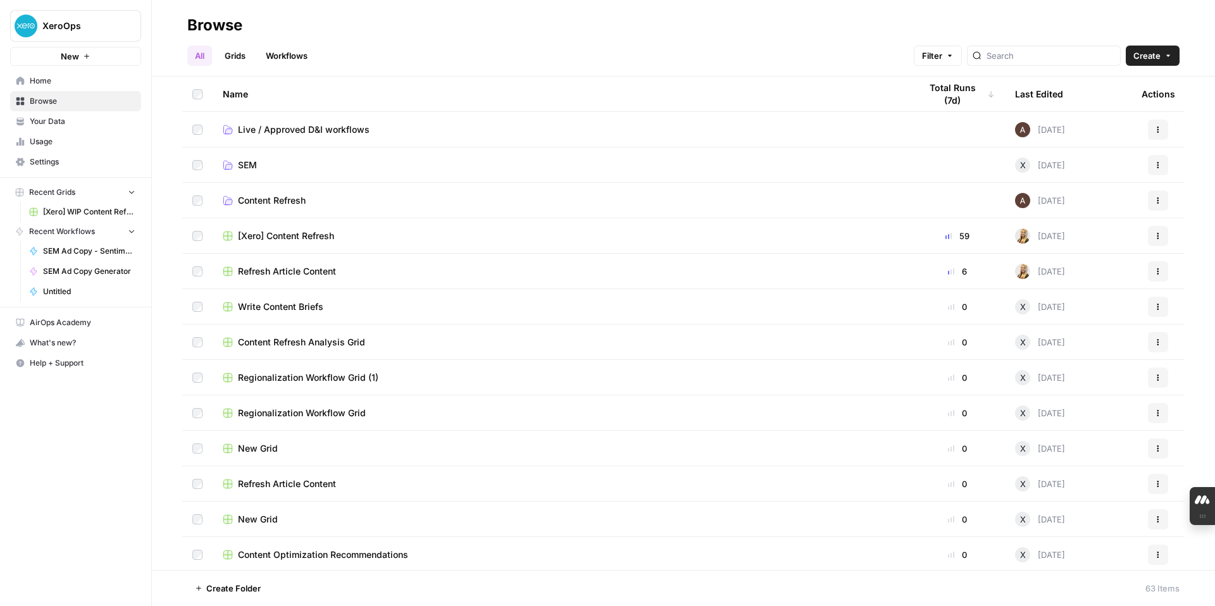
click at [261, 128] on span "Live / Approved D&I workflows" at bounding box center [304, 129] width 132 height 13
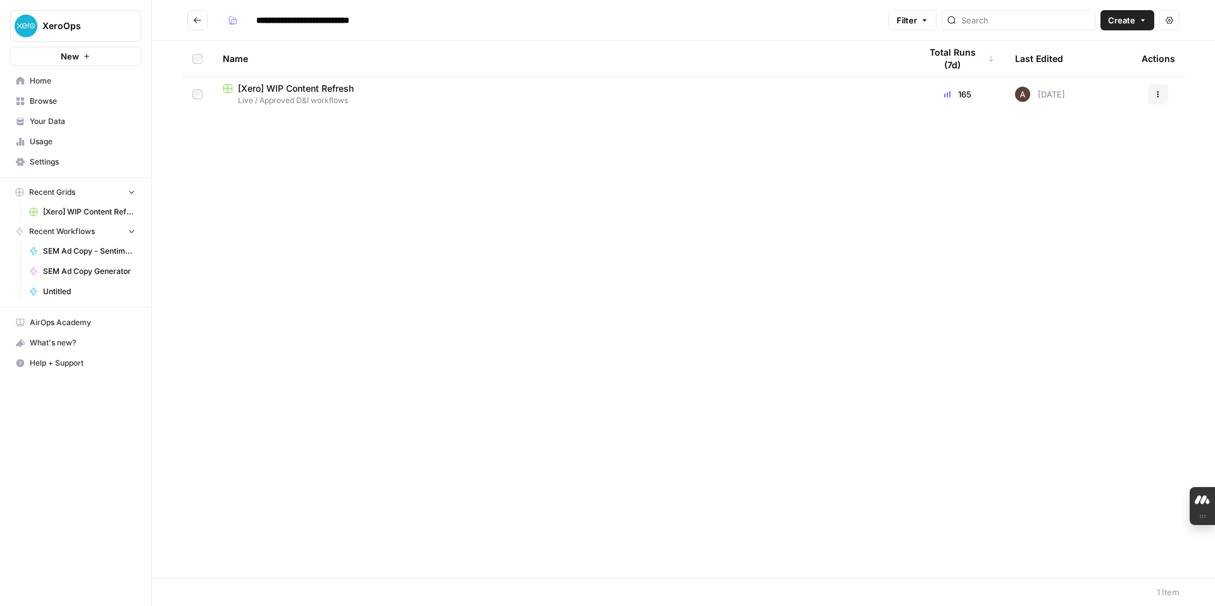
click at [303, 89] on span "[Xero] WIP Content Refresh" at bounding box center [296, 88] width 116 height 13
type input "**********"
click at [190, 19] on button "Go back" at bounding box center [197, 20] width 20 height 20
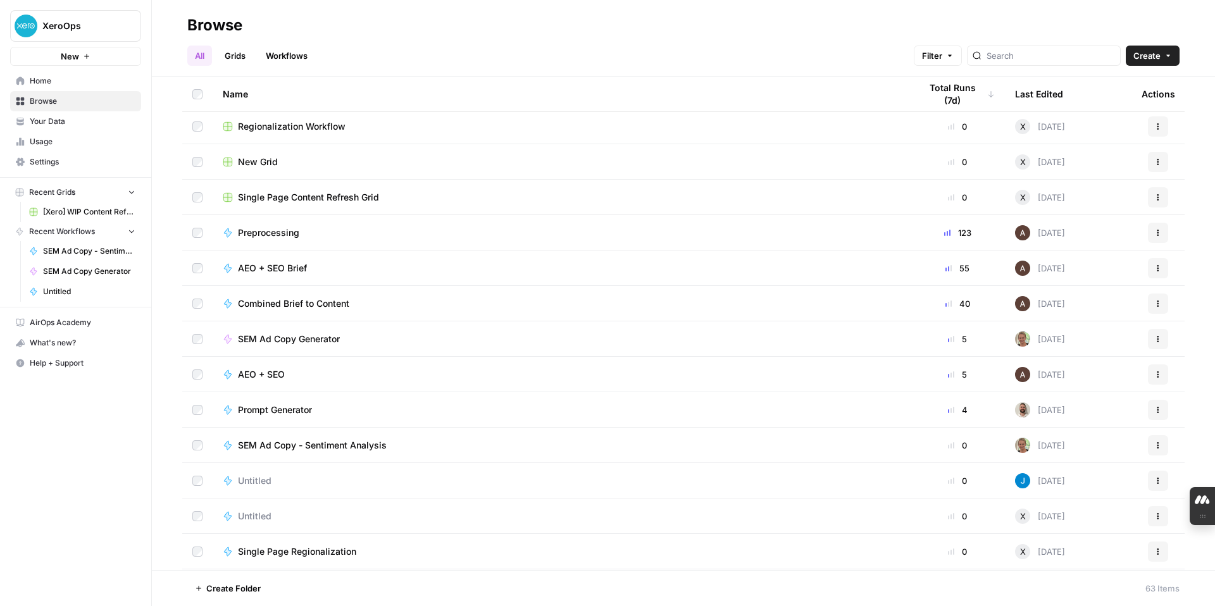
scroll to position [714, 0]
click at [314, 337] on span "SEM Ad Copy Generator" at bounding box center [289, 337] width 102 height 13
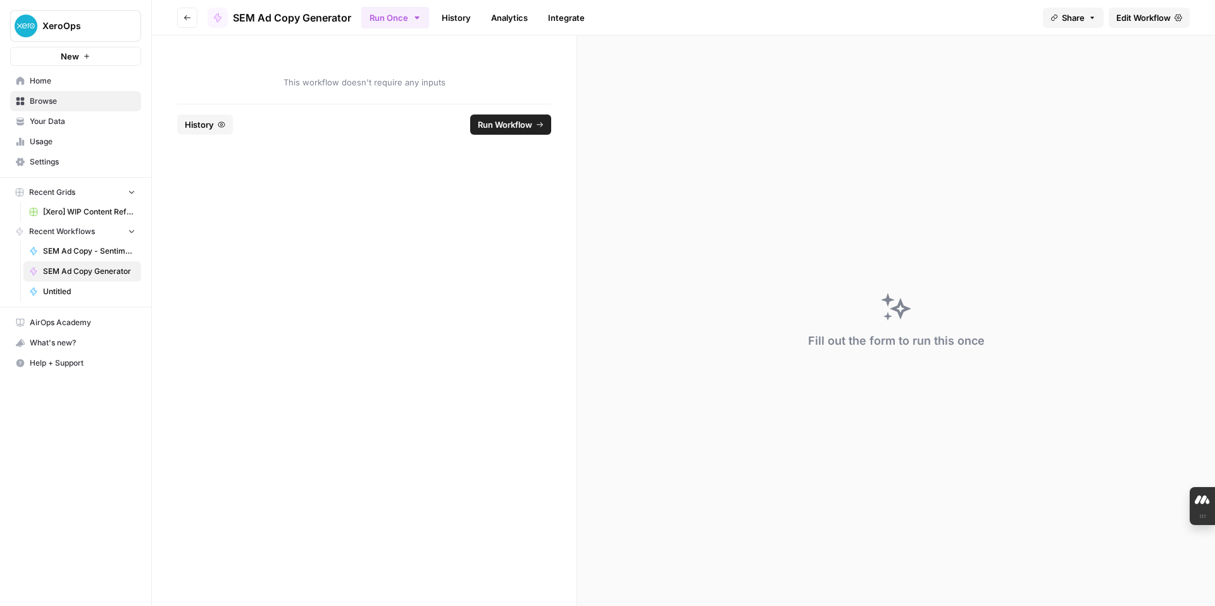
click at [481, 123] on span "Run Workflow" at bounding box center [505, 124] width 54 height 13
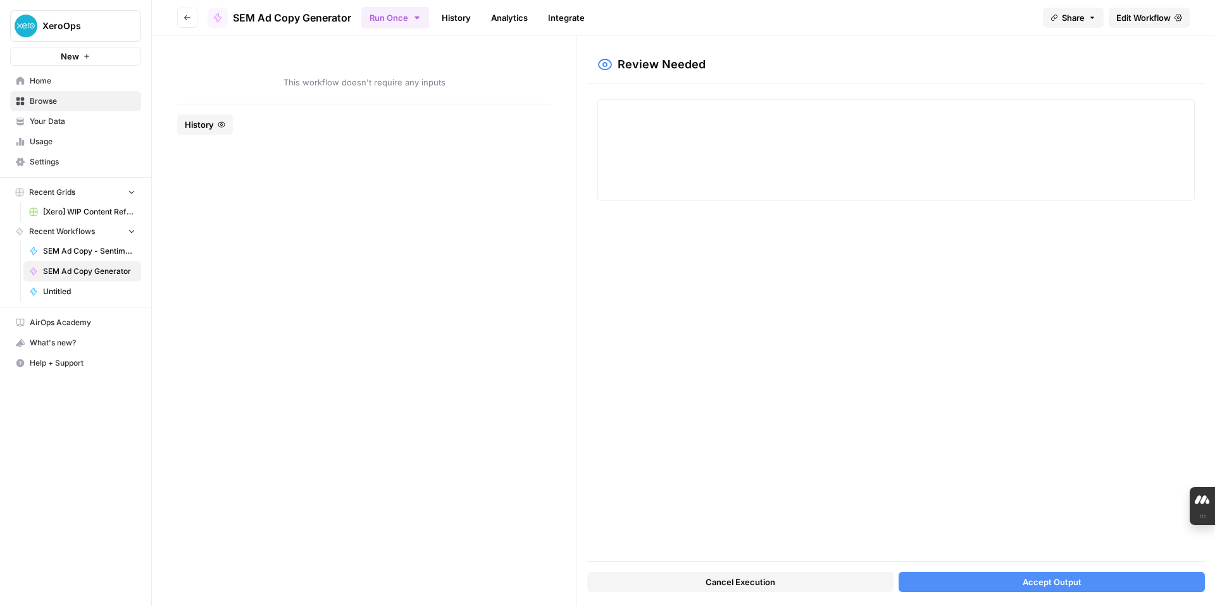
click at [1094, 583] on button "Accept Output" at bounding box center [1051, 582] width 306 height 20
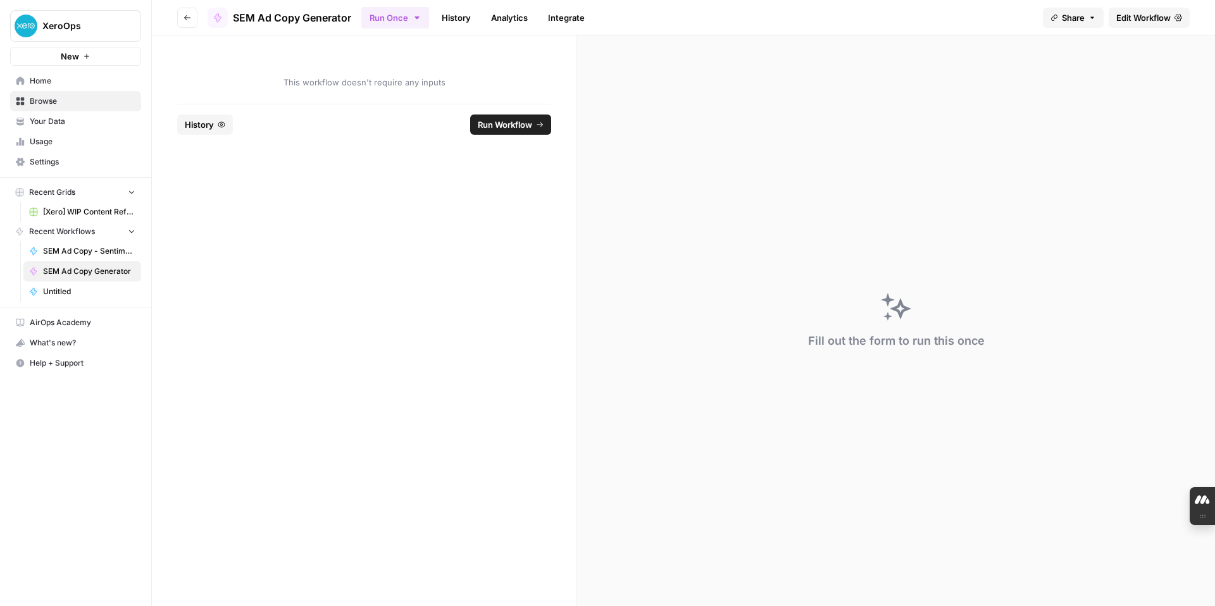
click at [1141, 18] on span "Edit Workflow" at bounding box center [1143, 17] width 54 height 13
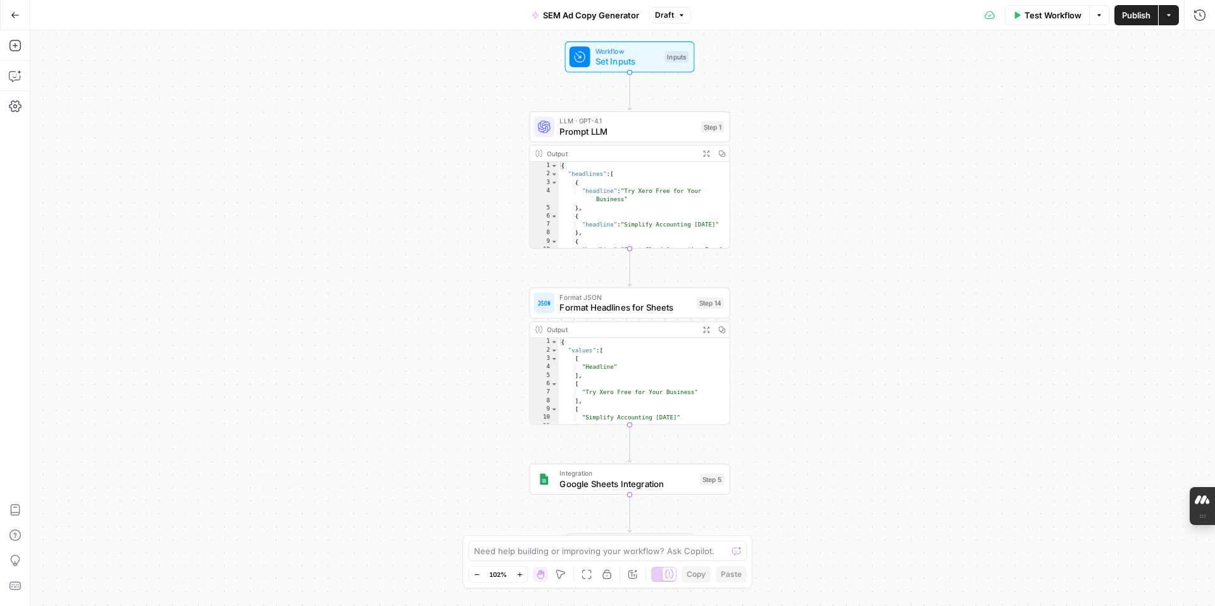
click at [636, 479] on span "Google Sheets Integration" at bounding box center [626, 483] width 135 height 13
click at [1192, 104] on div at bounding box center [1194, 103] width 10 height 13
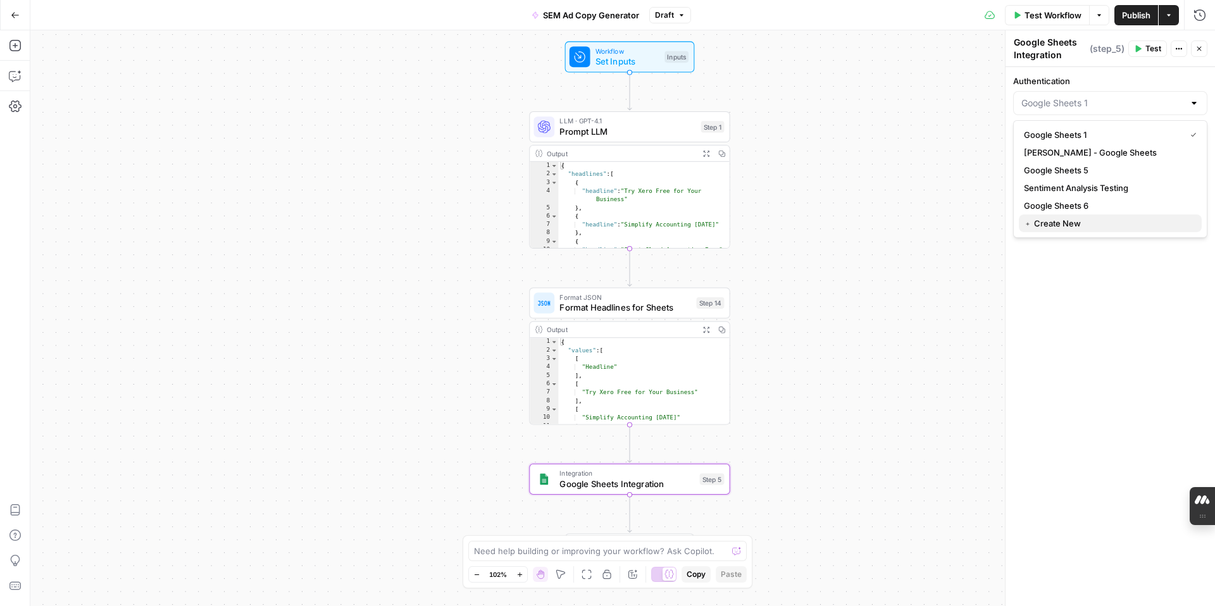
click at [1062, 224] on span "﹢ Create New" at bounding box center [1108, 223] width 168 height 13
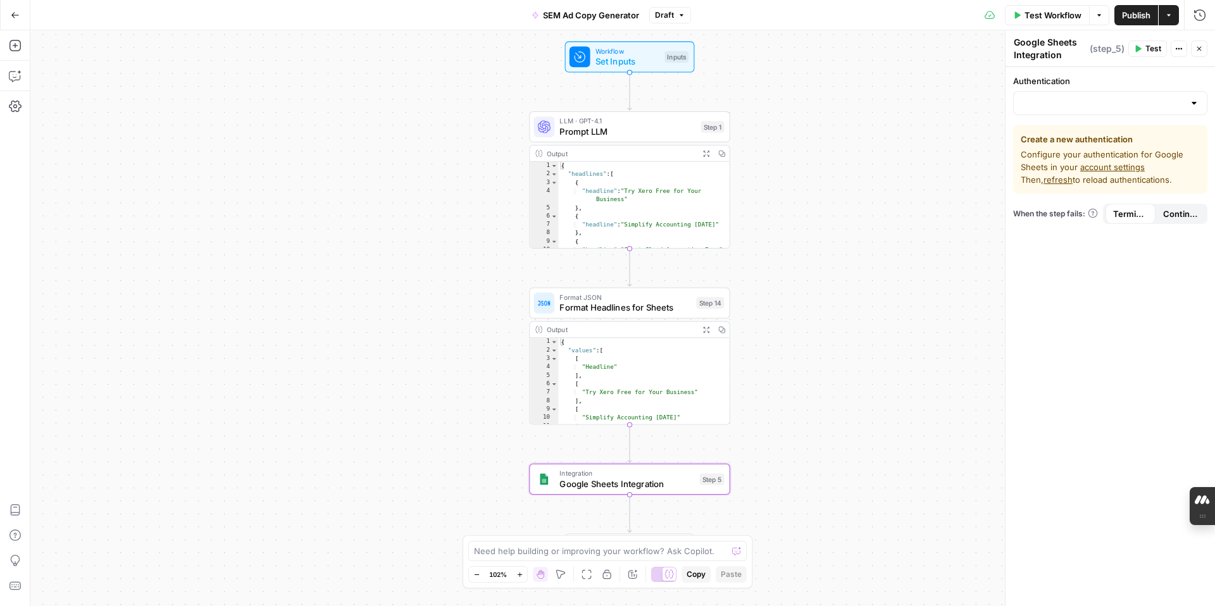
click at [1107, 166] on link "account settings" at bounding box center [1112, 167] width 65 height 10
click at [1195, 102] on div at bounding box center [1194, 103] width 10 height 13
click at [865, 259] on div "Workflow Set Inputs Inputs LLM · GPT-4.1 Prompt LLM Step 1 Output Expand Output…" at bounding box center [622, 318] width 1184 height 576
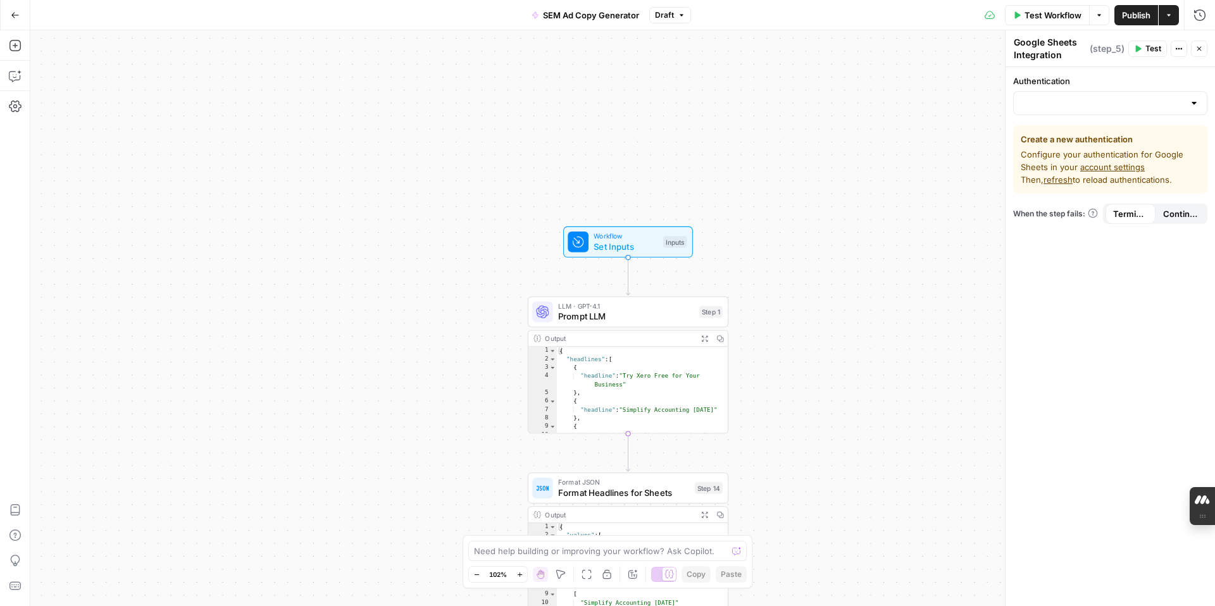
click at [14, 17] on icon "button" at bounding box center [15, 15] width 8 height 6
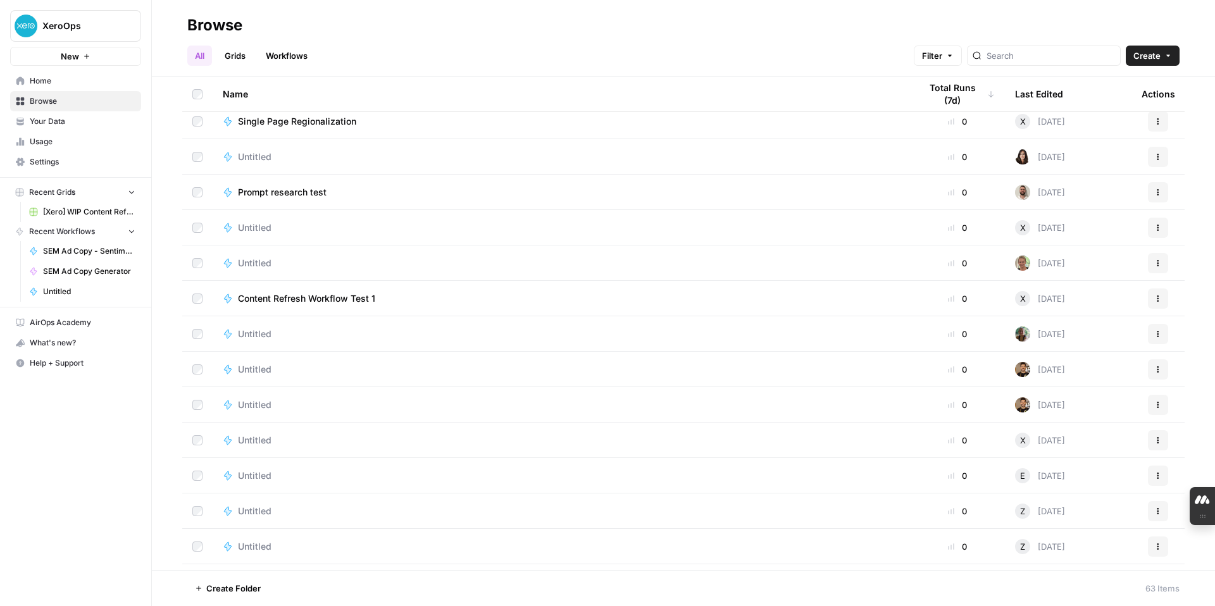
scroll to position [1114, 0]
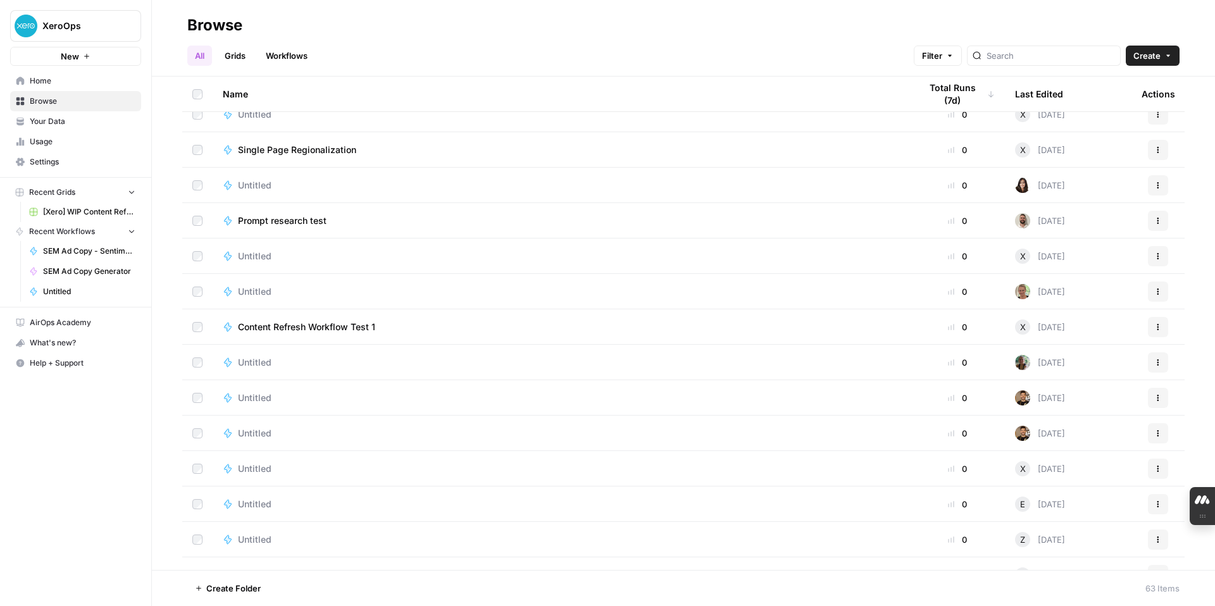
click at [285, 222] on span "Prompt research test" at bounding box center [282, 220] width 89 height 13
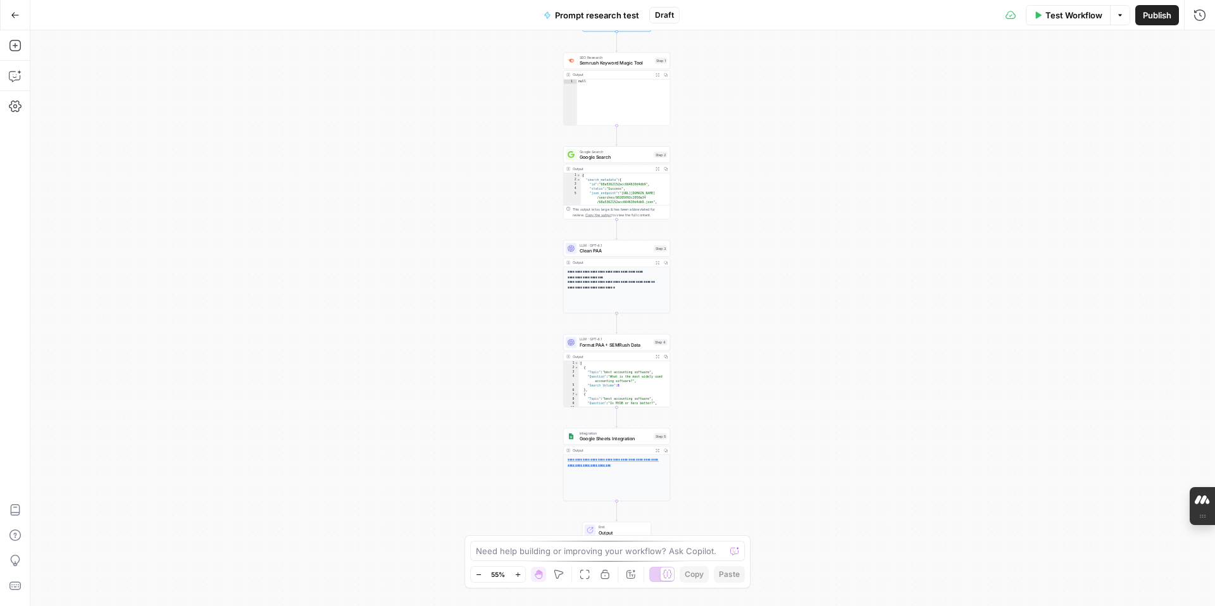
click at [655, 480] on div "**********" at bounding box center [616, 478] width 106 height 46
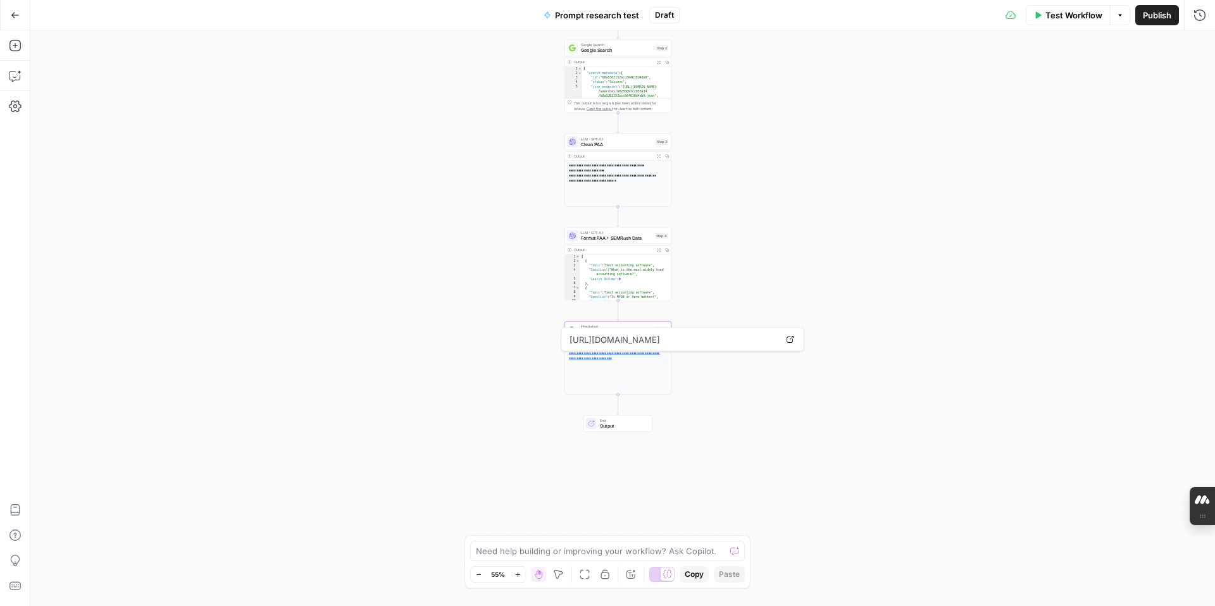
click at [12, 17] on icon "button" at bounding box center [15, 15] width 9 height 9
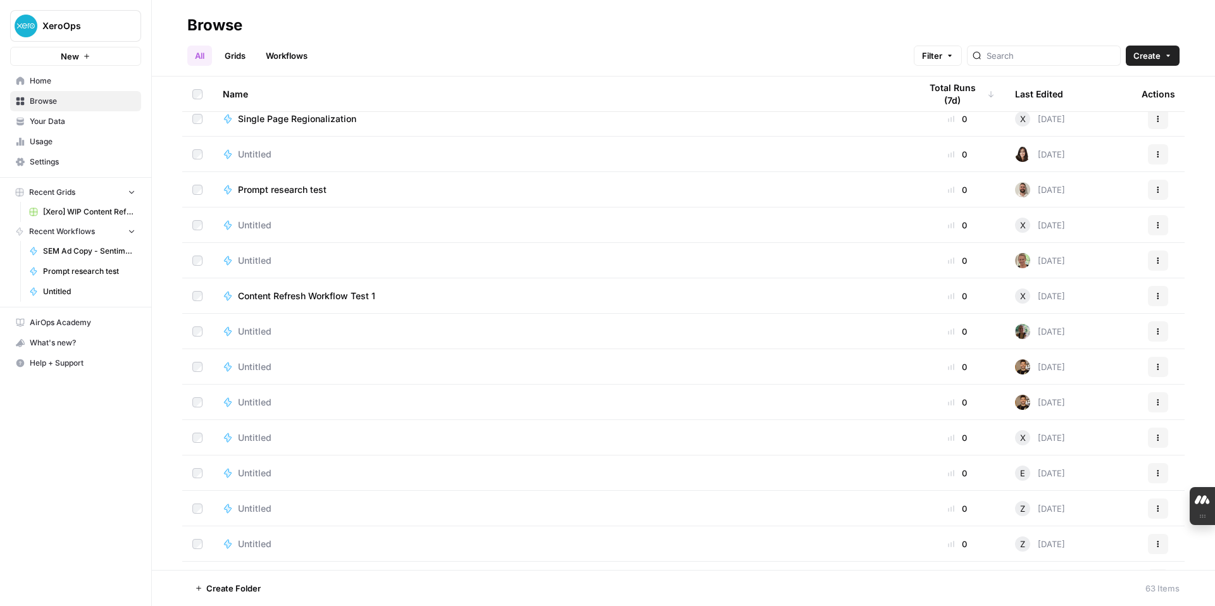
scroll to position [1150, 0]
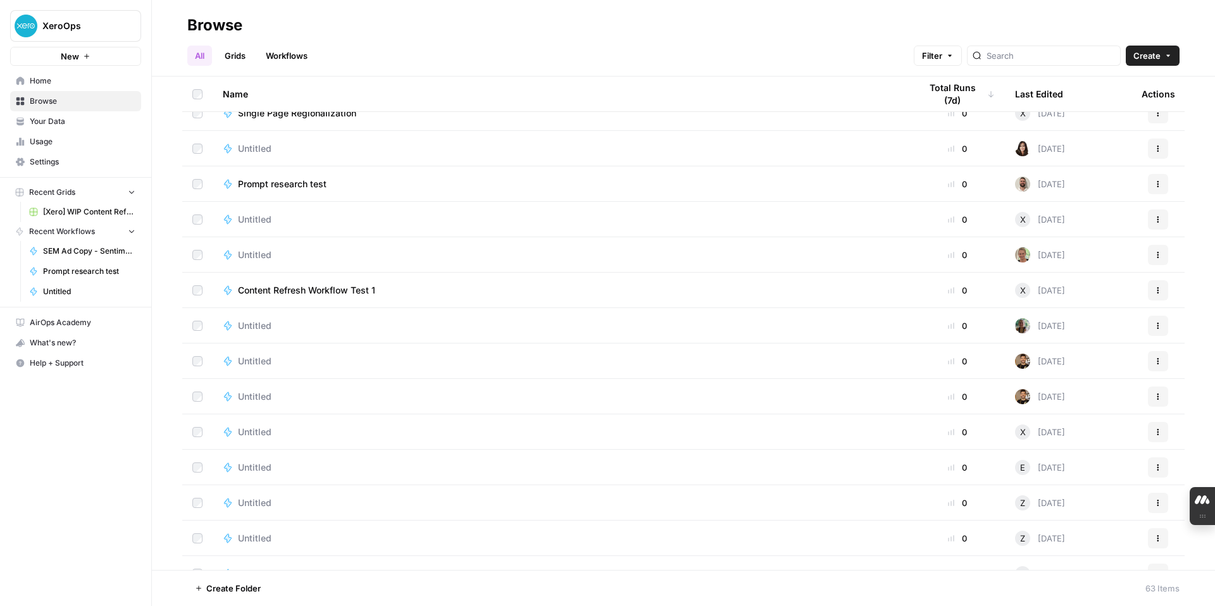
click at [358, 288] on span "Content Refresh Workflow Test 1" at bounding box center [306, 290] width 137 height 13
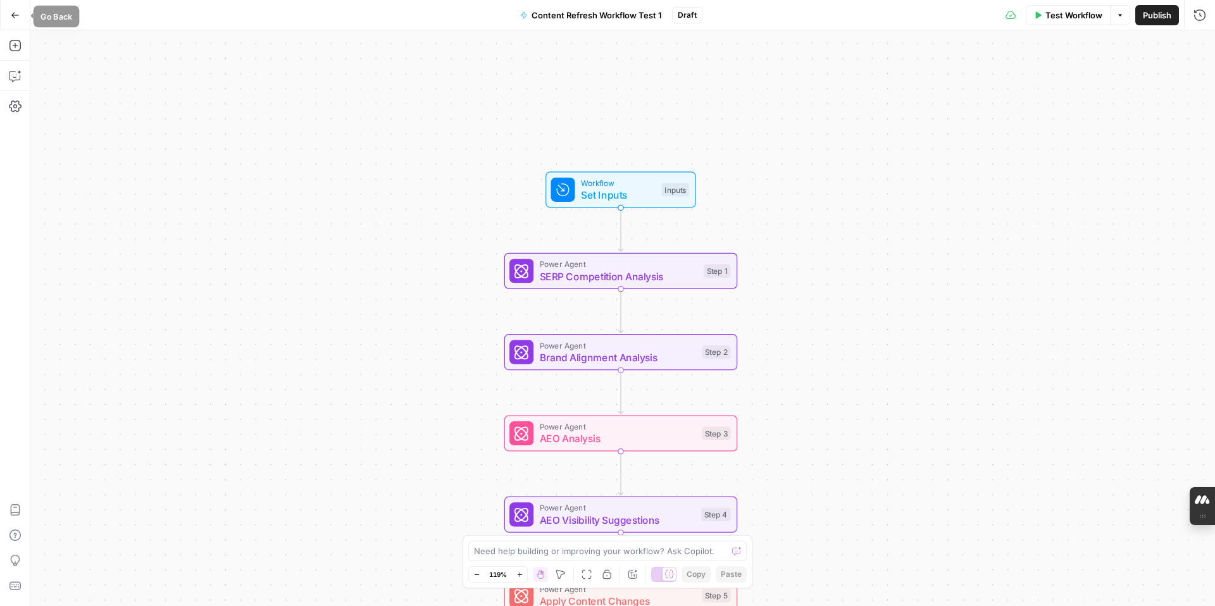
click at [13, 15] on icon "button" at bounding box center [15, 15] width 9 height 9
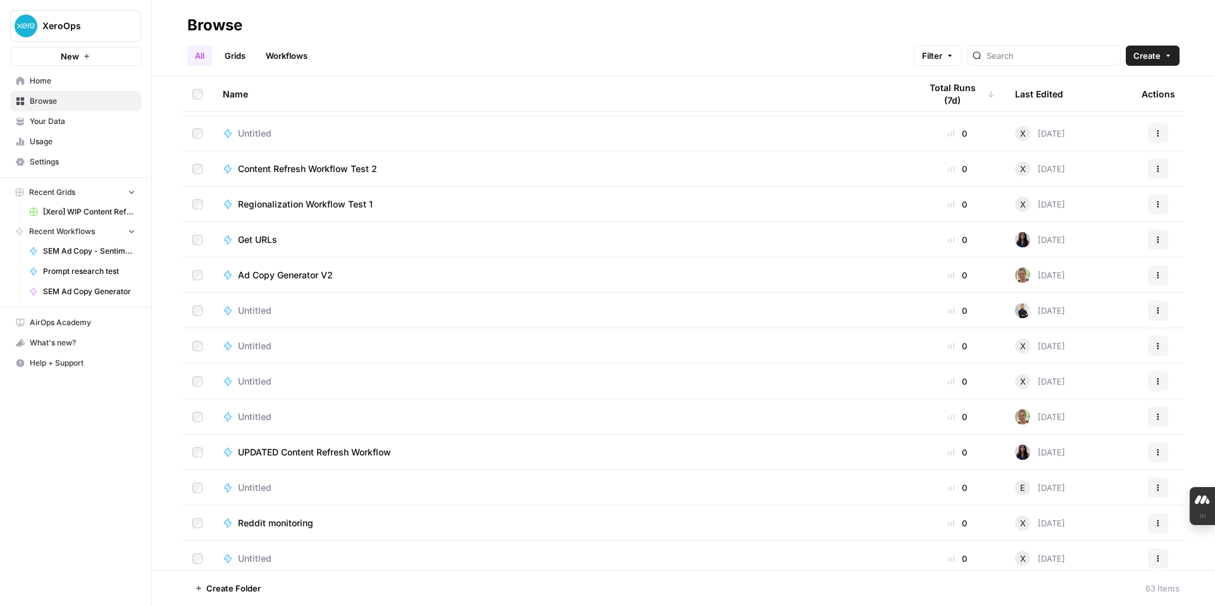
scroll to position [1667, 0]
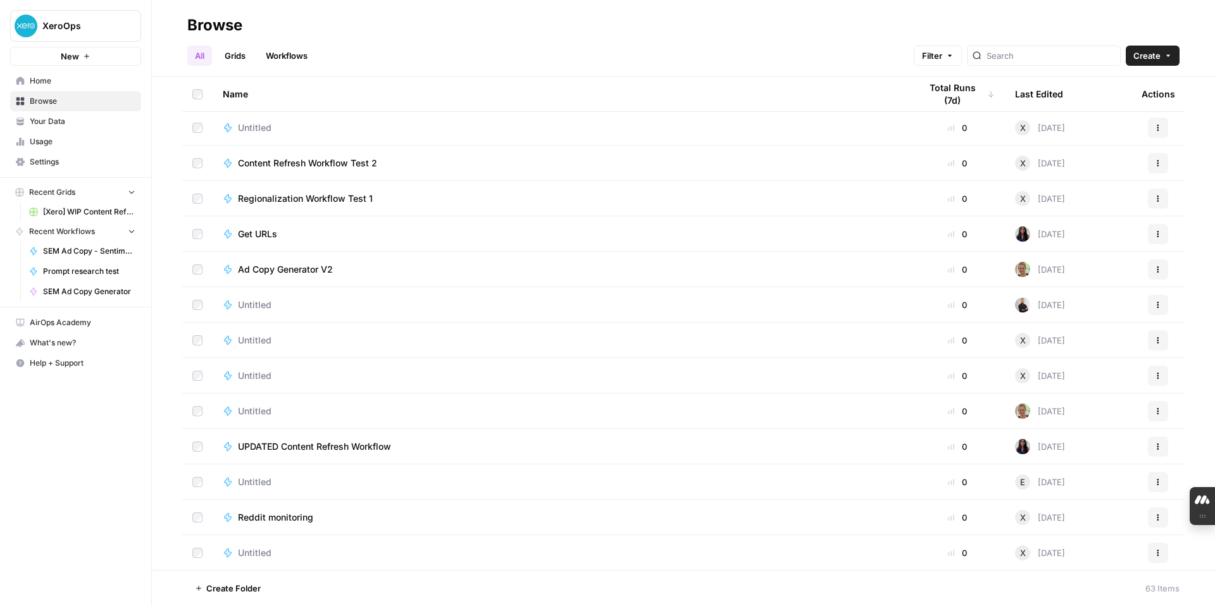
click at [310, 266] on span "Ad Copy Generator V2" at bounding box center [285, 269] width 95 height 13
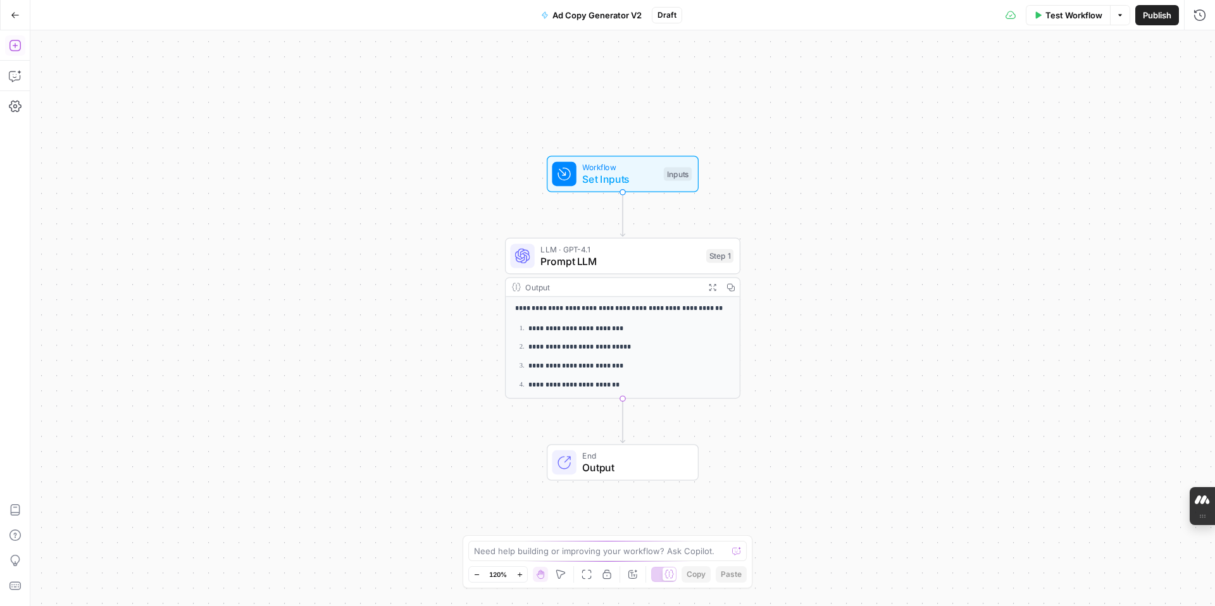
click at [18, 48] on icon "button" at bounding box center [15, 45] width 13 height 13
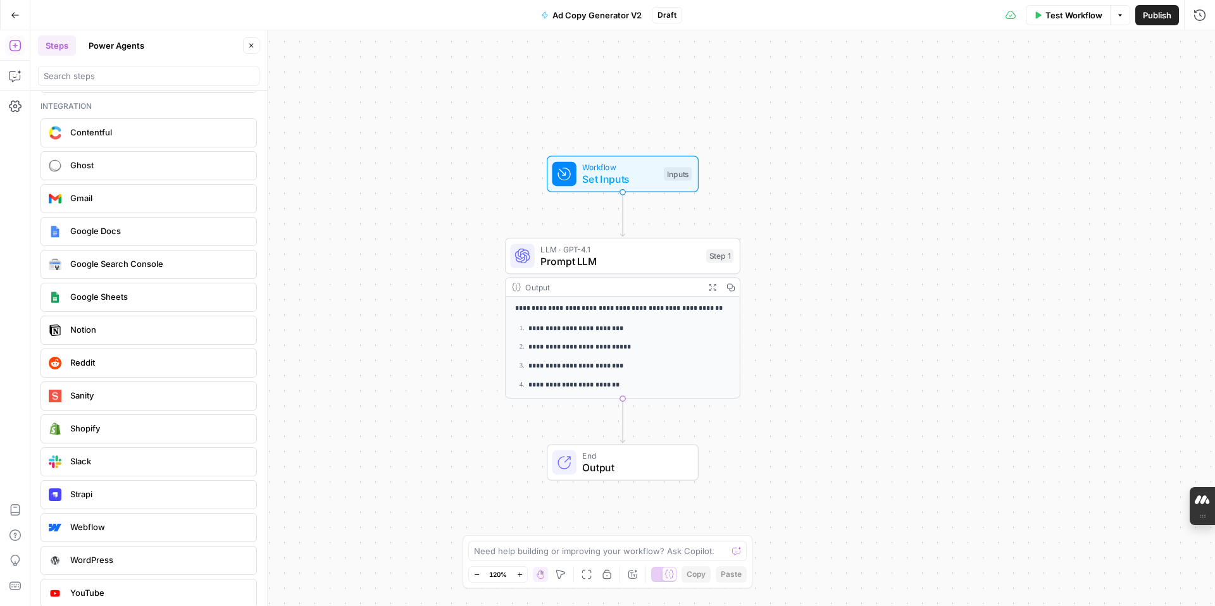
scroll to position [2242, 0]
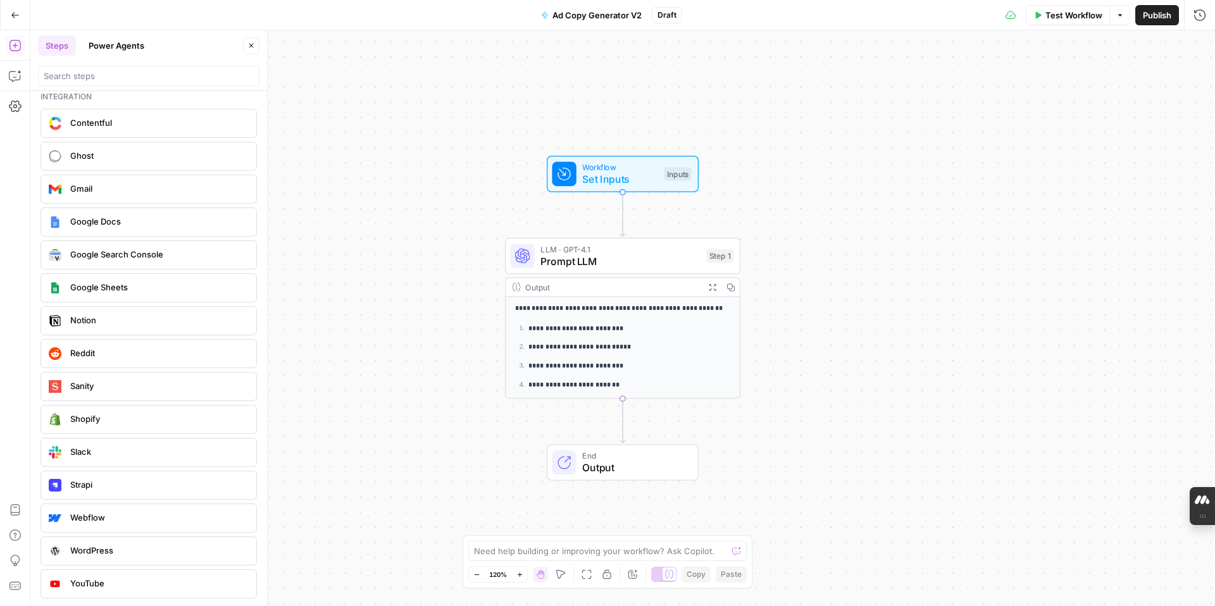
click at [118, 290] on span "Google Sheets" at bounding box center [158, 287] width 176 height 13
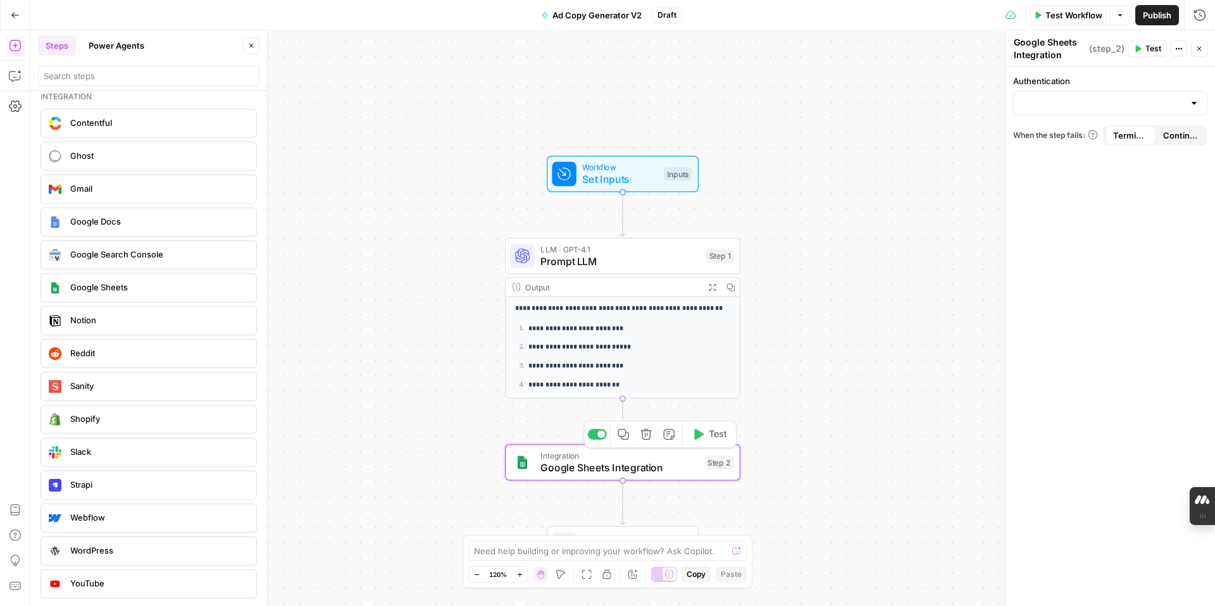
click at [631, 476] on div "Integration Google Sheets Integration Step 2 Copy step Delete step Add Note Test" at bounding box center [622, 462] width 235 height 37
click at [721, 469] on div "Integration Google Sheets Integration Step 2 Copy step Delete step Add Note Test" at bounding box center [621, 463] width 223 height 26
click at [1196, 101] on div at bounding box center [1194, 103] width 10 height 13
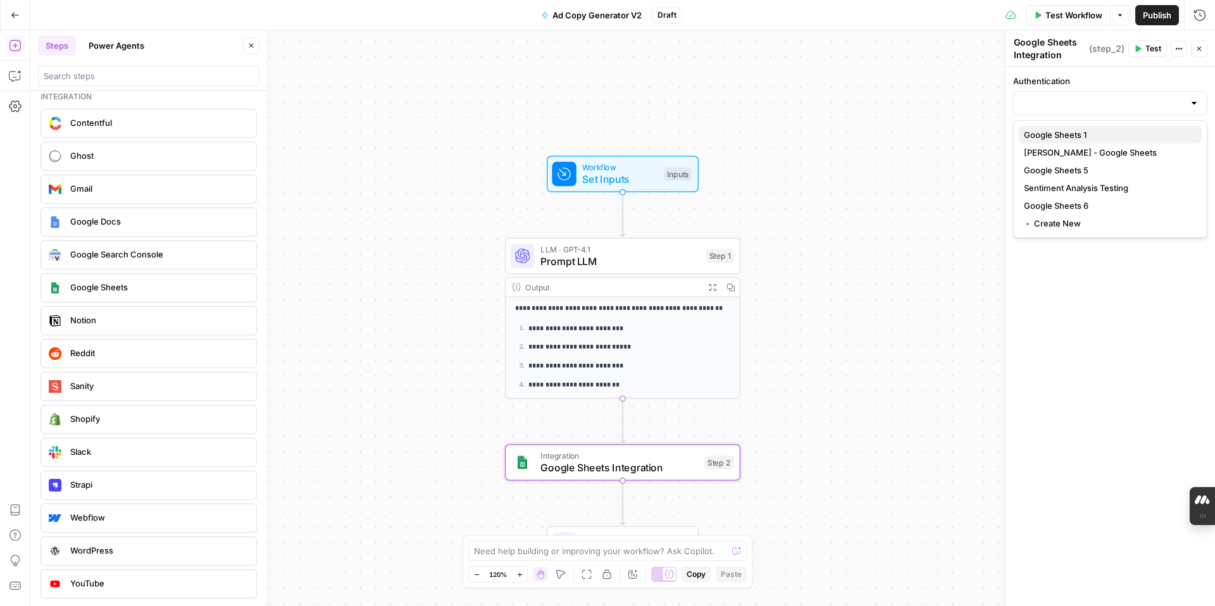
click at [1153, 130] on span "Google Sheets 1" at bounding box center [1108, 134] width 168 height 13
type input "Google Sheets 1"
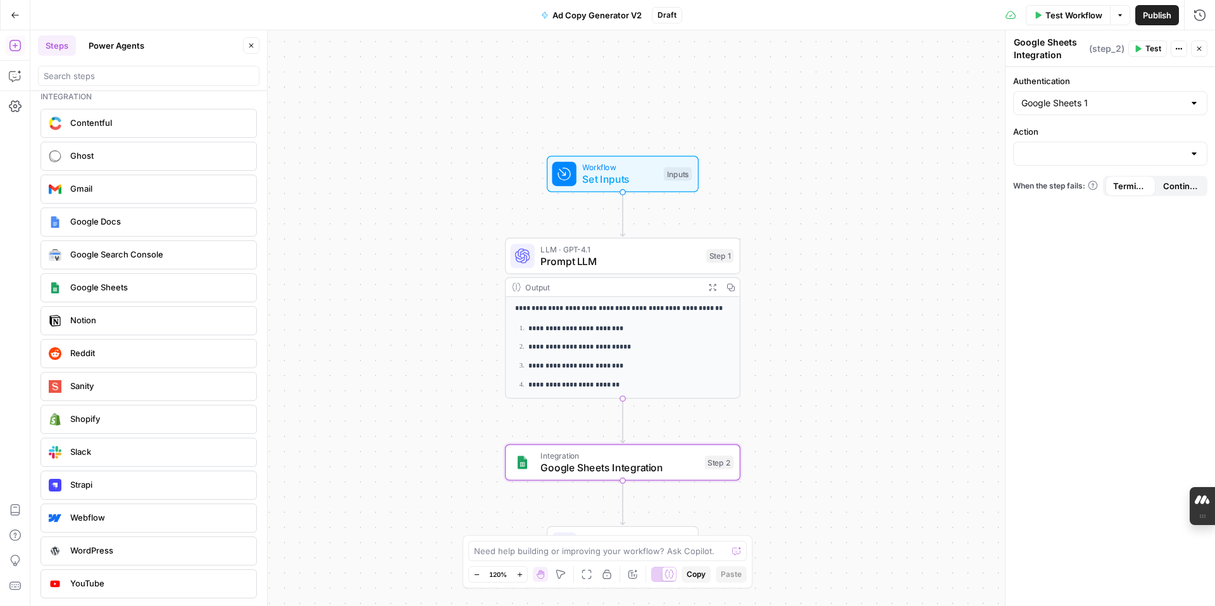
click at [1196, 158] on div at bounding box center [1194, 153] width 10 height 13
click at [1155, 183] on span "Create Spreadsheet" at bounding box center [1108, 185] width 168 height 13
type input "Create Spreadsheet"
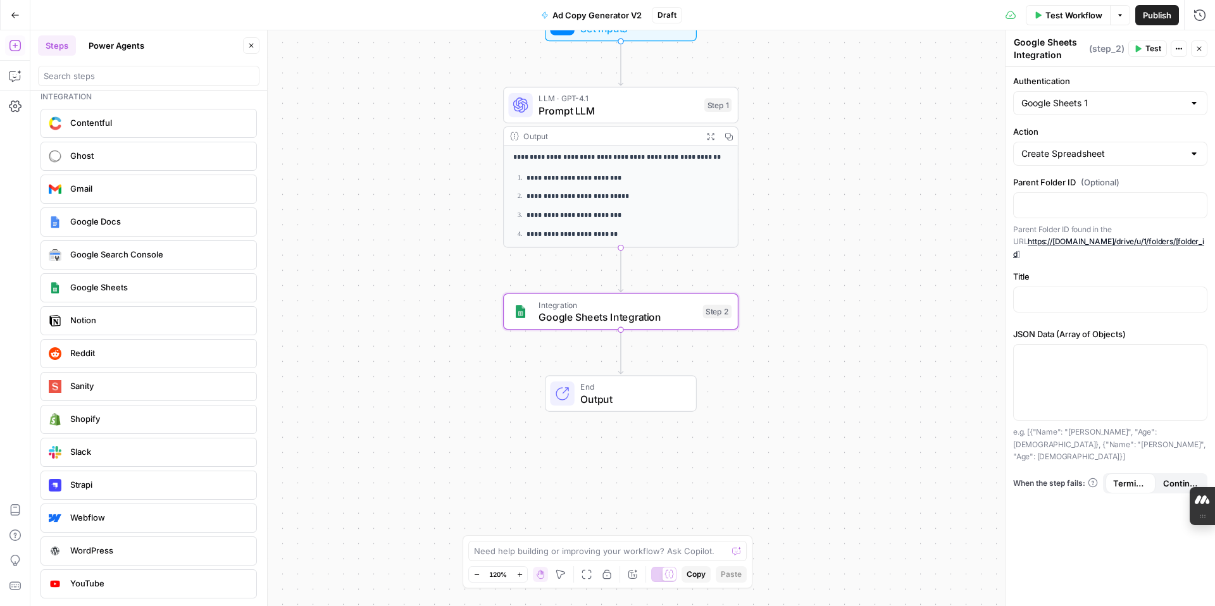
click at [1139, 51] on icon "button" at bounding box center [1138, 49] width 8 height 8
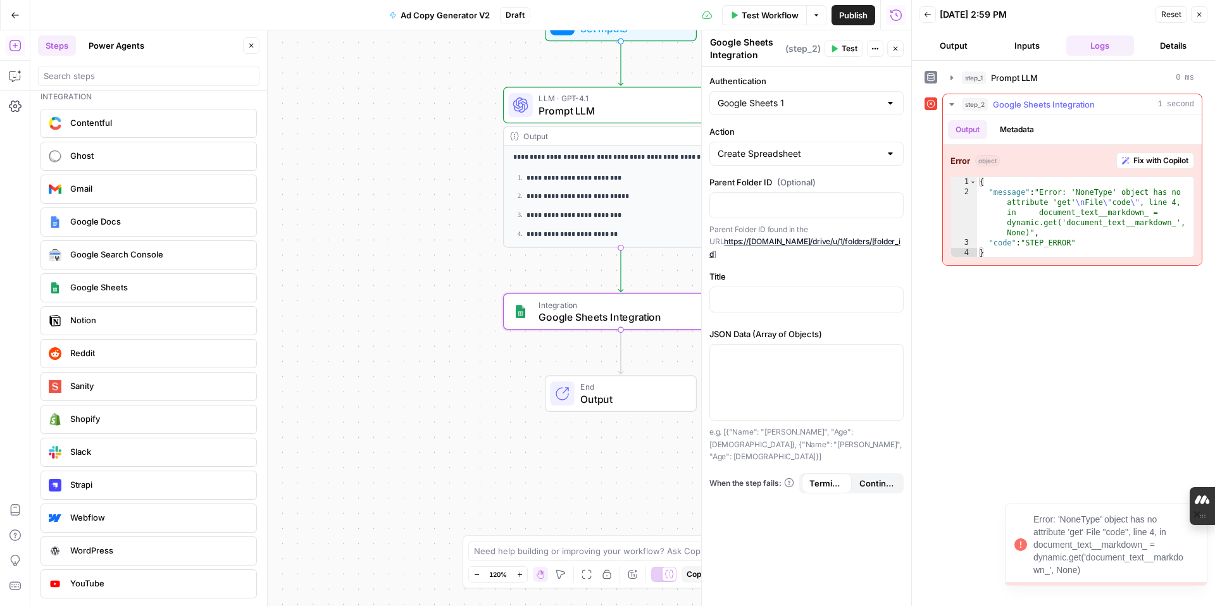
click at [1148, 161] on span "Fix with Copilot" at bounding box center [1160, 160] width 55 height 11
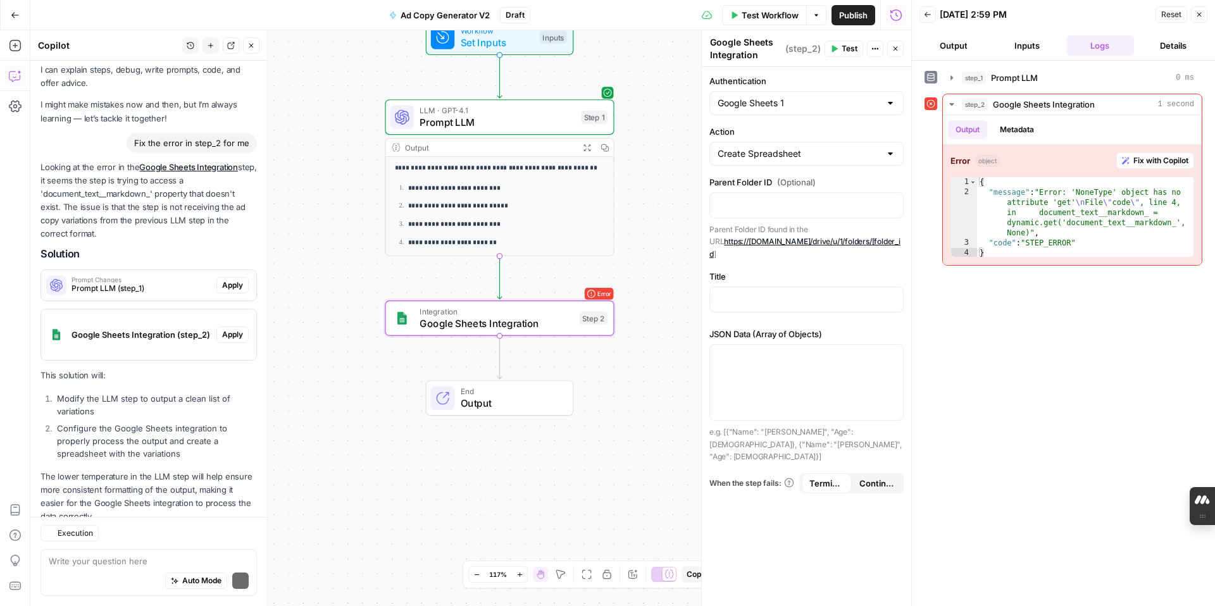
scroll to position [66, 0]
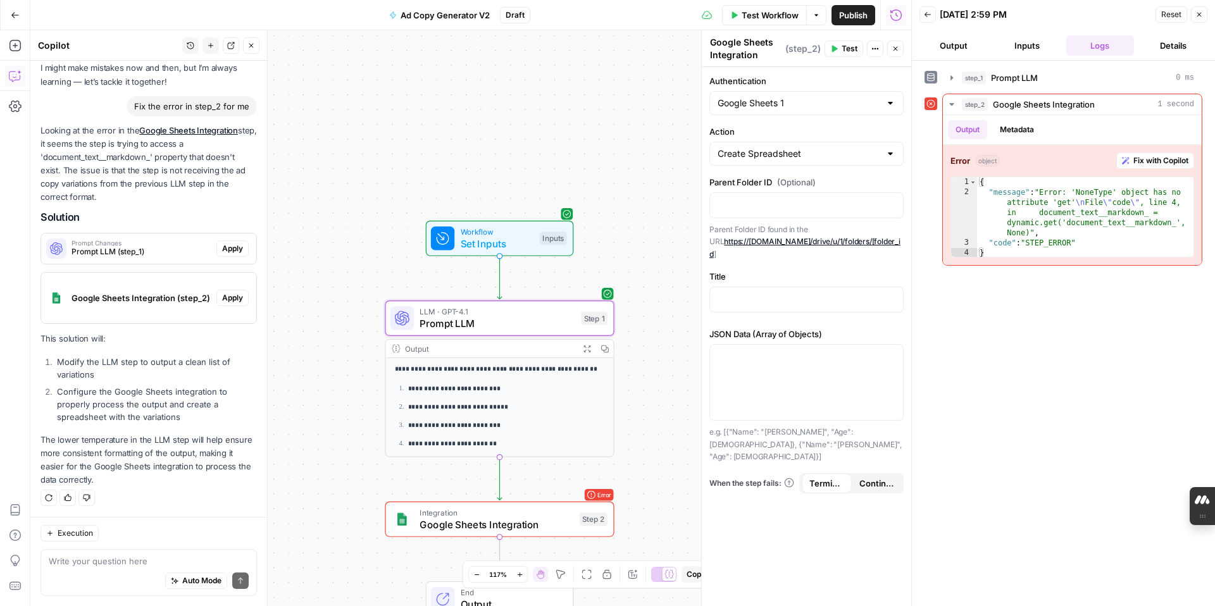
click at [237, 250] on span "Apply" at bounding box center [232, 248] width 21 height 11
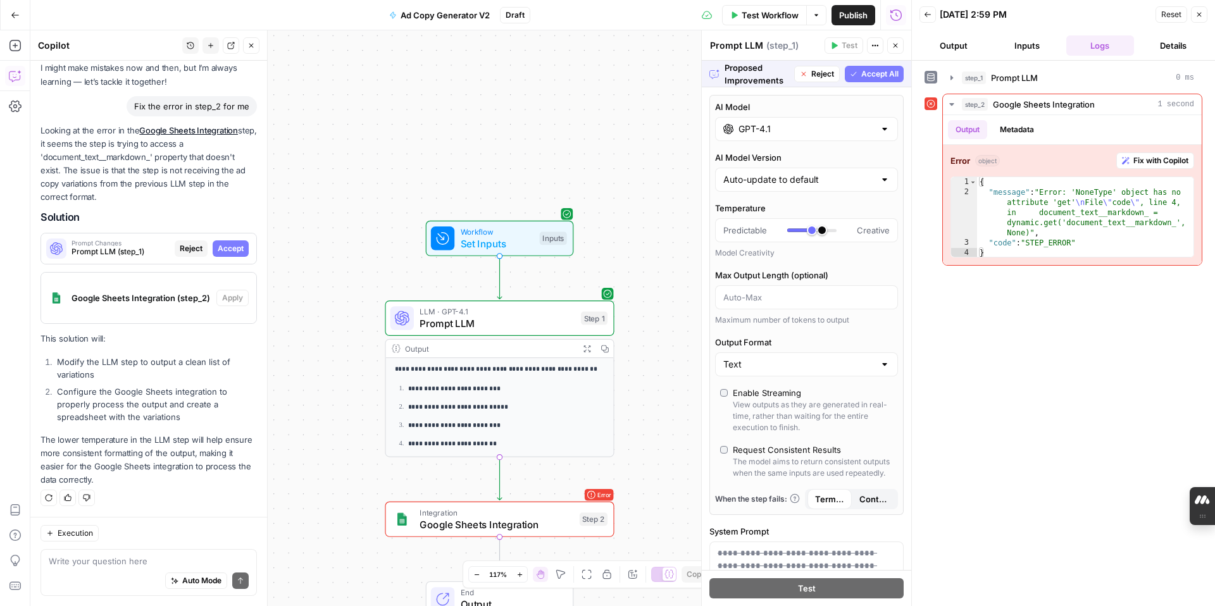
click at [871, 75] on span "Accept All" at bounding box center [879, 73] width 37 height 11
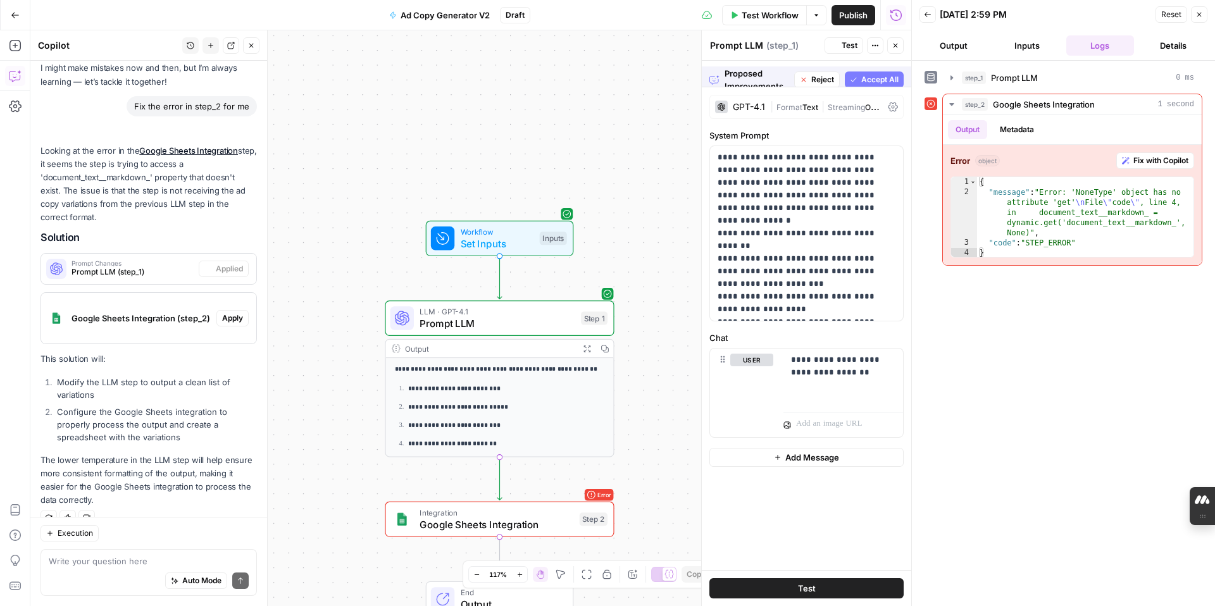
scroll to position [86, 0]
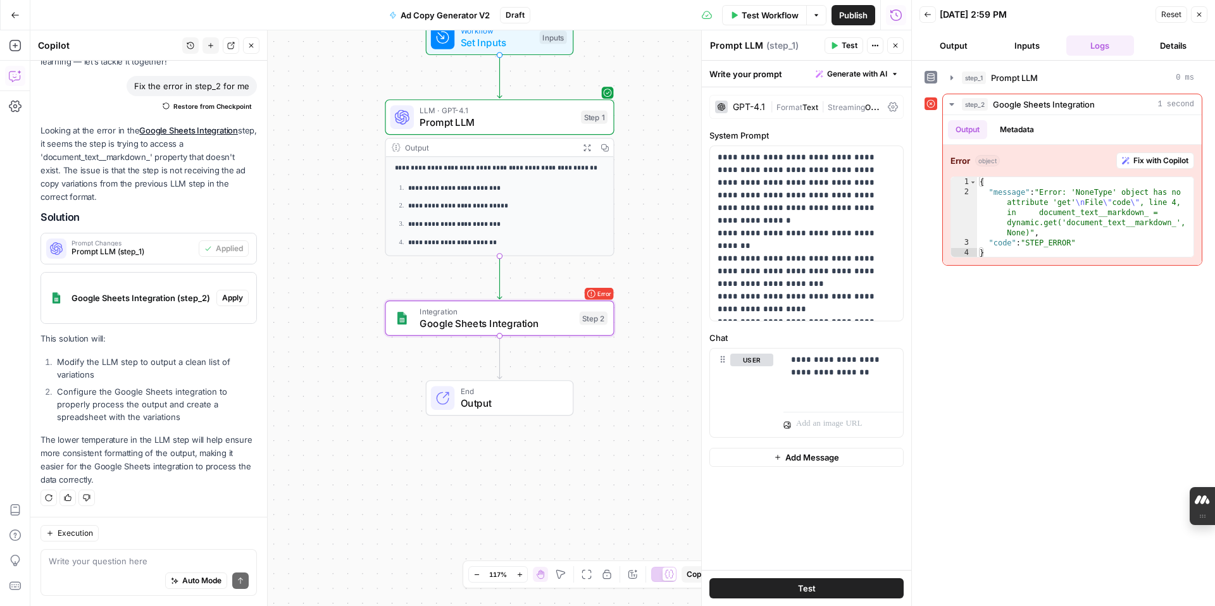
click at [238, 298] on span "Apply" at bounding box center [232, 297] width 21 height 11
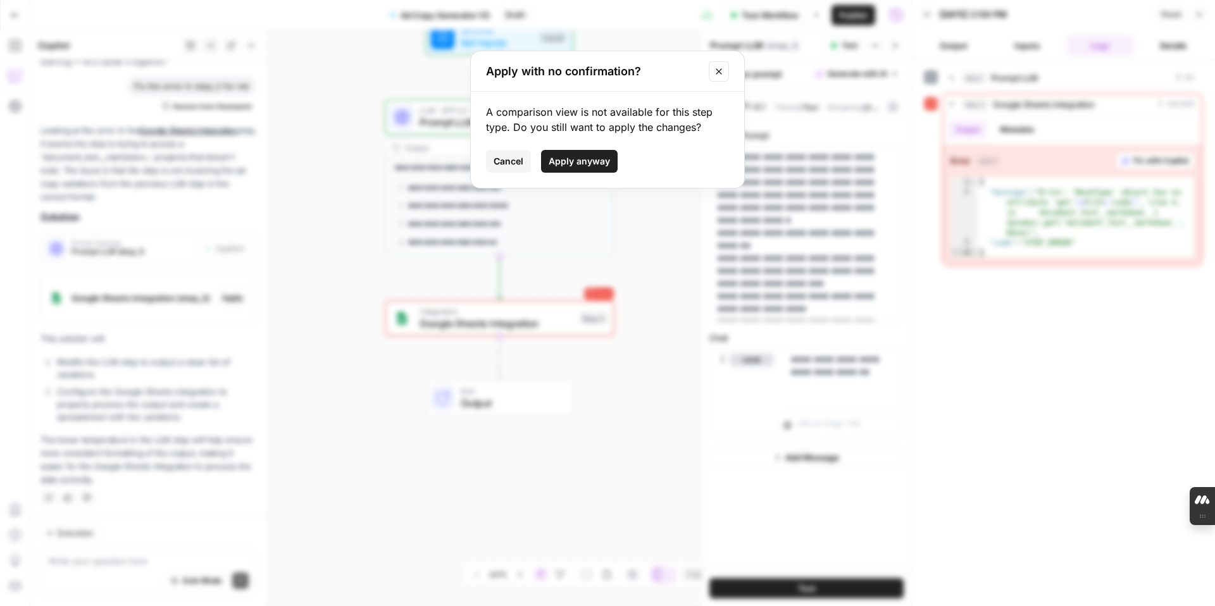
click at [587, 163] on span "Apply anyway" at bounding box center [579, 161] width 61 height 13
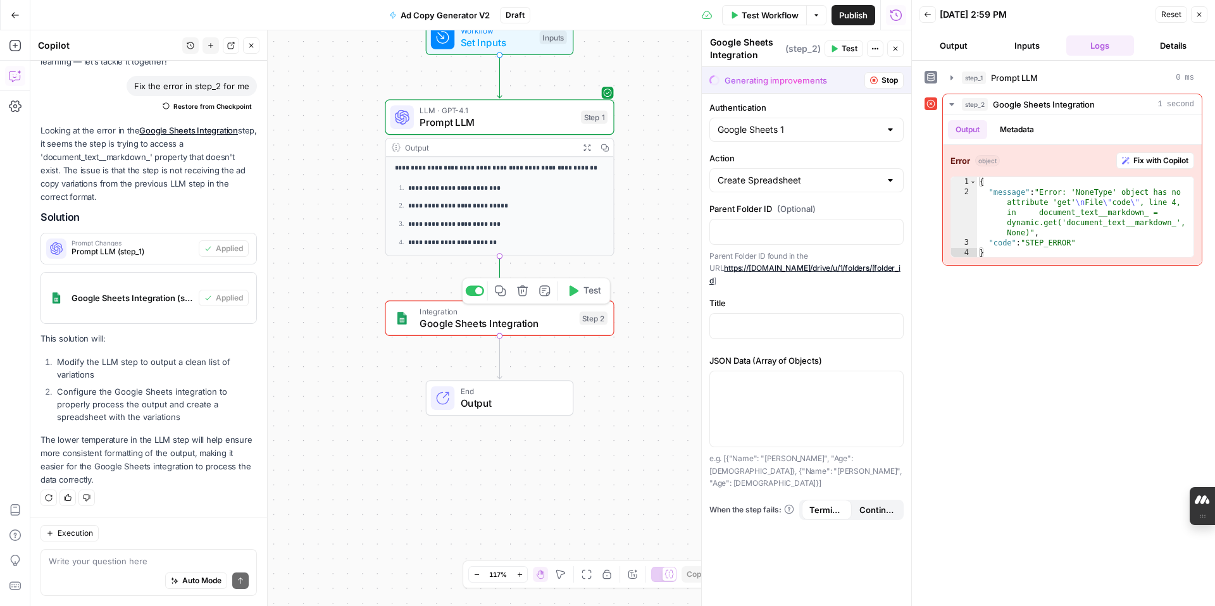
click at [497, 328] on span "Google Sheets Integration" at bounding box center [496, 323] width 154 height 15
click at [878, 77] on button "Stop" at bounding box center [883, 80] width 39 height 16
click at [511, 321] on span "Google Sheets Integration" at bounding box center [496, 323] width 154 height 15
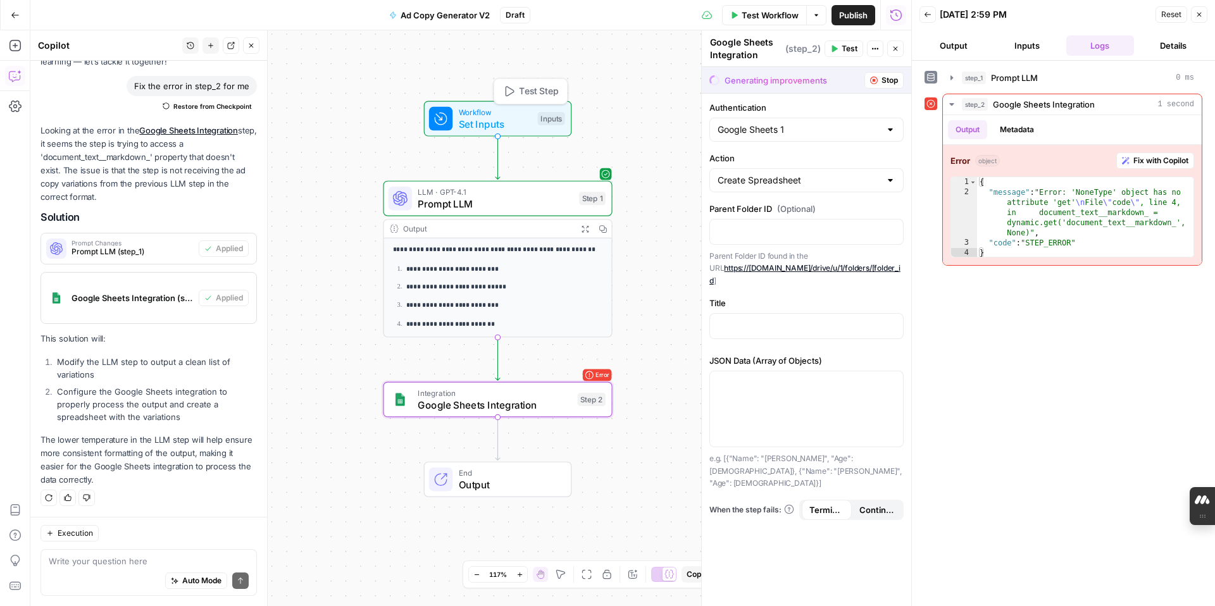
click at [485, 122] on span "Set Inputs" at bounding box center [495, 123] width 73 height 15
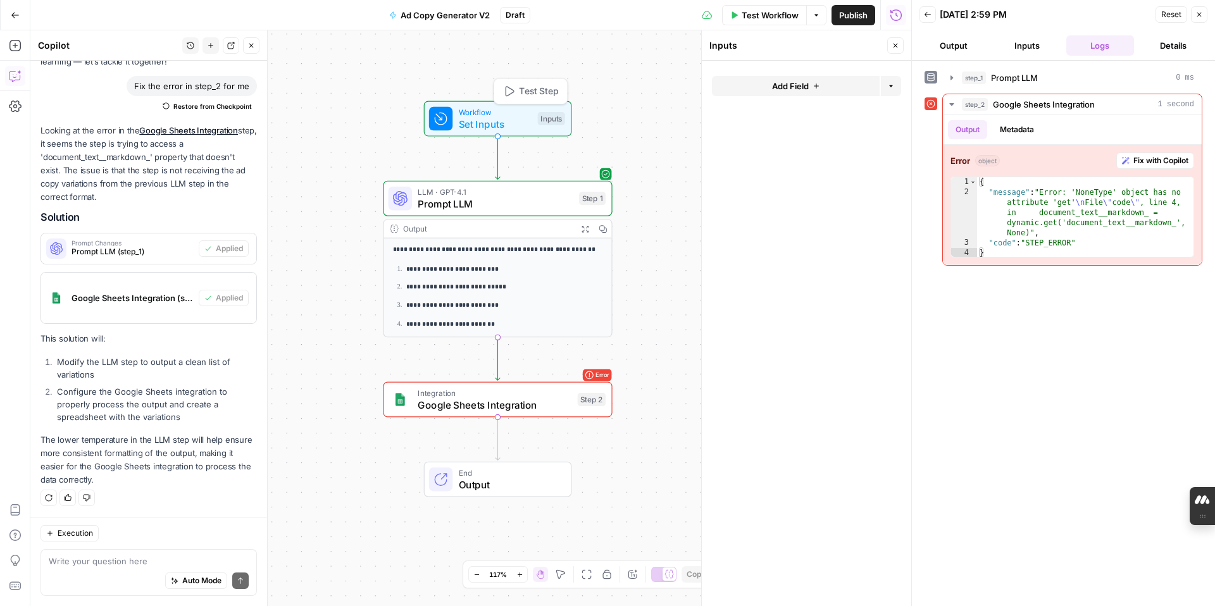
click at [468, 120] on span "Set Inputs" at bounding box center [495, 123] width 73 height 15
click at [928, 15] on icon "button" at bounding box center [928, 15] width 8 height 8
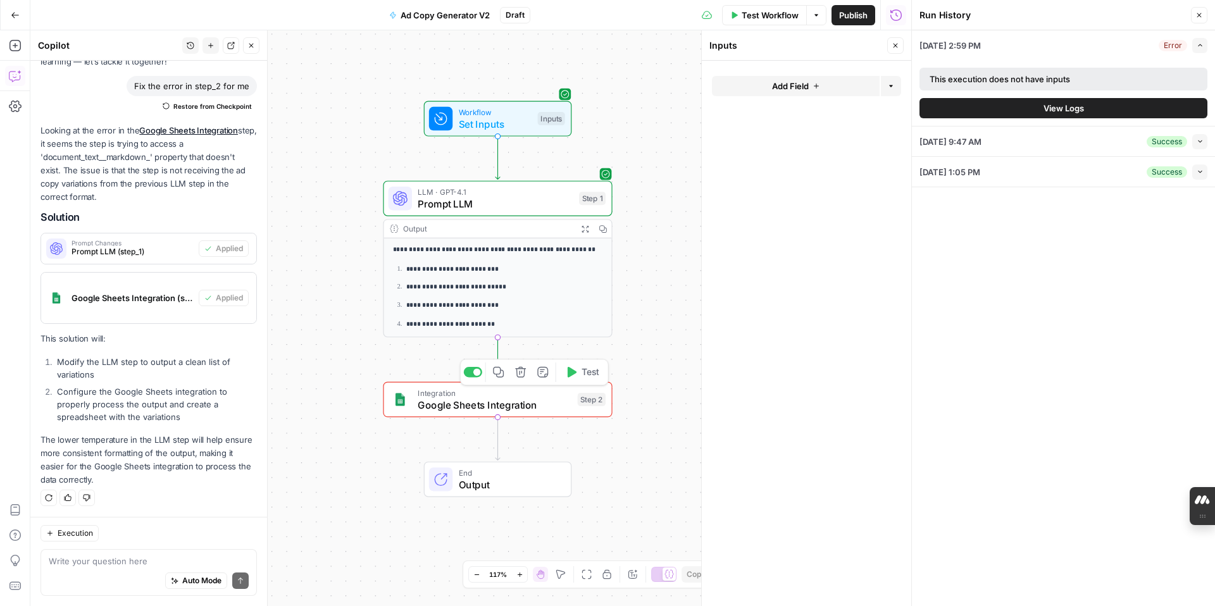
click at [424, 414] on div "Integration Google Sheets Integration Step 2 Copy step Delete step Add Note Test" at bounding box center [497, 399] width 229 height 35
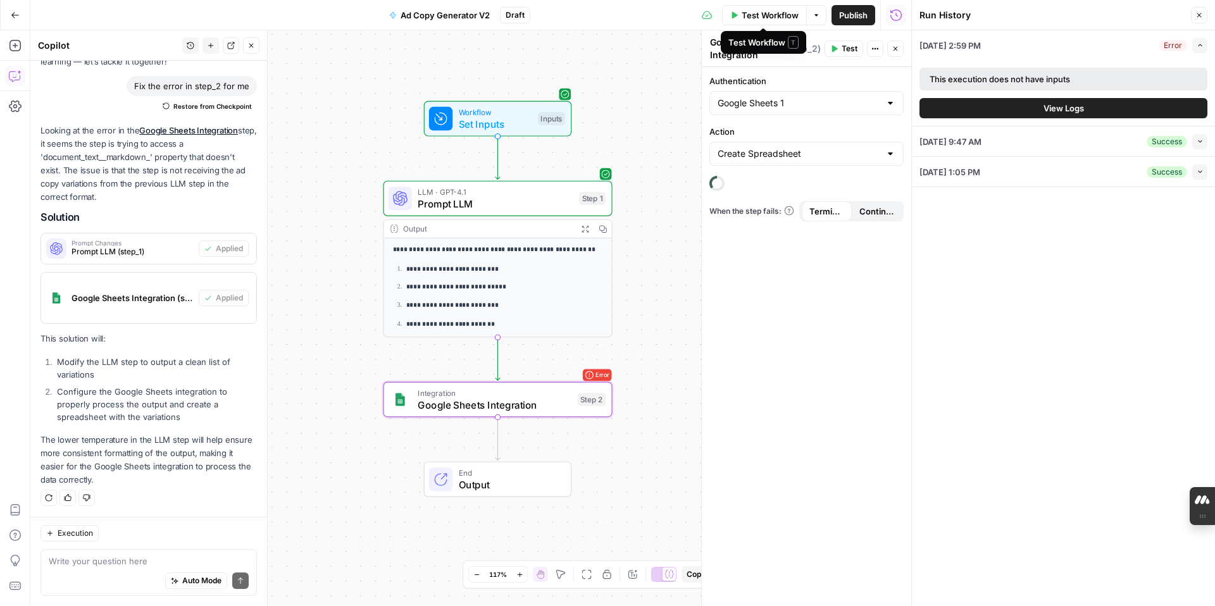
click at [732, 16] on icon "button" at bounding box center [735, 14] width 6 height 7
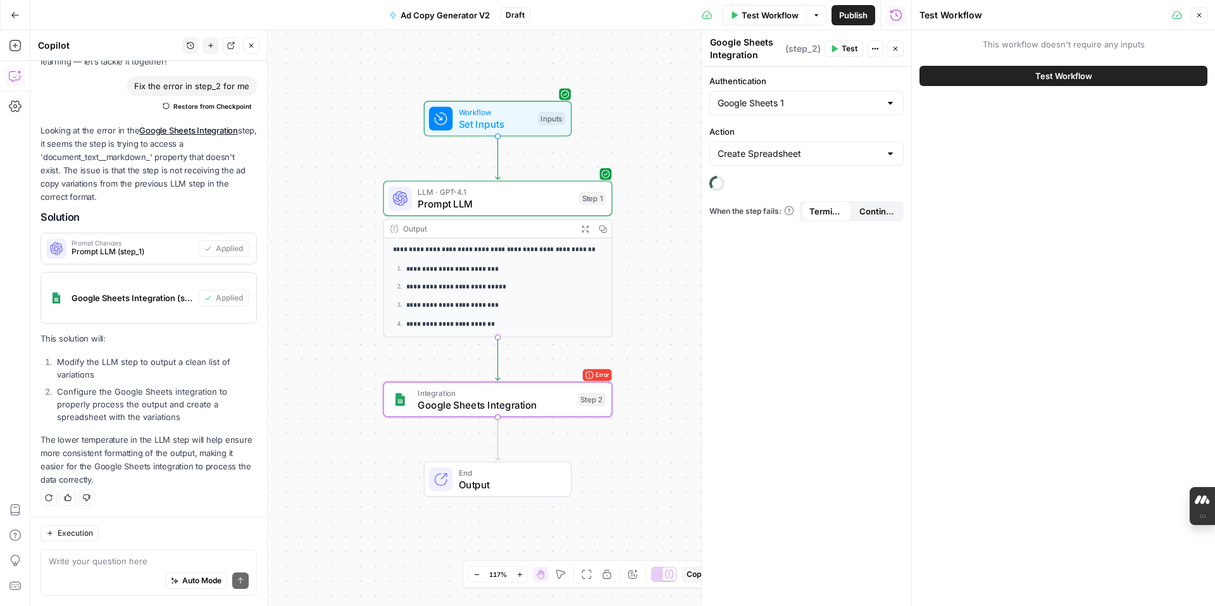
click at [732, 13] on icon "button" at bounding box center [735, 14] width 6 height 7
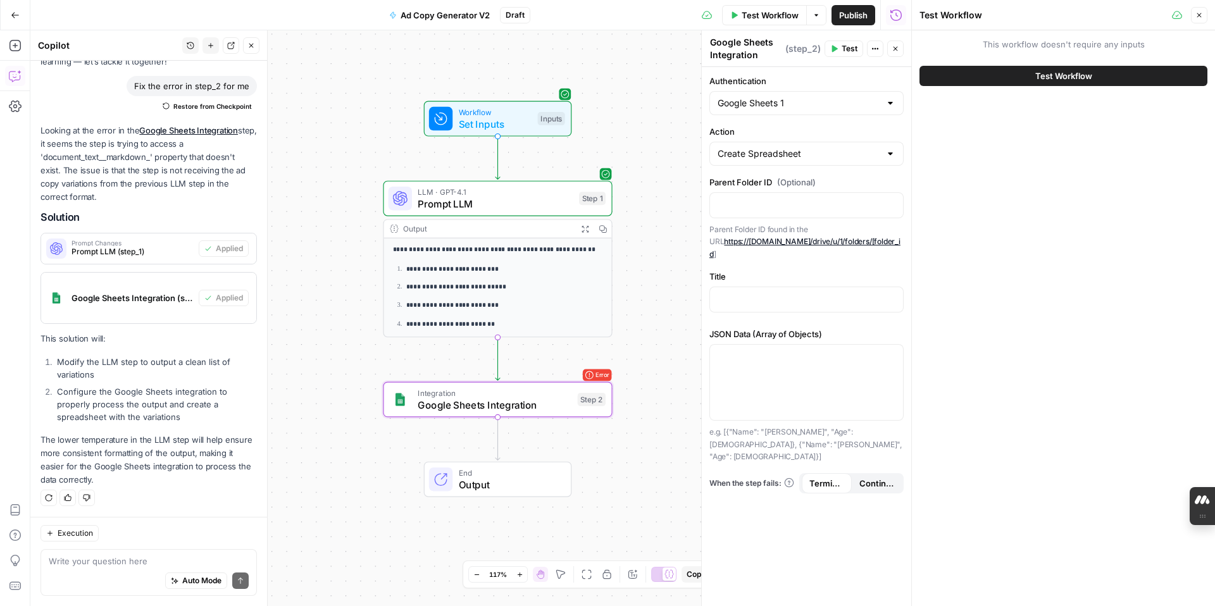
click at [887, 154] on div at bounding box center [890, 153] width 10 height 13
type input "Create Spreadsheet"
click at [847, 133] on label "Action" at bounding box center [806, 131] width 194 height 13
click at [847, 147] on input "Create Spreadsheet" at bounding box center [798, 153] width 163 height 13
type input "Create Spreadsheet"
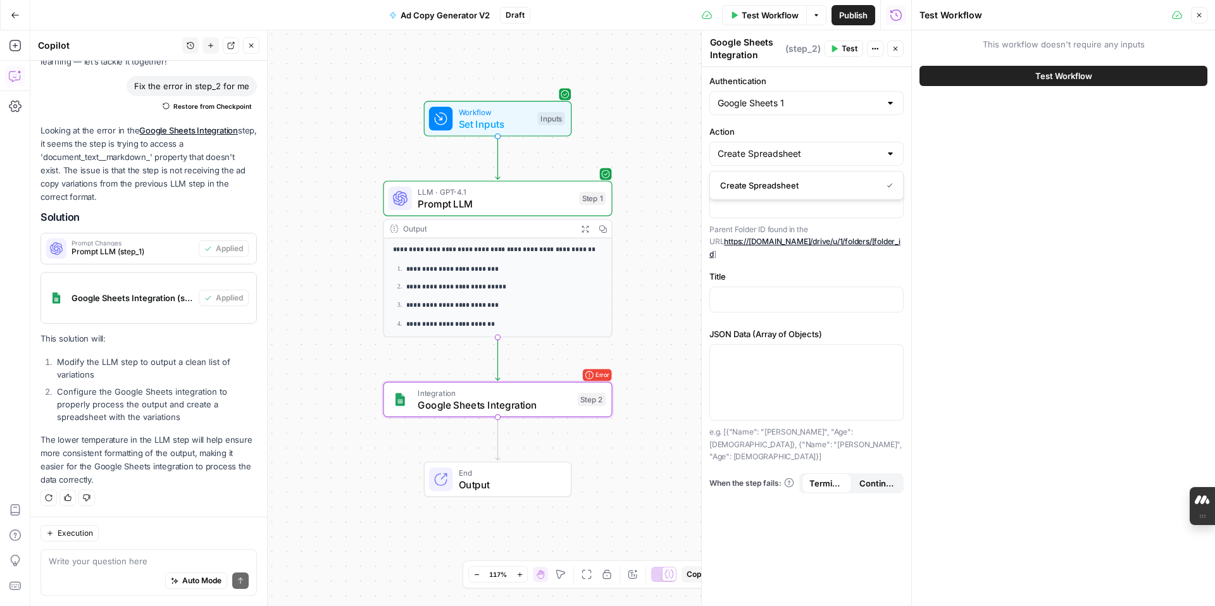
click at [847, 133] on label "Action" at bounding box center [806, 131] width 194 height 13
click at [847, 147] on input "Create Spreadsheet" at bounding box center [798, 153] width 163 height 13
type input "Create Spreadsheet"
click at [969, 194] on div "This workflow doesn't require any inputs Test Workflow" at bounding box center [1063, 318] width 303 height 576
click at [890, 106] on div at bounding box center [890, 103] width 10 height 13
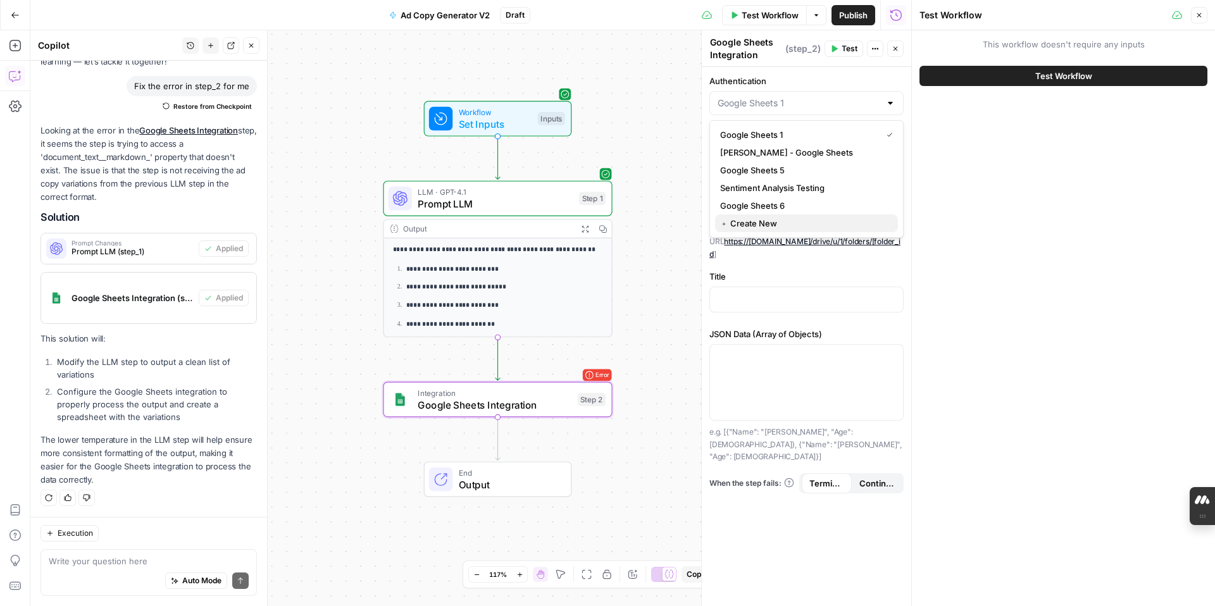
click at [776, 222] on span "﹢ Create New" at bounding box center [804, 223] width 168 height 13
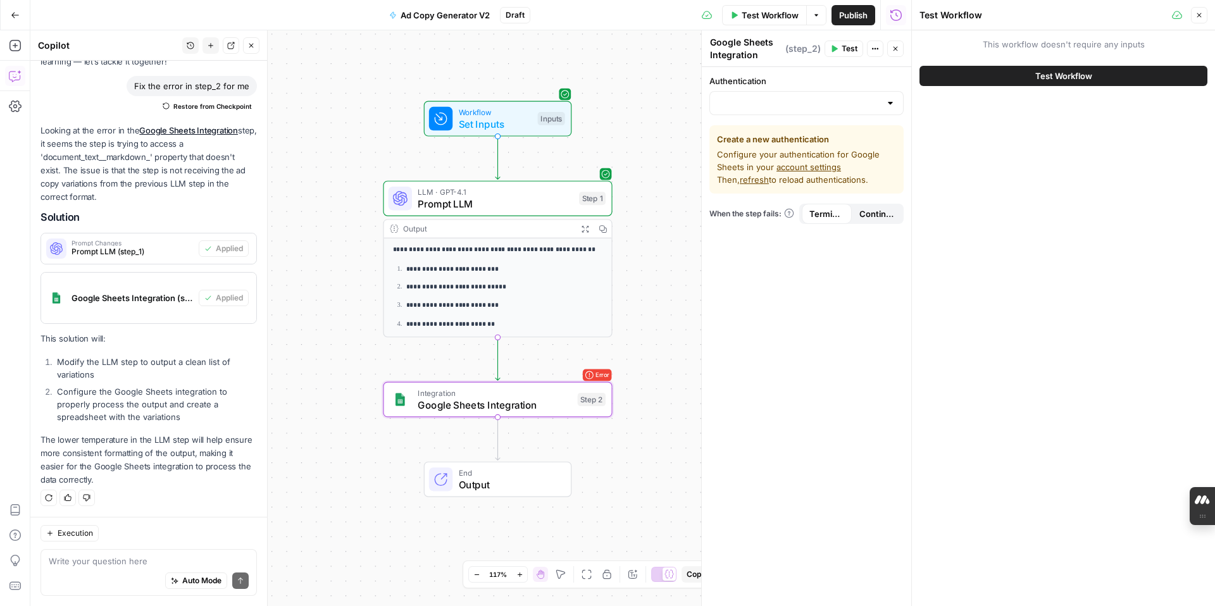
click at [884, 103] on div at bounding box center [806, 103] width 194 height 24
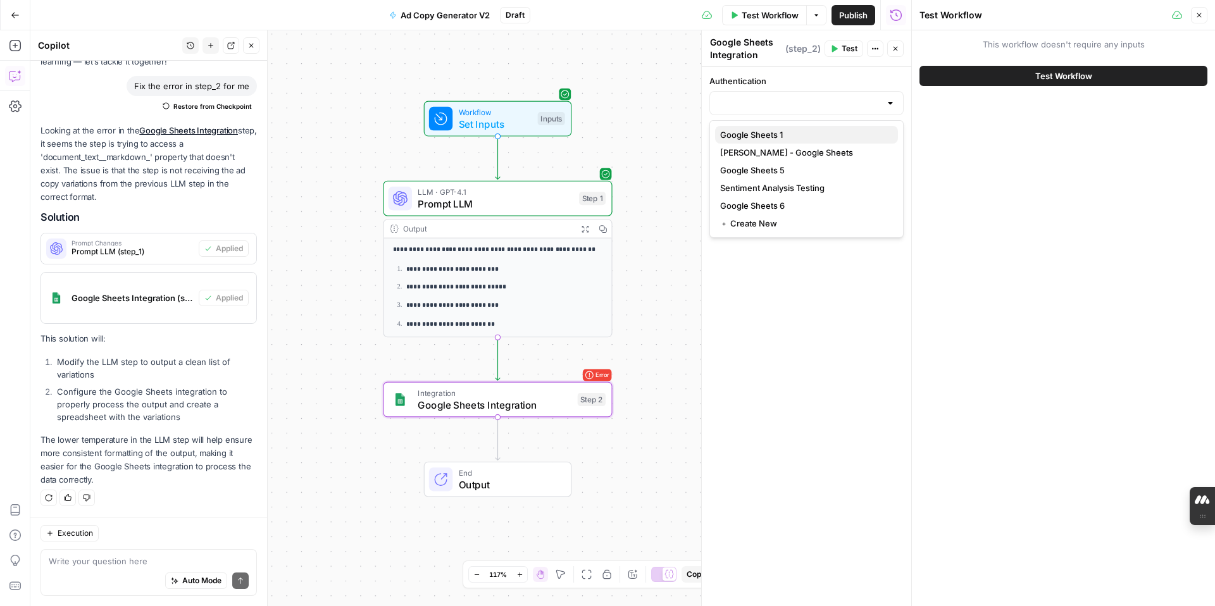
click at [817, 135] on span "Google Sheets 1" at bounding box center [804, 134] width 168 height 13
type input "Google Sheets 1"
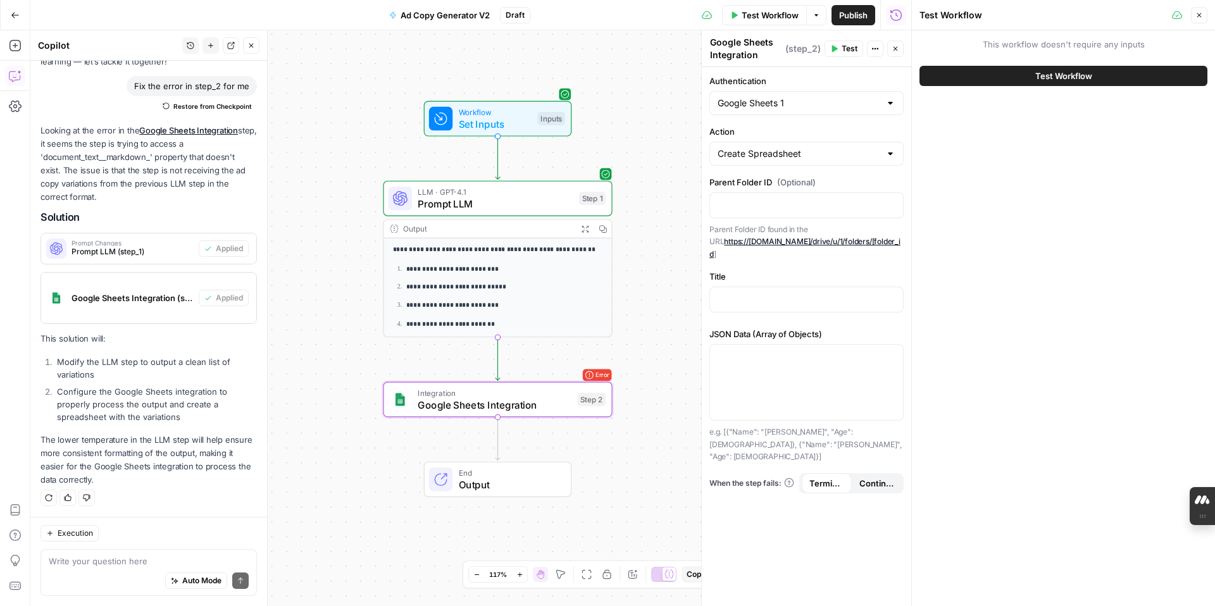
click at [1023, 75] on button "Test Workflow" at bounding box center [1063, 76] width 288 height 20
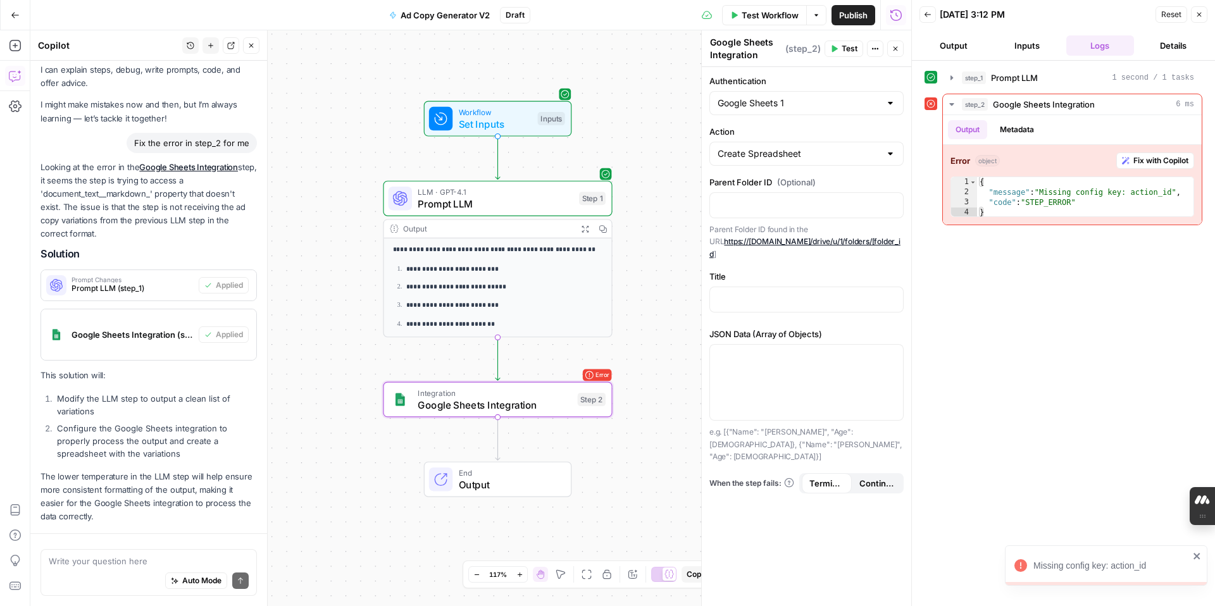
scroll to position [86, 0]
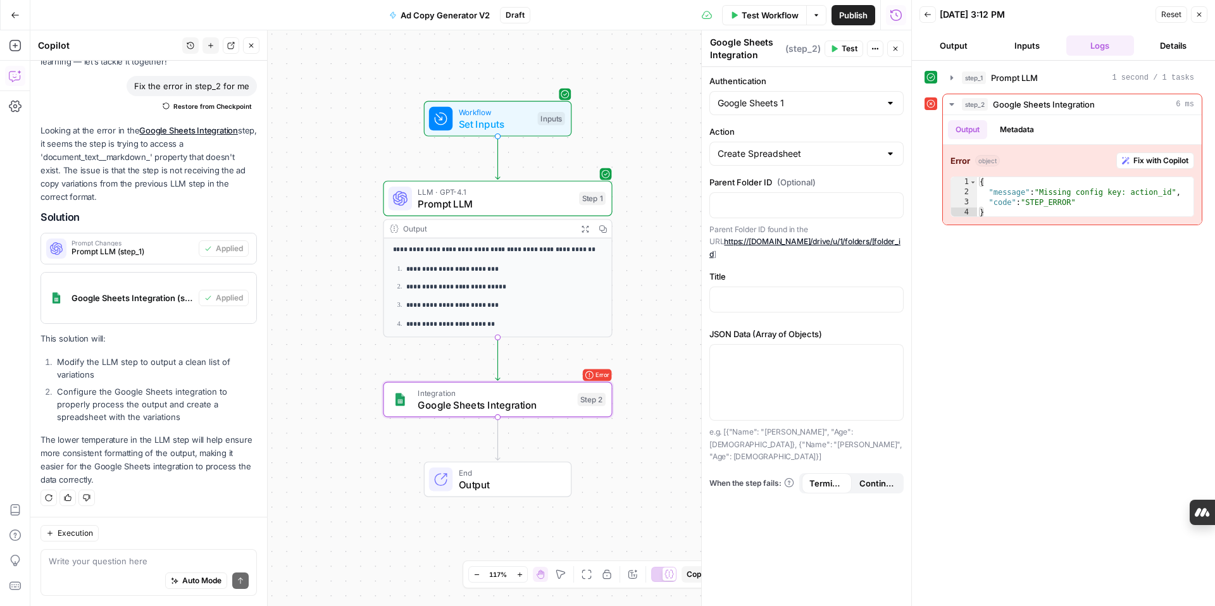
click at [853, 242] on link "https://drive.google.com/drive/u/1/folders/[folder_id" at bounding box center [804, 248] width 191 height 22
click at [1062, 103] on span "Google Sheets Integration" at bounding box center [1044, 104] width 102 height 13
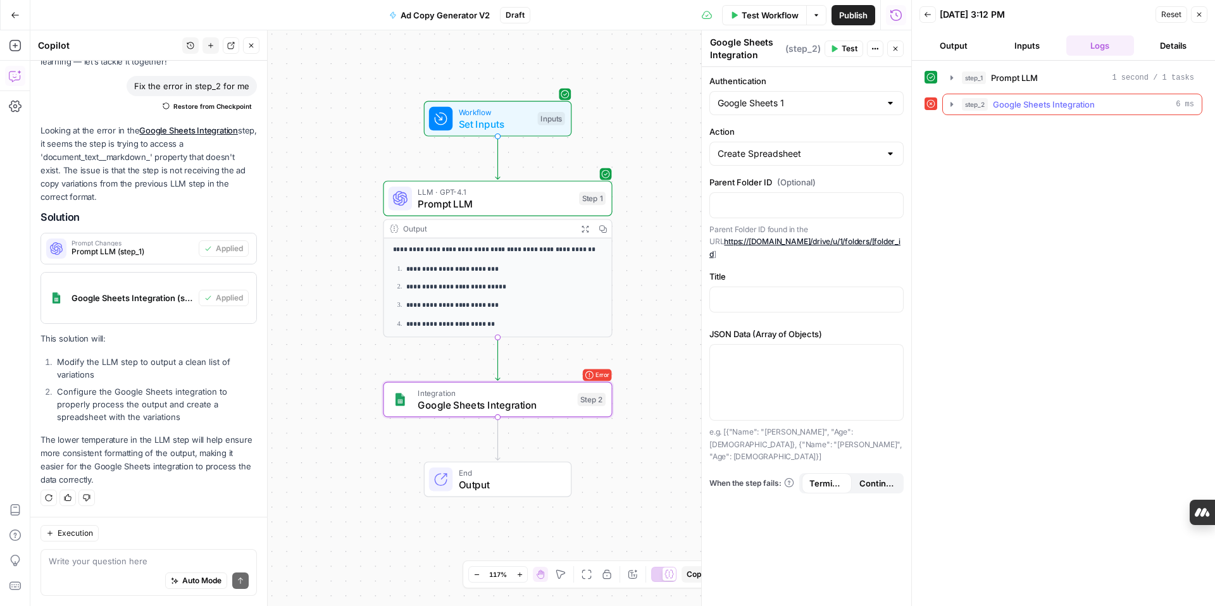
click at [1062, 103] on span "Google Sheets Integration" at bounding box center [1044, 104] width 102 height 13
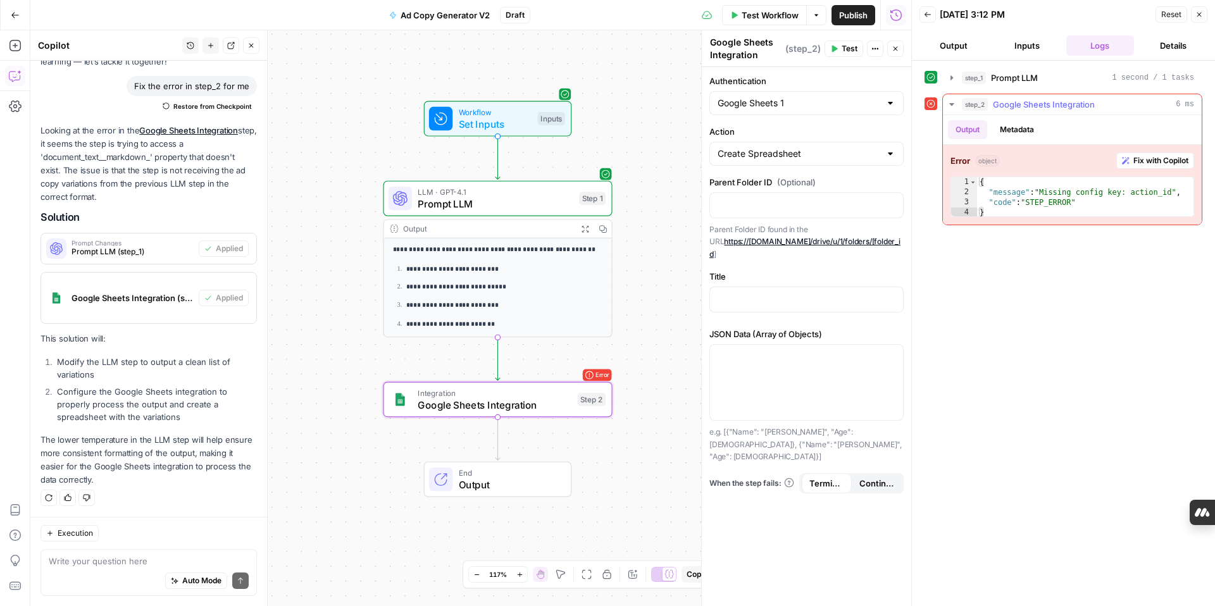
click at [1133, 157] on span "Fix with Copilot" at bounding box center [1160, 160] width 55 height 11
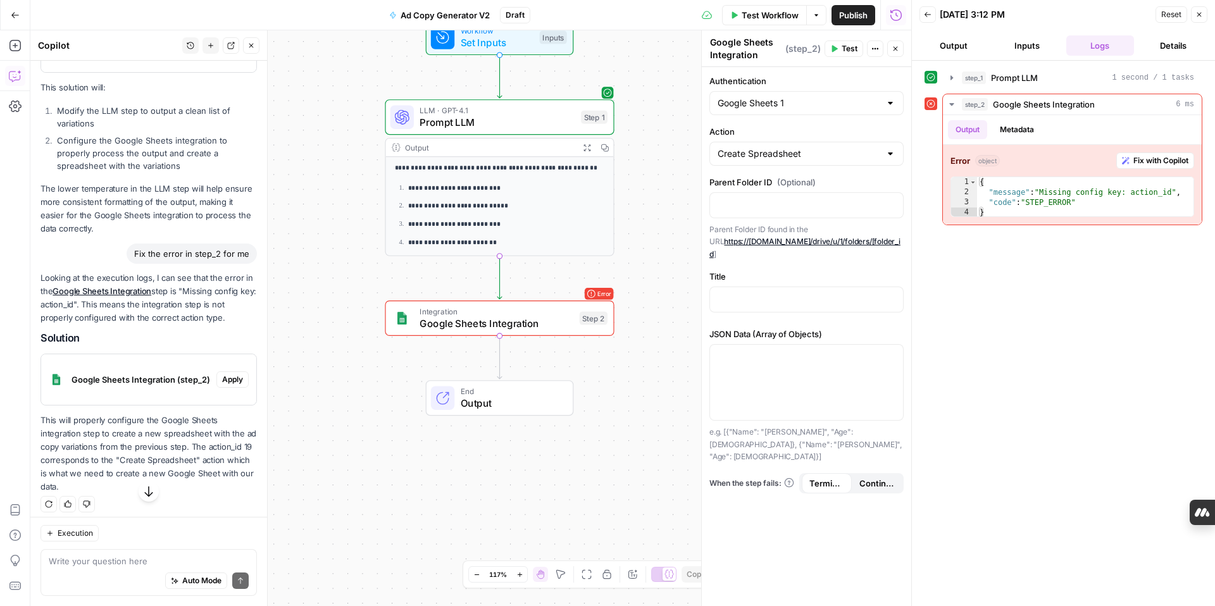
scroll to position [344, 0]
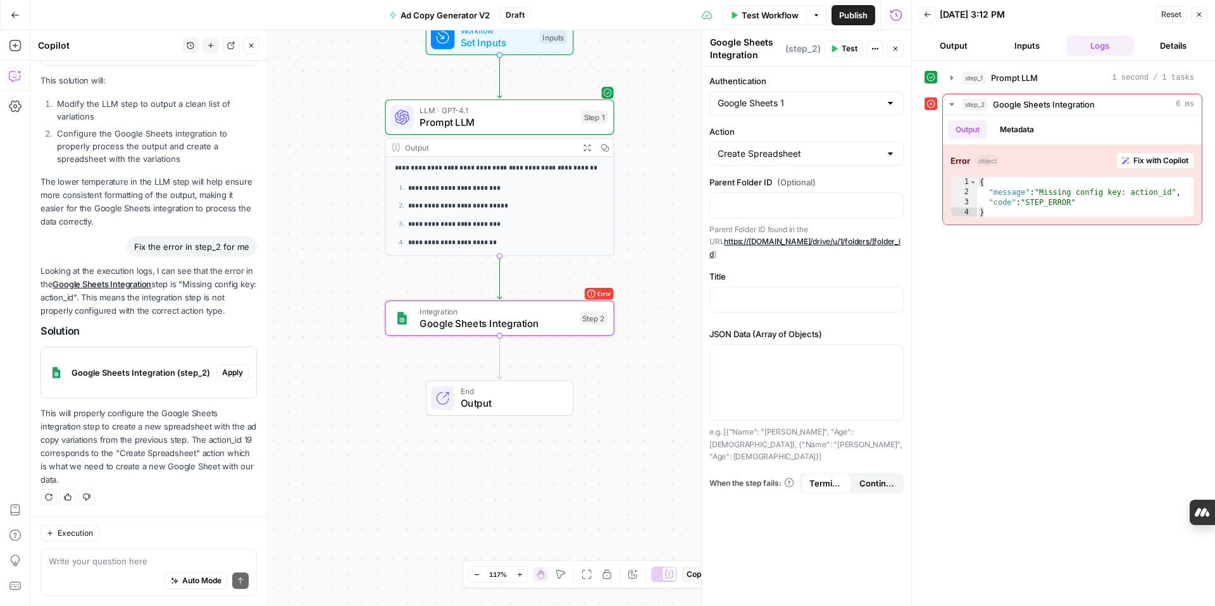
click at [227, 369] on span "Apply" at bounding box center [232, 372] width 21 height 11
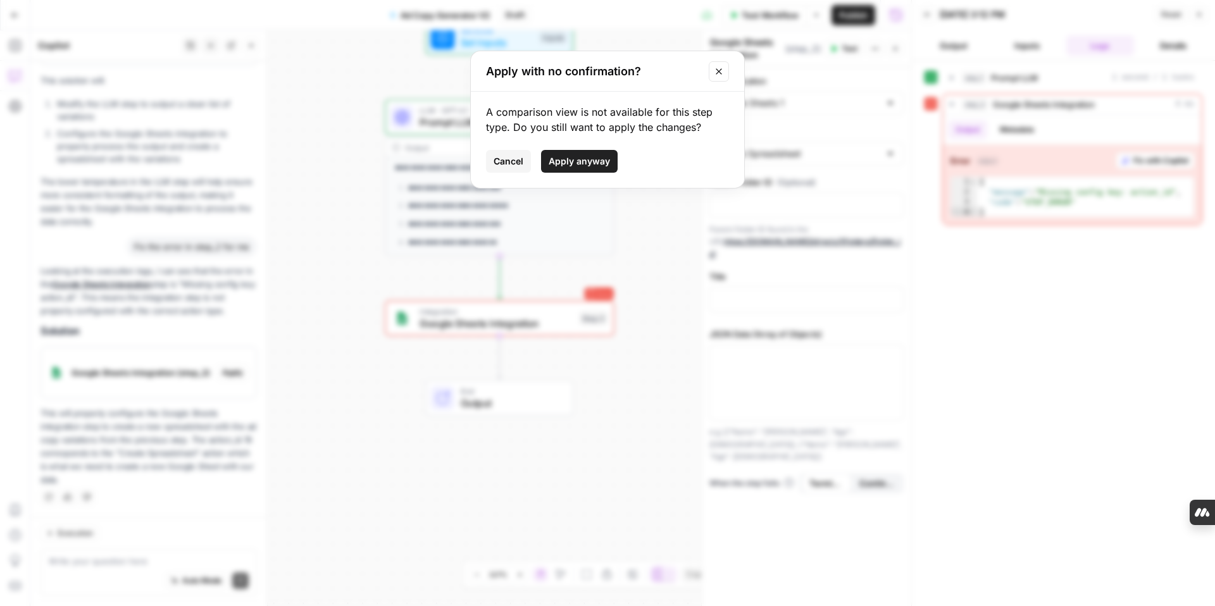
click at [593, 157] on span "Apply anyway" at bounding box center [579, 161] width 61 height 13
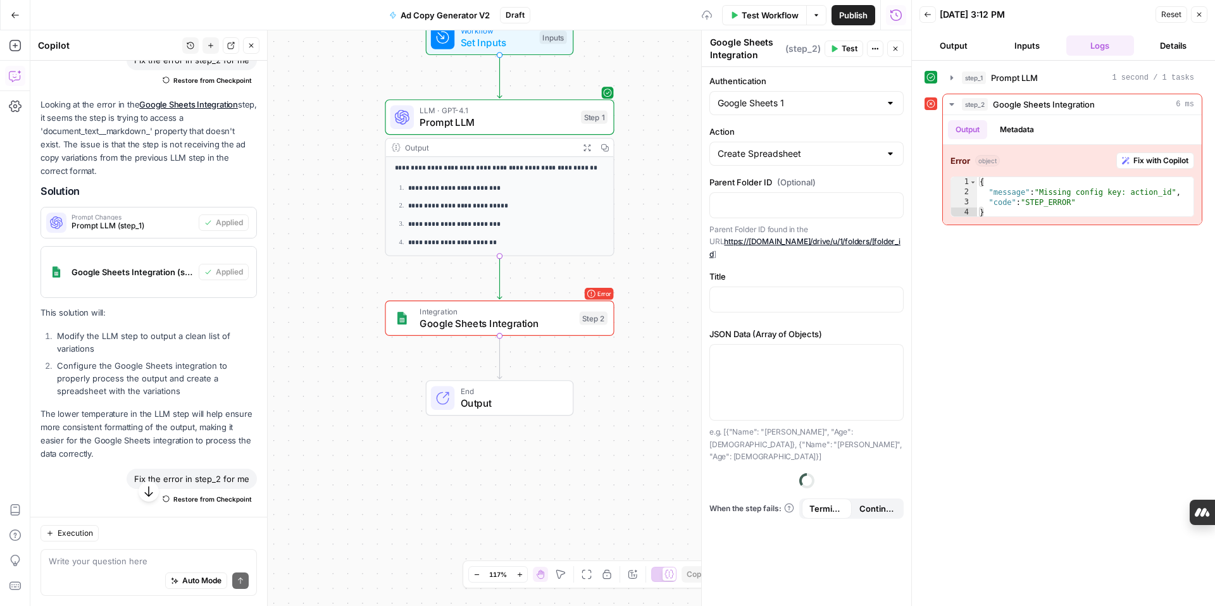
scroll to position [364, 0]
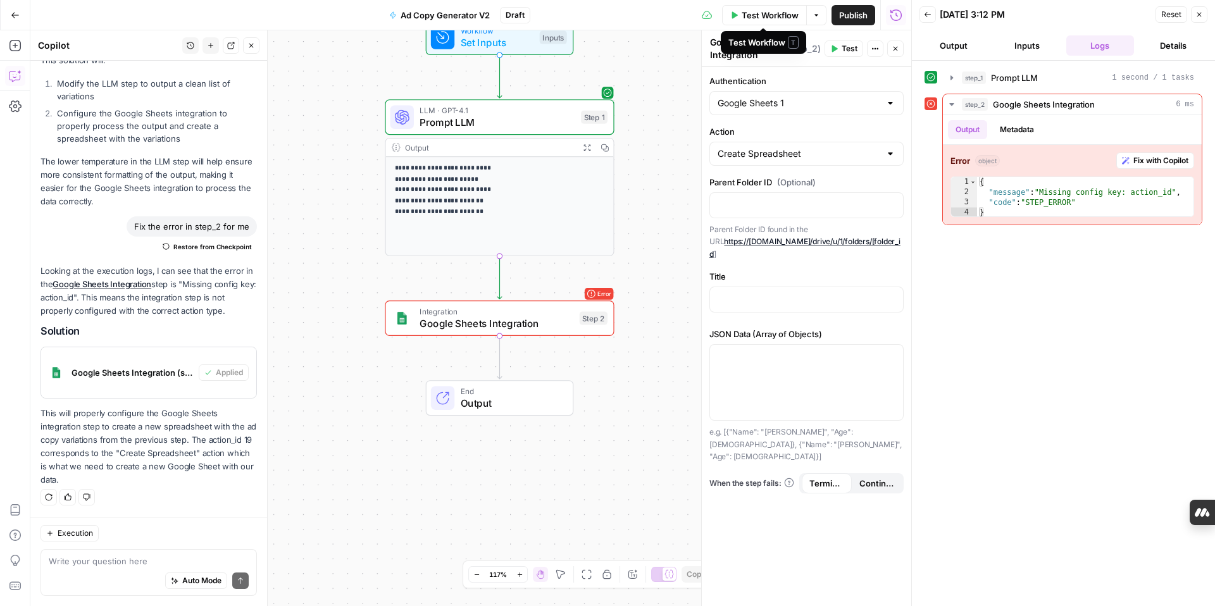
click at [788, 16] on span "Test Workflow" at bounding box center [770, 15] width 57 height 13
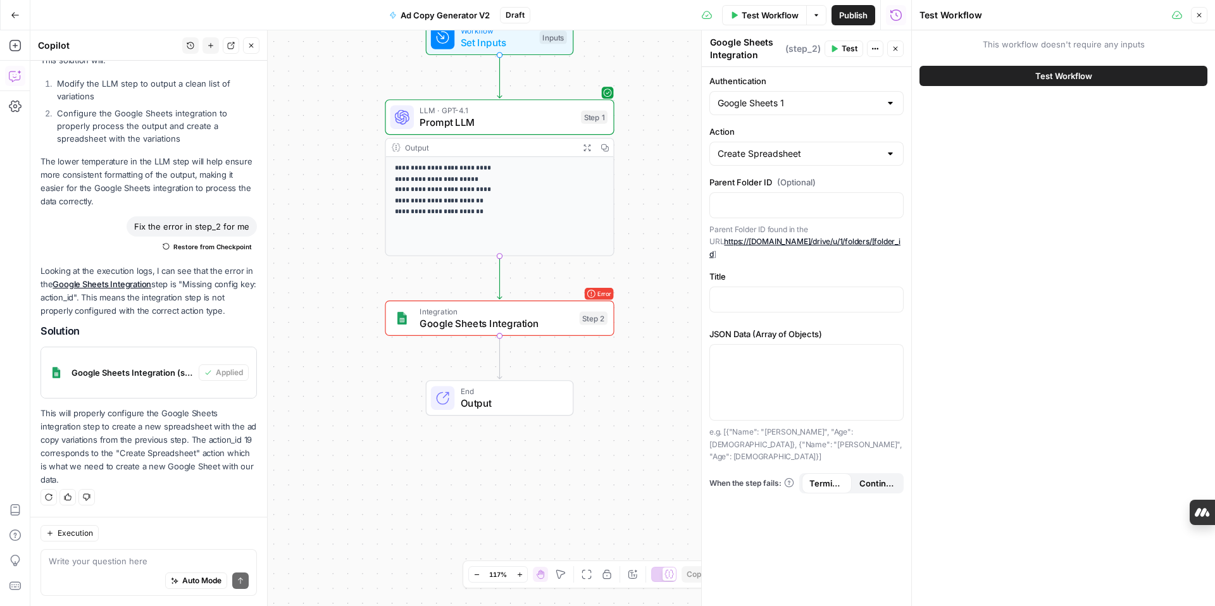
click at [973, 73] on button "Test Workflow" at bounding box center [1063, 76] width 288 height 20
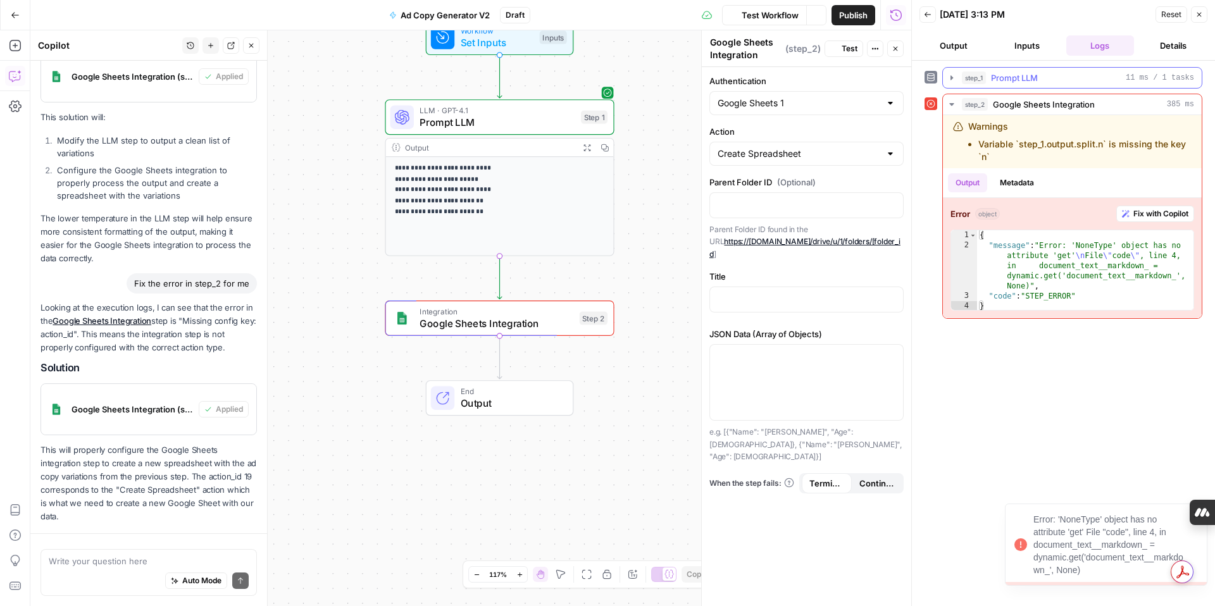
scroll to position [364, 0]
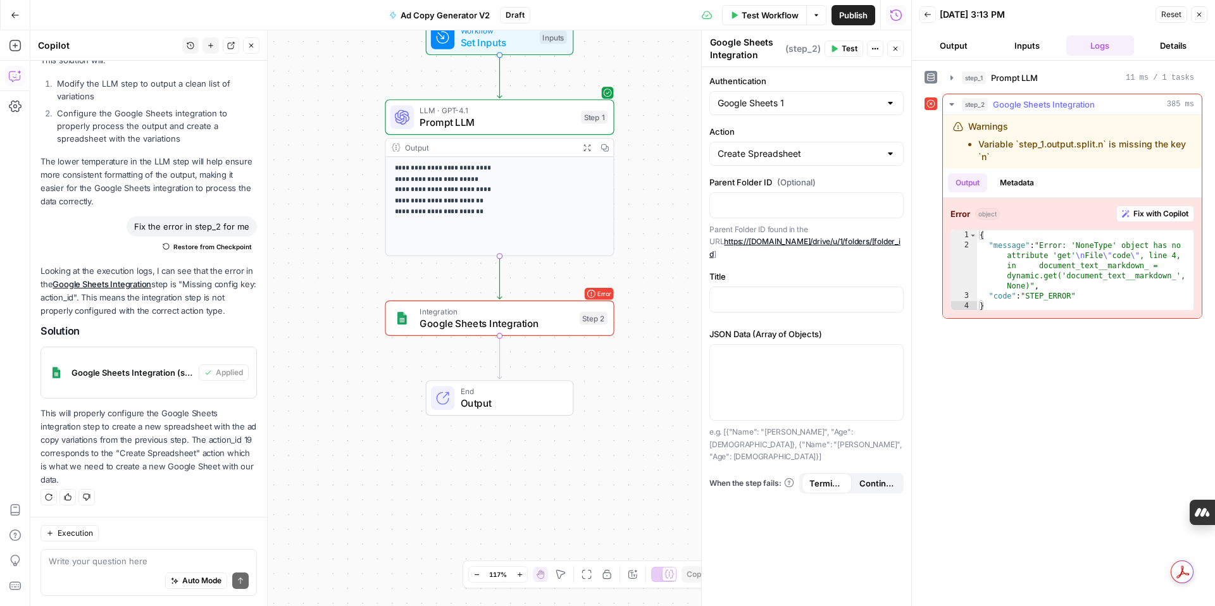
click at [1145, 211] on span "Fix with Copilot" at bounding box center [1160, 213] width 55 height 11
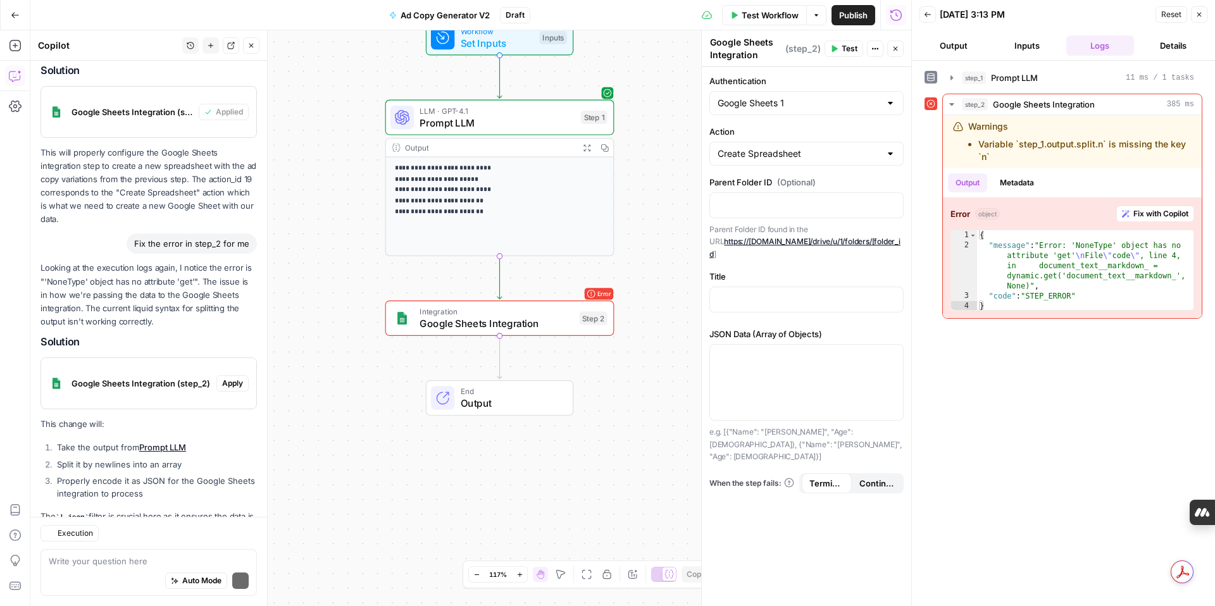
scroll to position [702, 0]
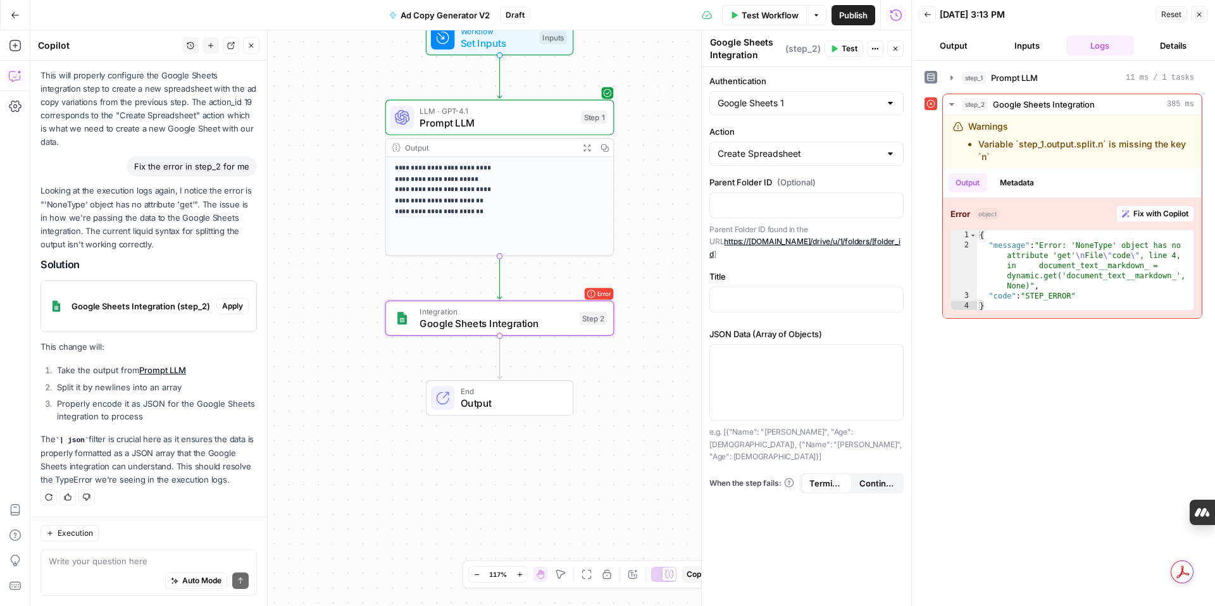
click at [230, 309] on span "Apply" at bounding box center [232, 306] width 21 height 11
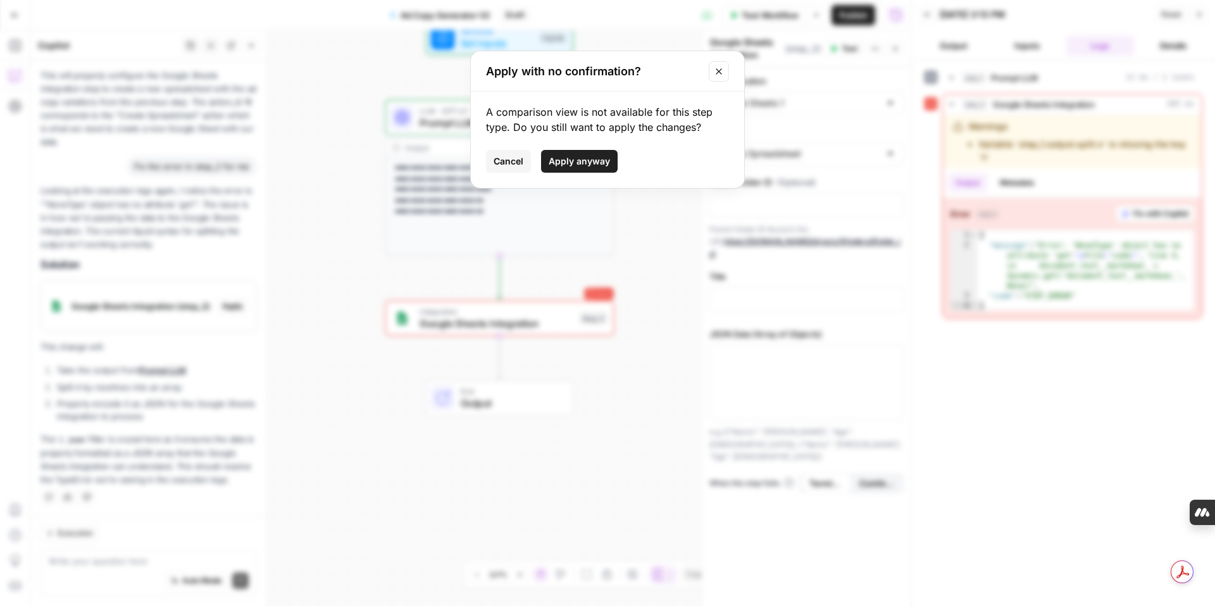
drag, startPoint x: 579, startPoint y: 161, endPoint x: 526, endPoint y: 165, distance: 52.7
click at [526, 165] on div "Cancel Apply anyway" at bounding box center [607, 161] width 243 height 23
click at [516, 165] on span "Cancel" at bounding box center [508, 161] width 30 height 13
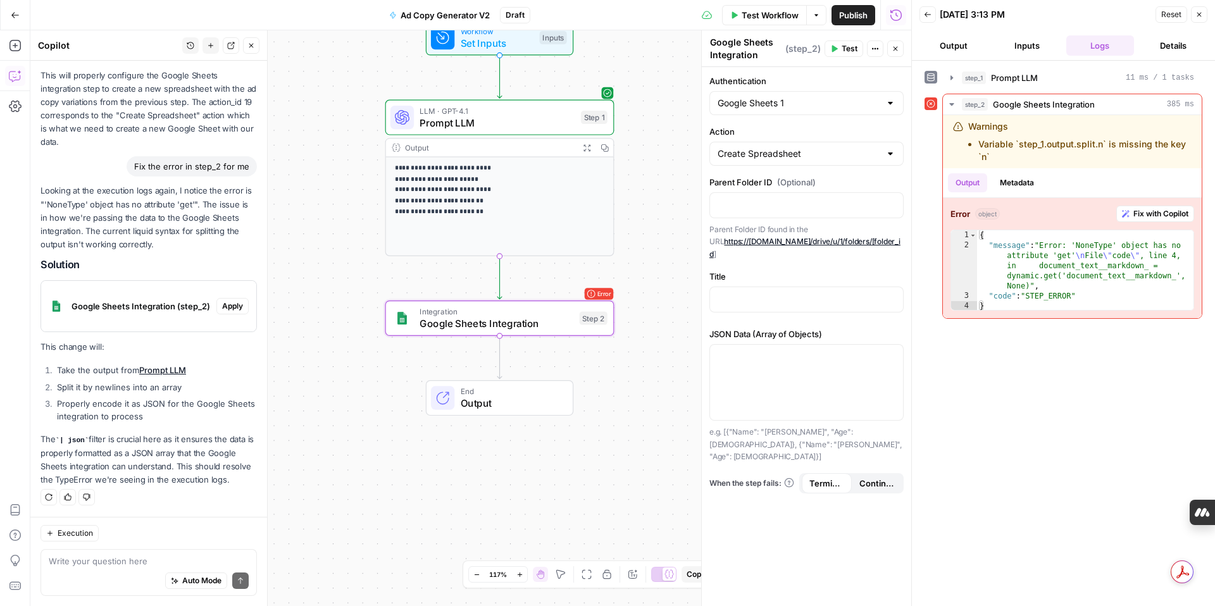
click at [239, 307] on span "Apply" at bounding box center [232, 306] width 21 height 11
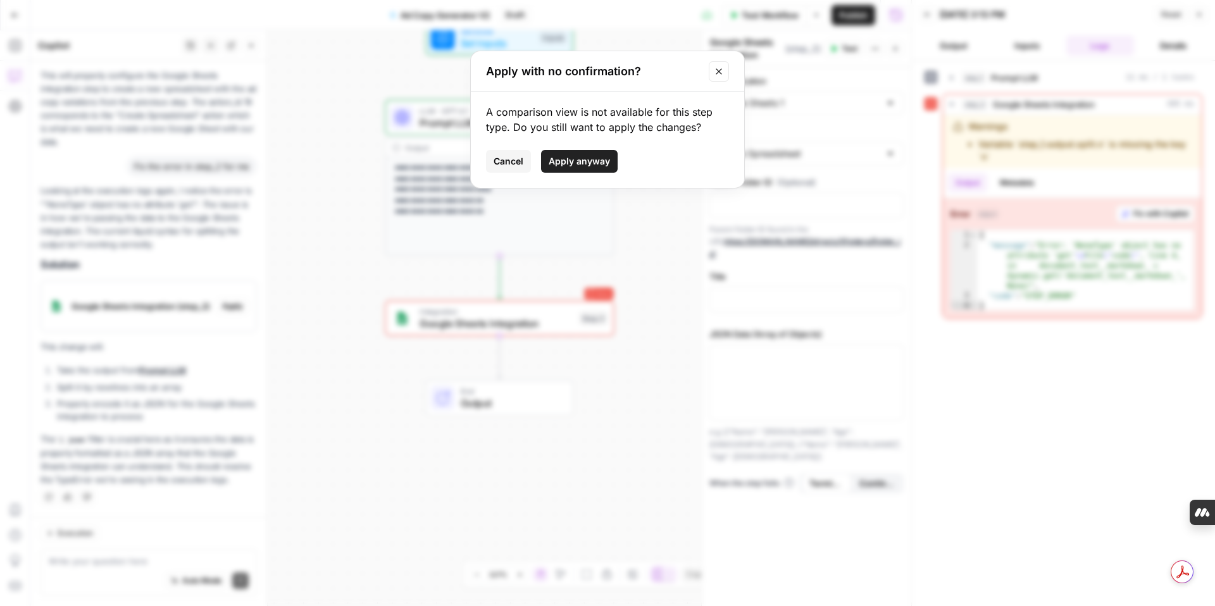
click at [597, 153] on button "Apply anyway" at bounding box center [579, 161] width 77 height 23
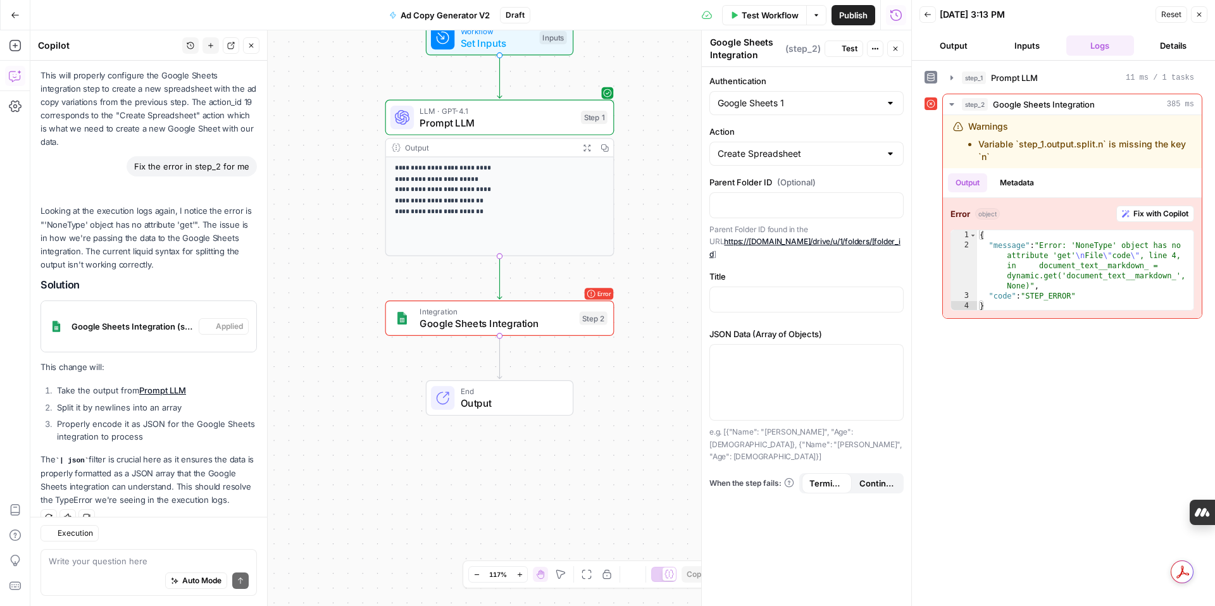
scroll to position [723, 0]
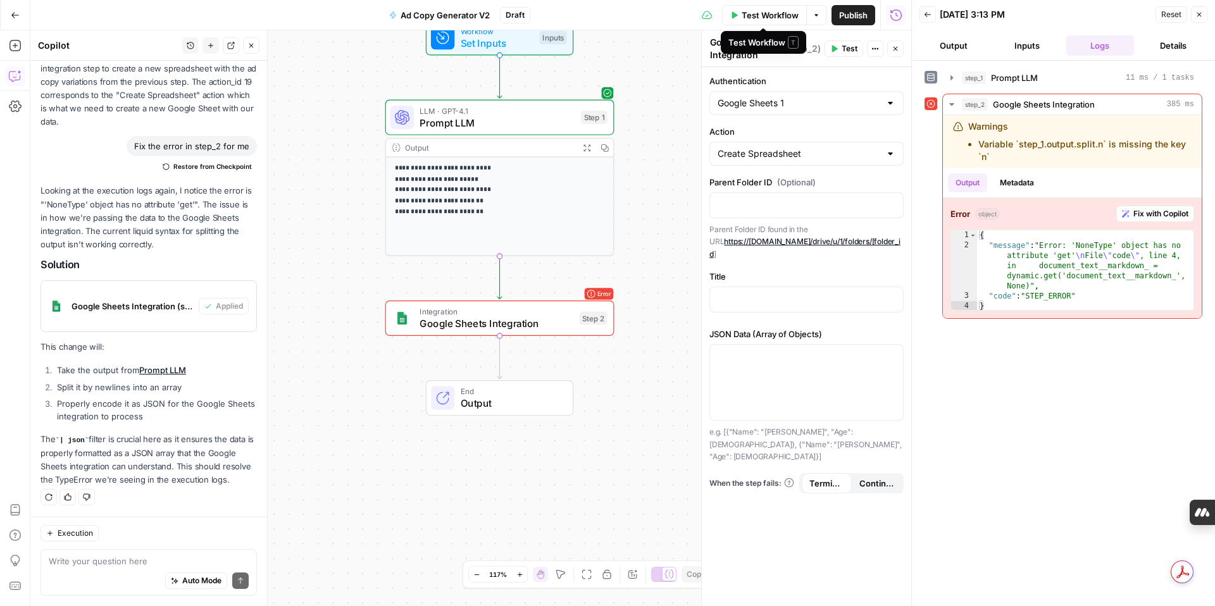
click at [745, 15] on span "Test Workflow" at bounding box center [770, 15] width 57 height 13
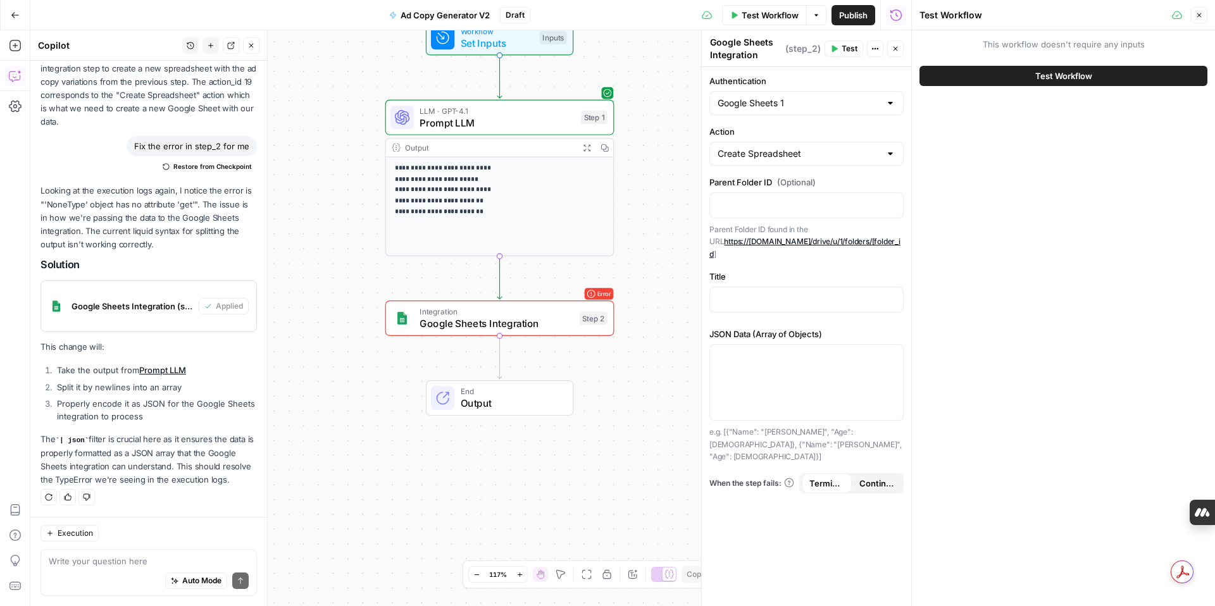
click at [1035, 78] on span "Test Workflow" at bounding box center [1063, 76] width 57 height 13
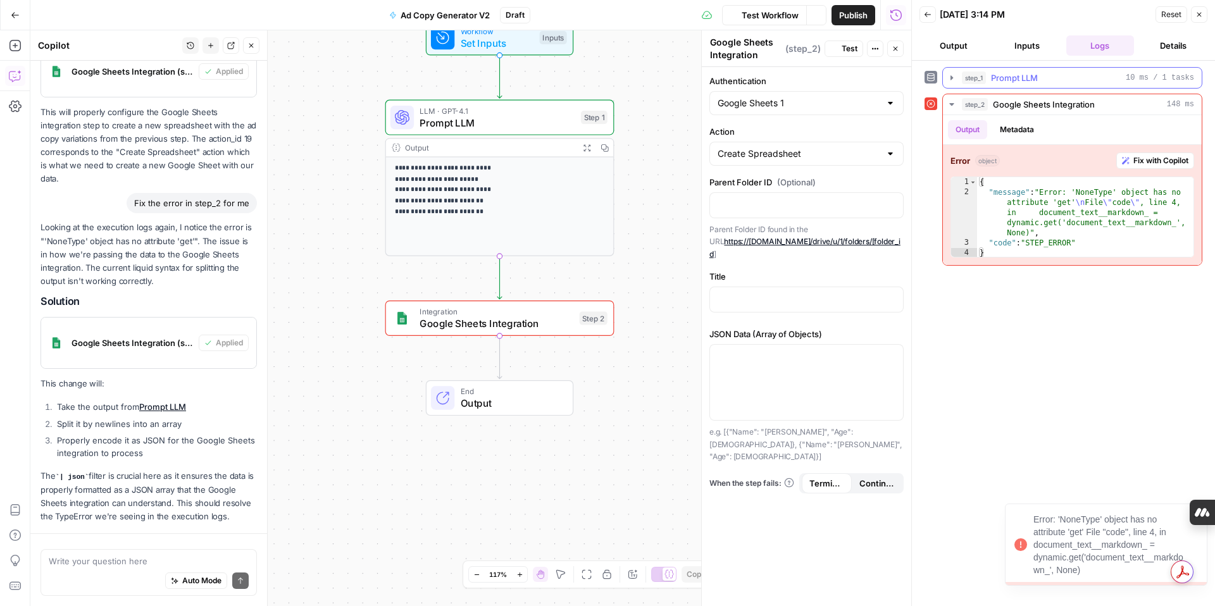
scroll to position [723, 0]
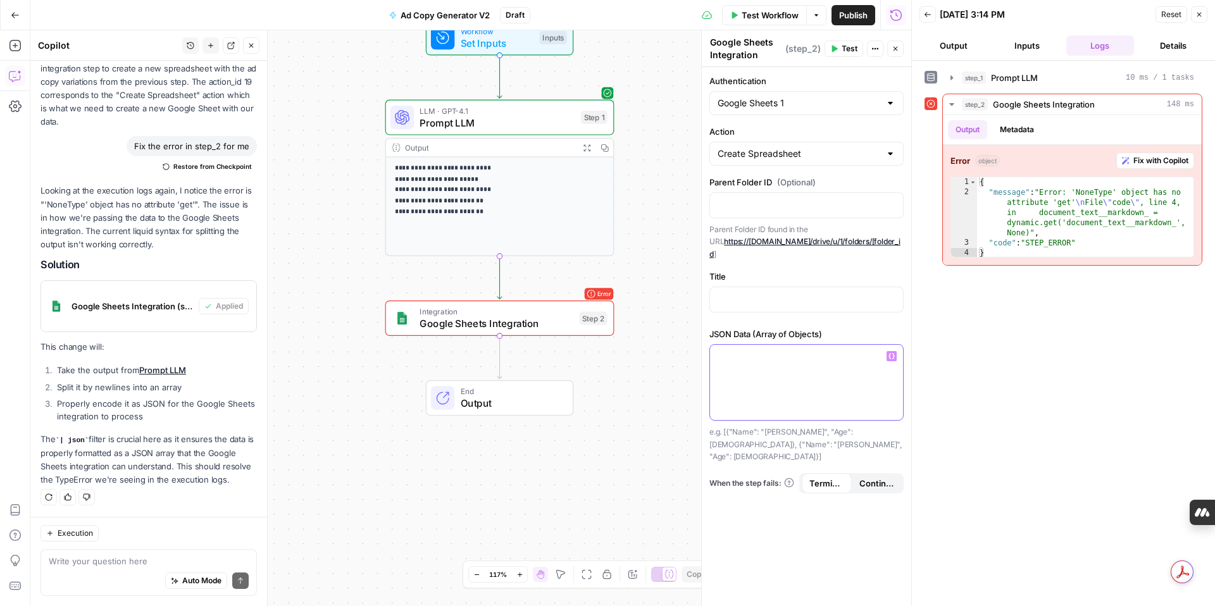
click at [785, 358] on div at bounding box center [806, 382] width 193 height 75
click at [575, 290] on icon "button" at bounding box center [573, 290] width 9 height 11
click at [105, 563] on textarea at bounding box center [149, 561] width 200 height 13
type textarea "w"
type textarea "how should I fixt the json data field"
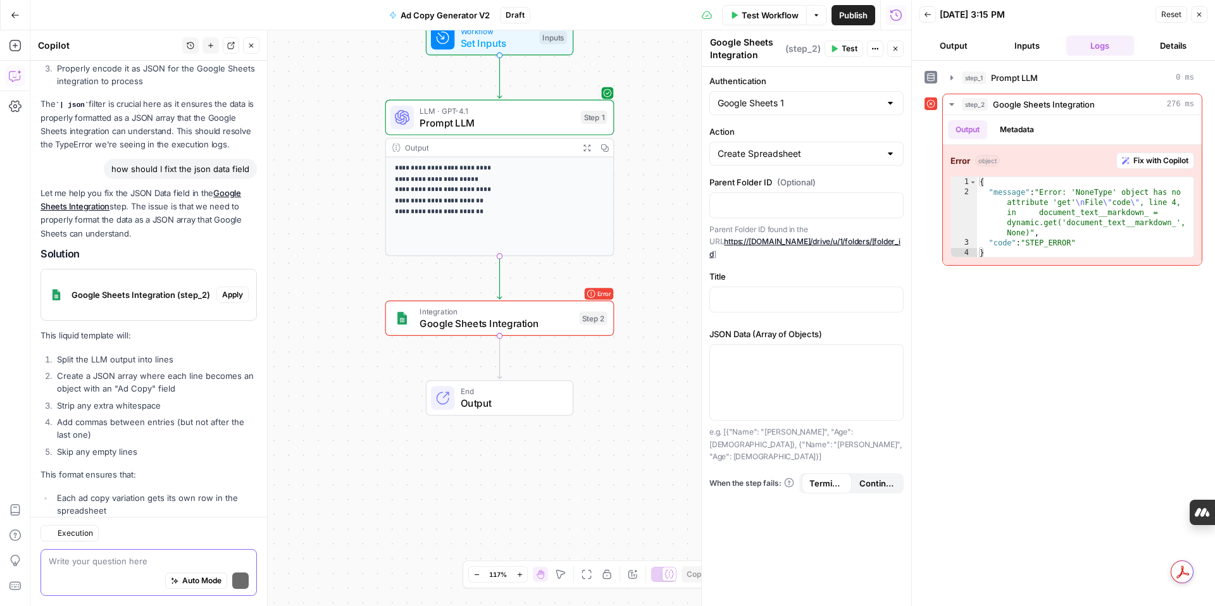
scroll to position [1155, 0]
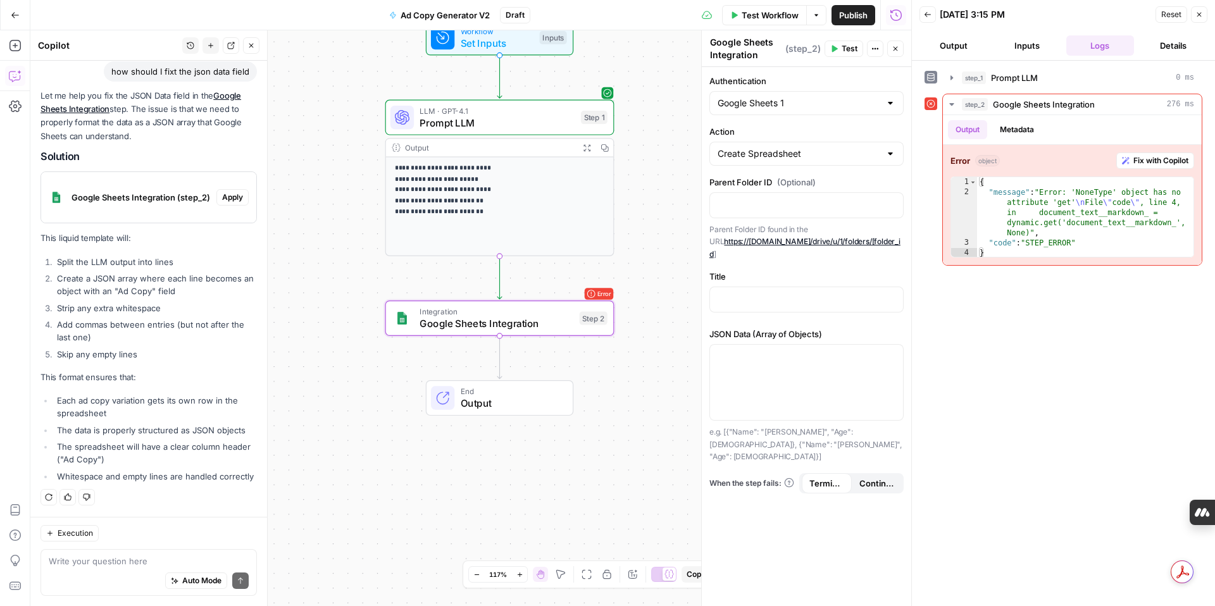
click at [229, 199] on span "Apply" at bounding box center [232, 197] width 21 height 11
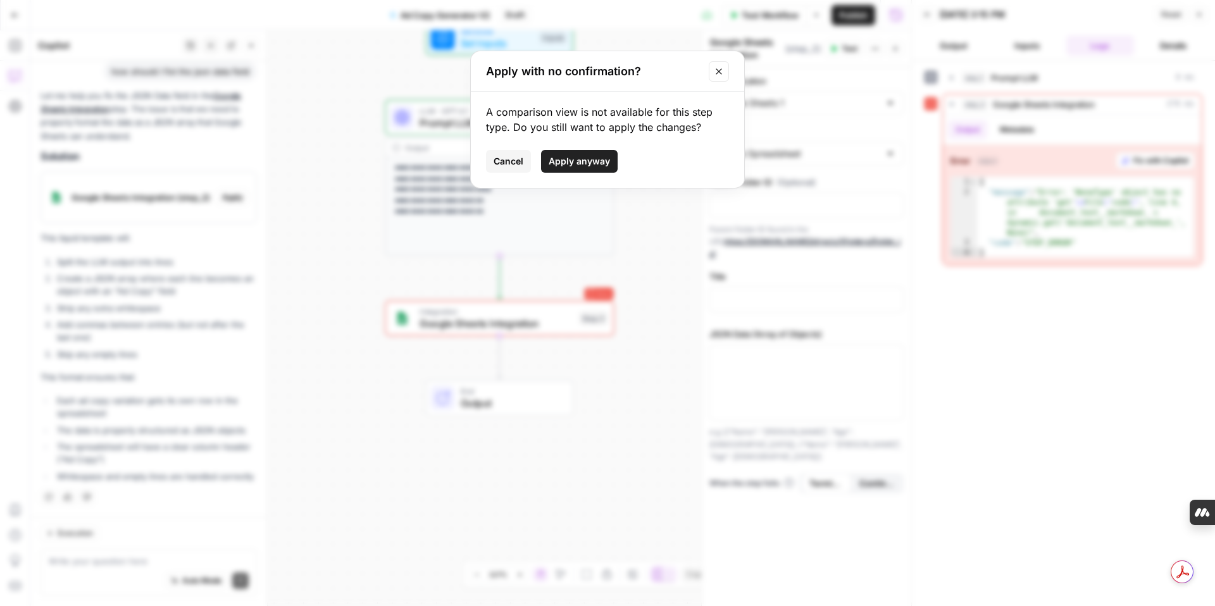
click at [578, 156] on span "Apply anyway" at bounding box center [579, 161] width 61 height 13
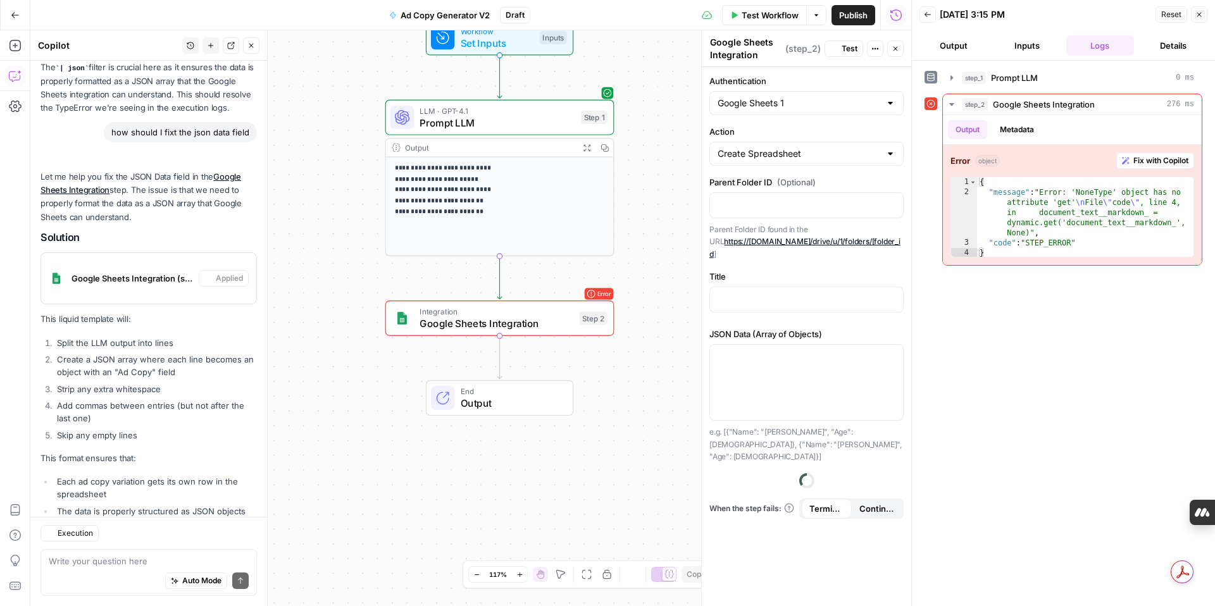
scroll to position [1176, 0]
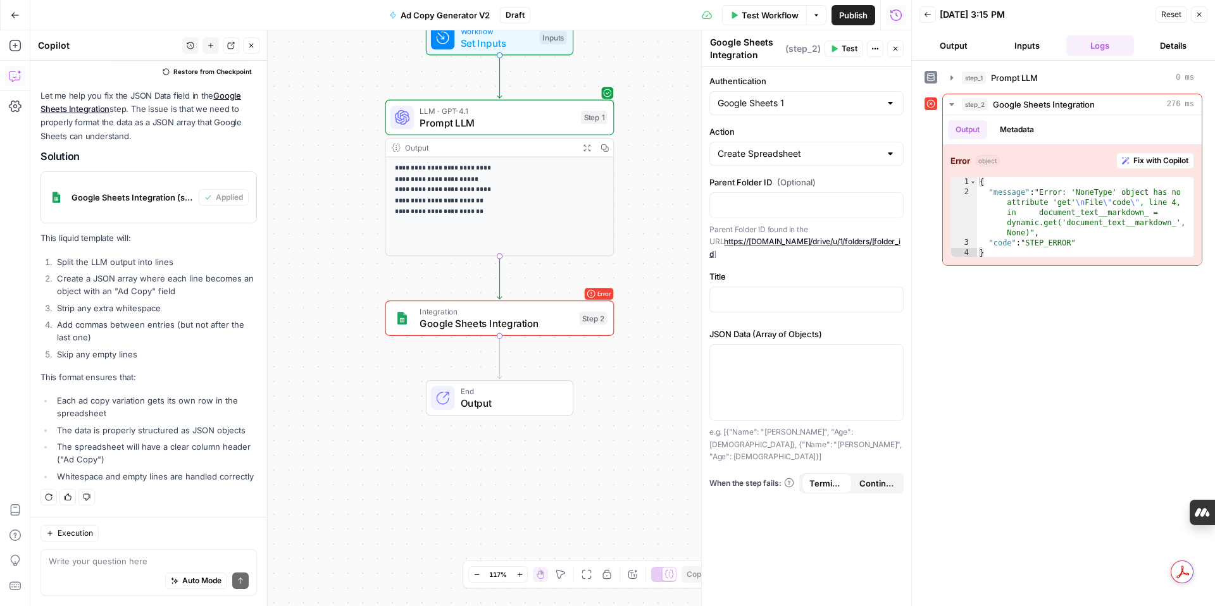
click at [764, 17] on span "Test Workflow" at bounding box center [770, 15] width 57 height 13
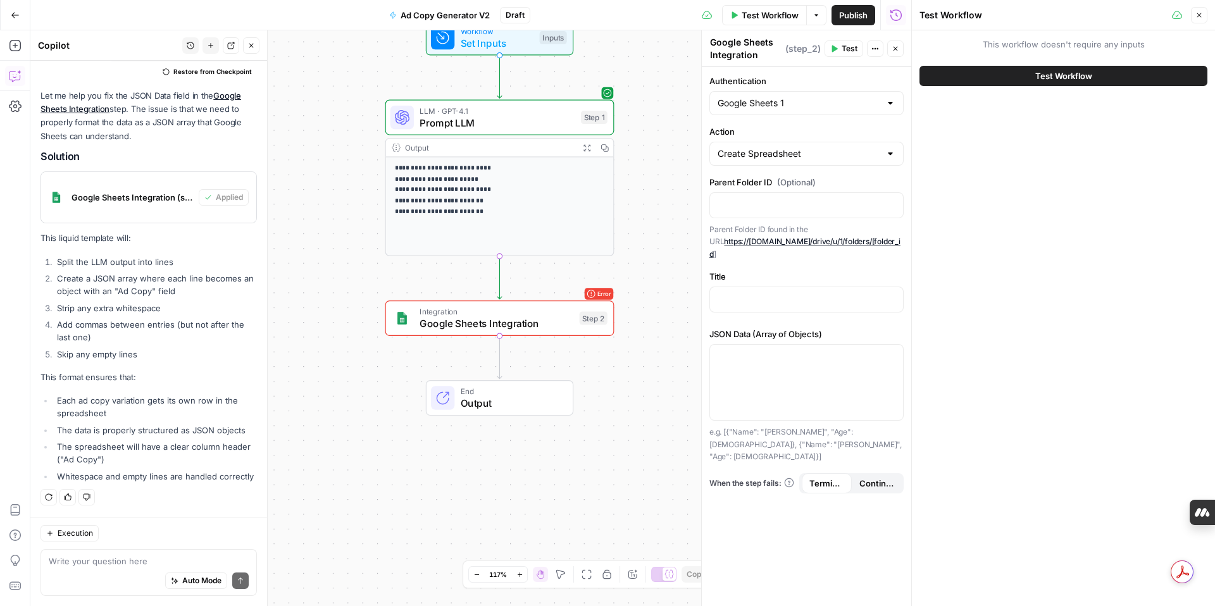
click at [742, 17] on span "Test Workflow" at bounding box center [770, 15] width 57 height 13
click at [964, 75] on button "Test Workflow" at bounding box center [1063, 76] width 288 height 20
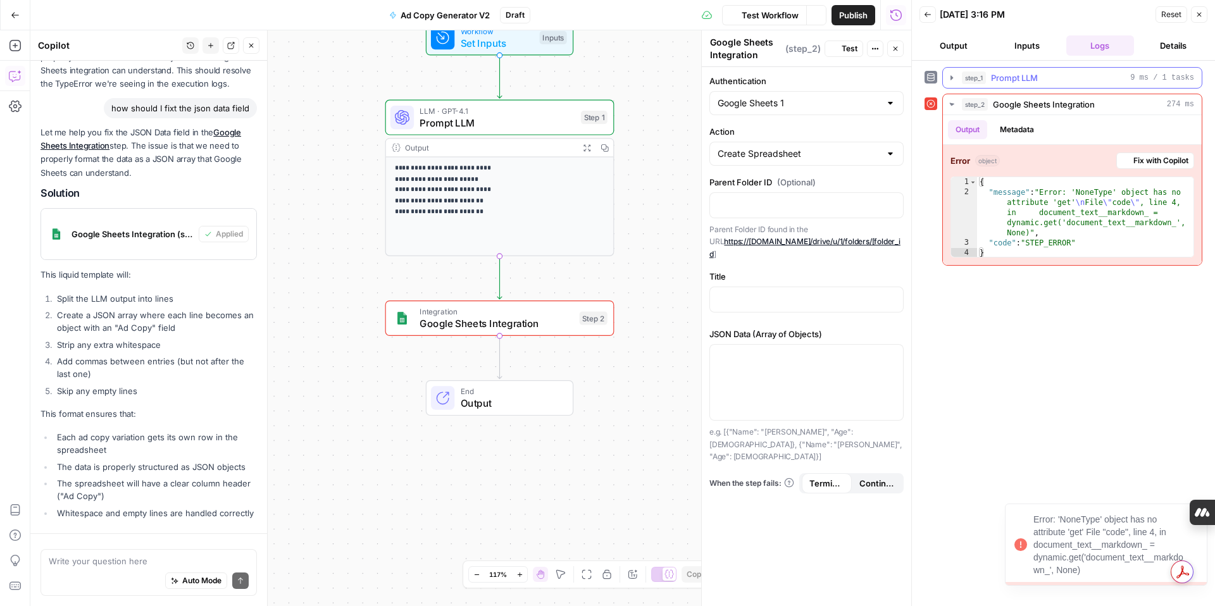
scroll to position [1176, 0]
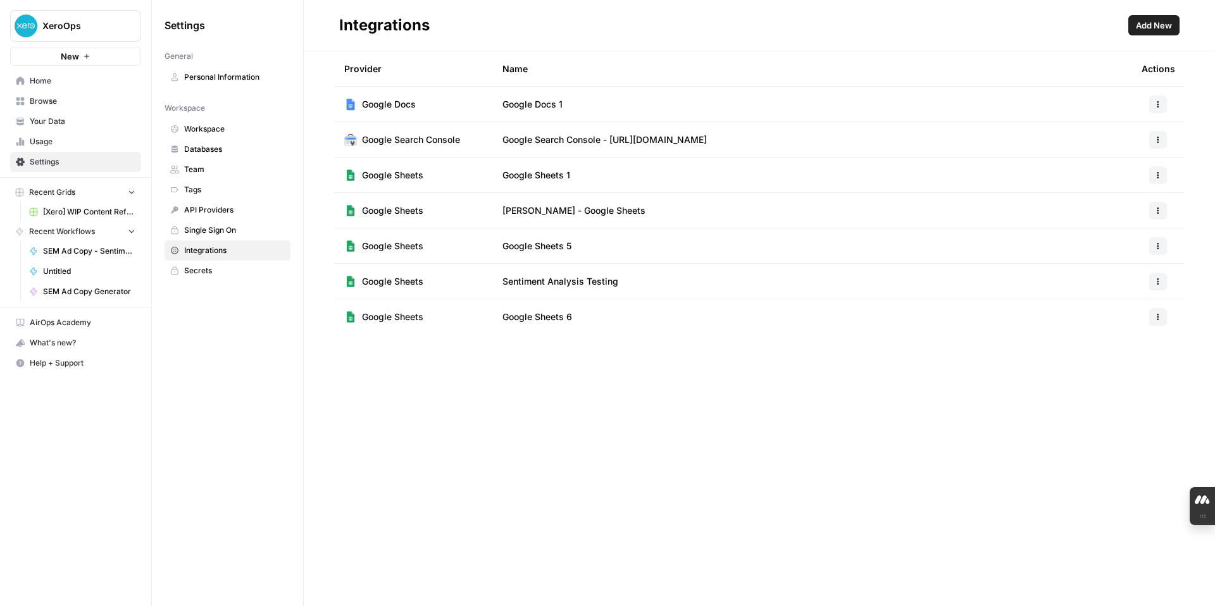
click at [1148, 28] on span "Add New" at bounding box center [1154, 25] width 36 height 13
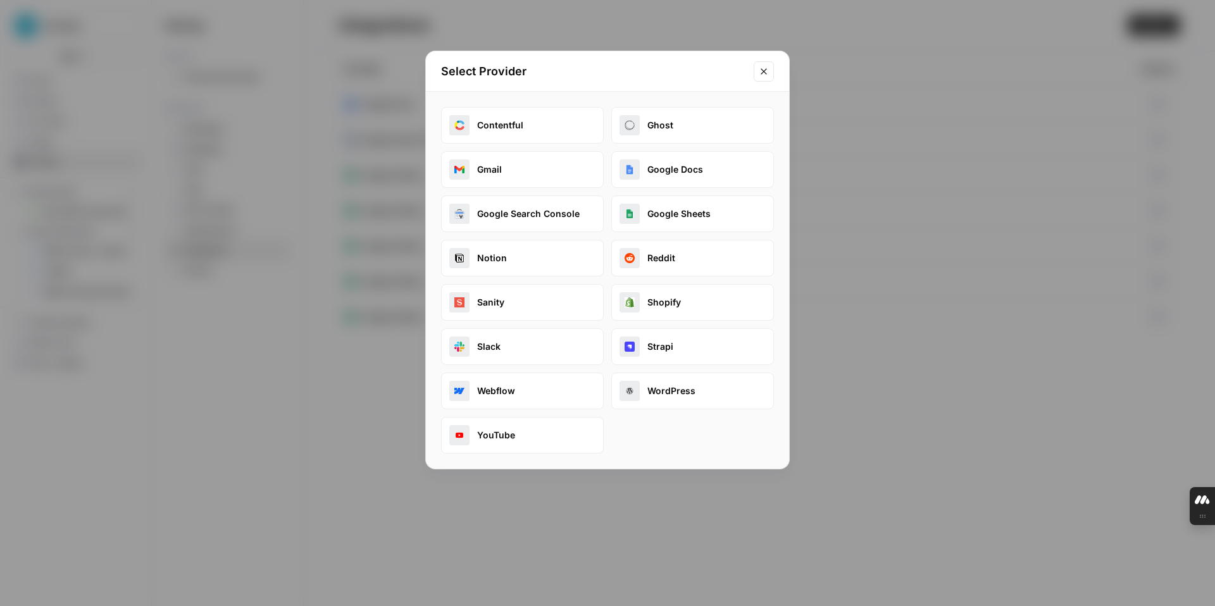
click at [653, 210] on button "Google Sheets" at bounding box center [692, 214] width 163 height 37
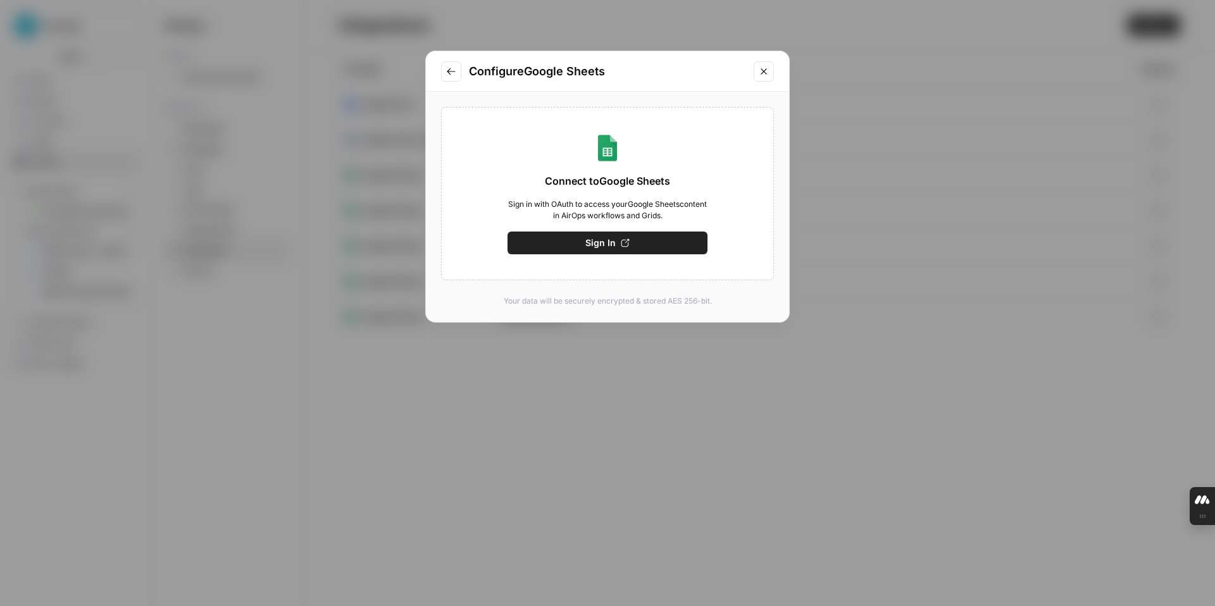
click at [604, 245] on span "Sign In" at bounding box center [600, 243] width 30 height 13
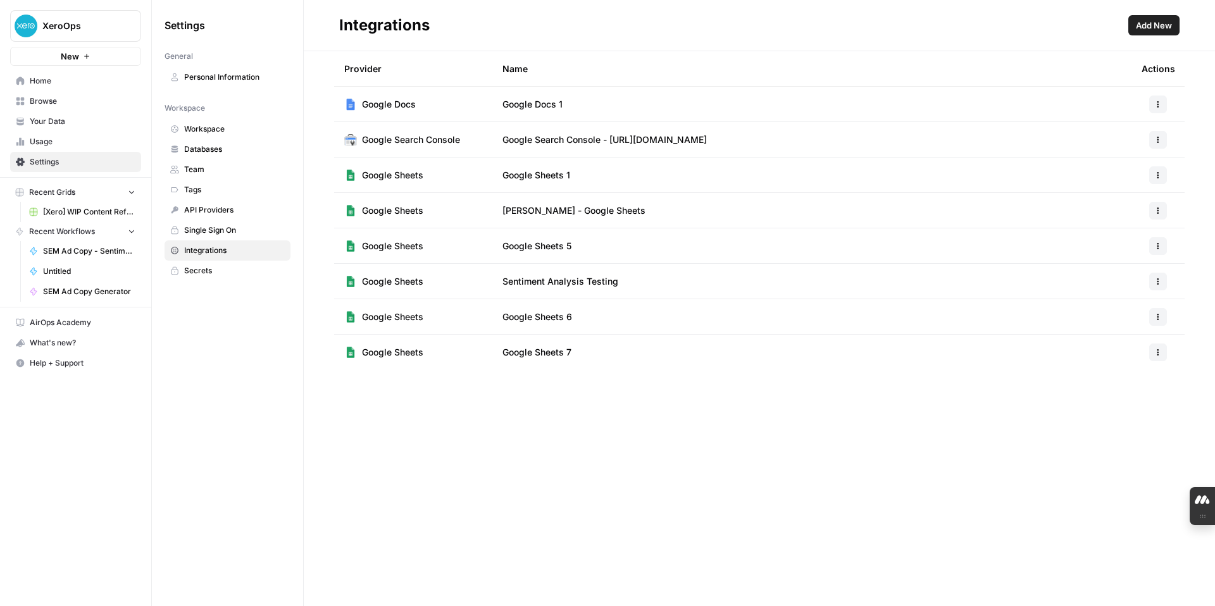
click at [1155, 352] on icon "button" at bounding box center [1158, 353] width 8 height 8
click at [1126, 424] on span "Delete" at bounding box center [1130, 427] width 40 height 13
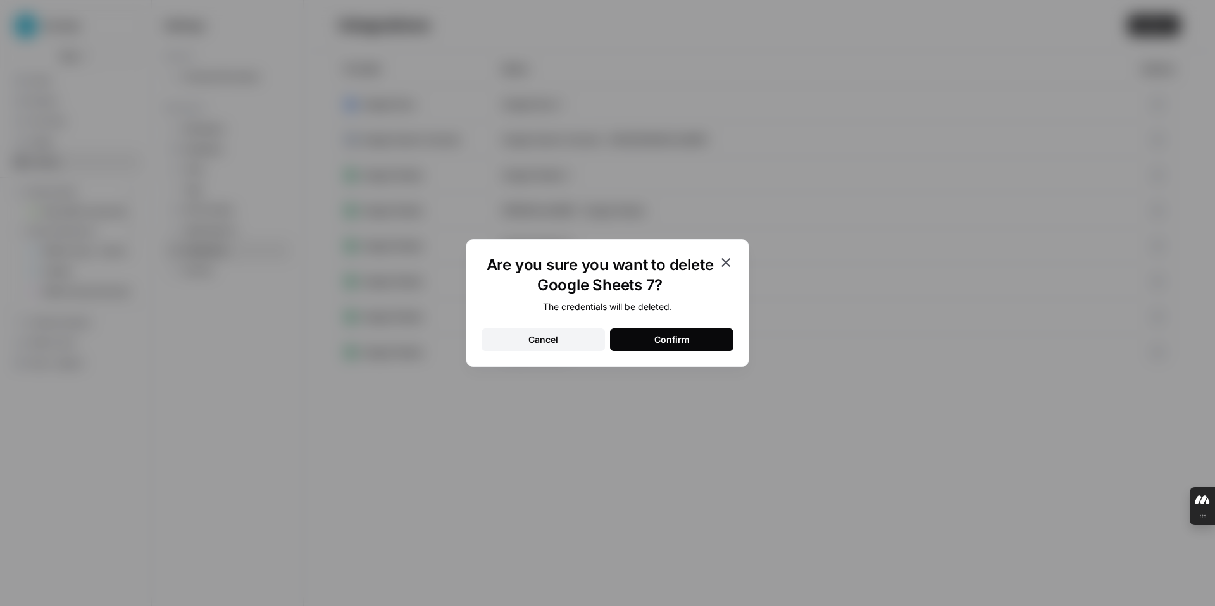
click at [681, 322] on div "The credentials will be deleted. Cancel Confirm" at bounding box center [607, 326] width 252 height 51
click at [681, 335] on div "Confirm" at bounding box center [671, 339] width 35 height 13
